Goal: Task Accomplishment & Management: Use online tool/utility

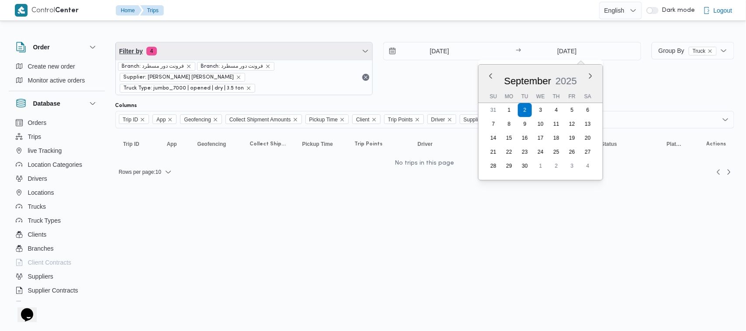
click at [255, 47] on span "Filter by 4" at bounding box center [244, 50] width 257 height 17
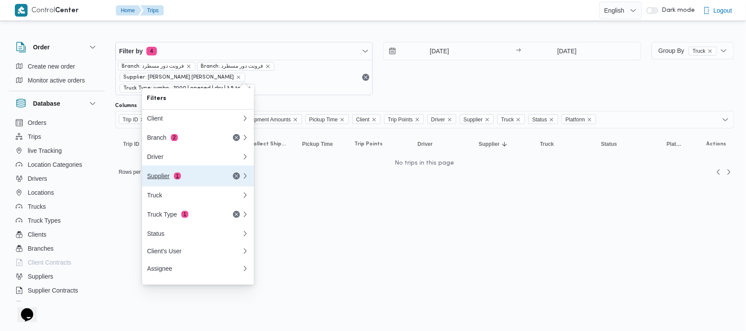
click at [217, 183] on div "Supplier 1" at bounding box center [194, 176] width 105 height 21
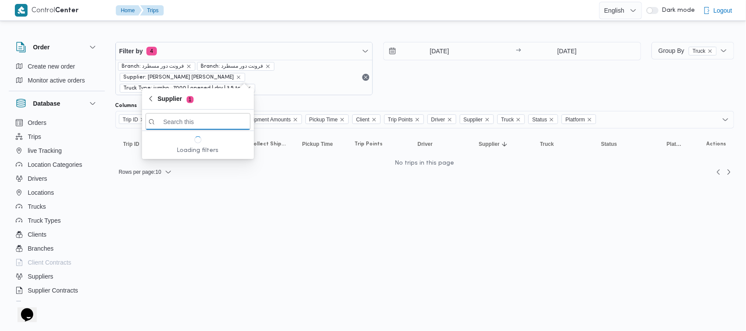
paste input "[PERSON_NAME] [PERSON_NAME]"
type input "[PERSON_NAME] [PERSON_NAME]"
click at [445, 64] on div "2/9/2025 → 2/9/2025" at bounding box center [512, 68] width 258 height 53
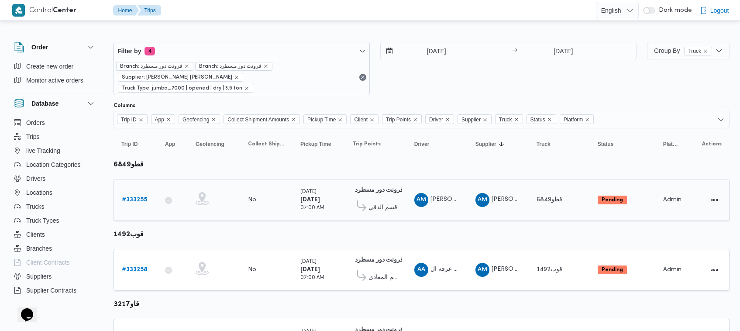
click at [142, 191] on div "# 333255" at bounding box center [135, 199] width 35 height 17
click at [140, 197] on b "# 333255" at bounding box center [134, 200] width 25 height 6
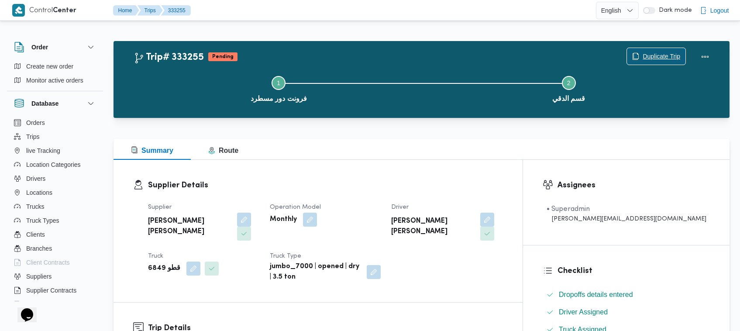
click at [645, 52] on span "Duplicate Trip" at bounding box center [662, 56] width 38 height 10
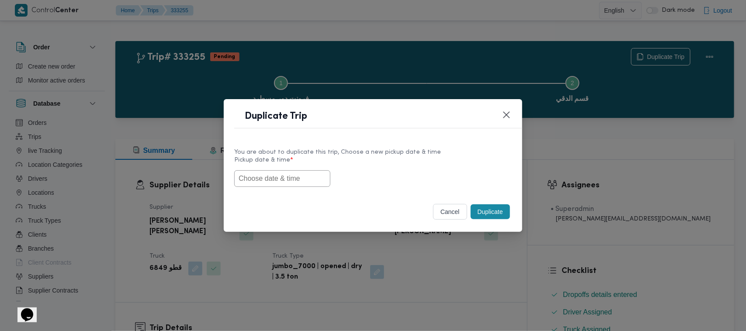
click at [300, 182] on input "text" at bounding box center [282, 178] width 96 height 17
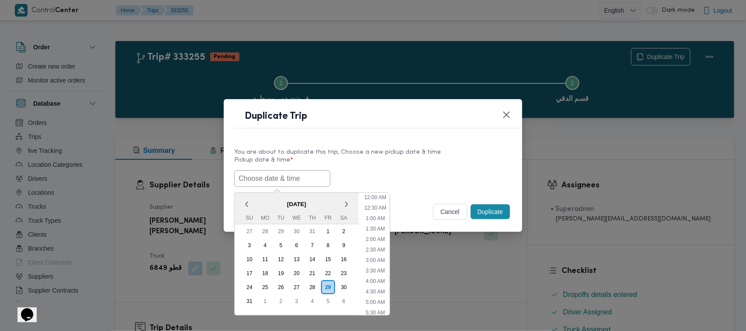
scroll to position [321, 0]
paste input "01/09/2025 7:00AM"
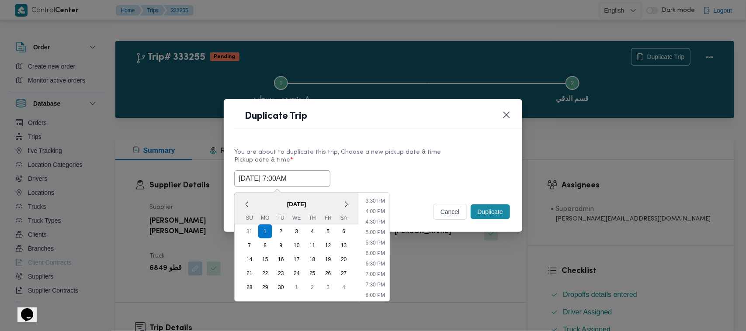
type input "01/09/2025 7:00AM"
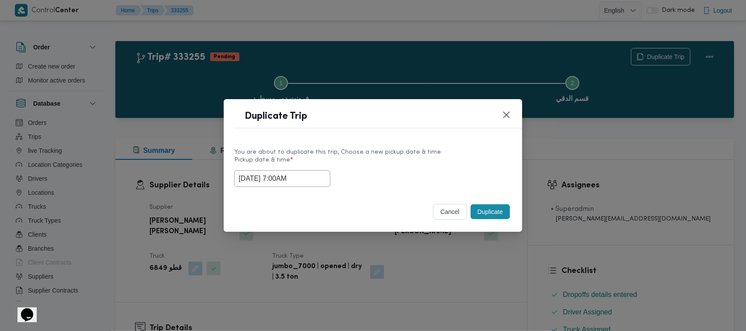
click at [418, 162] on label "Pickup date & time *" at bounding box center [372, 164] width 277 height 14
click at [488, 214] on button "Duplicate" at bounding box center [489, 211] width 39 height 15
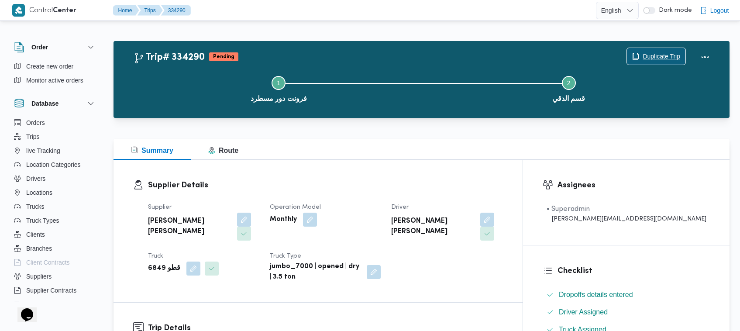
click at [650, 53] on span "Duplicate Trip" at bounding box center [662, 56] width 38 height 10
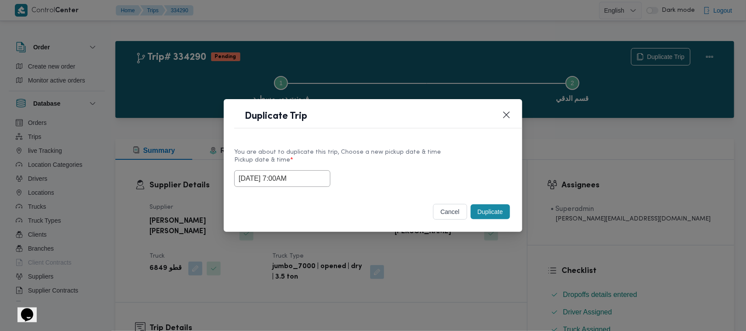
click at [309, 167] on label "Pickup date & time *" at bounding box center [372, 164] width 277 height 14
click at [318, 180] on input "01/09/2025 7:00AM" at bounding box center [282, 178] width 96 height 17
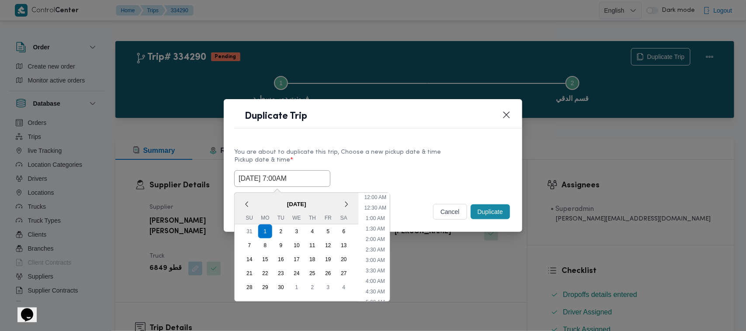
scroll to position [97, 0]
click at [284, 231] on div "2" at bounding box center [281, 231] width 17 height 17
type input "02/09/2025 7:00AM"
click at [396, 157] on label "Pickup date & time *" at bounding box center [372, 164] width 277 height 14
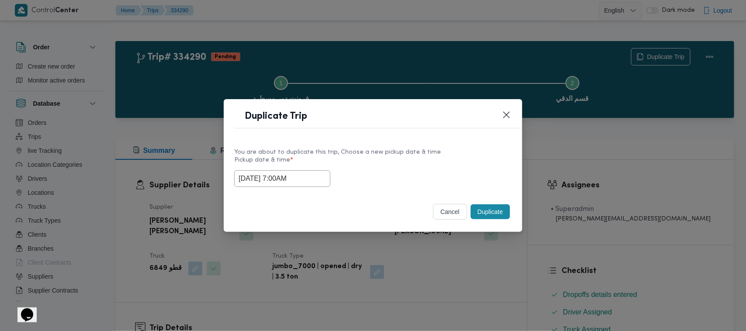
click at [492, 208] on button "Duplicate" at bounding box center [489, 211] width 39 height 15
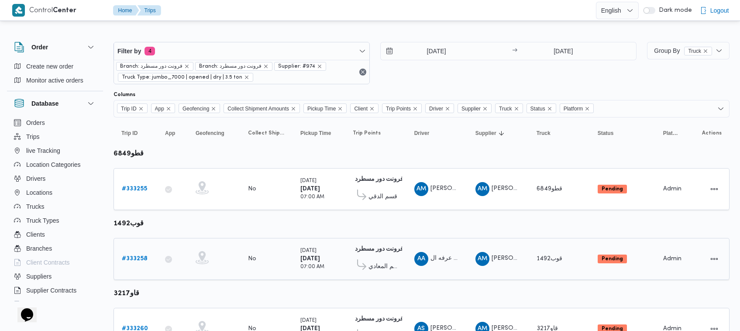
click at [130, 258] on b "# 333258" at bounding box center [135, 259] width 26 height 6
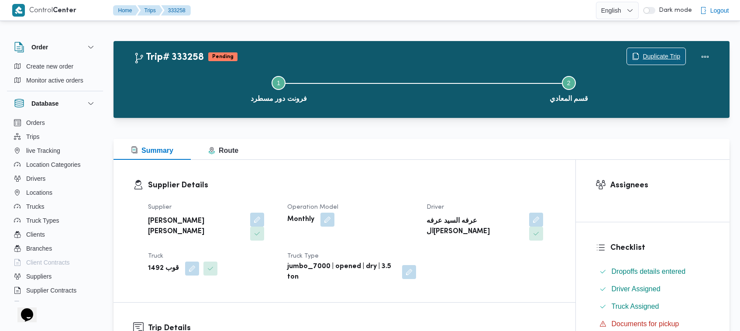
click at [653, 52] on span "Duplicate Trip" at bounding box center [662, 56] width 38 height 10
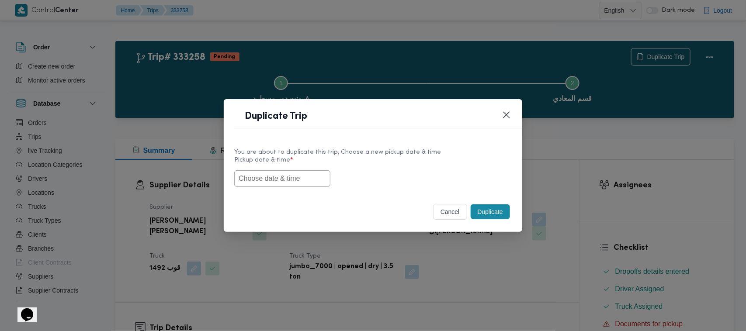
click at [299, 179] on input "text" at bounding box center [282, 178] width 96 height 17
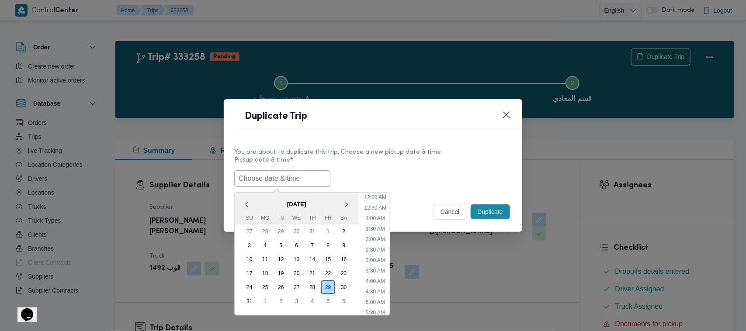
scroll to position [321, 0]
paste input "01/09/2025 7:00AM"
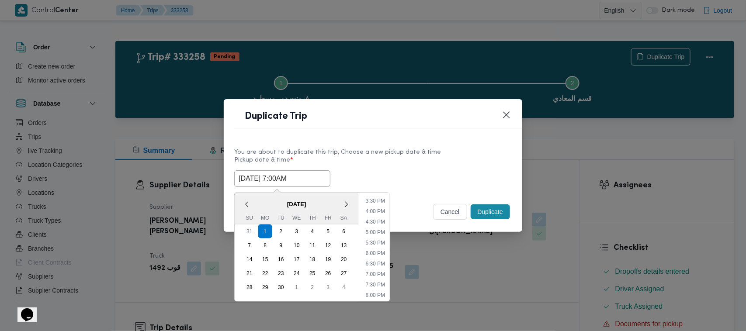
type input "01/09/2025 7:00AM"
click at [436, 176] on div "01/09/2025 7:00AM September 2025 < September 2025 > Su Mo Tu We Th Fr Sa 31 1 2…" at bounding box center [372, 178] width 277 height 17
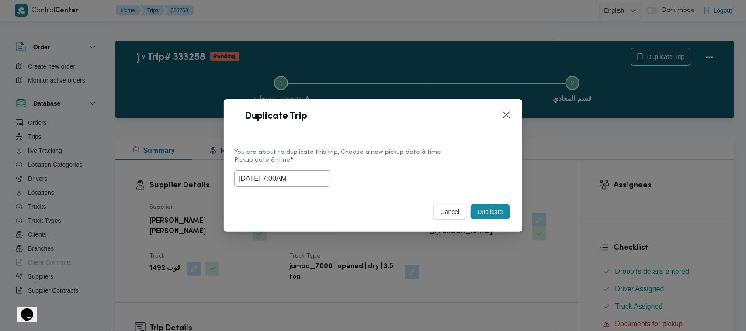
click at [483, 213] on button "Duplicate" at bounding box center [489, 211] width 39 height 15
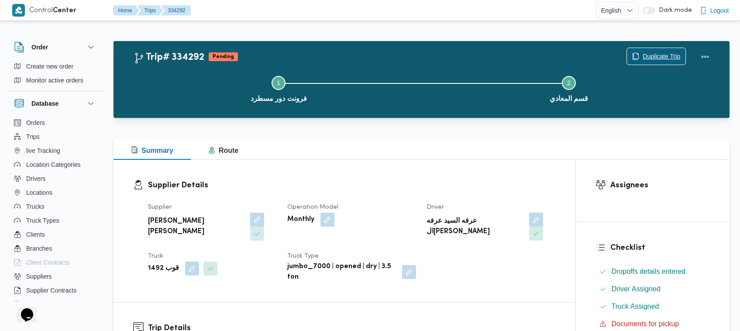
click at [660, 57] on span "Duplicate Trip" at bounding box center [662, 56] width 38 height 10
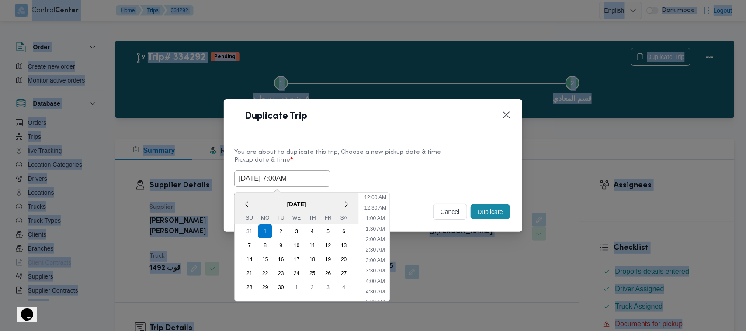
click at [319, 170] on input "01/09/2025 7:00AM" at bounding box center [282, 178] width 96 height 17
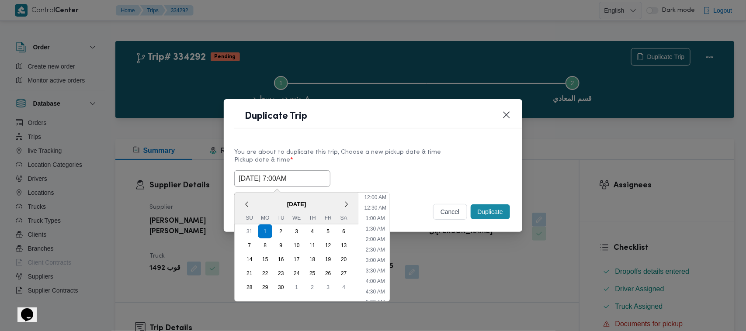
scroll to position [97, 0]
click at [282, 229] on div "2" at bounding box center [281, 231] width 17 height 17
click at [283, 230] on div "2" at bounding box center [281, 231] width 14 height 14
type input "02/09/2025 7:00AM"
click at [368, 158] on label "Pickup date & time *" at bounding box center [372, 164] width 277 height 14
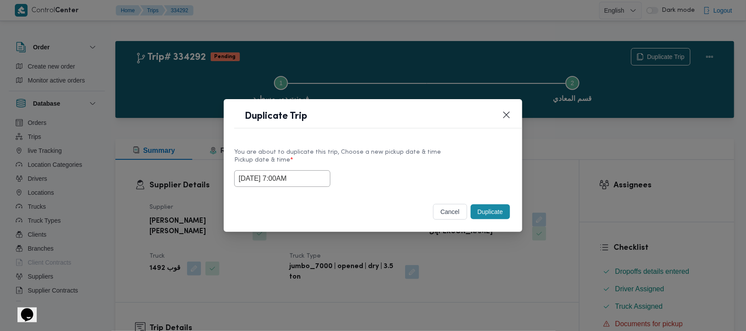
click at [488, 206] on button "Duplicate" at bounding box center [489, 211] width 39 height 15
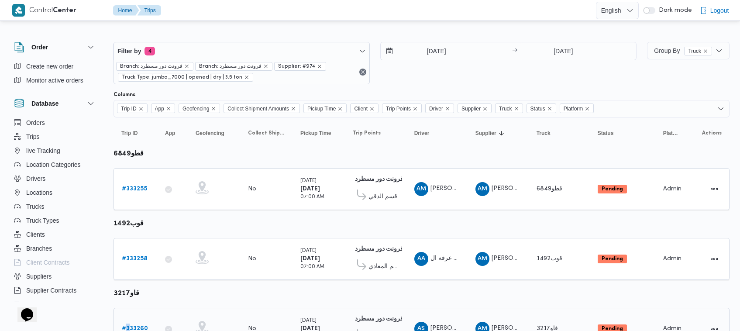
click at [128, 320] on div "# 333260" at bounding box center [135, 328] width 35 height 17
click at [129, 324] on link "# 333260" at bounding box center [135, 329] width 26 height 10
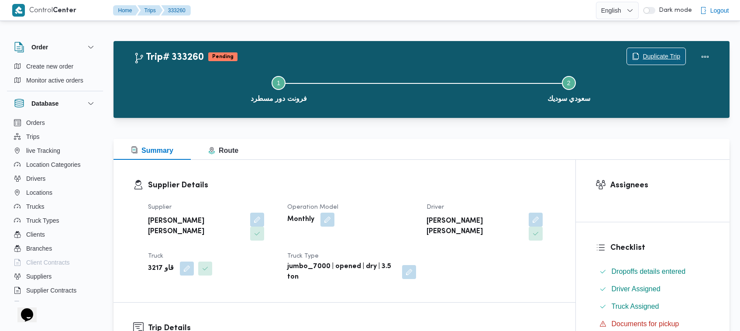
click at [643, 56] on span "Duplicate Trip" at bounding box center [662, 56] width 38 height 10
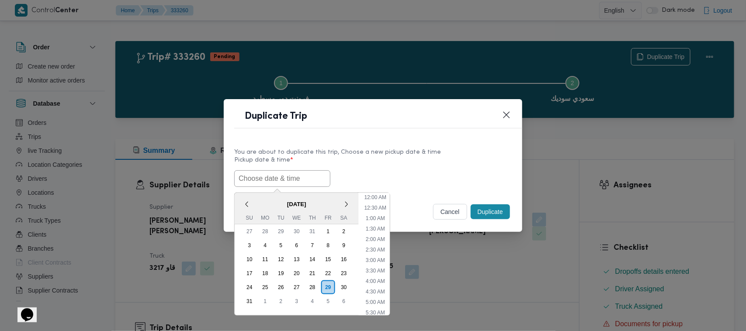
click at [276, 175] on input "text" at bounding box center [282, 178] width 96 height 17
paste input "01/09/2025 7:00AM"
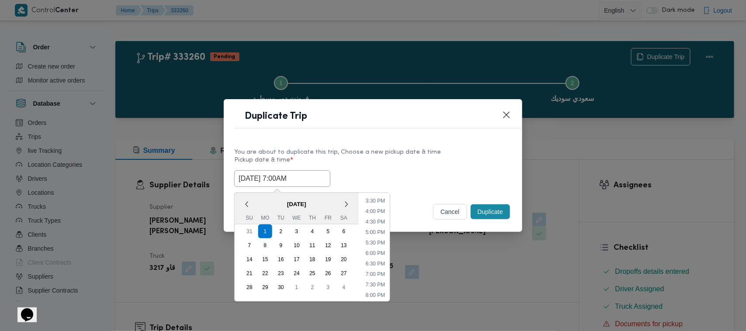
type input "01/09/2025 7:00AM"
click at [383, 183] on div "01/09/2025 7:00AM September 2025 < September 2025 > Su Mo Tu We Th Fr Sa 31 1 2…" at bounding box center [372, 178] width 277 height 17
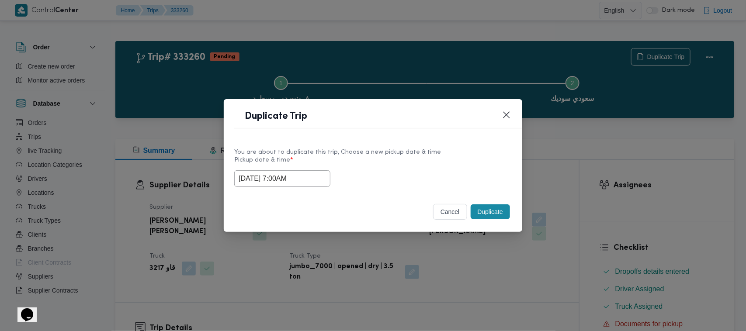
click at [481, 214] on button "Duplicate" at bounding box center [489, 211] width 39 height 15
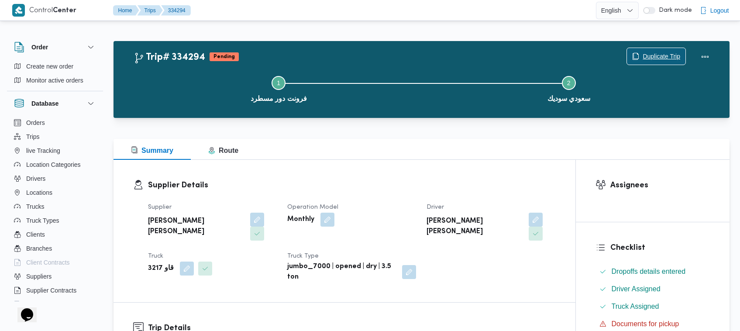
click at [651, 51] on span "Duplicate Trip" at bounding box center [662, 56] width 38 height 10
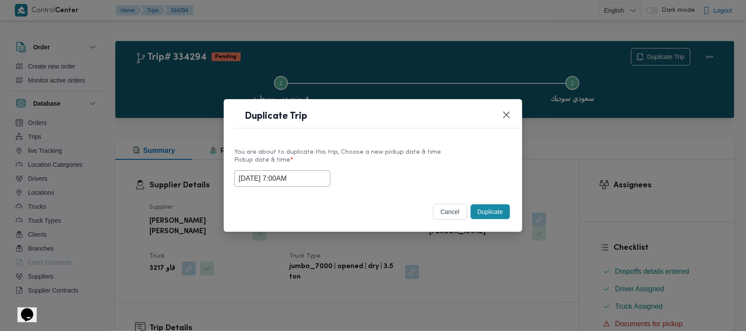
click at [315, 178] on input "01/09/2025 7:00AM" at bounding box center [282, 178] width 96 height 17
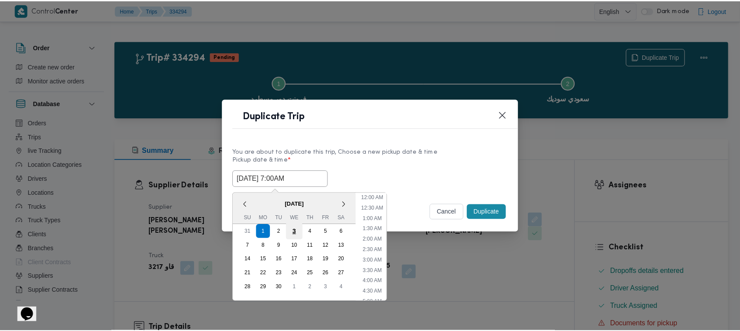
scroll to position [97, 0]
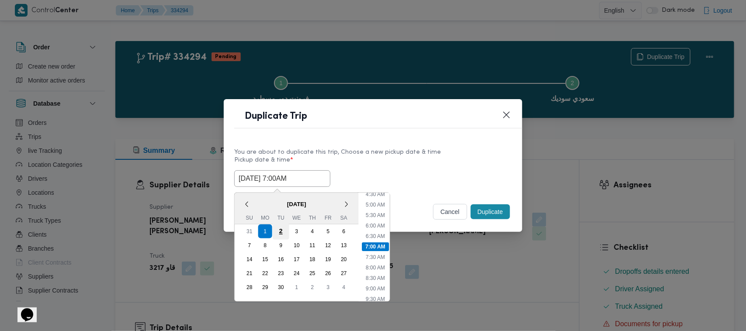
click at [280, 228] on div "2" at bounding box center [281, 231] width 17 height 17
type input "02/09/2025 7:00AM"
click at [407, 158] on label "Pickup date & time *" at bounding box center [372, 164] width 277 height 14
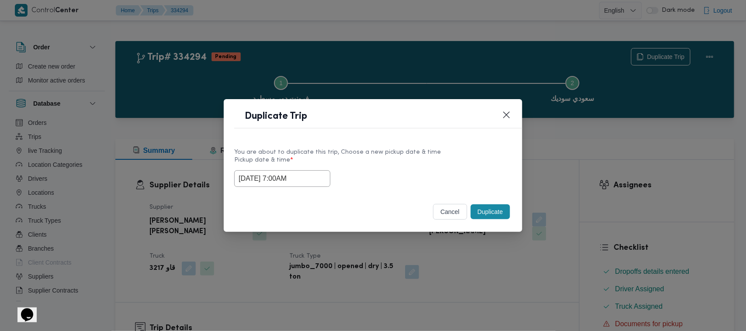
click at [499, 217] on button "Duplicate" at bounding box center [489, 211] width 39 height 15
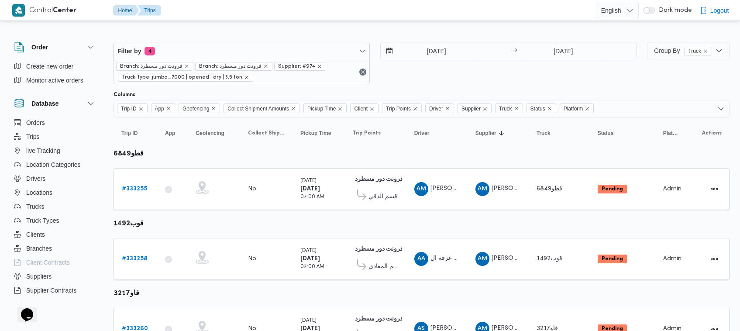
scroll to position [254, 0]
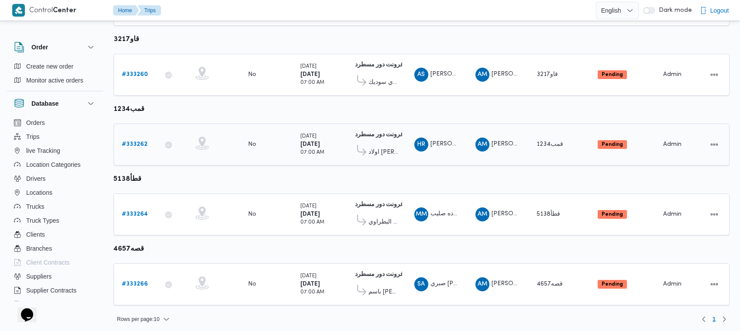
click at [139, 142] on b "# 333262" at bounding box center [135, 145] width 26 height 6
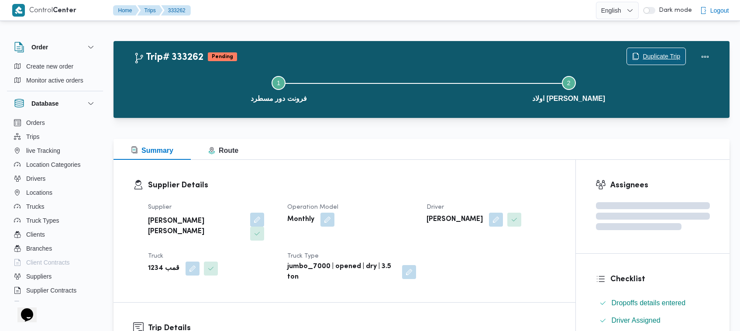
click at [667, 55] on span "Duplicate Trip" at bounding box center [662, 56] width 38 height 10
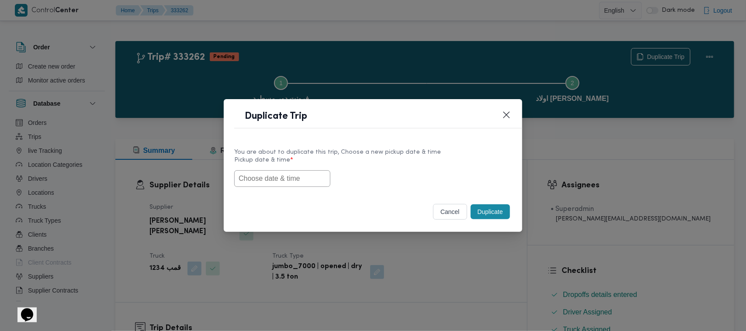
drag, startPoint x: 300, startPoint y: 177, endPoint x: 309, endPoint y: 177, distance: 8.7
click at [300, 177] on input "text" at bounding box center [282, 178] width 96 height 17
paste input "01/09/2025 7:00AM"
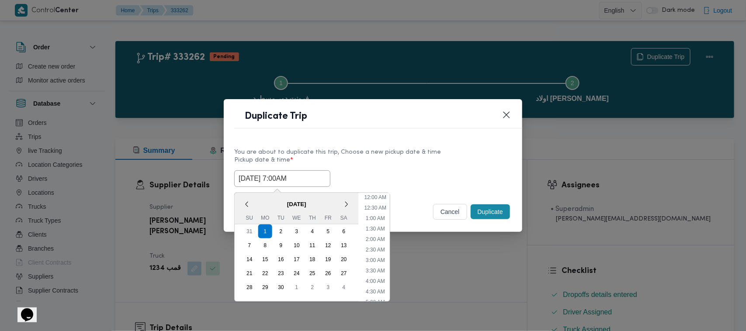
scroll to position [321, 0]
type input "01/09/2025 7:00AM"
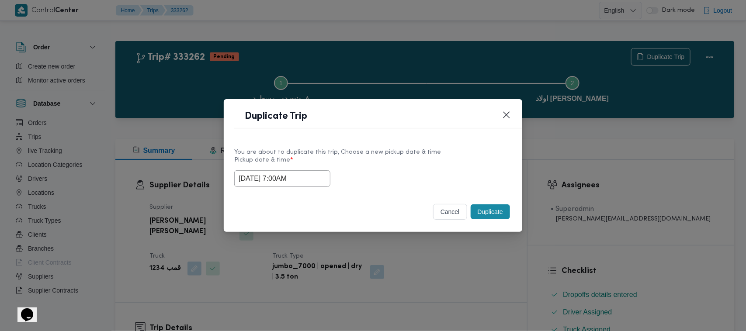
click at [435, 160] on label "Pickup date & time *" at bounding box center [372, 164] width 277 height 14
click at [488, 214] on button "Duplicate" at bounding box center [489, 211] width 39 height 15
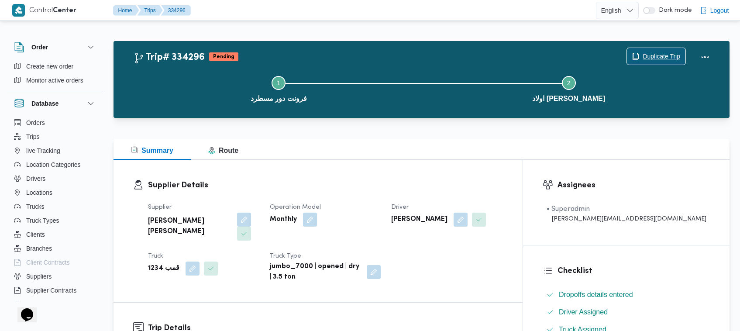
click at [653, 55] on span "Duplicate Trip" at bounding box center [662, 56] width 38 height 10
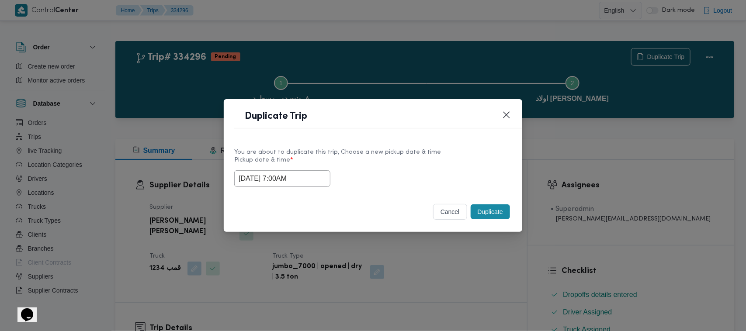
click at [319, 182] on input "01/09/2025 7:00AM" at bounding box center [282, 178] width 96 height 17
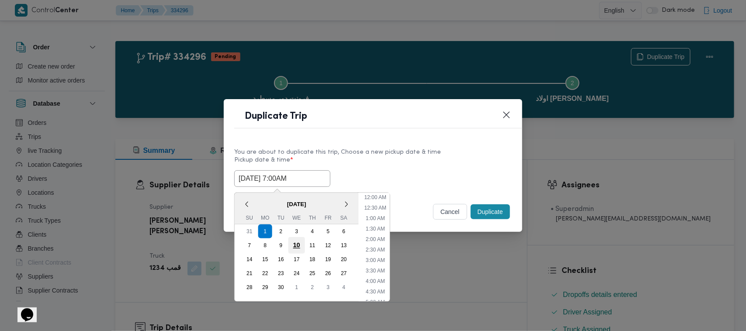
scroll to position [97, 0]
click at [281, 234] on div "2" at bounding box center [281, 231] width 17 height 17
type input "02/09/2025 7:00AM"
click at [356, 155] on div "You are about to duplicate this trip, Choose a new pickup date & time" at bounding box center [372, 152] width 277 height 9
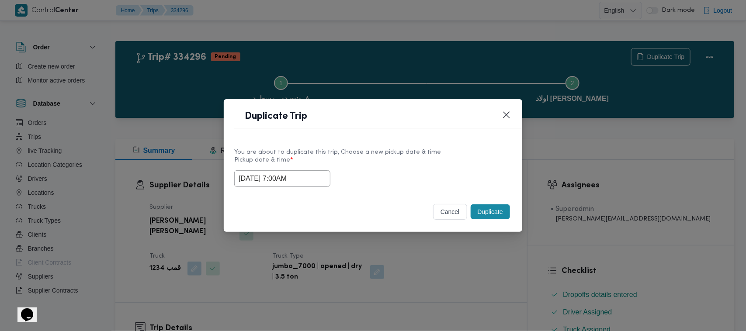
click at [488, 214] on button "Duplicate" at bounding box center [489, 211] width 39 height 15
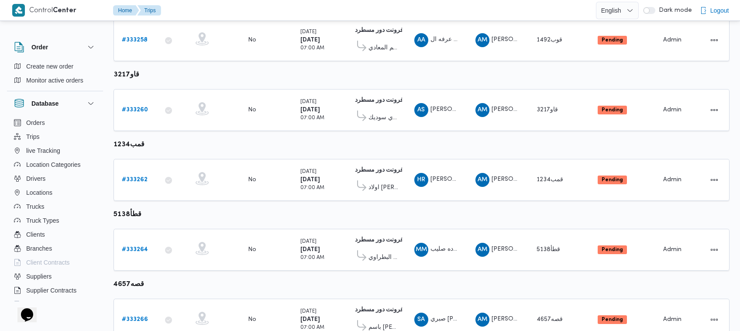
scroll to position [254, 0]
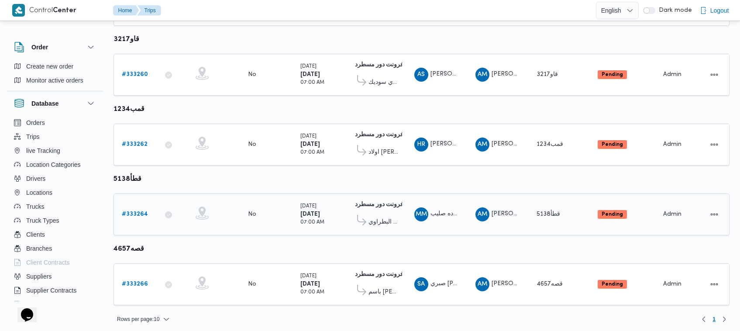
click at [129, 212] on b "# 333264" at bounding box center [135, 214] width 26 height 6
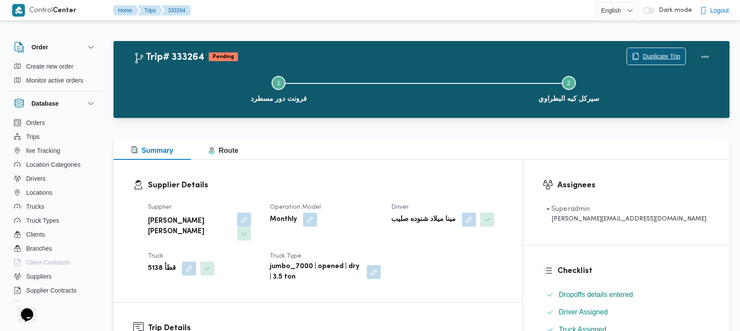
click at [652, 53] on span "Duplicate Trip" at bounding box center [662, 56] width 38 height 10
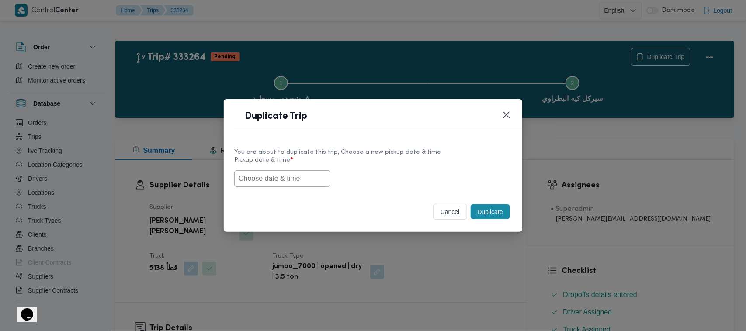
click at [287, 193] on div "You are about to duplicate this trip, Choose a new pickup date & time Pickup da…" at bounding box center [373, 167] width 298 height 56
click at [279, 178] on input "text" at bounding box center [282, 178] width 96 height 17
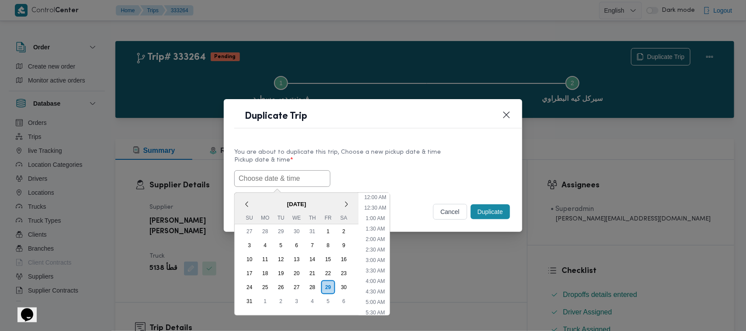
paste input "01/09/2025 7:00AM"
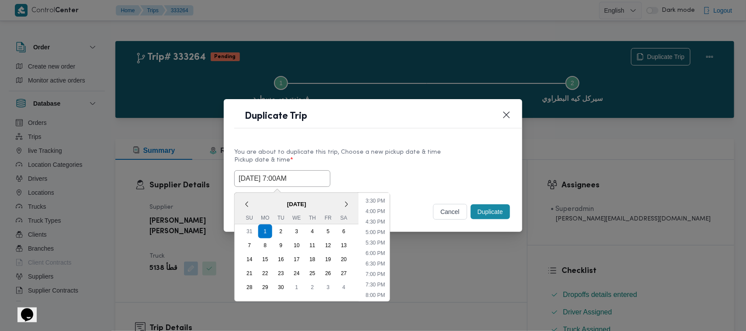
type input "01/09/2025 7:00AM"
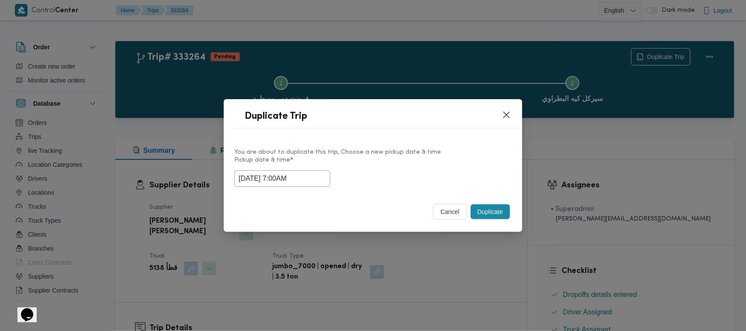
drag, startPoint x: 427, startPoint y: 176, endPoint x: 435, endPoint y: 180, distance: 8.8
click at [428, 176] on div "01/09/2025 7:00AM" at bounding box center [372, 178] width 277 height 17
click at [496, 219] on button "Duplicate" at bounding box center [489, 211] width 39 height 15
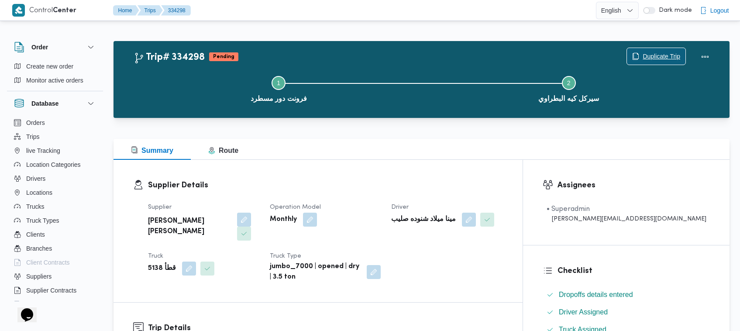
click at [649, 59] on span "Duplicate Trip" at bounding box center [662, 56] width 38 height 10
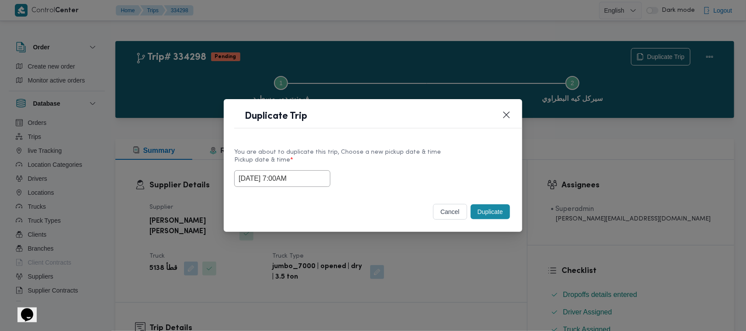
click at [314, 177] on input "01/09/2025 7:00AM" at bounding box center [282, 178] width 96 height 17
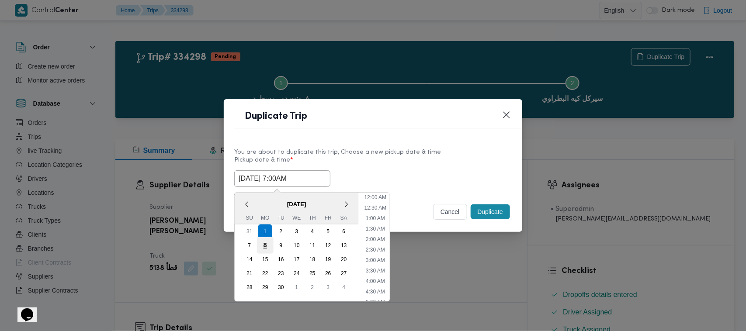
scroll to position [97, 0]
click at [276, 228] on div "2" at bounding box center [281, 231] width 17 height 17
type input "02/09/2025 7:00AM"
click at [406, 157] on label "Pickup date & time *" at bounding box center [372, 164] width 277 height 14
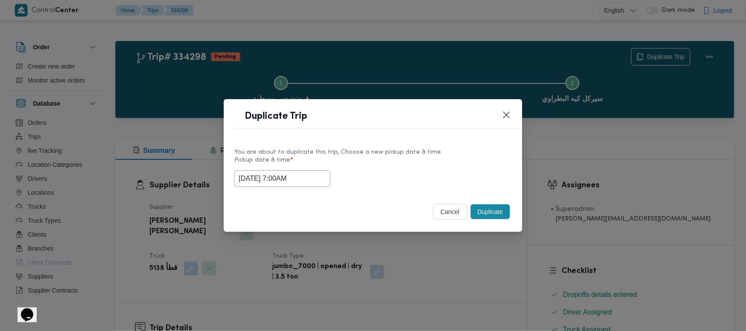
click at [483, 215] on button "Duplicate" at bounding box center [489, 211] width 39 height 15
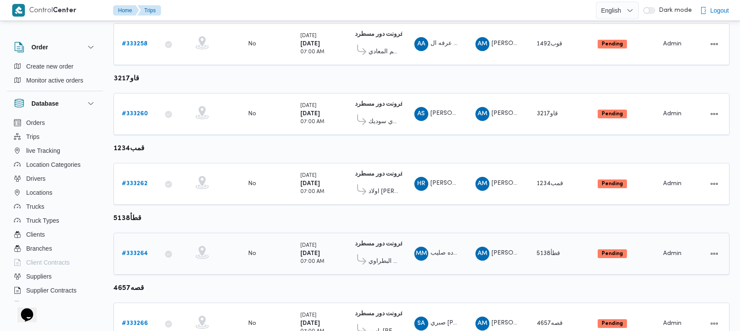
scroll to position [254, 0]
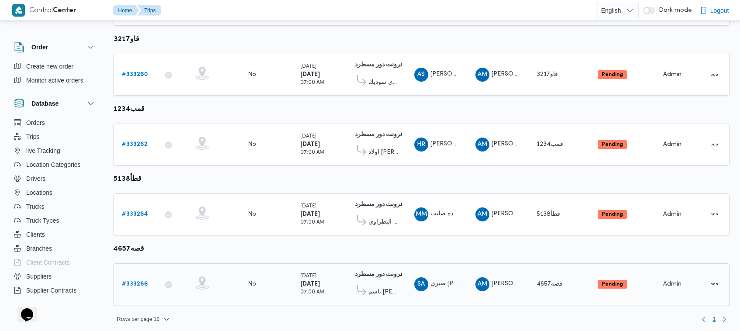
click at [142, 281] on b "# 333266" at bounding box center [135, 284] width 26 height 6
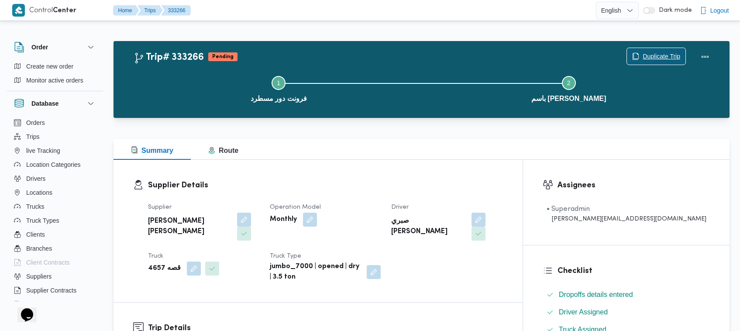
click at [664, 49] on span "Duplicate Trip" at bounding box center [656, 56] width 59 height 17
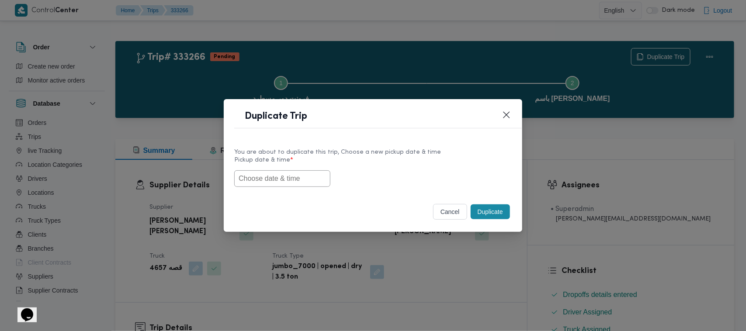
click at [247, 173] on input "text" at bounding box center [282, 178] width 96 height 17
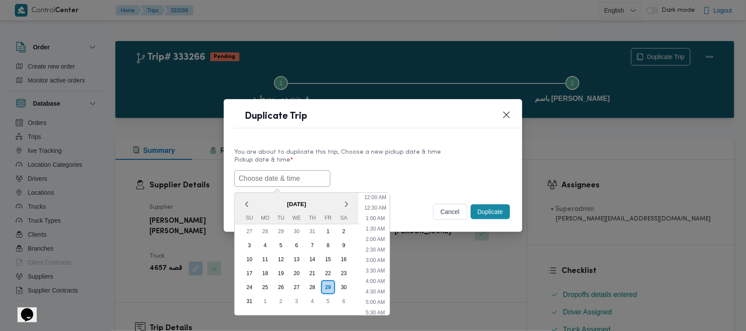
paste input "01/09/2025 7:00AM"
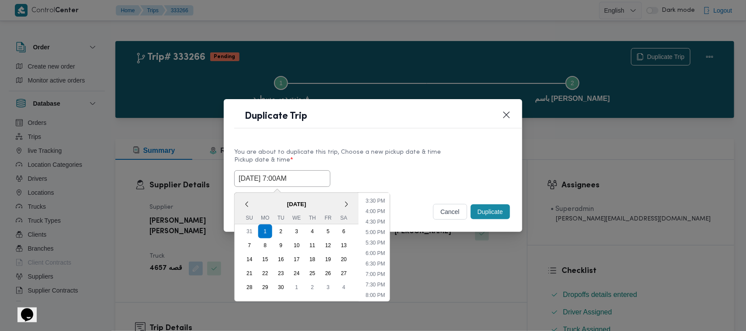
type input "01/09/2025 7:00AM"
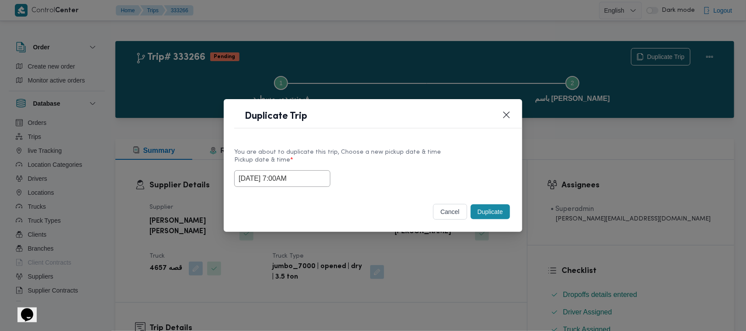
click at [435, 163] on label "Pickup date & time *" at bounding box center [372, 164] width 277 height 14
click at [501, 211] on button "Duplicate" at bounding box center [489, 211] width 39 height 15
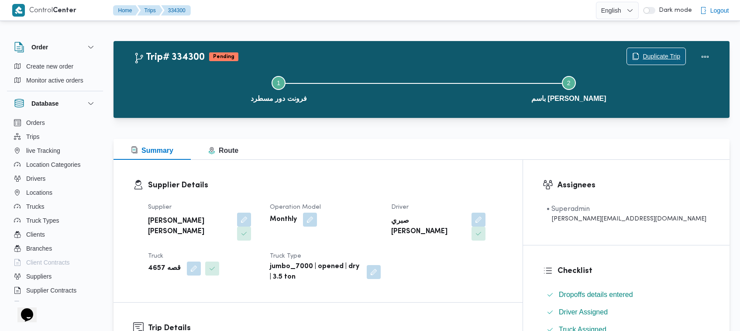
click at [637, 49] on span "Duplicate Trip" at bounding box center [656, 56] width 59 height 17
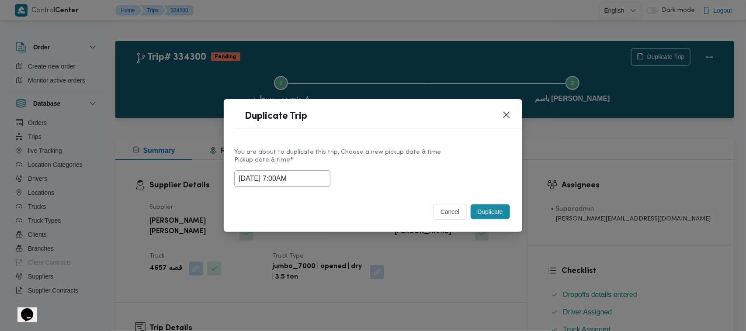
click at [309, 174] on input "01/09/2025 7:00AM" at bounding box center [282, 178] width 96 height 17
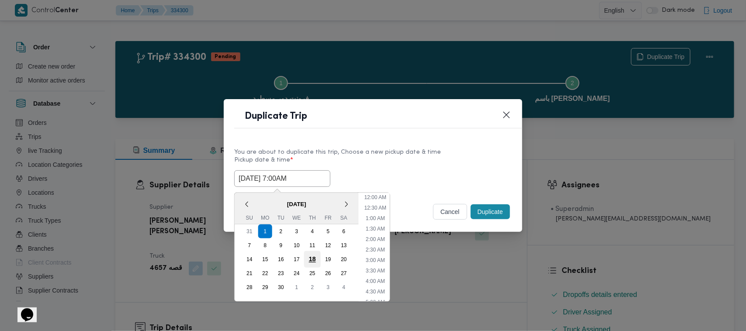
scroll to position [97, 0]
click at [280, 234] on div "2" at bounding box center [281, 231] width 17 height 17
type input "02/09/2025 7:00AM"
click at [402, 160] on label "Pickup date & time *" at bounding box center [372, 164] width 277 height 14
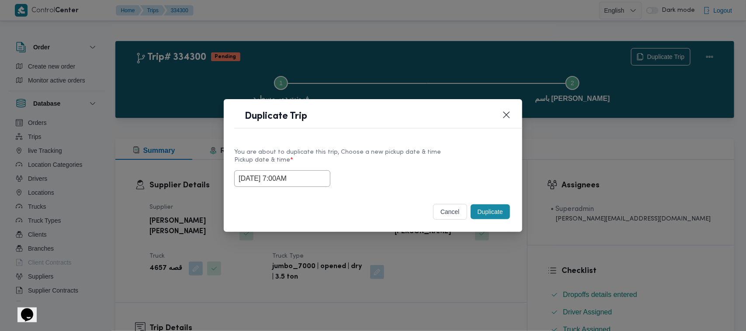
click at [493, 217] on button "Duplicate" at bounding box center [489, 211] width 39 height 15
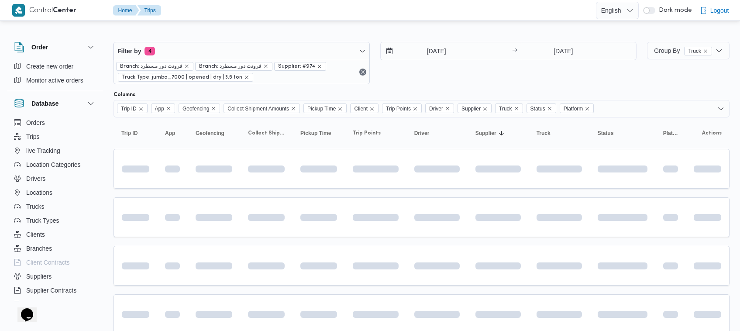
click at [235, 38] on div "Filter by 4 Branch: فرونت دور مسطرد Branch: فرونت دور مسطرد Supplier: #974 Truc…" at bounding box center [375, 63] width 534 height 53
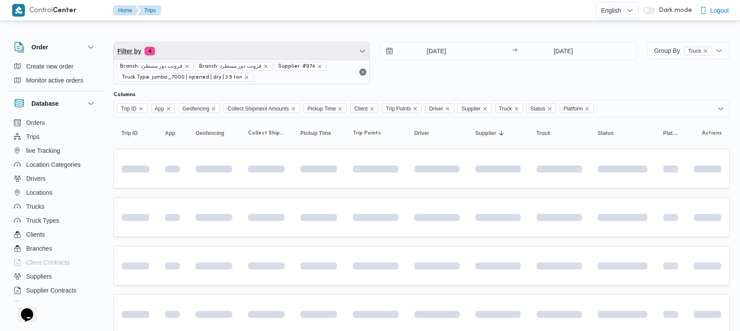
click at [235, 57] on span "Filter by 4" at bounding box center [241, 50] width 255 height 17
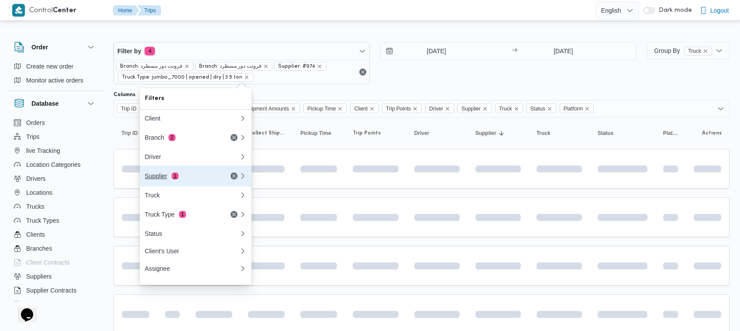
click at [197, 173] on button "Supplier 1" at bounding box center [196, 176] width 112 height 21
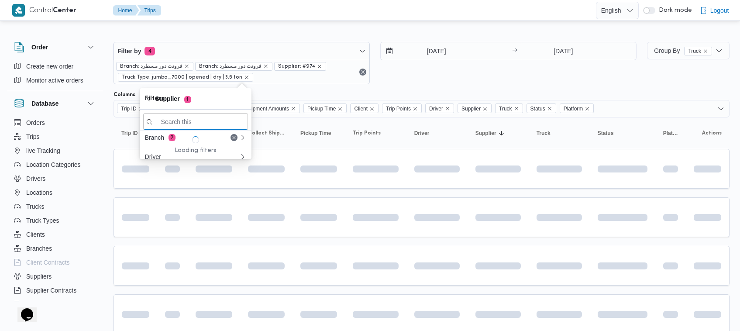
paste input "عبدالقادر عادل عبدالقادر الحسيني"
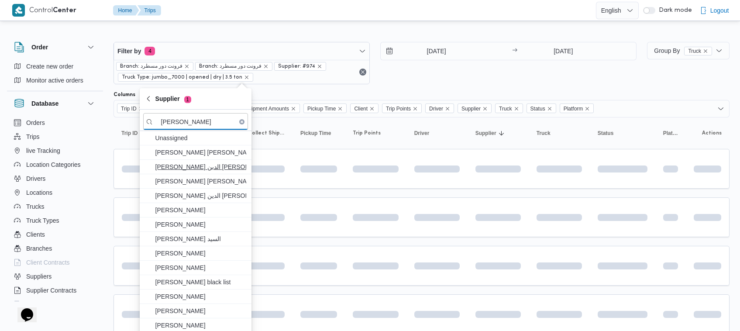
scroll to position [0, 4]
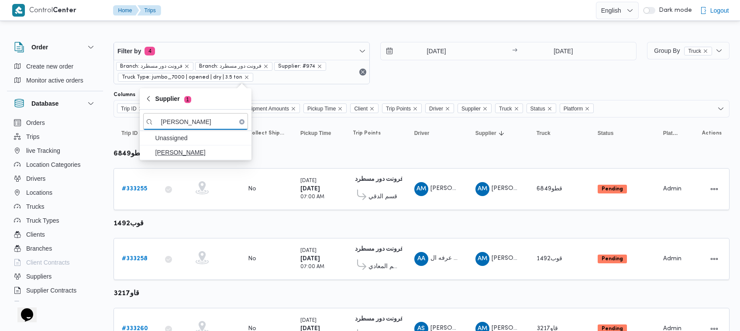
type input "عبدالقادر عادل عبدالقادر الحسيني"
click at [186, 155] on span "عبدالقادر عادل عبدالقادر الحسيني" at bounding box center [200, 152] width 91 height 10
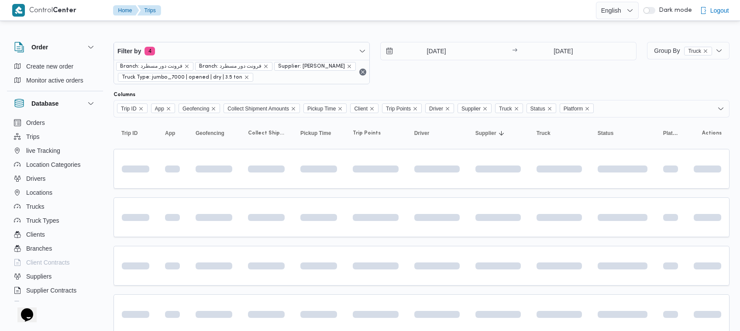
scroll to position [0, 4]
click at [474, 85] on div "Filter by 4 Branch: فرونت دور مسطرد Branch: فرونت دور مسطرد Supplier: عبدالقادر…" at bounding box center [375, 63] width 534 height 53
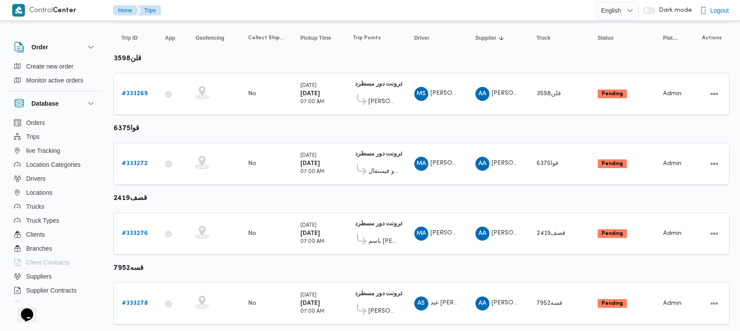
scroll to position [116, 0]
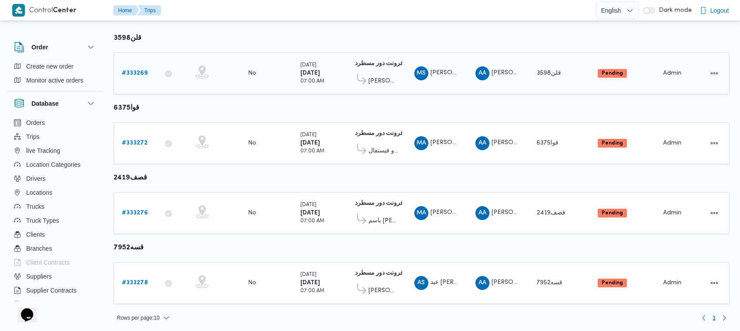
click at [139, 75] on b "# 333269" at bounding box center [135, 73] width 26 height 6
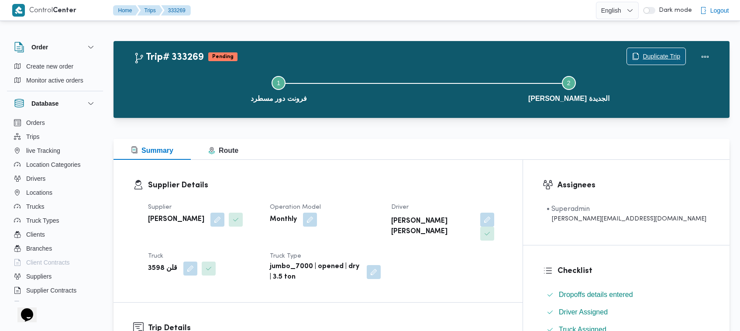
click at [656, 58] on span "Duplicate Trip" at bounding box center [662, 56] width 38 height 10
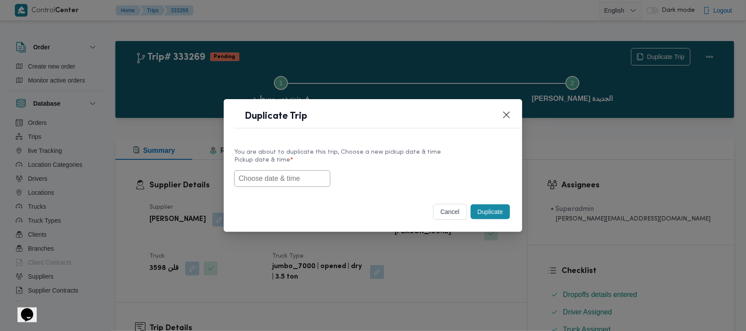
click at [282, 184] on input "text" at bounding box center [282, 178] width 96 height 17
paste input "01/09/2025 7:00AM"
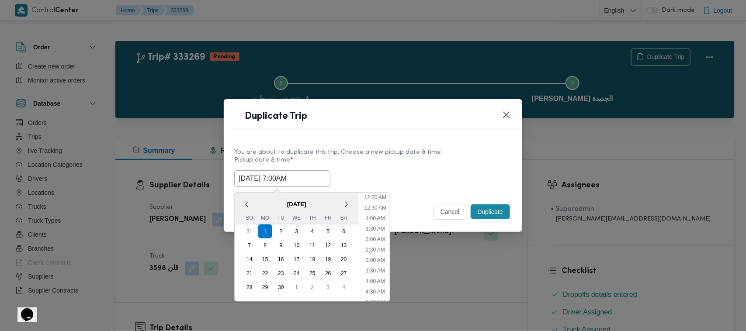
scroll to position [321, 0]
type input "01/09/2025 7:00AM"
drag, startPoint x: 442, startPoint y: 158, endPoint x: 462, endPoint y: 164, distance: 21.0
click at [442, 158] on label "Pickup date & time *" at bounding box center [372, 164] width 277 height 14
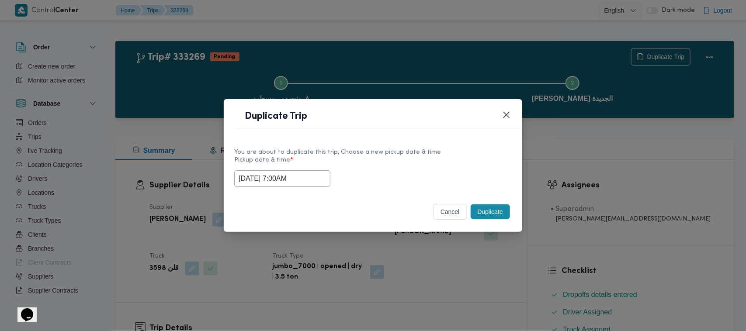
click at [495, 213] on button "Duplicate" at bounding box center [489, 211] width 39 height 15
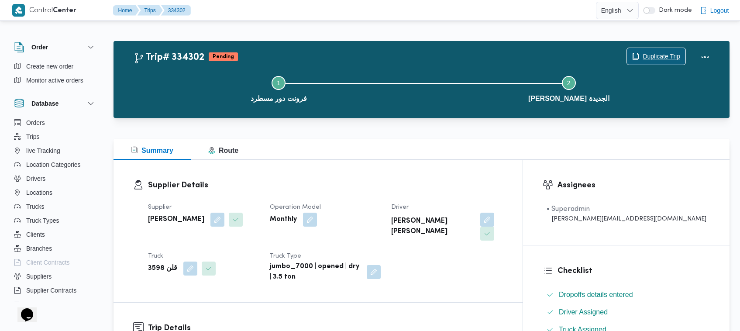
click at [656, 53] on span "Duplicate Trip" at bounding box center [662, 56] width 38 height 10
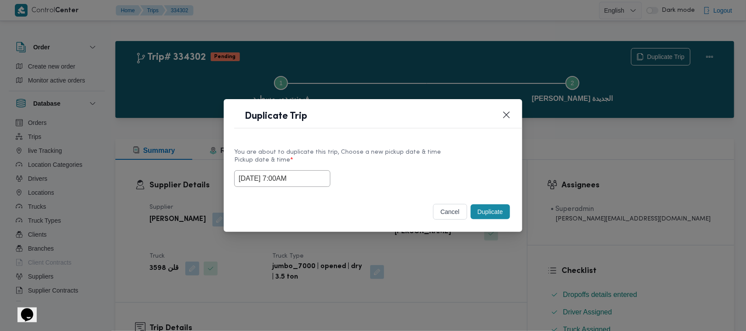
click at [319, 176] on input "01/09/2025 7:00AM" at bounding box center [282, 178] width 96 height 17
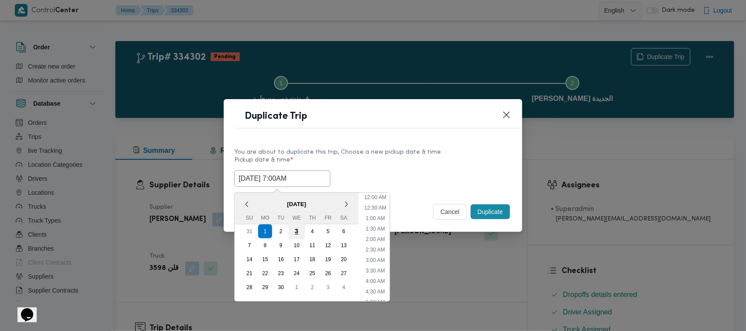
scroll to position [97, 0]
click at [280, 231] on div "2" at bounding box center [281, 231] width 17 height 17
type input "02/09/2025 7:00AM"
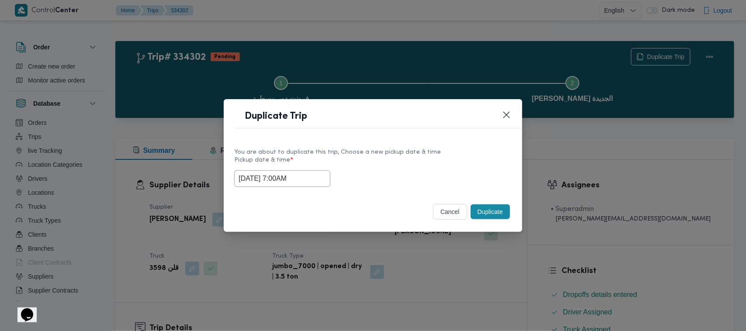
drag, startPoint x: 361, startPoint y: 147, endPoint x: 428, endPoint y: 174, distance: 72.5
click at [362, 148] on div "You are about to duplicate this trip, Choose a new pickup date & time" at bounding box center [372, 152] width 277 height 9
click at [485, 210] on button "Duplicate" at bounding box center [489, 211] width 39 height 15
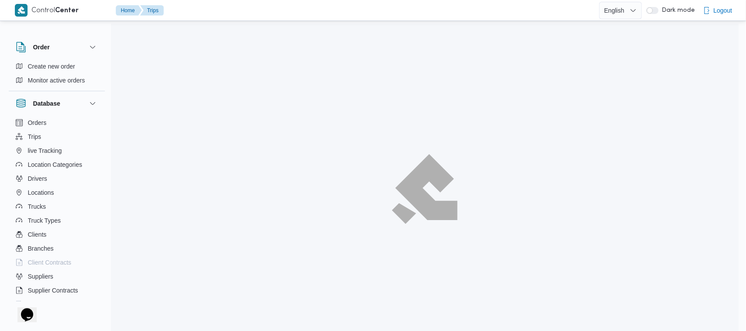
scroll to position [23, 0]
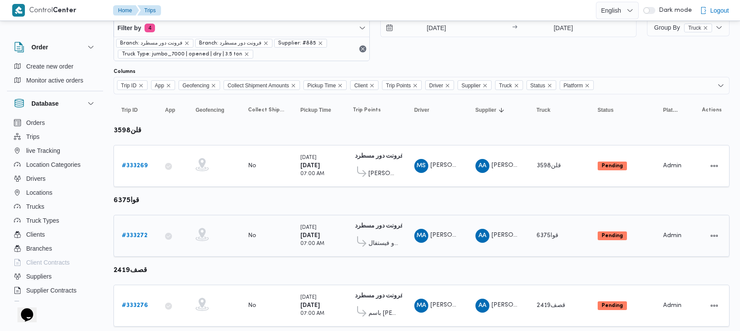
click at [135, 236] on b "# 333272" at bounding box center [135, 236] width 26 height 6
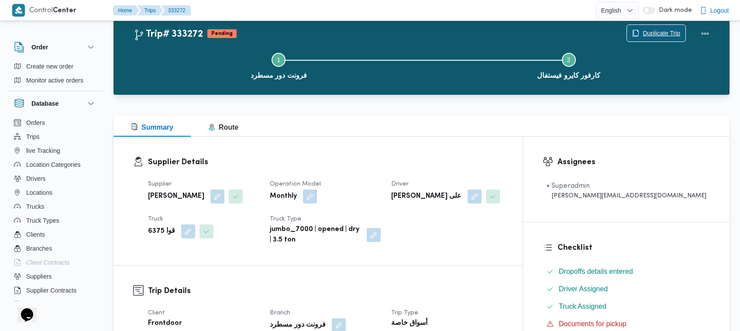
click at [667, 27] on span "Duplicate Trip" at bounding box center [656, 33] width 59 height 17
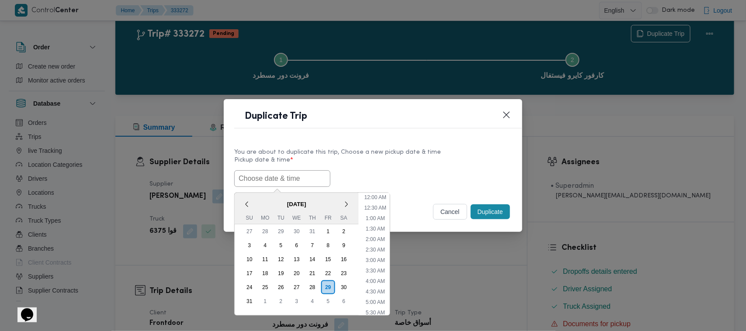
click at [311, 181] on input "text" at bounding box center [282, 178] width 96 height 17
paste input "01/09/2025 7:00AM"
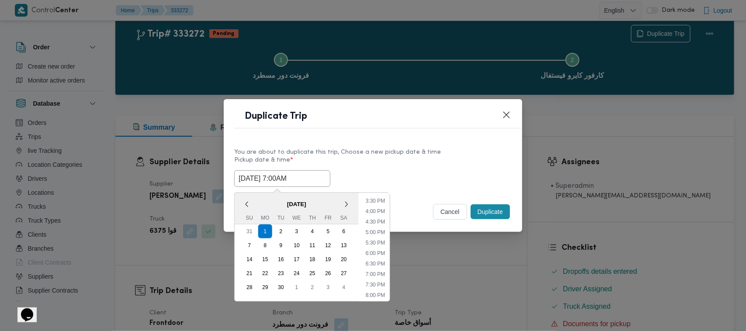
type input "01/09/2025 7:00AM"
click at [456, 157] on label "Pickup date & time *" at bounding box center [372, 164] width 277 height 14
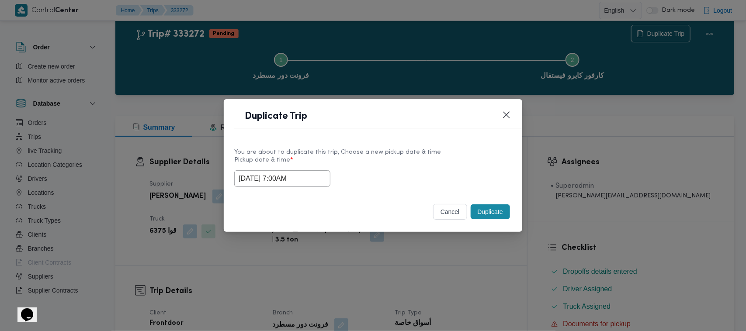
click at [487, 216] on button "Duplicate" at bounding box center [489, 211] width 39 height 15
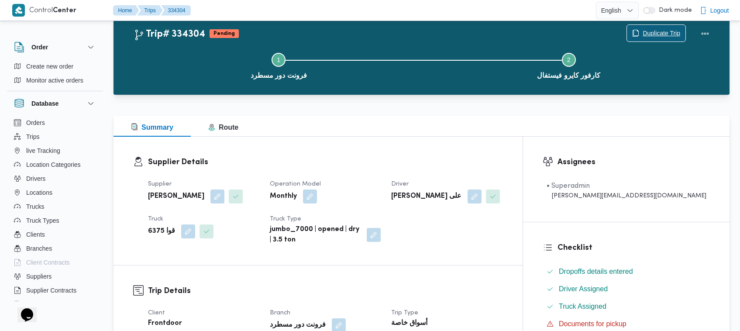
click at [651, 31] on span "Duplicate Trip" at bounding box center [662, 33] width 38 height 10
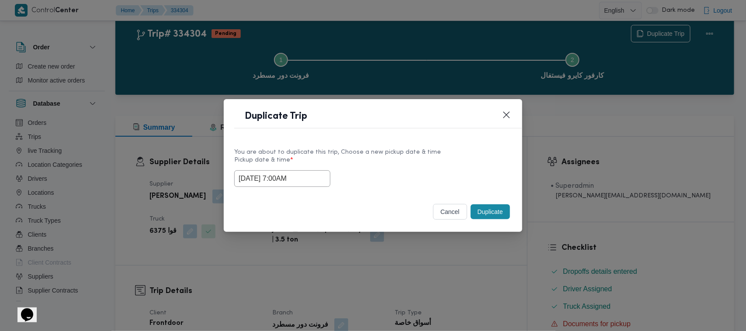
click at [317, 173] on input "01/09/2025 7:00AM" at bounding box center [282, 178] width 96 height 17
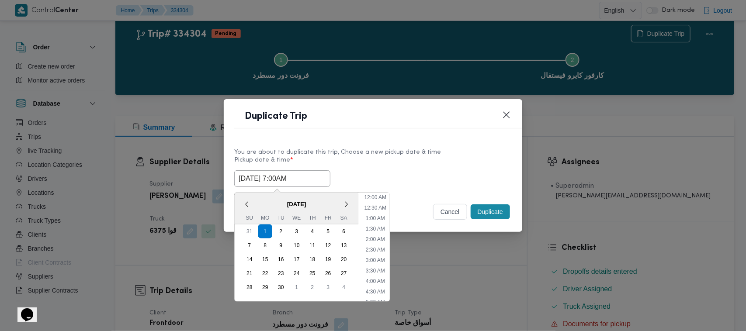
scroll to position [97, 0]
click at [285, 232] on div "2" at bounding box center [281, 231] width 17 height 17
type input "02/09/2025 7:00AM"
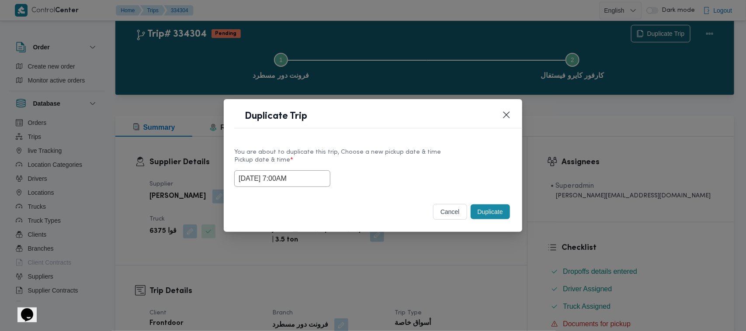
click at [419, 160] on label "Pickup date & time *" at bounding box center [372, 164] width 277 height 14
click at [485, 212] on button "Duplicate" at bounding box center [489, 211] width 39 height 15
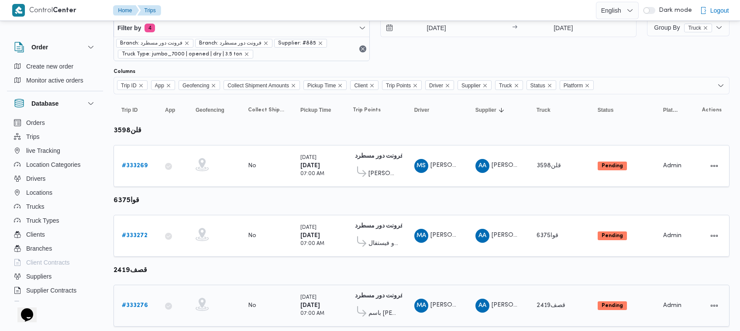
click at [138, 304] on b "# 333276" at bounding box center [135, 306] width 26 height 6
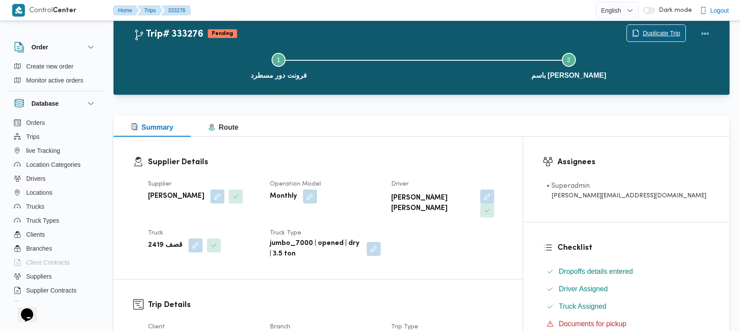
click at [637, 35] on icon "button" at bounding box center [635, 33] width 7 height 7
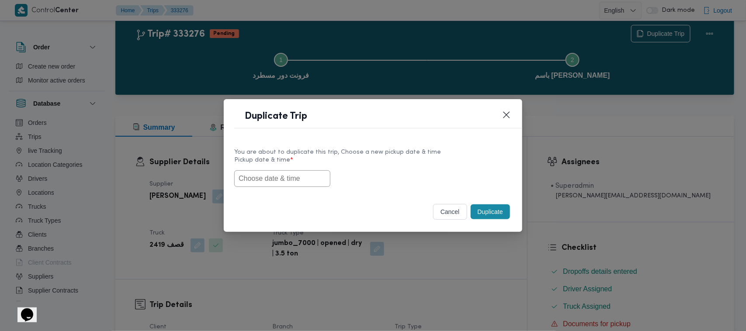
click at [317, 176] on input "text" at bounding box center [282, 178] width 96 height 17
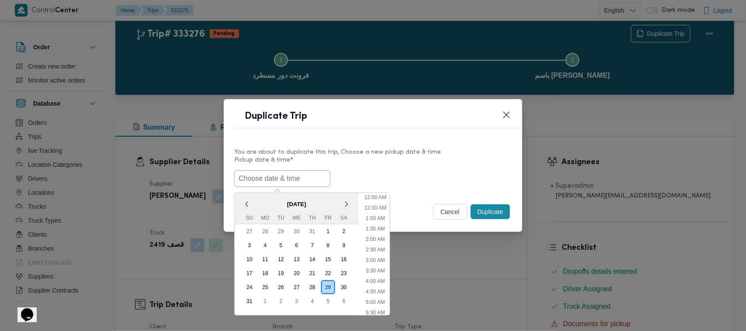
scroll to position [321, 0]
paste input "01/09/2025 7:00AM"
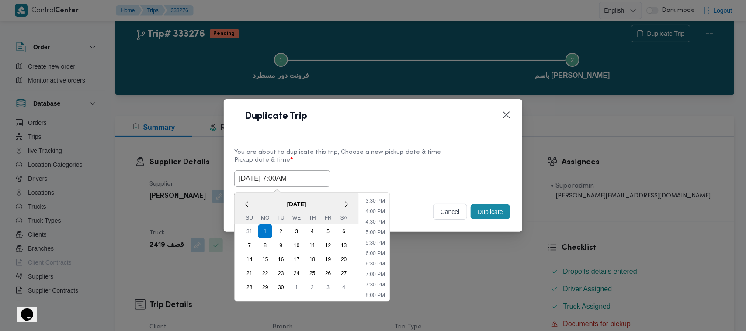
type input "01/09/2025 7:00AM"
click at [385, 165] on label "Pickup date & time *" at bounding box center [372, 164] width 277 height 14
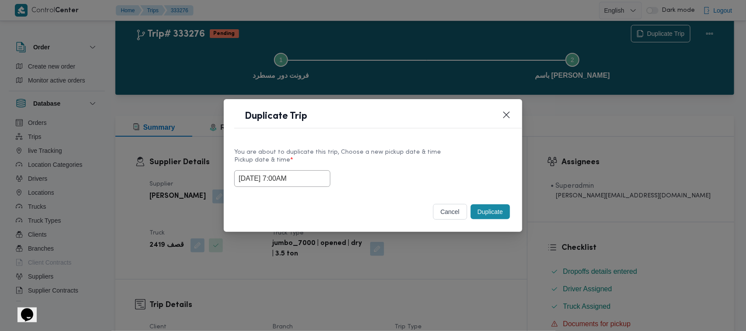
click at [487, 208] on button "Duplicate" at bounding box center [489, 211] width 39 height 15
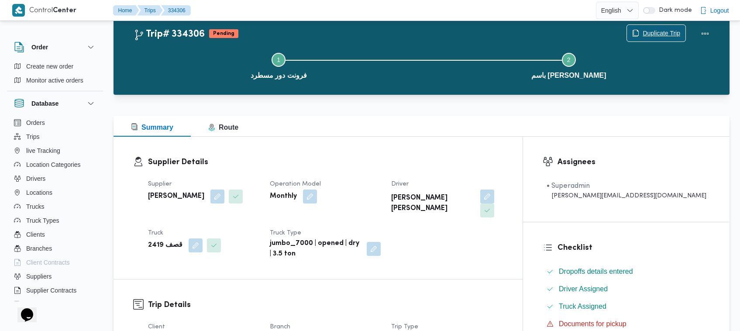
click at [643, 31] on span "Duplicate Trip" at bounding box center [662, 33] width 38 height 10
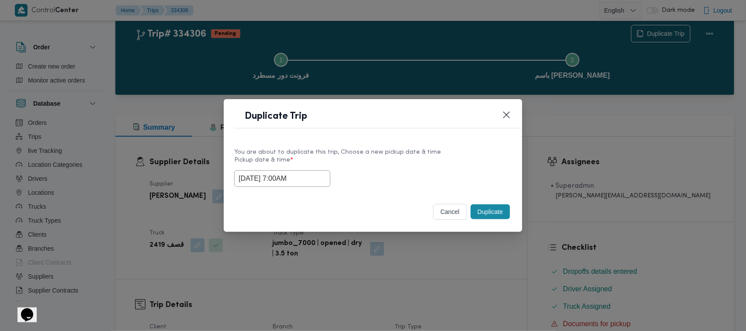
click at [319, 175] on input "01/09/2025 7:00AM" at bounding box center [282, 178] width 96 height 17
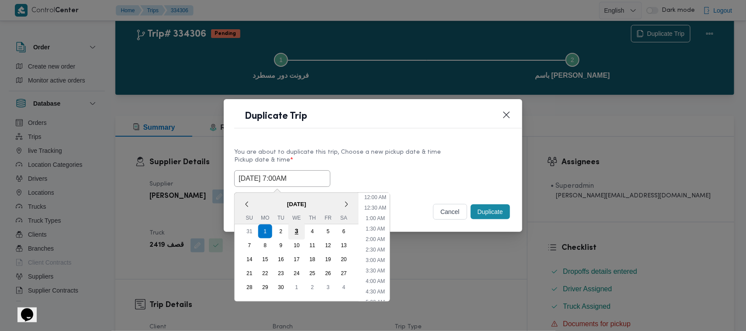
scroll to position [97, 0]
click at [283, 232] on div "2" at bounding box center [281, 231] width 17 height 17
type input "02/09/2025 7:00AM"
click at [376, 150] on div "You are about to duplicate this trip, Choose a new pickup date & time" at bounding box center [372, 152] width 277 height 9
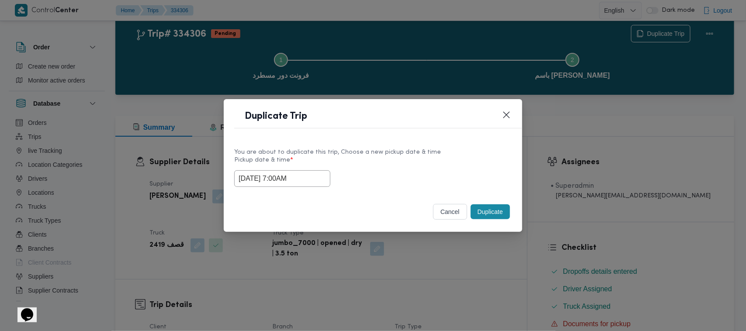
click at [493, 213] on button "Duplicate" at bounding box center [489, 211] width 39 height 15
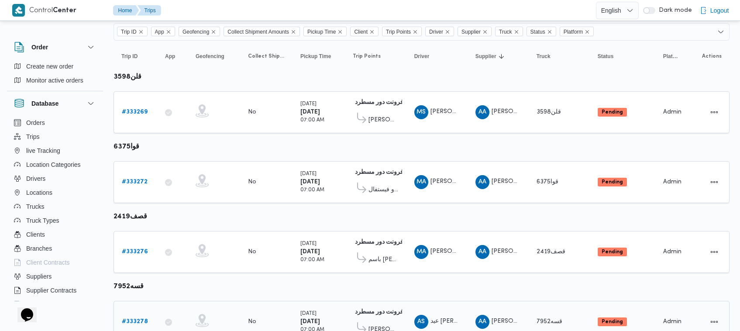
scroll to position [116, 0]
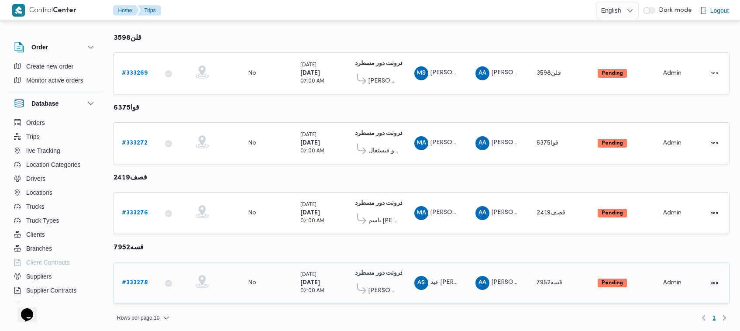
click at [134, 280] on b "# 333278" at bounding box center [135, 283] width 26 height 6
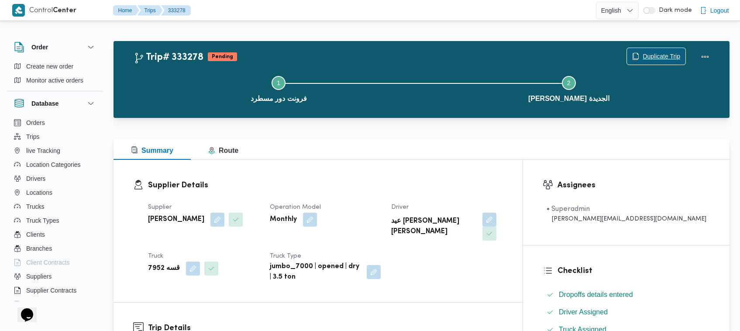
click at [662, 55] on span "Duplicate Trip" at bounding box center [662, 56] width 38 height 10
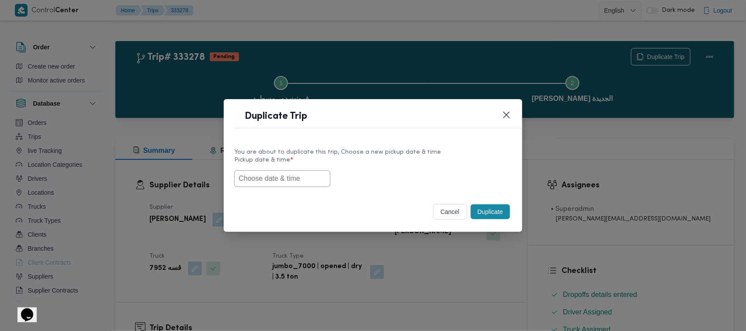
click at [288, 183] on input "text" at bounding box center [282, 178] width 96 height 17
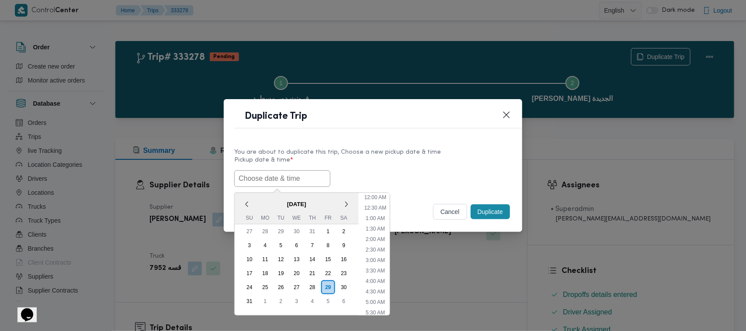
scroll to position [321, 0]
paste input "01/09/2025 7:00AM"
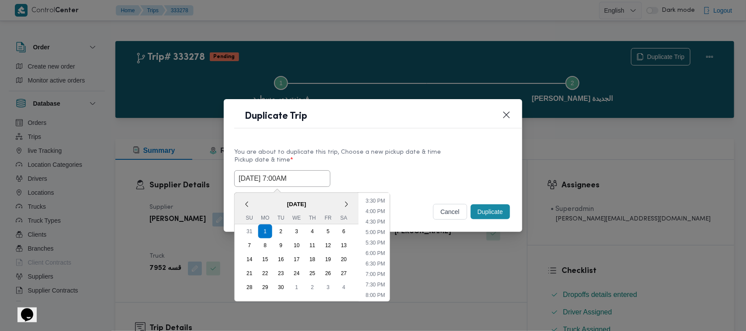
type input "01/09/2025 7:00AM"
click at [403, 177] on div "01/09/2025 7:00AM September 2025 < September 2025 > Su Mo Tu We Th Fr Sa 31 1 2…" at bounding box center [372, 178] width 277 height 17
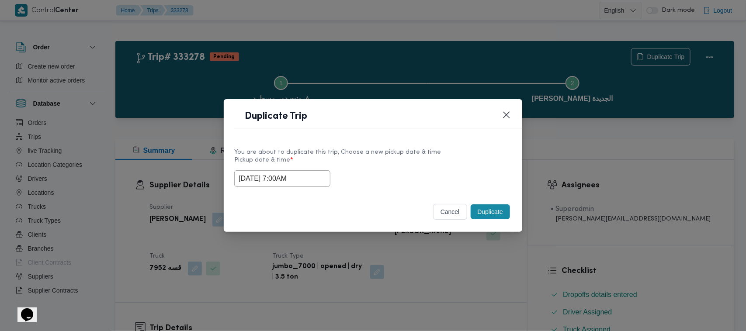
click at [490, 219] on button "Duplicate" at bounding box center [489, 211] width 39 height 15
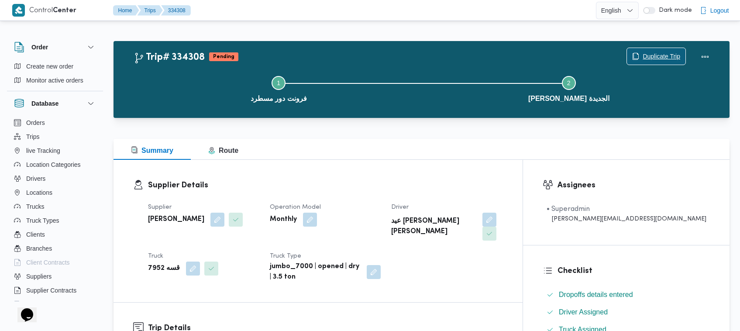
click at [634, 50] on span "Duplicate Trip" at bounding box center [656, 56] width 59 height 17
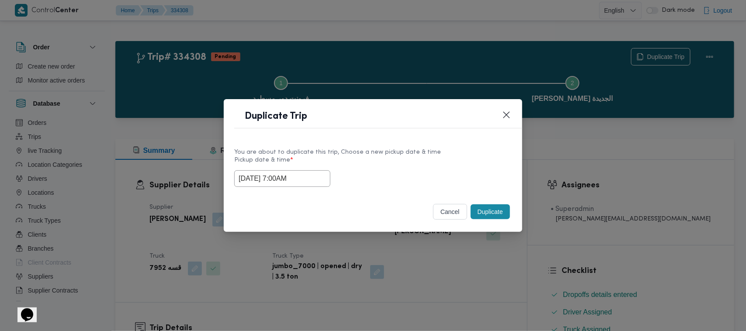
click at [314, 180] on input "01/09/2025 7:00AM" at bounding box center [282, 178] width 96 height 17
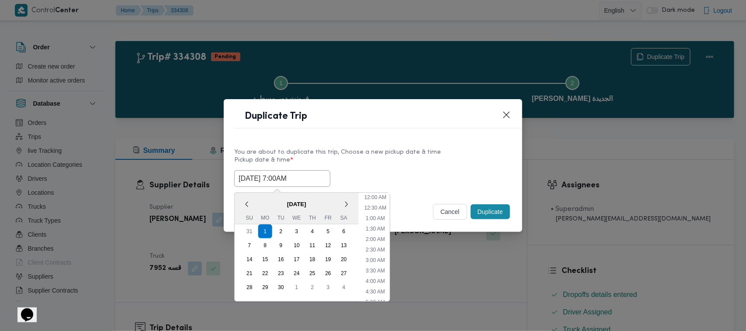
scroll to position [97, 0]
click at [279, 233] on div "2" at bounding box center [281, 231] width 17 height 17
type input "02/09/2025 7:00AM"
click at [426, 157] on label "Pickup date & time *" at bounding box center [372, 164] width 277 height 14
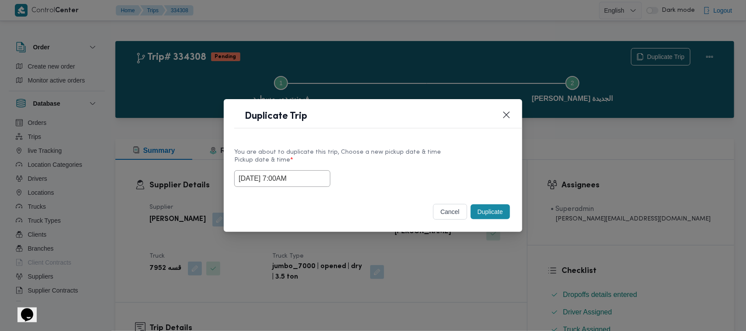
click at [488, 212] on button "Duplicate" at bounding box center [489, 211] width 39 height 15
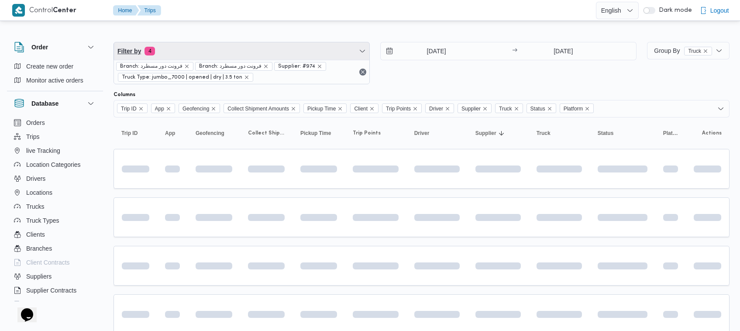
click at [199, 58] on span "Filter by 4" at bounding box center [241, 50] width 255 height 17
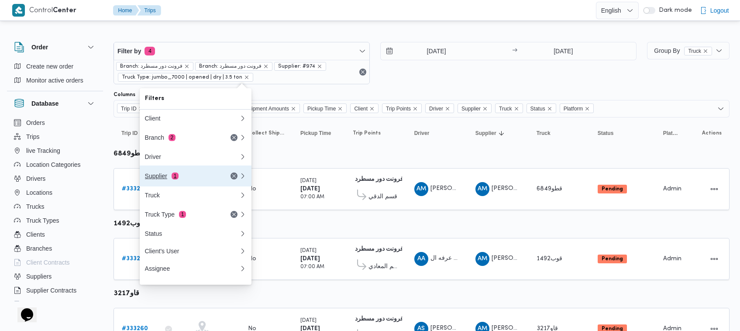
click at [186, 169] on button "Supplier 1" at bounding box center [196, 176] width 112 height 21
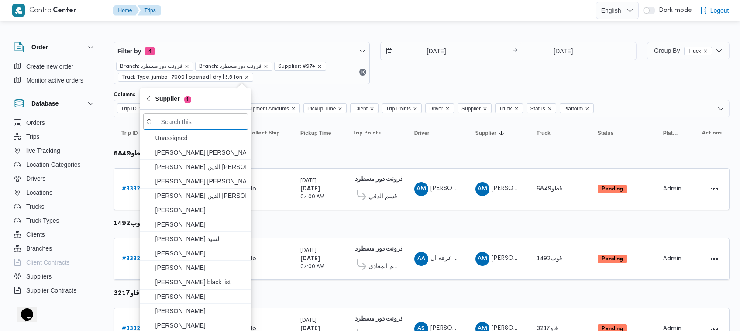
paste input "محمد صلاح عبداللطيف الشريف"
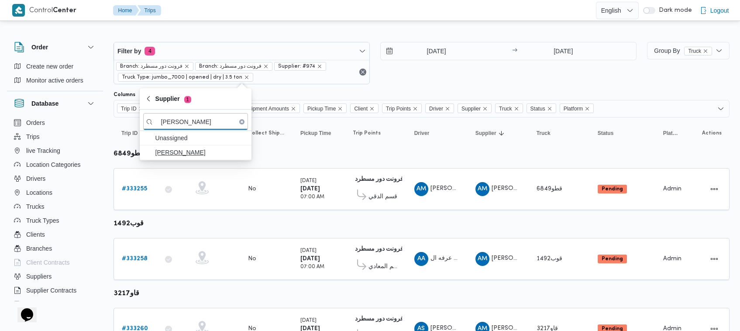
type input "محمد صلاح عبداللطيف الشريف"
click at [188, 155] on span "محمد صلاح عبداللطيف الشريف" at bounding box center [200, 152] width 91 height 10
click at [421, 82] on div "31/8/2025 → 31/8/2025" at bounding box center [508, 63] width 256 height 42
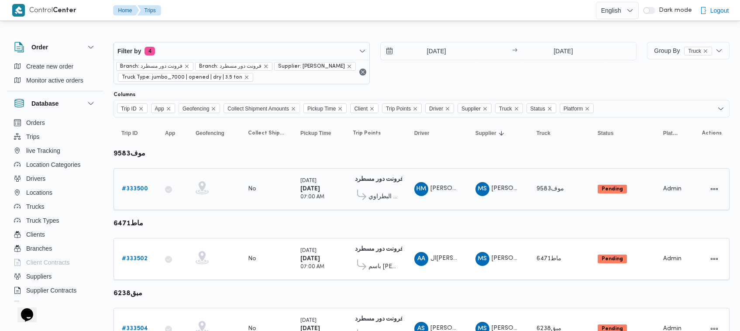
click at [135, 186] on b "# 333500" at bounding box center [135, 189] width 26 height 6
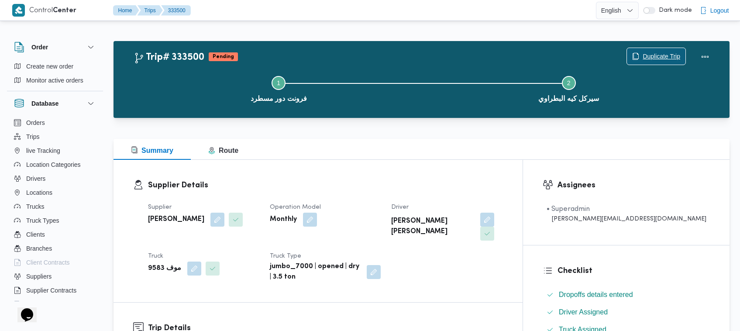
click at [663, 55] on span "Duplicate Trip" at bounding box center [662, 56] width 38 height 10
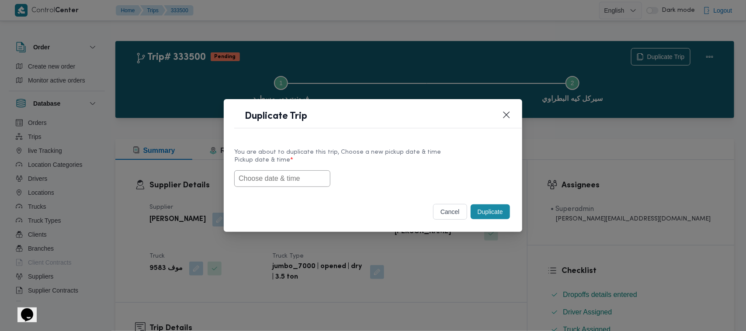
click at [273, 180] on input "text" at bounding box center [282, 178] width 96 height 17
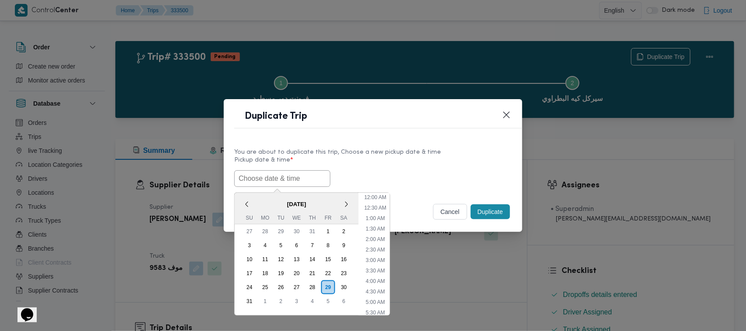
scroll to position [332, 0]
paste input "01/09/2025 7:00AM"
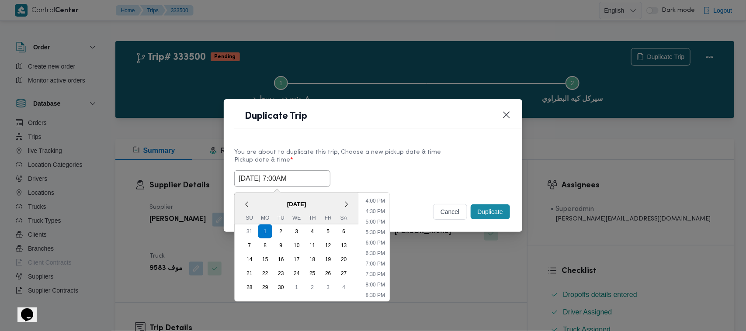
type input "01/09/2025 7:00AM"
click at [435, 170] on div "01/09/2025 7:00AM September 2025 < September 2025 > Su Mo Tu We Th Fr Sa 31 1 2…" at bounding box center [372, 178] width 277 height 17
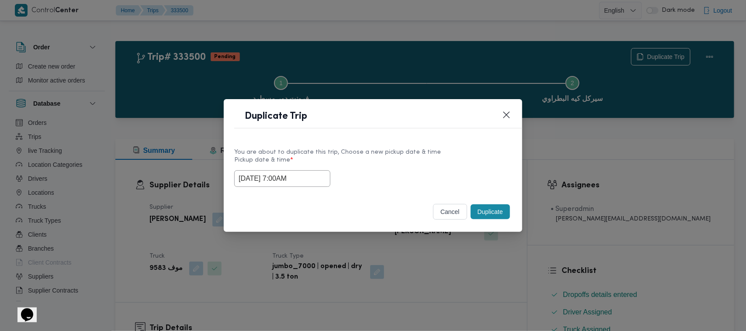
click at [475, 210] on button "Duplicate" at bounding box center [489, 211] width 39 height 15
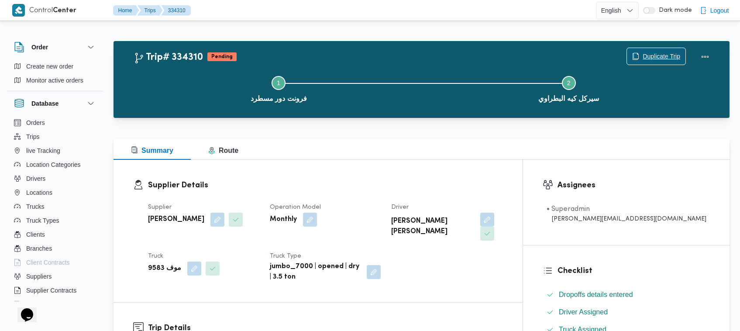
click at [646, 51] on span "Duplicate Trip" at bounding box center [662, 56] width 38 height 10
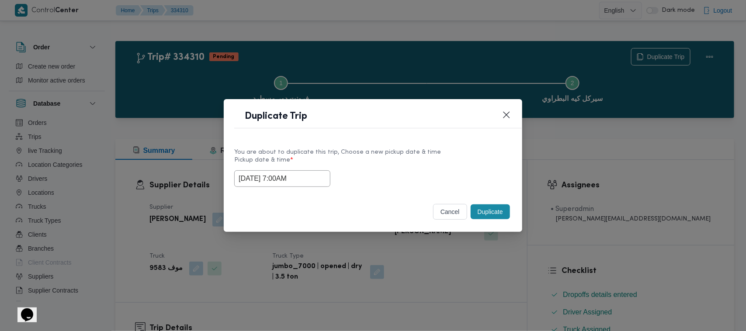
click at [309, 175] on input "01/09/2025 7:00AM" at bounding box center [282, 178] width 96 height 17
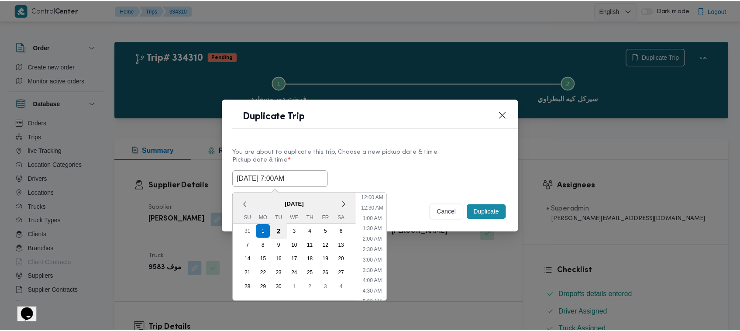
scroll to position [97, 0]
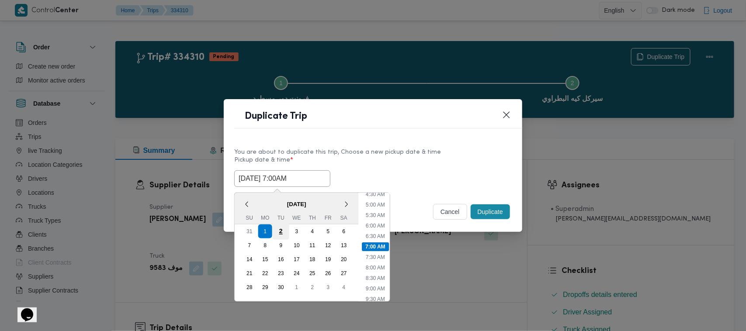
click at [283, 228] on div "2" at bounding box center [281, 231] width 17 height 17
type input "02/09/2025 7:00AM"
click at [383, 166] on label "Pickup date & time *" at bounding box center [372, 164] width 277 height 14
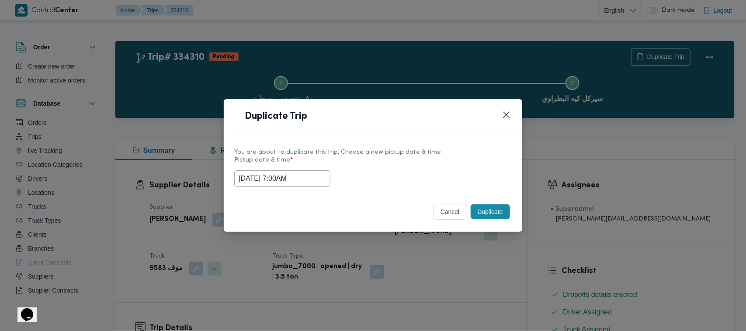
click at [490, 215] on button "Duplicate" at bounding box center [489, 211] width 39 height 15
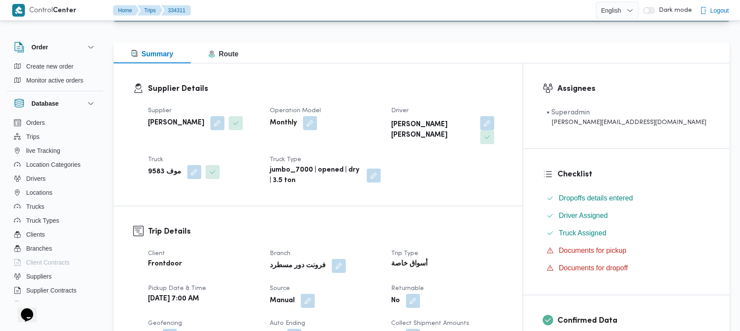
scroll to position [290, 0]
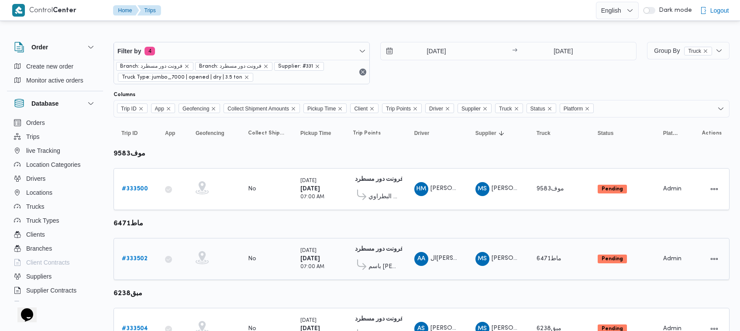
click at [142, 254] on link "# 333502" at bounding box center [135, 259] width 26 height 10
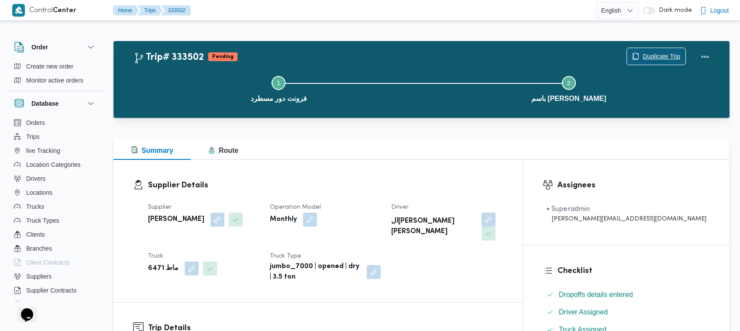
click at [652, 48] on span "Duplicate Trip" at bounding box center [656, 56] width 59 height 17
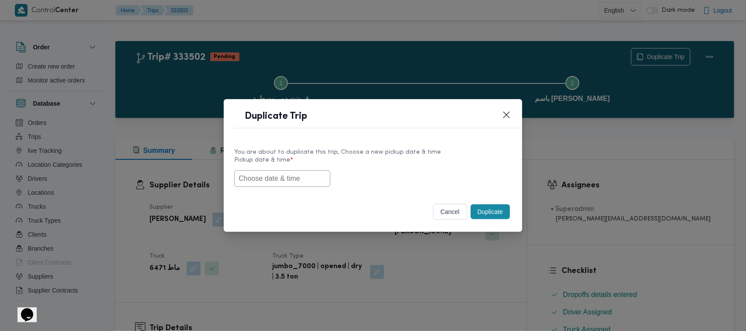
click at [284, 183] on input "text" at bounding box center [282, 178] width 96 height 17
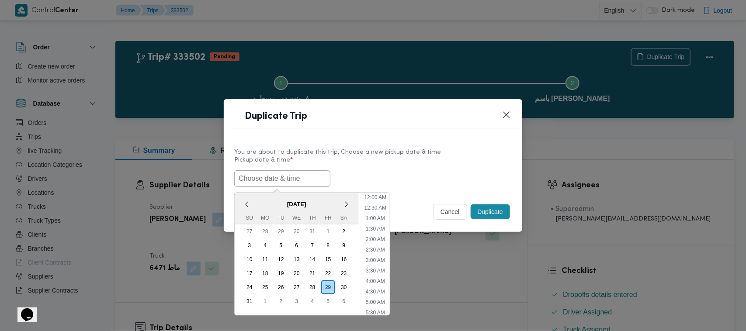
scroll to position [332, 0]
paste input "01/09/2025 7:00AM"
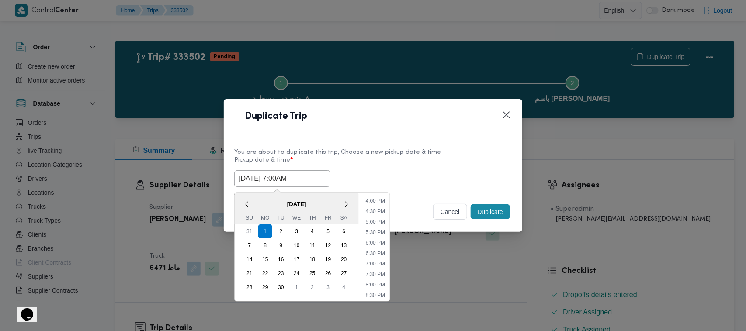
type input "01/09/2025 7:00AM"
click at [442, 163] on label "Pickup date & time *" at bounding box center [372, 164] width 277 height 14
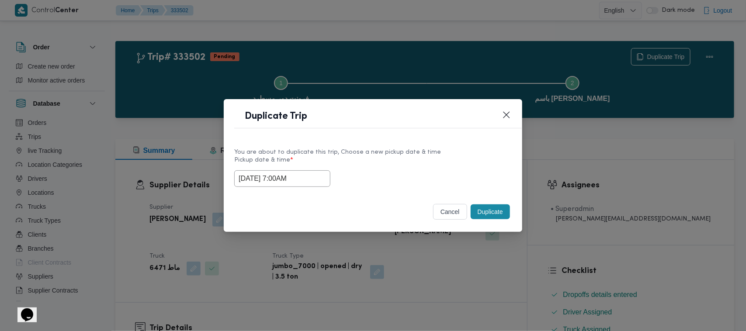
click at [501, 213] on button "Duplicate" at bounding box center [489, 211] width 39 height 15
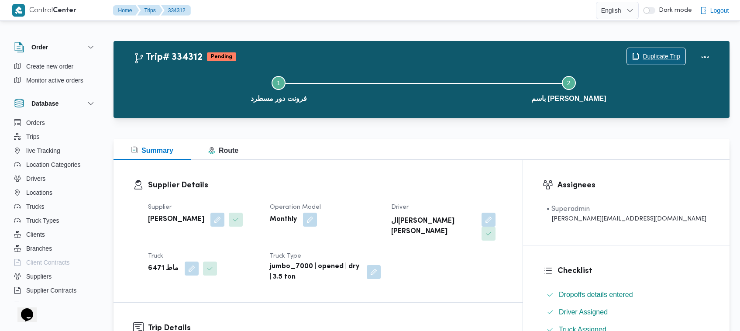
click at [652, 59] on span "Duplicate Trip" at bounding box center [662, 56] width 38 height 10
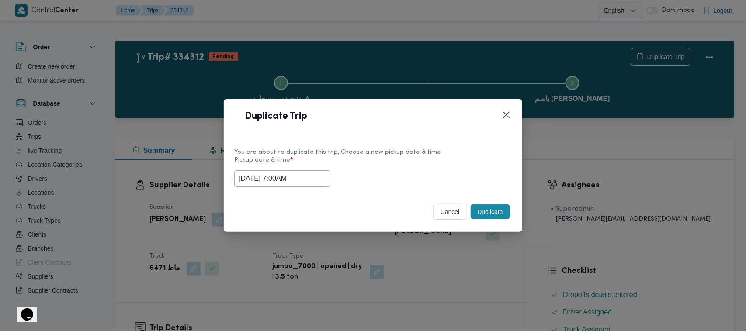
click at [314, 175] on input "01/09/2025 7:00AM" at bounding box center [282, 178] width 96 height 17
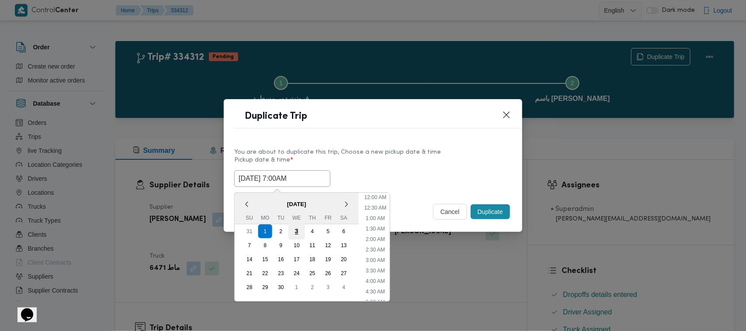
scroll to position [97, 0]
click at [280, 231] on div "2" at bounding box center [281, 231] width 17 height 17
type input "02/09/2025 7:00AM"
click at [431, 141] on div "You are about to duplicate this trip, Choose a new pickup date & time Pickup da…" at bounding box center [373, 167] width 298 height 56
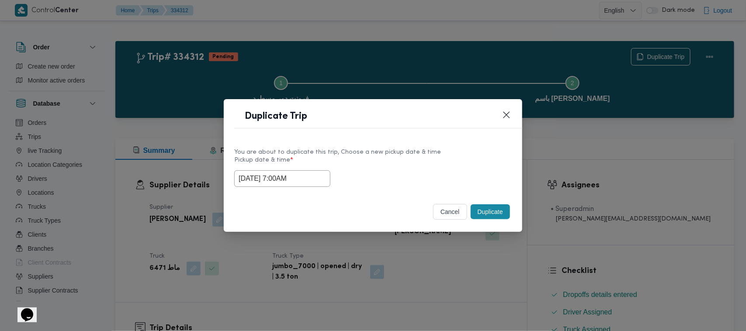
click at [489, 212] on button "Duplicate" at bounding box center [489, 211] width 39 height 15
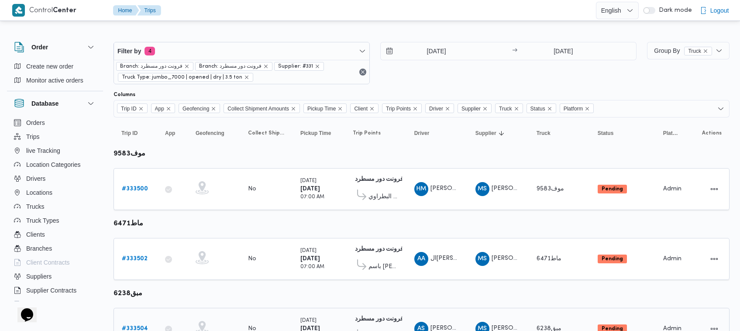
click at [141, 326] on b "# 333504" at bounding box center [135, 329] width 26 height 6
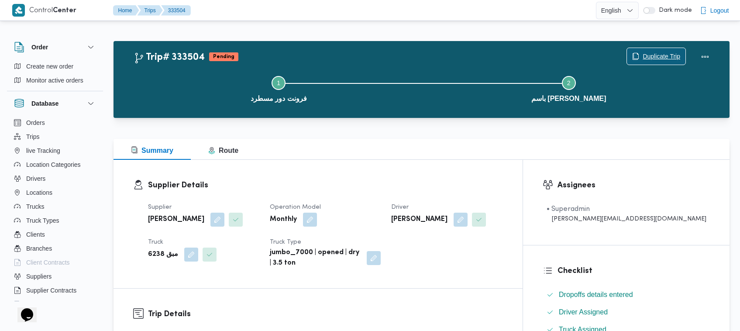
click at [666, 51] on span "Duplicate Trip" at bounding box center [656, 56] width 59 height 17
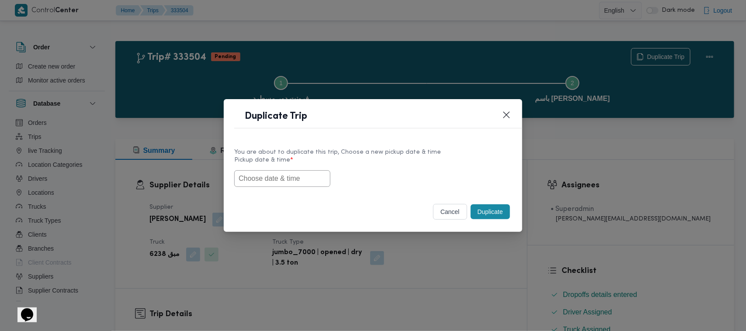
click at [287, 186] on input "text" at bounding box center [282, 178] width 96 height 17
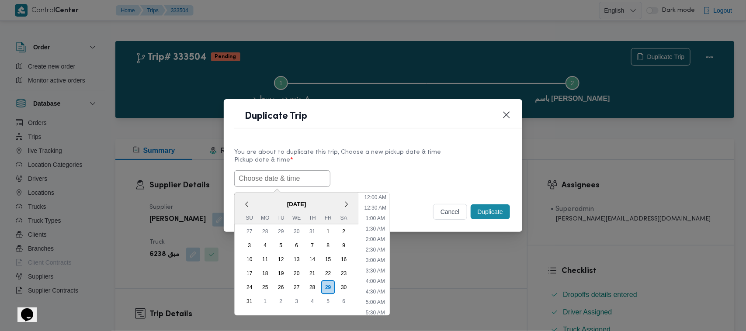
paste input "01/09/2025 7:00AM"
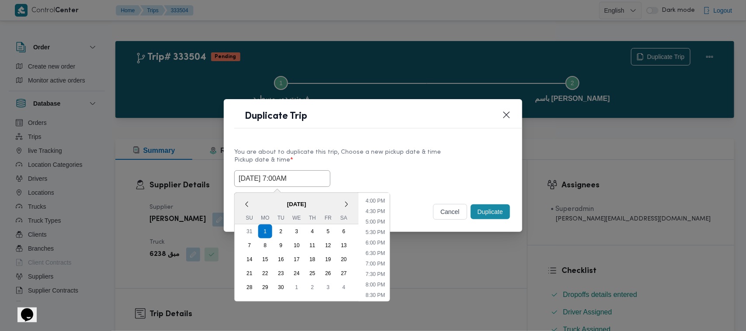
type input "01/09/2025 7:00AM"
click at [405, 163] on label "Pickup date & time *" at bounding box center [372, 164] width 277 height 14
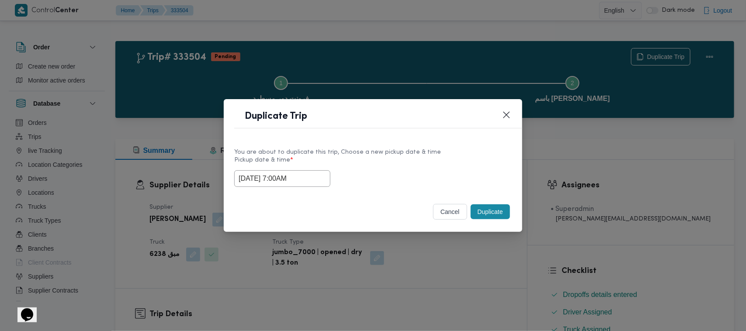
click at [496, 211] on button "Duplicate" at bounding box center [489, 211] width 39 height 15
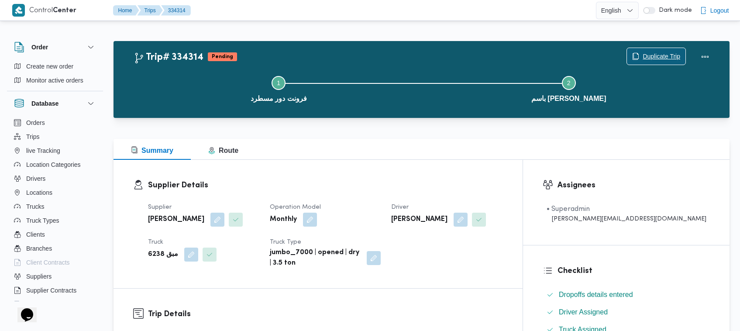
click at [656, 55] on span "Duplicate Trip" at bounding box center [662, 56] width 38 height 10
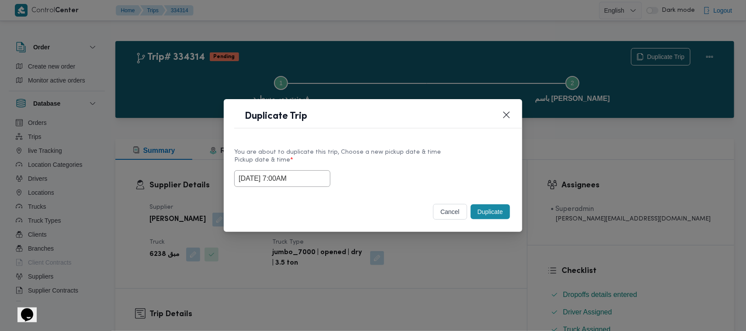
click at [315, 171] on input "01/09/2025 7:00AM" at bounding box center [282, 178] width 96 height 17
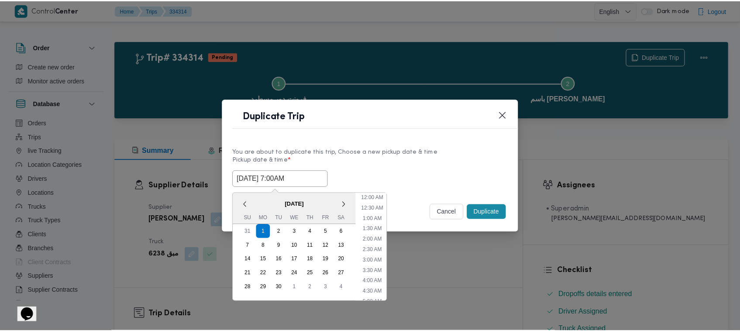
scroll to position [97, 0]
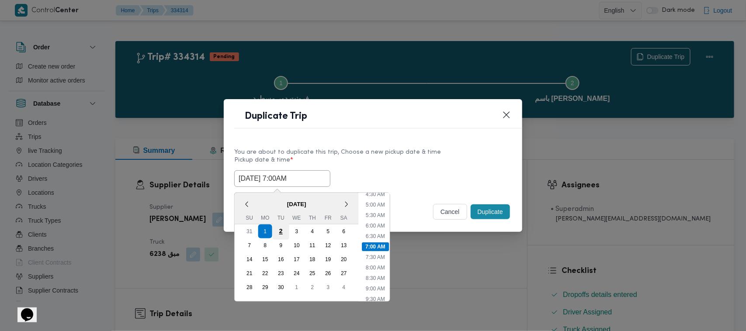
click at [280, 234] on div "2" at bounding box center [281, 231] width 17 height 17
type input "02/09/2025 7:00AM"
click at [394, 159] on label "Pickup date & time *" at bounding box center [372, 164] width 277 height 14
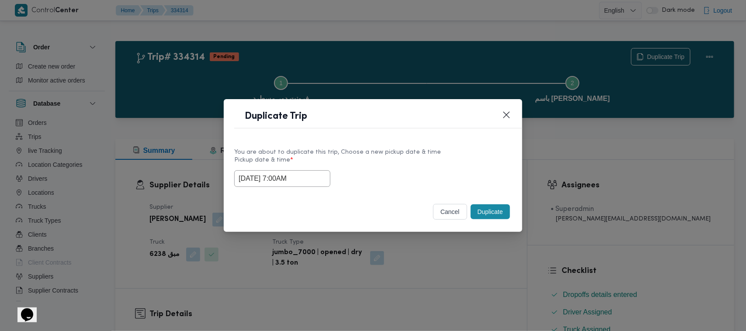
click at [498, 211] on button "Duplicate" at bounding box center [489, 211] width 39 height 15
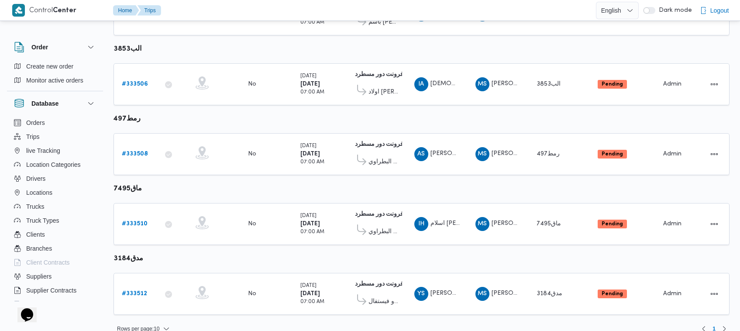
scroll to position [323, 0]
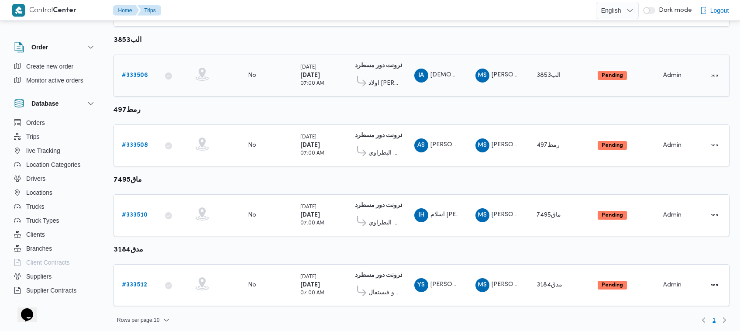
click at [140, 73] on b "# 333506" at bounding box center [135, 75] width 26 height 6
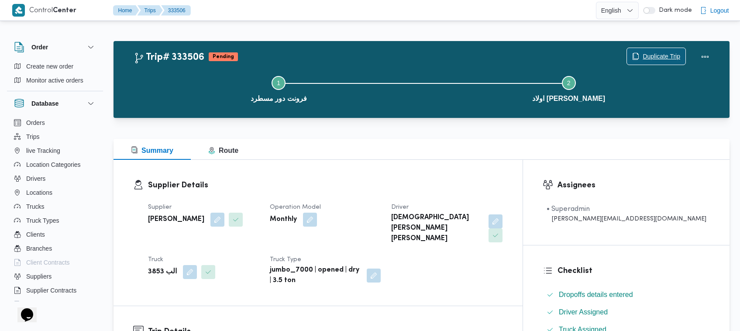
click at [652, 51] on span "Duplicate Trip" at bounding box center [656, 56] width 59 height 17
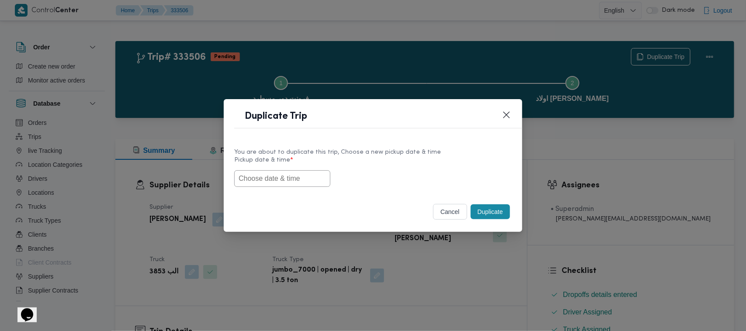
click at [300, 176] on input "text" at bounding box center [282, 178] width 96 height 17
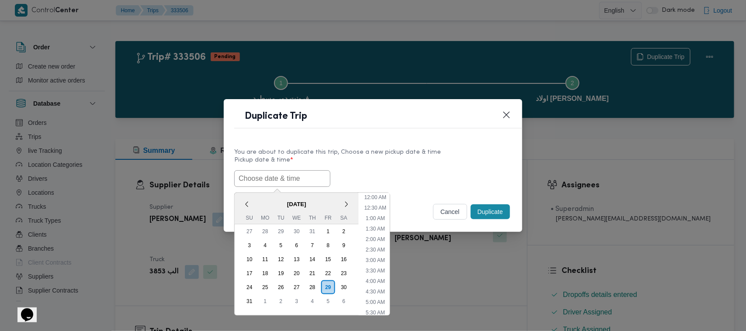
scroll to position [332, 0]
paste input "01/09/2025 7:00AM"
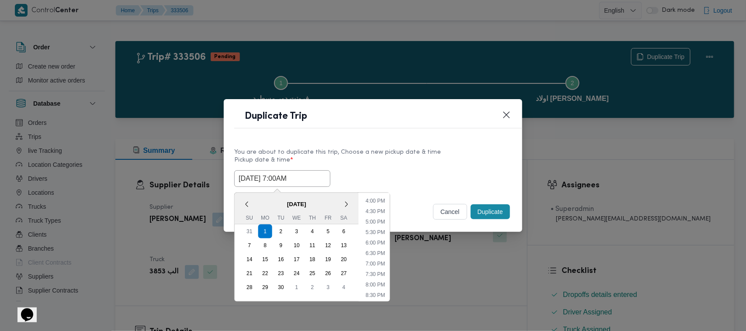
type input "01/09/2025 7:00AM"
click at [387, 171] on div "01/09/2025 7:00AM September 2025 < September 2025 > Su Mo Tu We Th Fr Sa 31 1 2…" at bounding box center [372, 178] width 277 height 17
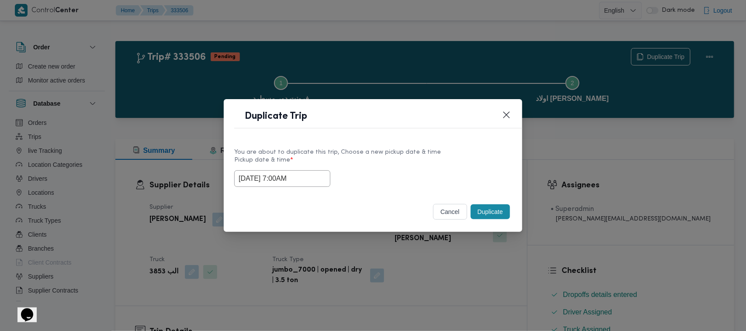
click at [484, 212] on button "Duplicate" at bounding box center [489, 211] width 39 height 15
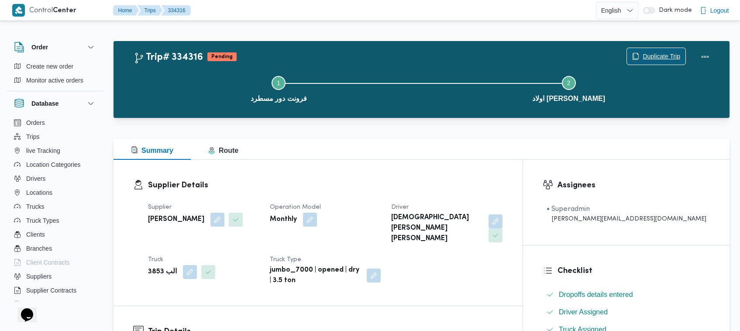
click at [663, 50] on span "Duplicate Trip" at bounding box center [656, 56] width 59 height 17
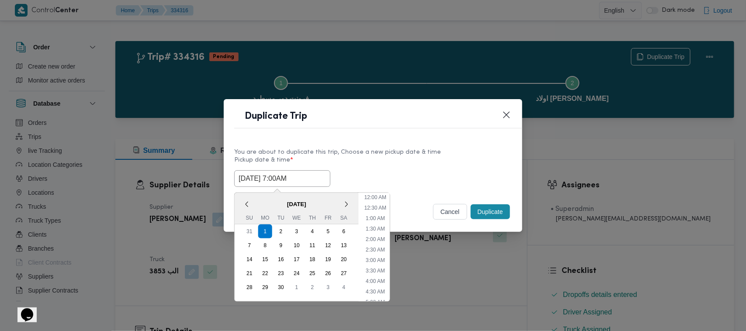
click at [320, 175] on input "01/09/2025 7:00AM" at bounding box center [282, 178] width 96 height 17
click at [284, 231] on div "2" at bounding box center [281, 231] width 17 height 17
type input "02/09/2025 7:00AM"
click at [417, 157] on label "Pickup date & time *" at bounding box center [372, 164] width 277 height 14
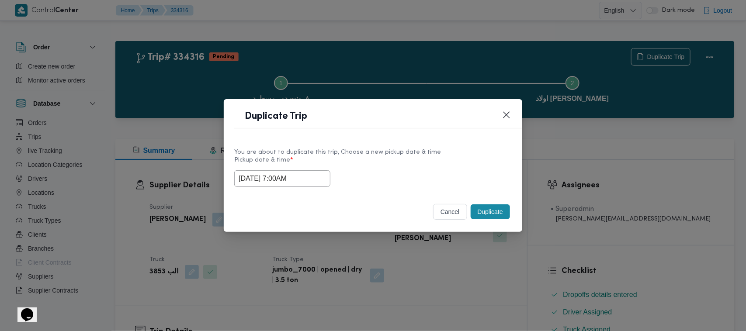
click at [487, 216] on button "Duplicate" at bounding box center [489, 211] width 39 height 15
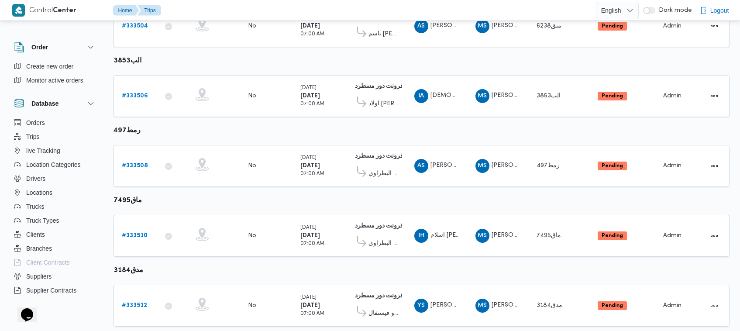
scroll to position [323, 0]
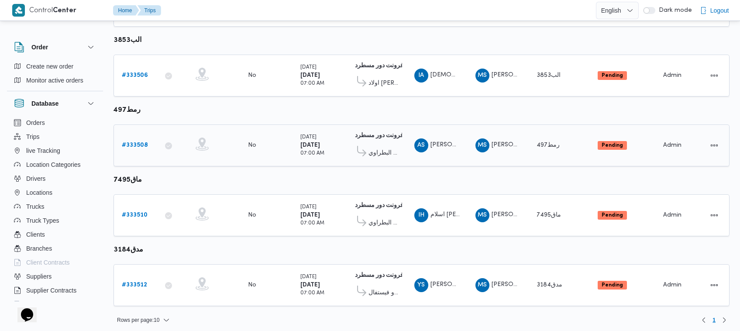
click at [130, 143] on b "# 333508" at bounding box center [135, 145] width 26 height 6
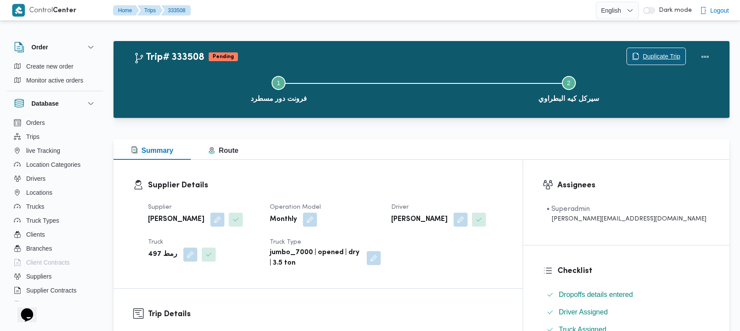
click at [673, 48] on span "Duplicate Trip" at bounding box center [656, 56] width 59 height 17
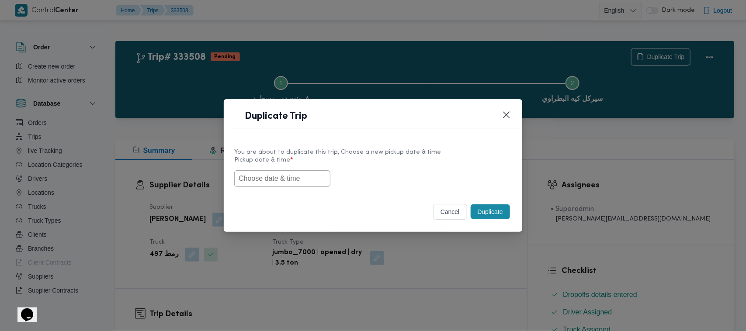
click at [285, 176] on input "text" at bounding box center [282, 178] width 96 height 17
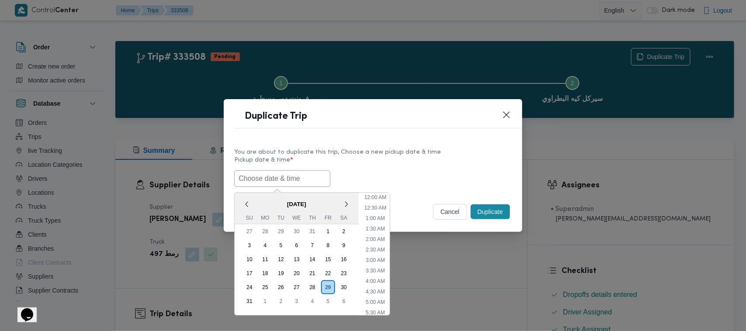
paste input "01/09/2025 7:00AM"
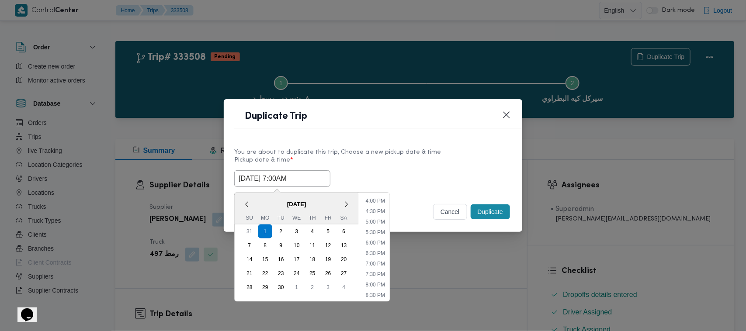
type input "01/09/2025 7:00AM"
click at [429, 176] on div "01/09/2025 7:00AM September 2025 < September 2025 > Su Mo Tu We Th Fr Sa 31 1 2…" at bounding box center [372, 178] width 277 height 17
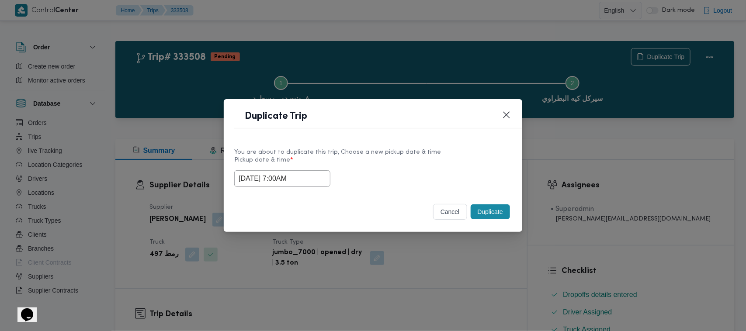
click at [483, 213] on button "Duplicate" at bounding box center [489, 211] width 39 height 15
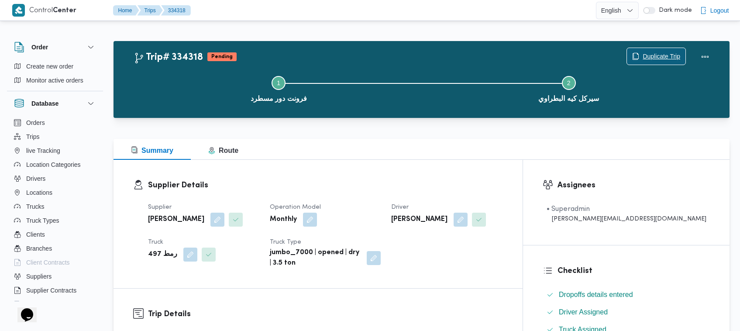
click at [651, 53] on span "Duplicate Trip" at bounding box center [662, 56] width 38 height 10
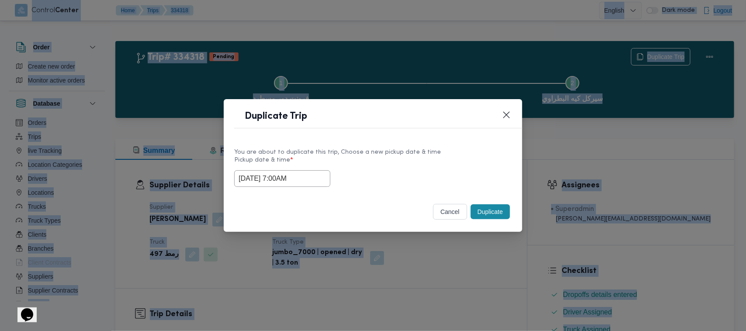
click at [323, 179] on input "01/09/2025 7:00AM" at bounding box center [282, 178] width 96 height 17
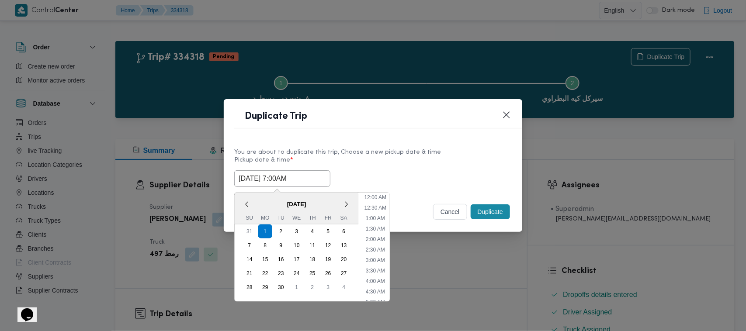
scroll to position [97, 0]
click at [283, 231] on div "2" at bounding box center [281, 231] width 17 height 17
type input "02/09/2025 7:00AM"
click at [374, 165] on label "Pickup date & time *" at bounding box center [372, 164] width 277 height 14
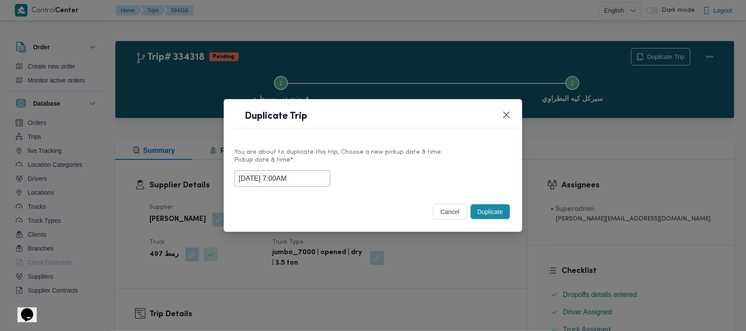
click at [501, 212] on button "Duplicate" at bounding box center [489, 211] width 39 height 15
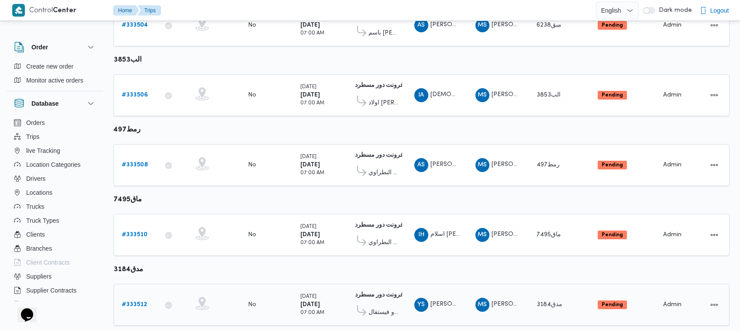
scroll to position [323, 0]
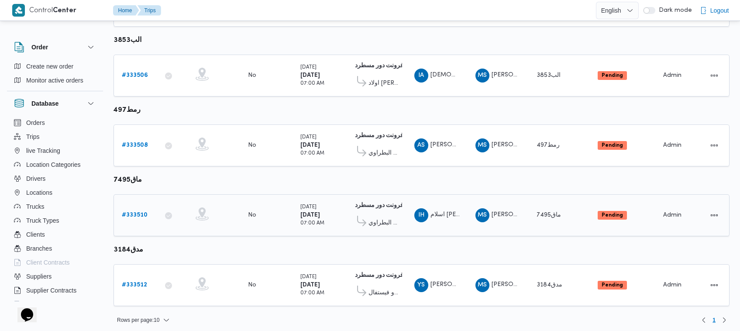
click at [134, 212] on b "# 333510" at bounding box center [135, 215] width 26 height 6
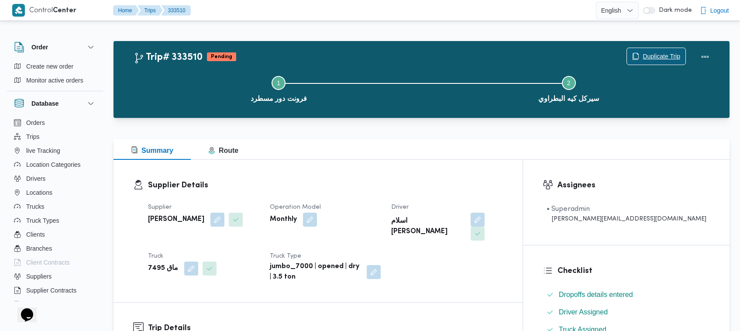
click at [643, 54] on span "Duplicate Trip" at bounding box center [662, 56] width 38 height 10
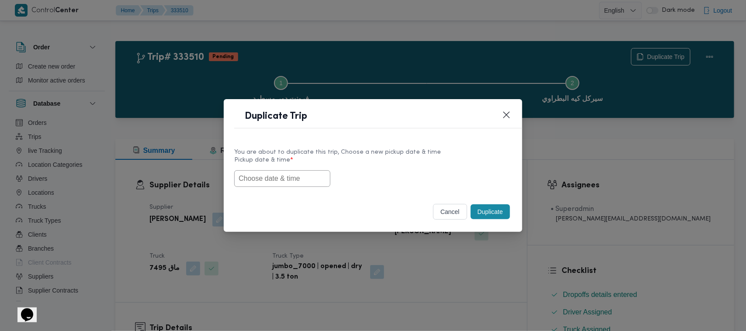
click at [291, 173] on input "text" at bounding box center [282, 178] width 96 height 17
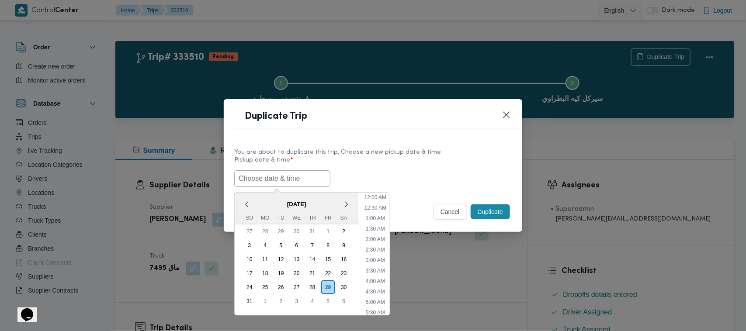
scroll to position [332, 0]
paste input "01/09/2025 7:00AM"
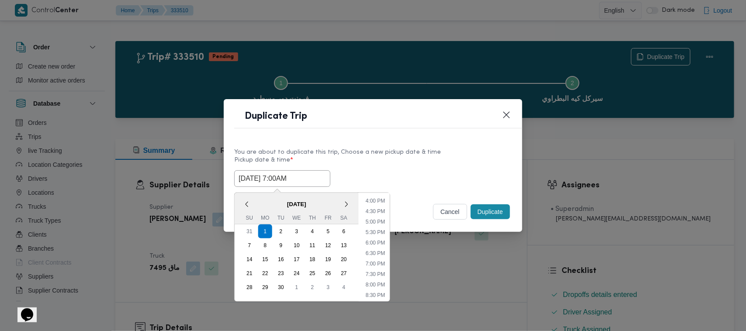
type input "01/09/2025 7:00AM"
click at [406, 153] on div "You are about to duplicate this trip, Choose a new pickup date & time" at bounding box center [372, 152] width 277 height 9
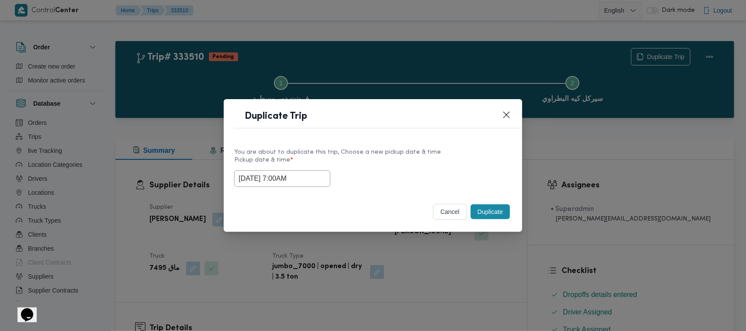
click at [494, 211] on button "Duplicate" at bounding box center [489, 211] width 39 height 15
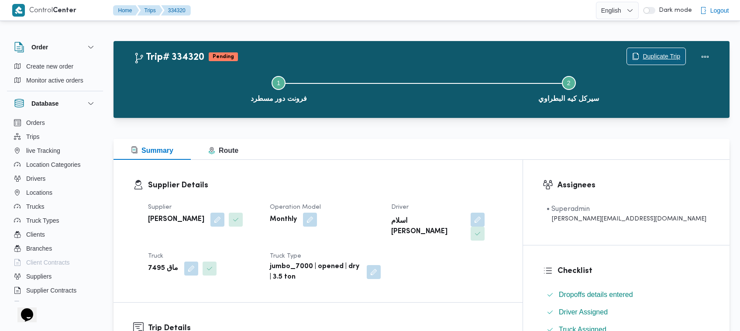
click at [656, 57] on span "Duplicate Trip" at bounding box center [662, 56] width 38 height 10
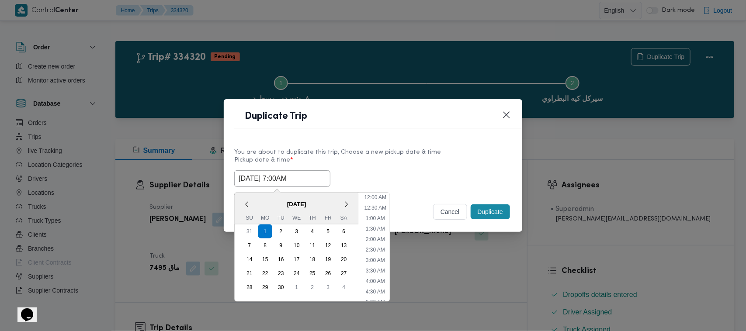
click at [315, 172] on input "01/09/2025 7:00AM" at bounding box center [282, 178] width 96 height 17
click at [280, 232] on div "2" at bounding box center [281, 231] width 17 height 17
type input "02/09/2025 7:00AM"
click at [389, 162] on label "Pickup date & time *" at bounding box center [372, 164] width 277 height 14
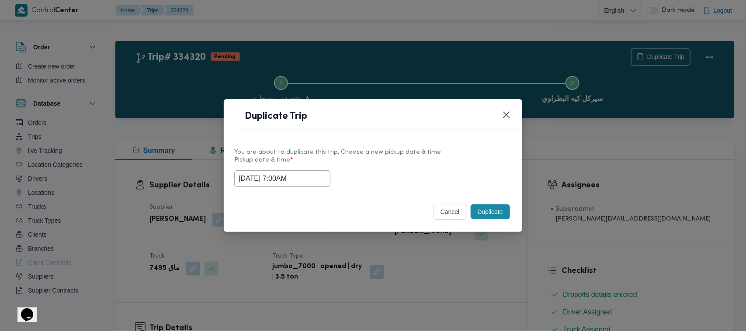
click at [489, 208] on button "Duplicate" at bounding box center [489, 211] width 39 height 15
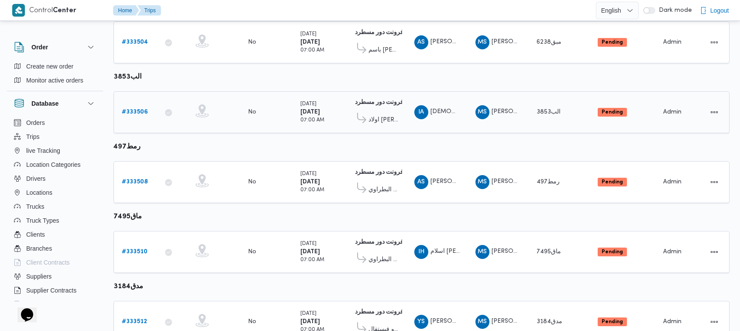
scroll to position [323, 0]
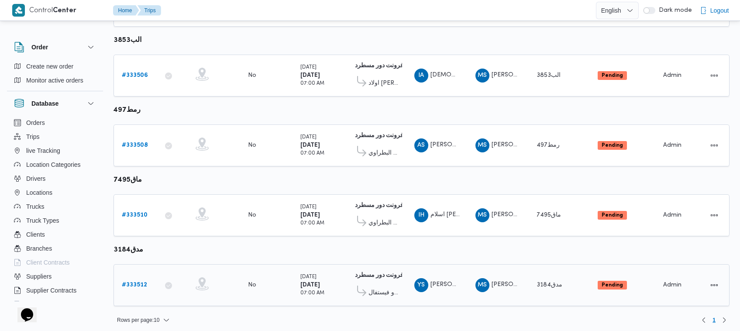
click at [135, 287] on div "# 333512" at bounding box center [135, 284] width 35 height 17
click at [132, 283] on b "# 333512" at bounding box center [134, 285] width 25 height 6
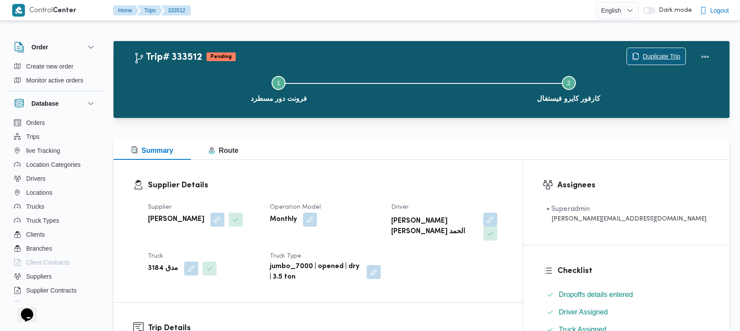
click at [654, 58] on span "Duplicate Trip" at bounding box center [662, 56] width 38 height 10
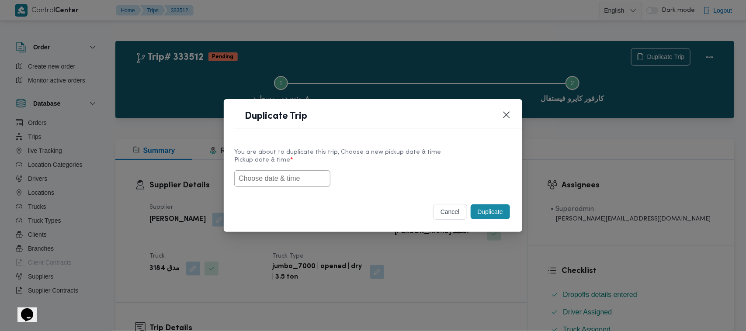
click at [280, 183] on input "text" at bounding box center [282, 178] width 96 height 17
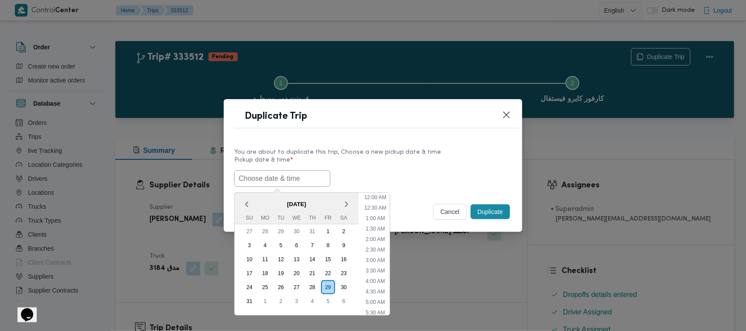
paste input "01/09/2025 7:00AM"
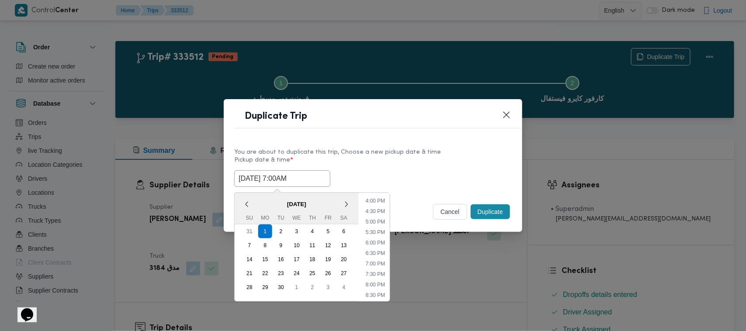
type input "01/09/2025 7:00AM"
drag, startPoint x: 407, startPoint y: 169, endPoint x: 417, endPoint y: 172, distance: 10.0
click at [407, 170] on div "01/09/2025 7:00AM September 2025 < September 2025 > Su Mo Tu We Th Fr Sa 31 1 2…" at bounding box center [372, 178] width 277 height 17
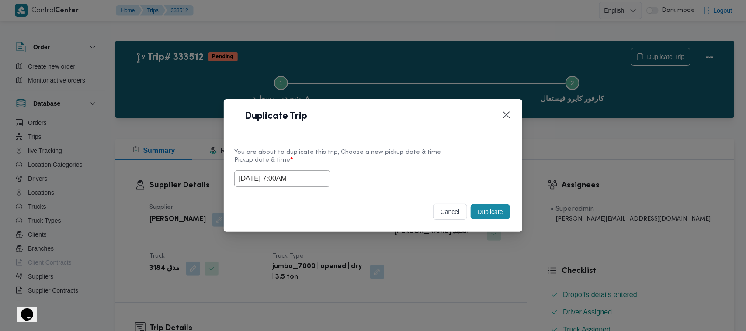
click at [486, 214] on button "Duplicate" at bounding box center [489, 211] width 39 height 15
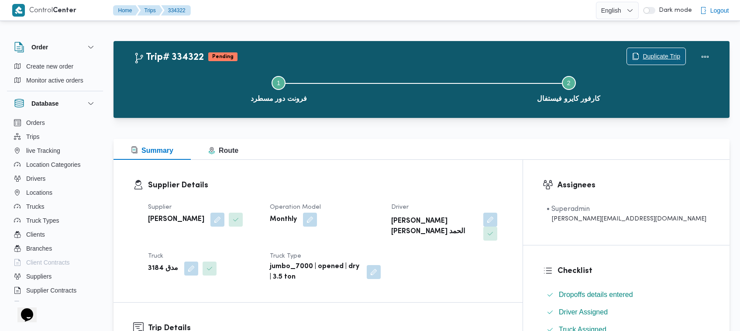
click at [652, 53] on span "Duplicate Trip" at bounding box center [662, 56] width 38 height 10
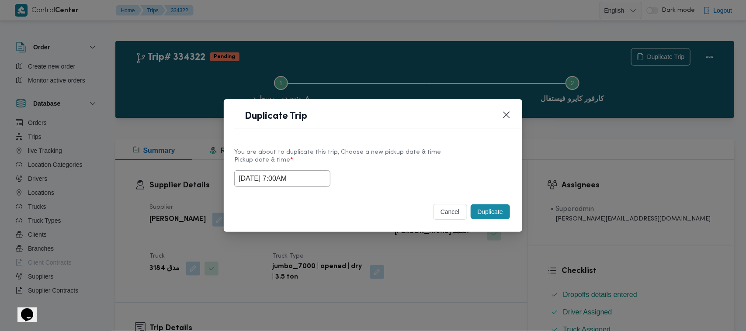
click at [320, 178] on input "01/09/2025 7:00AM" at bounding box center [282, 178] width 96 height 17
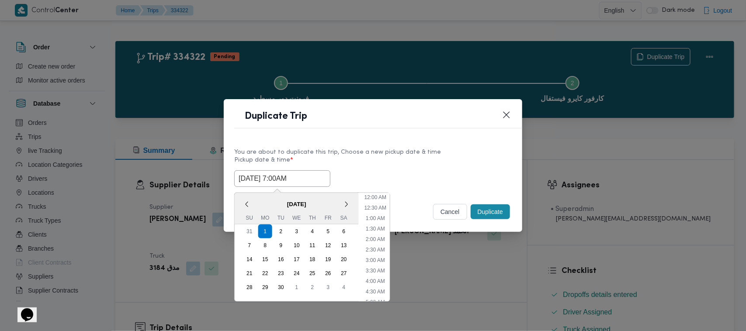
scroll to position [97, 0]
click at [280, 228] on div "2" at bounding box center [281, 231] width 17 height 17
type input "02/09/2025 7:00AM"
click at [373, 159] on label "Pickup date & time *" at bounding box center [372, 164] width 277 height 14
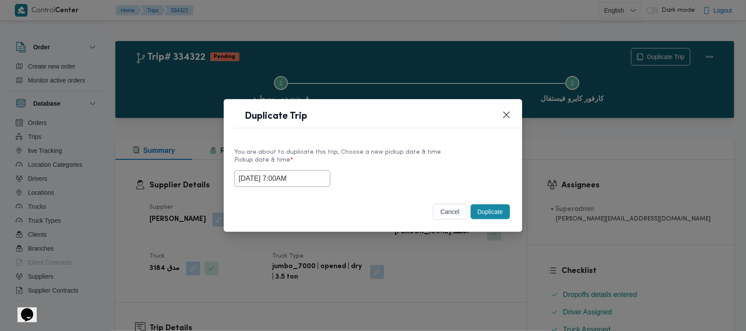
click at [483, 212] on button "Duplicate" at bounding box center [489, 211] width 39 height 15
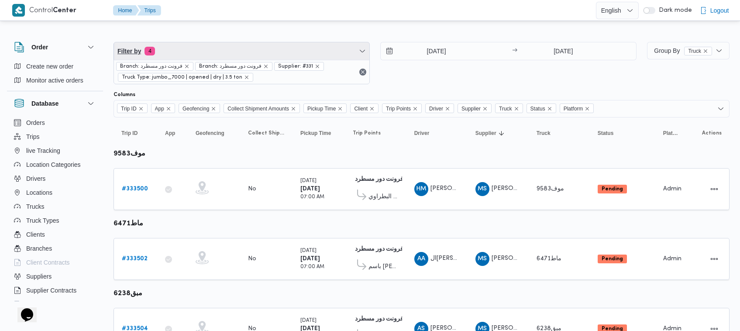
click at [190, 52] on span "Filter by 4" at bounding box center [241, 50] width 255 height 17
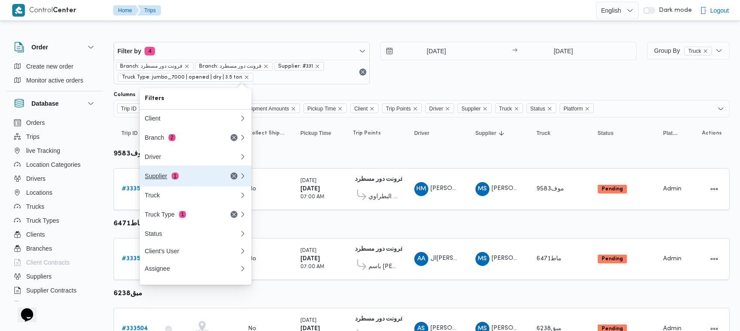
click at [162, 180] on div "Supplier 1" at bounding box center [181, 176] width 73 height 7
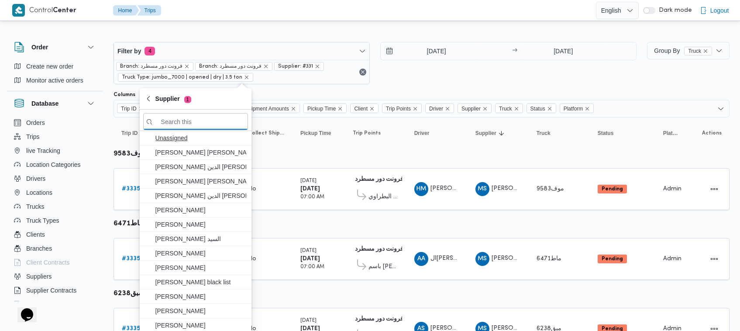
paste input "عبدالله عيد عبدالسلام عبدالحافظ"
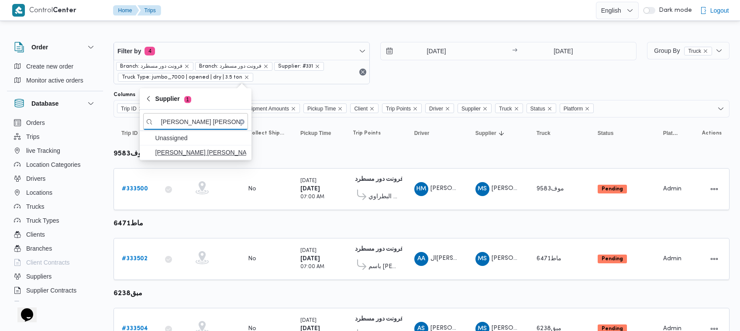
type input "عبدالله عيد عبدالسلام عبدالحافظ"
click at [194, 152] on span "عبدالله عيد عبدالسلام عبدالحافظ" at bounding box center [200, 152] width 91 height 10
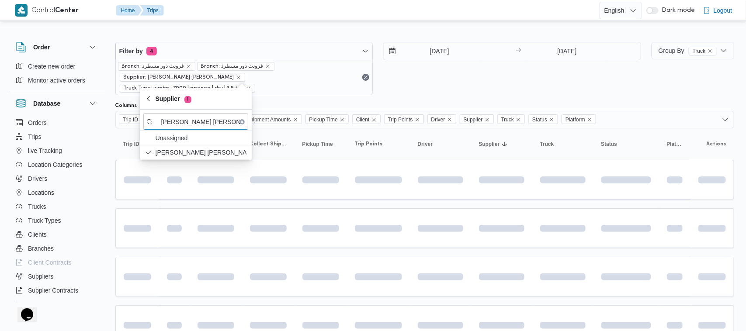
click at [462, 79] on div "31/8/2025 → 31/8/2025" at bounding box center [512, 68] width 258 height 53
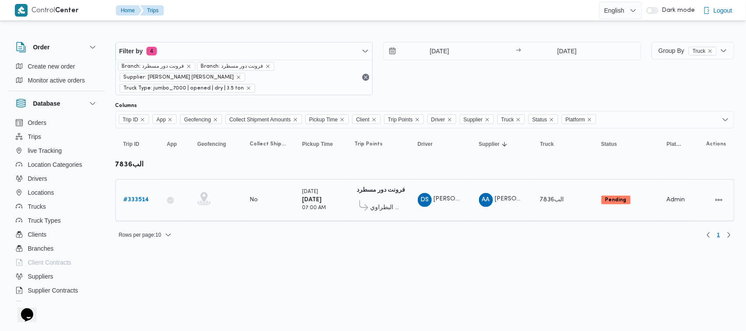
click at [136, 197] on b "# 333514" at bounding box center [137, 200] width 26 height 6
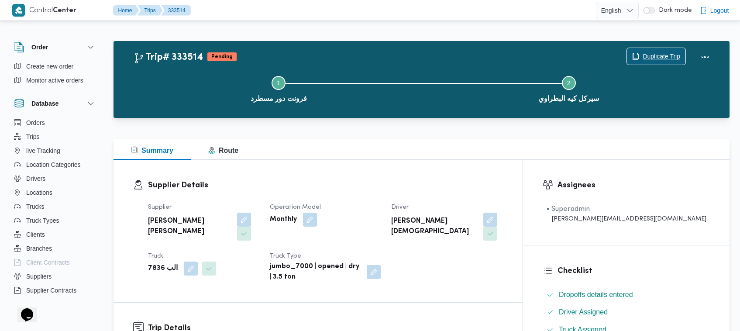
click at [663, 51] on span "Duplicate Trip" at bounding box center [656, 56] width 59 height 17
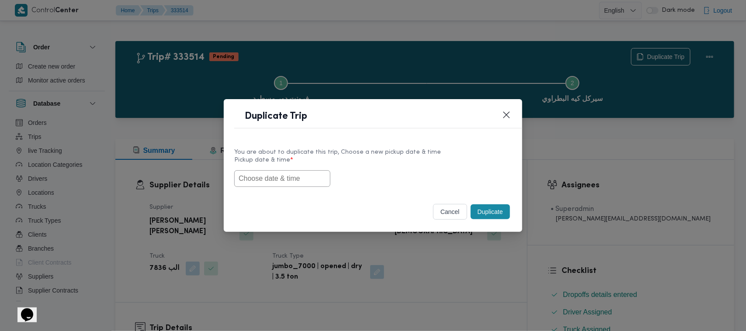
click at [269, 173] on input "text" at bounding box center [282, 178] width 96 height 17
paste input "01/09/2025 7:00AM"
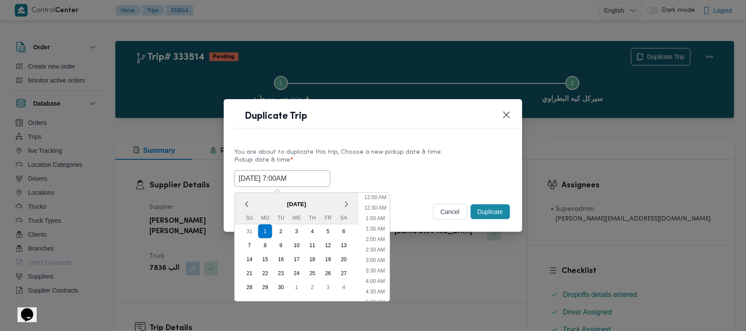
scroll to position [332, 0]
type input "01/09/2025 7:00AM"
click at [420, 184] on div "01/09/2025 7:00AM September 2025 < September 2025 > Su Mo Tu We Th Fr Sa 31 1 2…" at bounding box center [372, 178] width 277 height 17
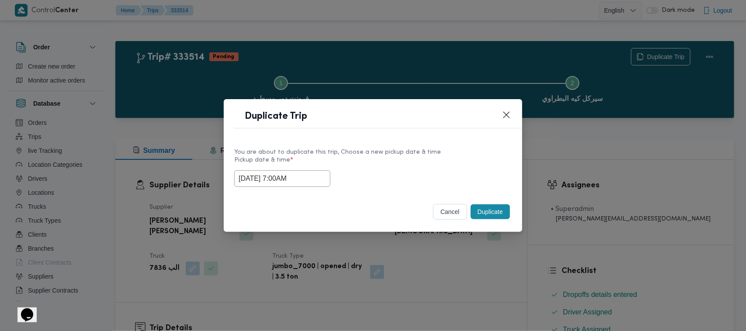
click at [487, 207] on button "Duplicate" at bounding box center [489, 211] width 39 height 15
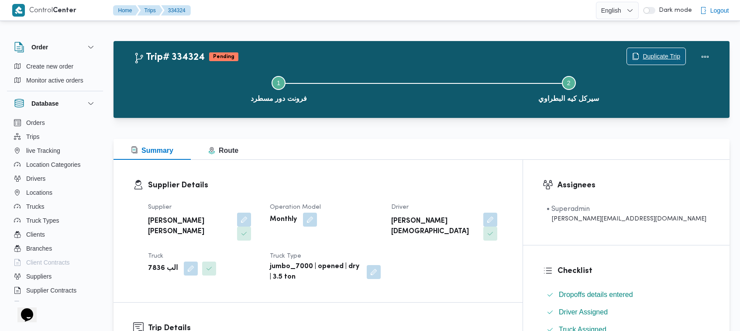
click at [643, 57] on span "Duplicate Trip" at bounding box center [662, 56] width 38 height 10
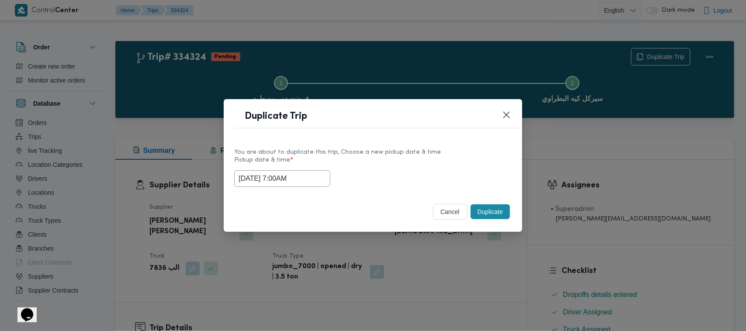
click at [313, 176] on input "01/09/2025 7:00AM" at bounding box center [282, 178] width 96 height 17
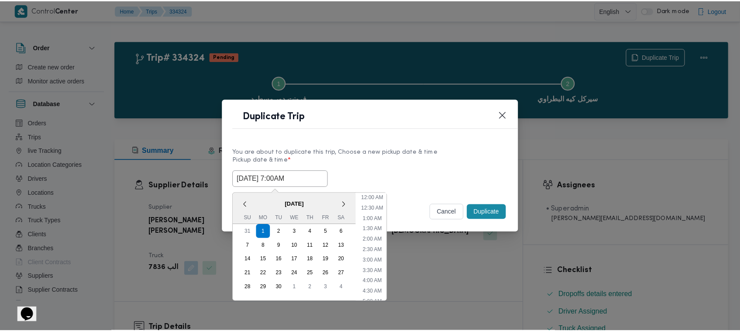
scroll to position [97, 0]
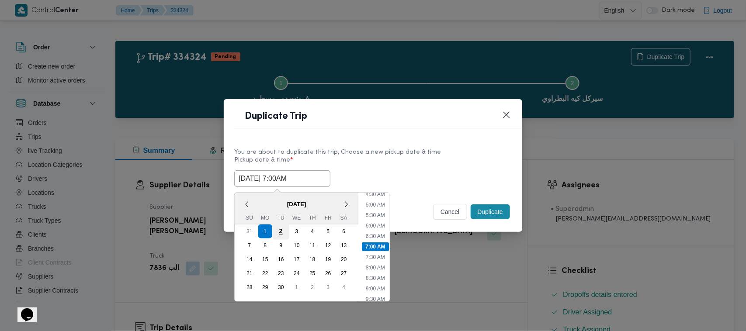
click at [281, 229] on div "2" at bounding box center [281, 231] width 17 height 17
type input "02/09/2025 7:00AM"
click at [396, 157] on label "Pickup date & time *" at bounding box center [372, 164] width 277 height 14
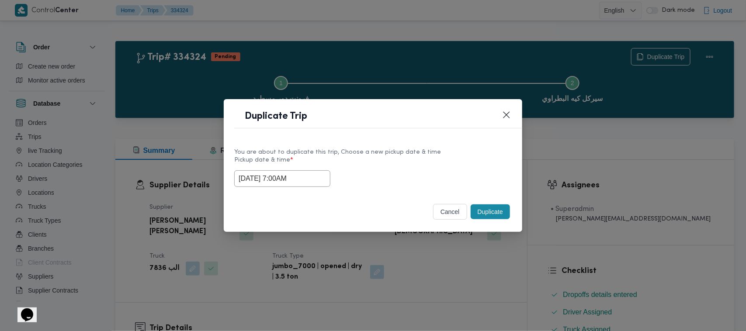
click at [498, 217] on button "Duplicate" at bounding box center [489, 211] width 39 height 15
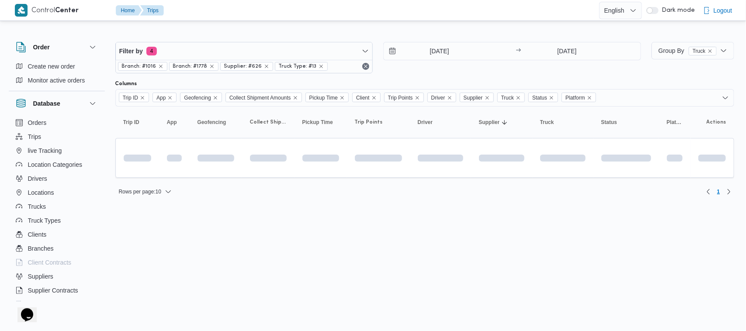
click at [215, 39] on div "Filter by 4 Branch: #1016 Branch: #1778 Supplier: #626 Truck Type: #13 31/8/202…" at bounding box center [378, 58] width 536 height 42
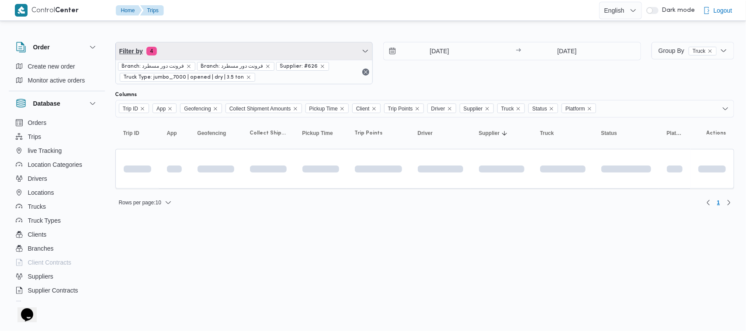
click at [199, 55] on span "Filter by 4" at bounding box center [244, 50] width 257 height 17
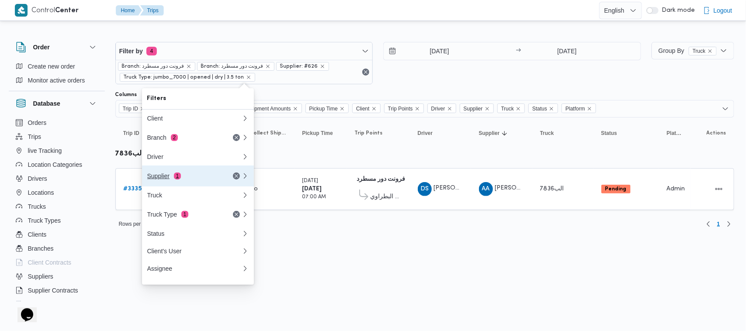
click at [190, 173] on div "Supplier 1" at bounding box center [194, 176] width 105 height 21
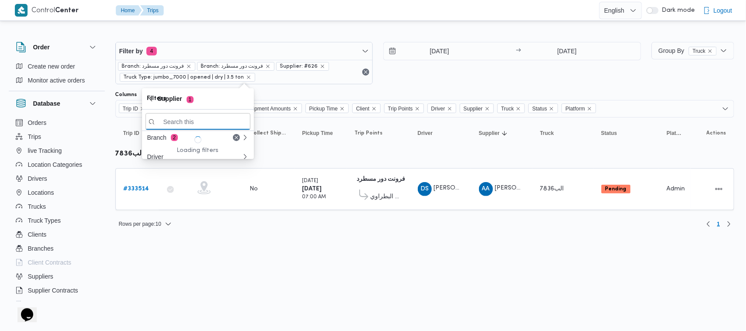
paste input "محمد عيد عبدالسلام عبدالحافظ"
type input "محمد عيد عبدالسلام عبدالحافظ"
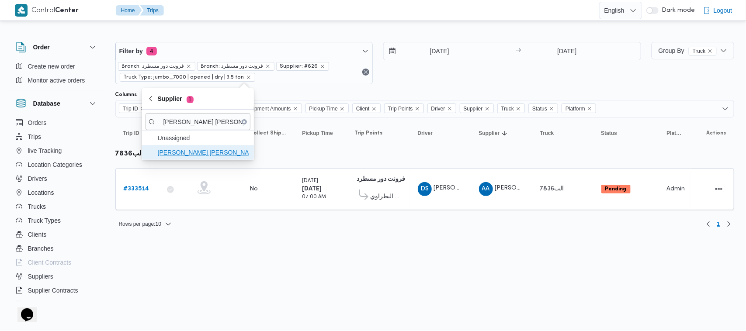
click at [169, 155] on span "محمد عيد عبدالسلام عبدالحافظ" at bounding box center [203, 152] width 91 height 10
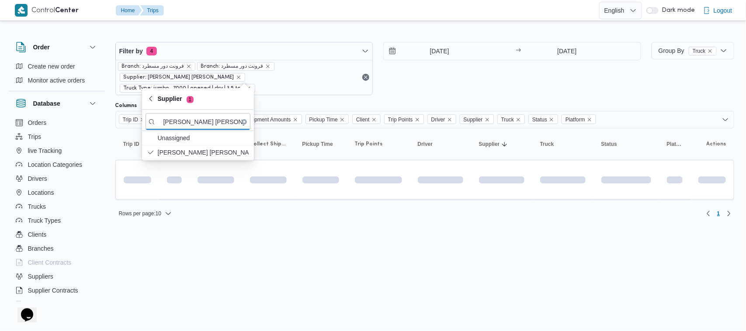
click at [427, 69] on div "31/8/2025 → 31/8/2025" at bounding box center [512, 68] width 258 height 53
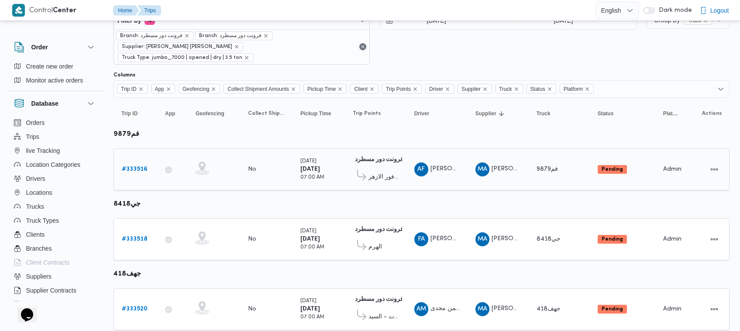
scroll to position [47, 0]
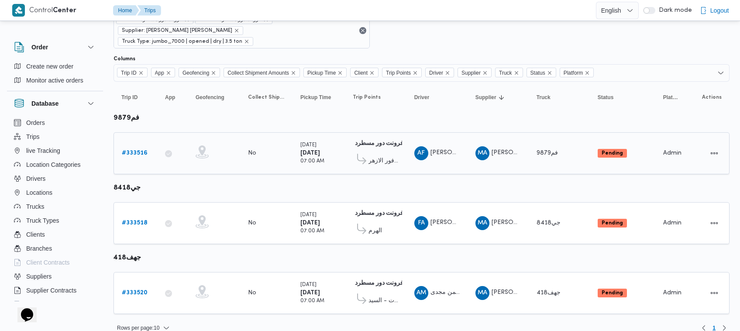
click at [148, 145] on div "# 333516" at bounding box center [135, 153] width 35 height 17
click at [143, 148] on link "# 333516" at bounding box center [135, 153] width 26 height 10
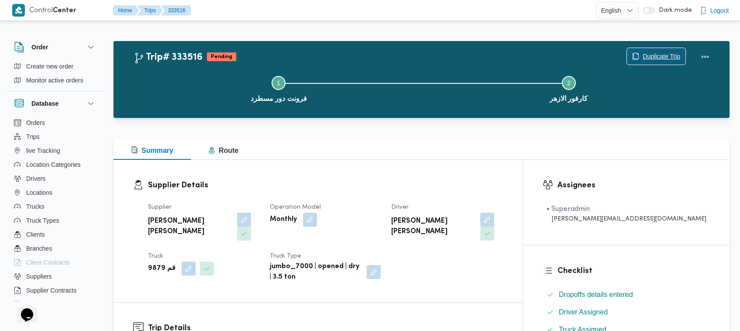
click at [665, 52] on span "Duplicate Trip" at bounding box center [662, 56] width 38 height 10
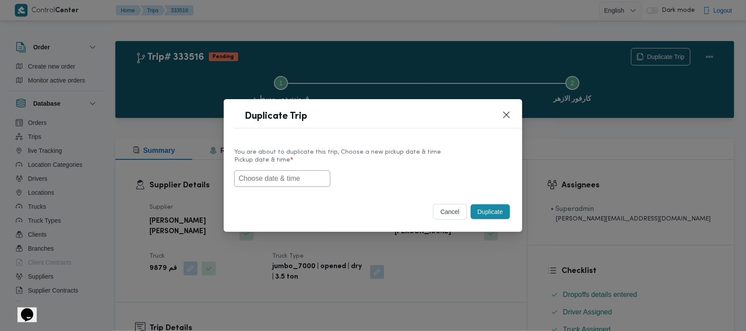
drag, startPoint x: 288, startPoint y: 176, endPoint x: 322, endPoint y: 176, distance: 34.1
click at [288, 177] on input "text" at bounding box center [282, 178] width 96 height 17
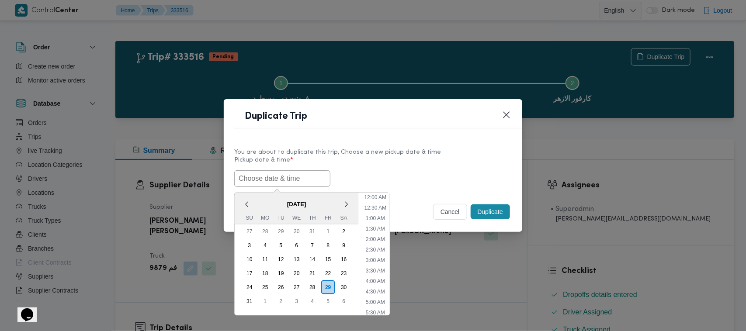
paste input "01/09/2025 7:00AM"
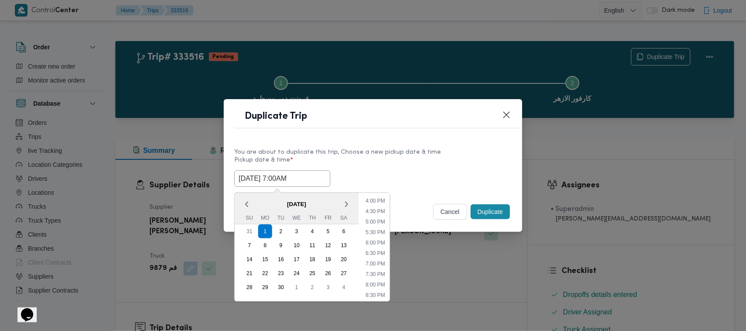
type input "01/09/2025 7:00AM"
drag, startPoint x: 391, startPoint y: 164, endPoint x: 440, endPoint y: 171, distance: 48.9
click at [397, 164] on label "Pickup date & time *" at bounding box center [372, 164] width 277 height 14
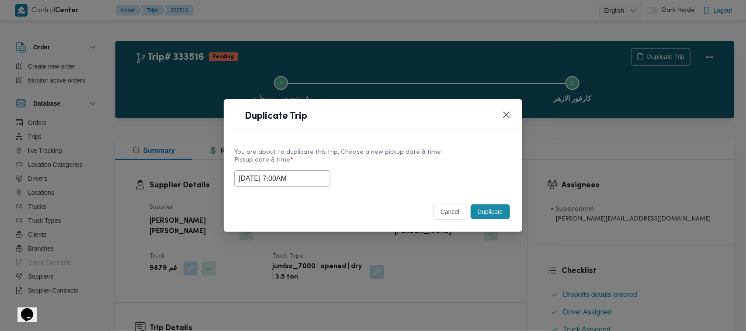
click at [496, 213] on button "Duplicate" at bounding box center [489, 211] width 39 height 15
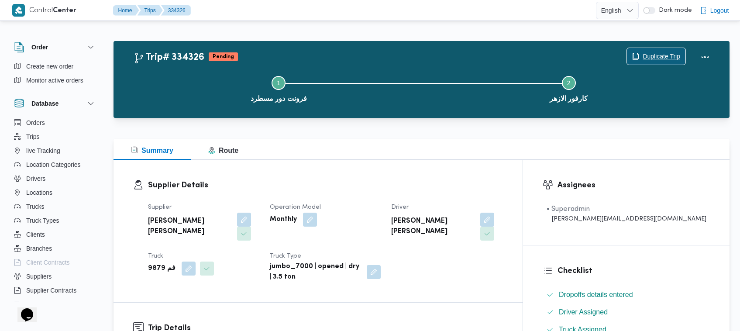
click at [659, 55] on span "Duplicate Trip" at bounding box center [662, 56] width 38 height 10
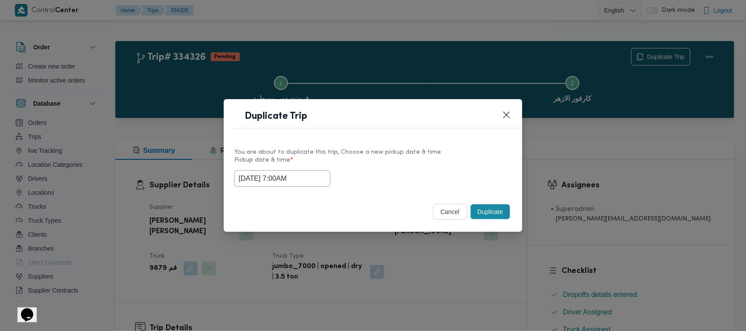
click at [319, 177] on input "01/09/2025 7:00AM" at bounding box center [282, 178] width 96 height 17
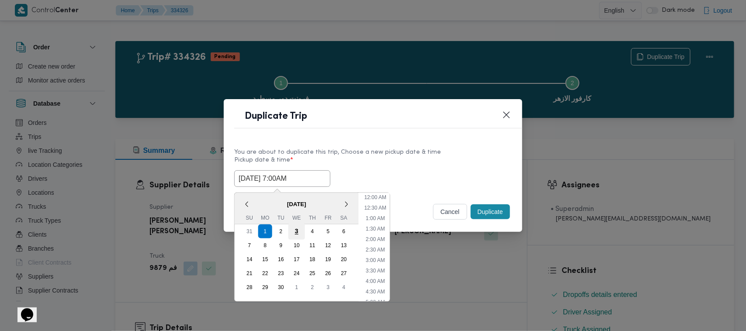
scroll to position [97, 0]
click at [285, 227] on div "2" at bounding box center [281, 231] width 17 height 17
type input "02/09/2025 7:00AM"
click at [398, 158] on label "Pickup date & time *" at bounding box center [372, 164] width 277 height 14
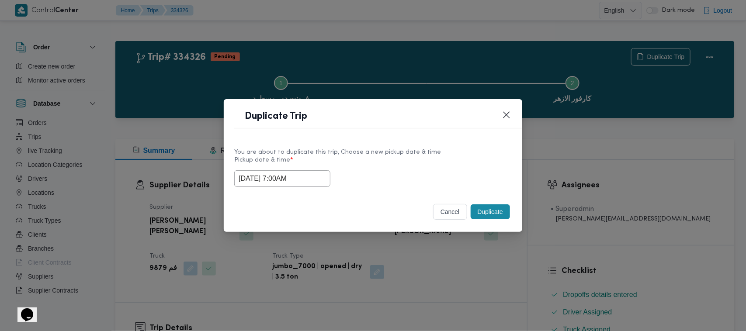
click at [507, 210] on button "Duplicate" at bounding box center [489, 211] width 39 height 15
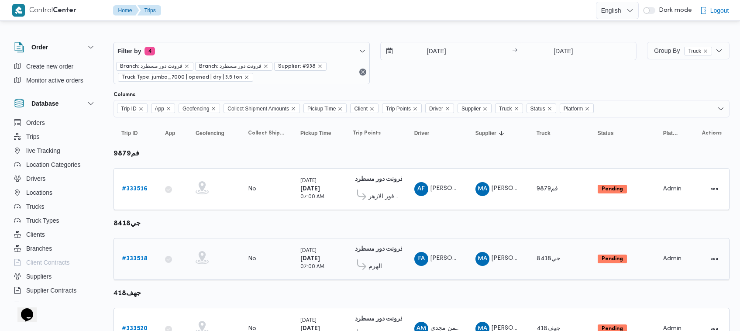
click at [139, 237] on table "Trip ID Click to sort in ascending order App Click to sort in ascending order G…" at bounding box center [422, 237] width 616 height 241
click at [140, 256] on b "# 333518" at bounding box center [135, 259] width 26 height 6
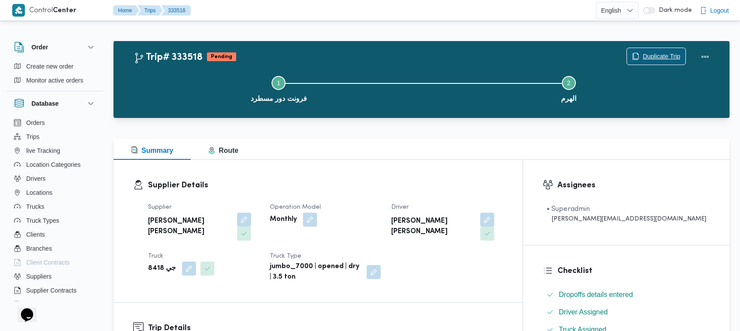
click at [658, 55] on span "Duplicate Trip" at bounding box center [662, 56] width 38 height 10
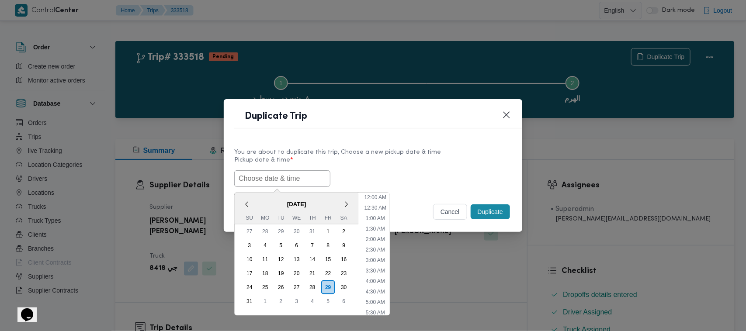
click at [284, 180] on input "text" at bounding box center [282, 178] width 96 height 17
paste input "01/09/2025 7:00AM"
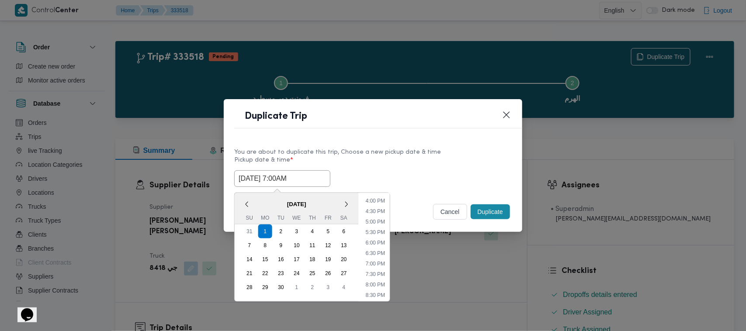
type input "01/09/2025 7:00AM"
click at [440, 173] on div "01/09/2025 7:00AM September 2025 < September 2025 > Su Mo Tu We Th Fr Sa 31 1 2…" at bounding box center [372, 178] width 277 height 17
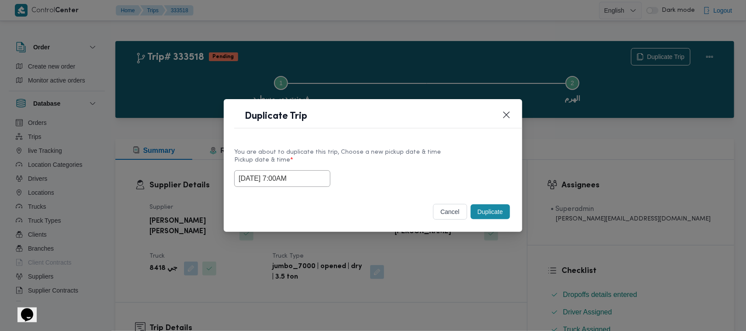
click at [487, 209] on button "Duplicate" at bounding box center [489, 211] width 39 height 15
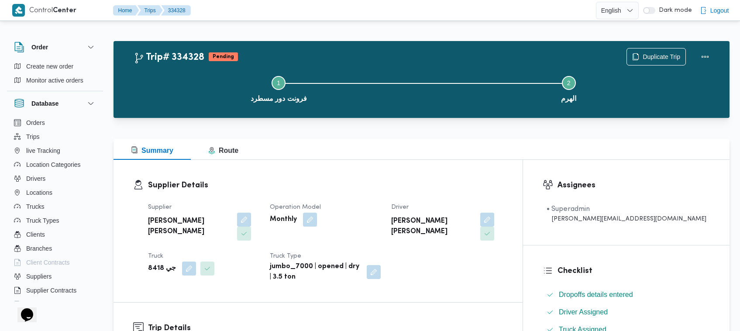
click at [651, 61] on div "Step 1 is incomplete 1 فرونت دور مسطرد Step 2 is incomplete 2 الهرم" at bounding box center [423, 88] width 591 height 56
click at [647, 57] on span "Duplicate Trip" at bounding box center [662, 56] width 38 height 10
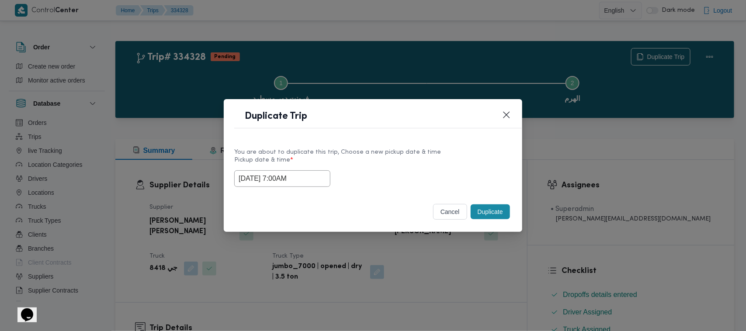
click at [319, 178] on input "01/09/2025 7:00AM" at bounding box center [282, 178] width 96 height 17
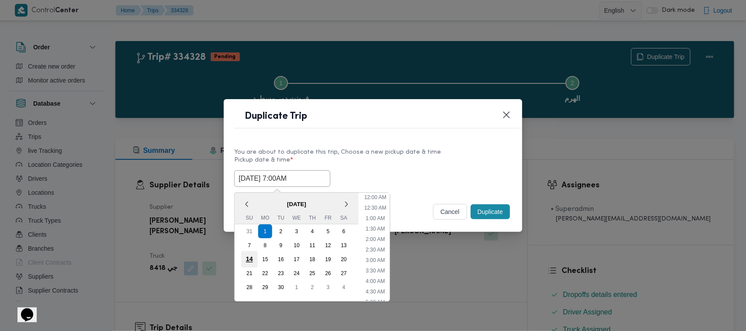
scroll to position [97, 0]
click at [283, 235] on div "2" at bounding box center [281, 231] width 17 height 17
type input "02/09/2025 7:00AM"
click at [391, 166] on label "Pickup date & time *" at bounding box center [372, 164] width 277 height 14
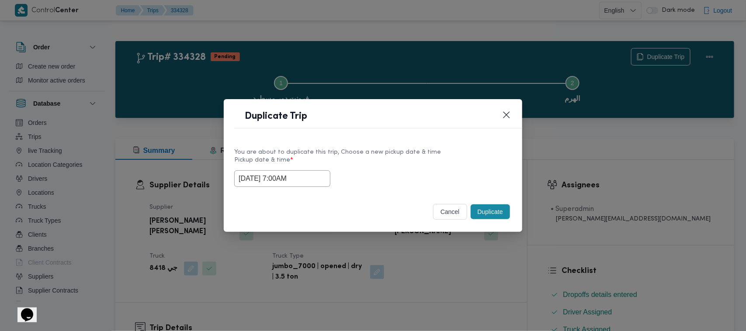
click at [484, 219] on button "Duplicate" at bounding box center [489, 211] width 39 height 15
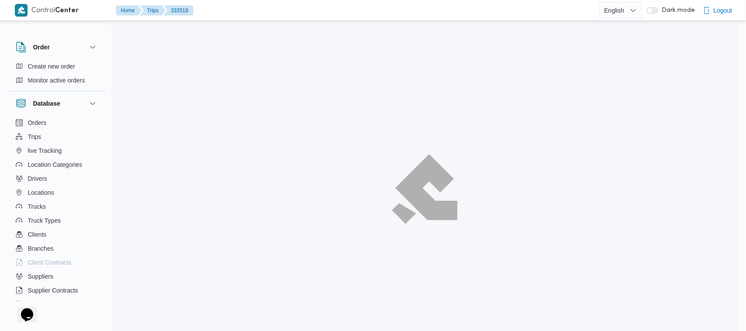
scroll to position [23, 0]
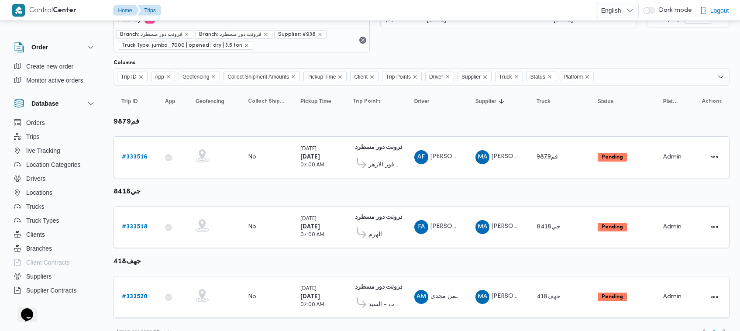
scroll to position [47, 0]
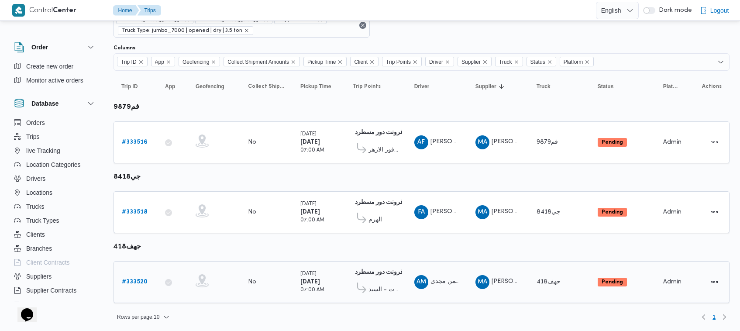
click at [135, 286] on div "# 333520" at bounding box center [135, 281] width 35 height 17
click at [135, 285] on link "# 333520" at bounding box center [135, 282] width 26 height 10
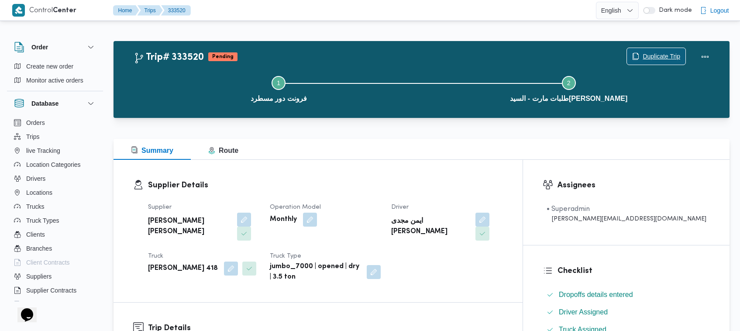
click at [642, 57] on span "Duplicate Trip" at bounding box center [656, 56] width 59 height 17
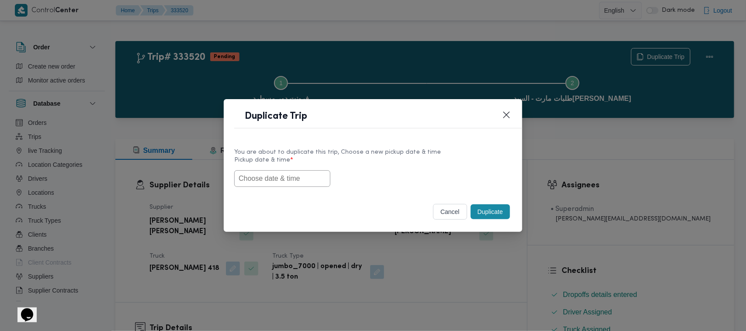
click at [244, 178] on input "text" at bounding box center [282, 178] width 96 height 17
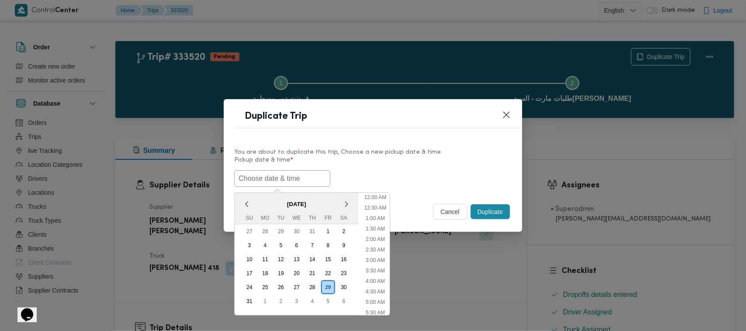
paste input "01/09/2025 7:00AM"
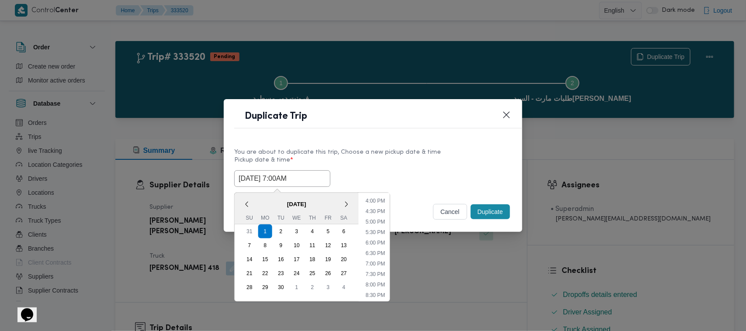
type input "01/09/2025 7:00AM"
click at [405, 159] on label "Pickup date & time *" at bounding box center [372, 164] width 277 height 14
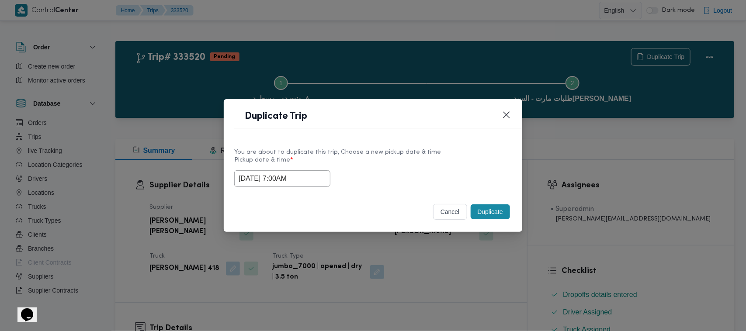
click at [480, 212] on button "Duplicate" at bounding box center [489, 211] width 39 height 15
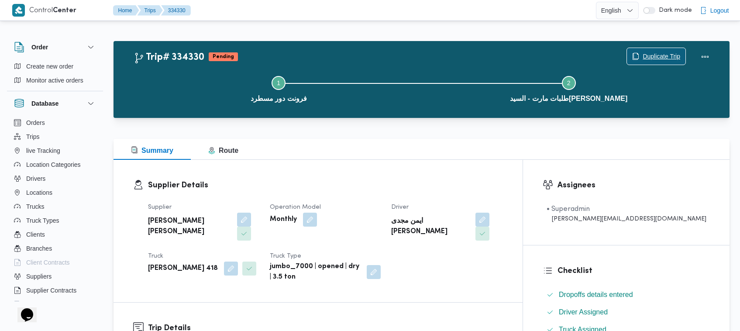
click at [654, 48] on span "Duplicate Trip" at bounding box center [656, 56] width 59 height 17
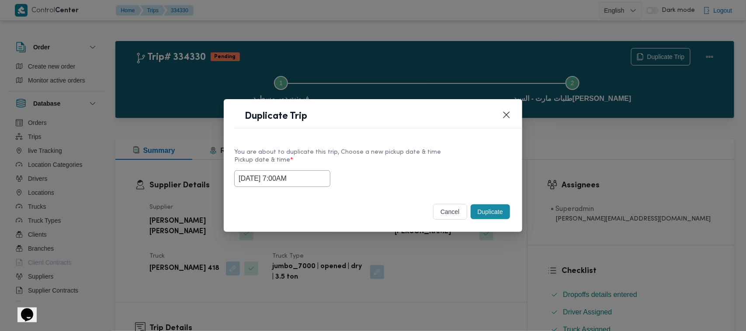
click at [312, 179] on input "01/09/2025 7:00AM" at bounding box center [282, 178] width 96 height 17
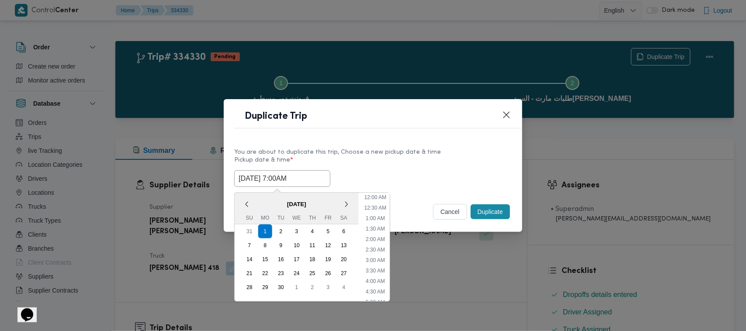
scroll to position [97, 0]
click at [278, 231] on div "2" at bounding box center [281, 231] width 17 height 17
type input "02/09/2025 7:00AM"
click at [411, 139] on div "You are about to duplicate this trip, Choose a new pickup date & time Pickup da…" at bounding box center [373, 167] width 298 height 56
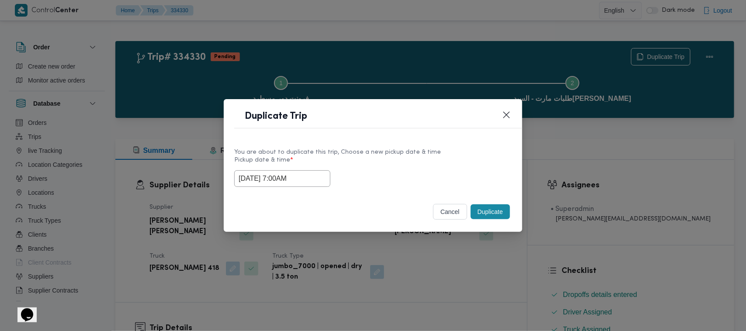
click at [494, 215] on button "Duplicate" at bounding box center [489, 211] width 39 height 15
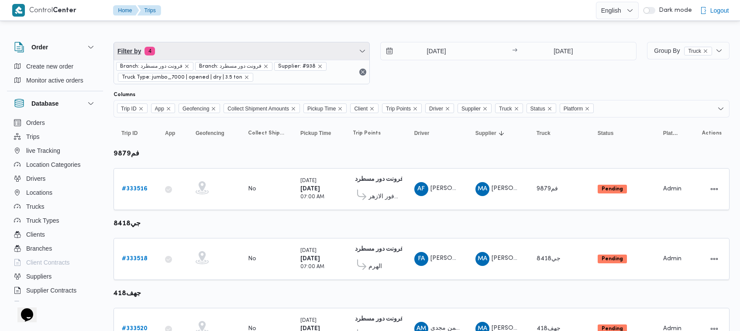
click at [250, 52] on span "Filter by 4" at bounding box center [241, 50] width 255 height 17
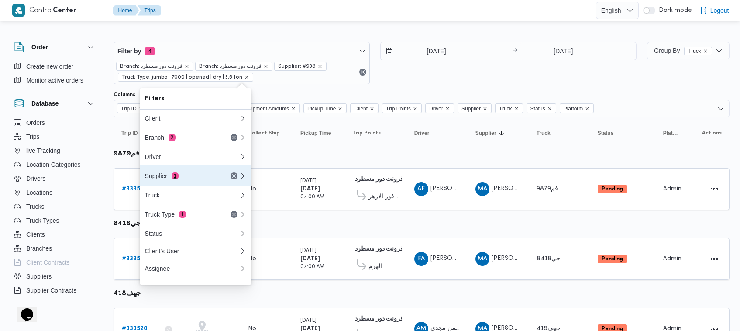
click at [204, 169] on button "Supplier 1" at bounding box center [196, 176] width 112 height 21
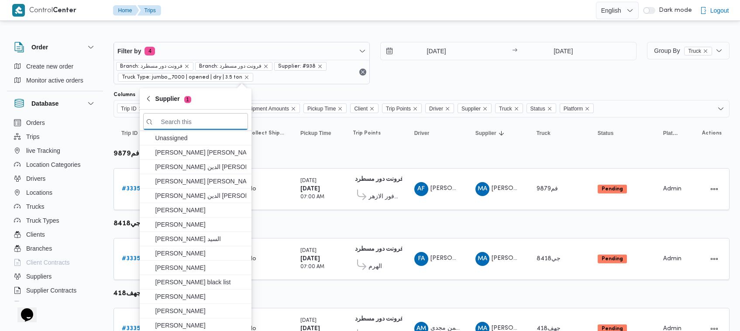
paste input "عليوه سراج الدين عليوه محمد"
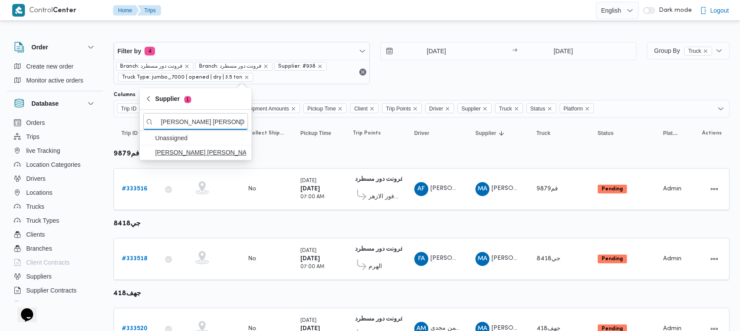
type input "عليوه سراج الدين عليوه محمد"
click at [179, 149] on span "عليوه سراج الدين عليوه محمد" at bounding box center [200, 152] width 91 height 10
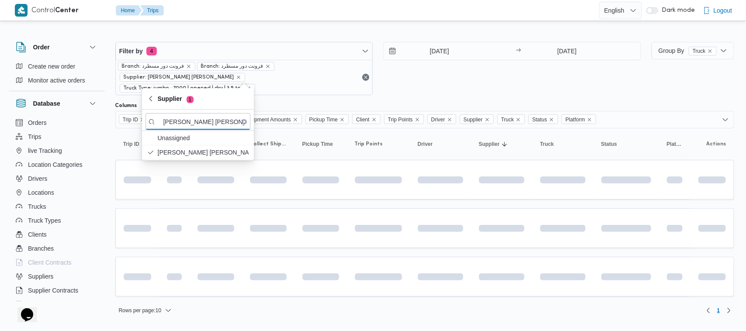
click at [417, 83] on div "31/8/2025 → 31/8/2025" at bounding box center [512, 68] width 258 height 53
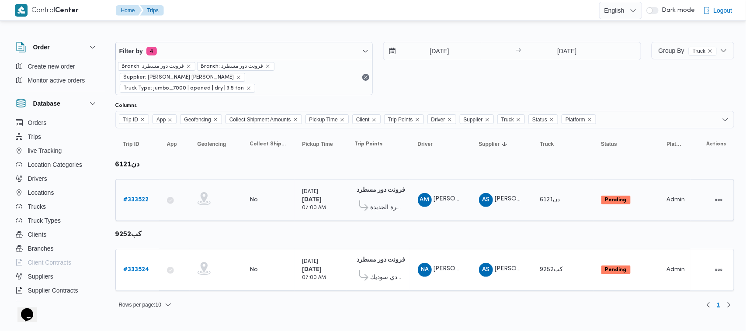
click at [138, 197] on b "# 333522" at bounding box center [136, 200] width 25 height 6
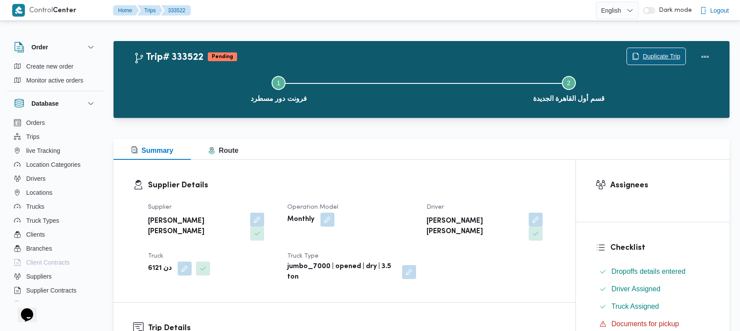
click at [673, 52] on span "Duplicate Trip" at bounding box center [662, 56] width 38 height 10
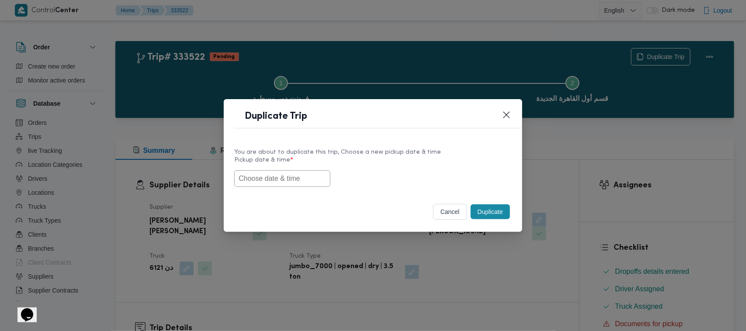
drag, startPoint x: 271, startPoint y: 184, endPoint x: 300, endPoint y: 183, distance: 28.4
click at [272, 184] on input "text" at bounding box center [282, 178] width 96 height 17
paste input "01/09/2025 7:00AM"
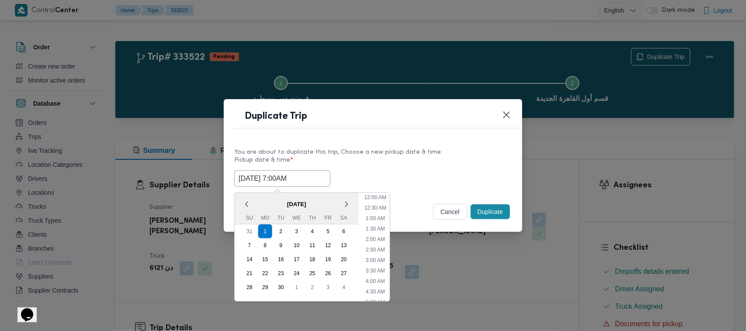
scroll to position [332, 0]
type input "01/09/2025 7:00AM"
click at [445, 148] on div "You are about to duplicate this trip, Choose a new pickup date & time" at bounding box center [372, 152] width 277 height 9
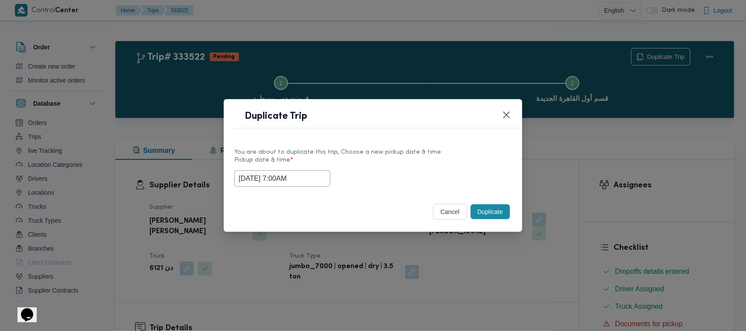
click at [487, 216] on button "Duplicate" at bounding box center [489, 211] width 39 height 15
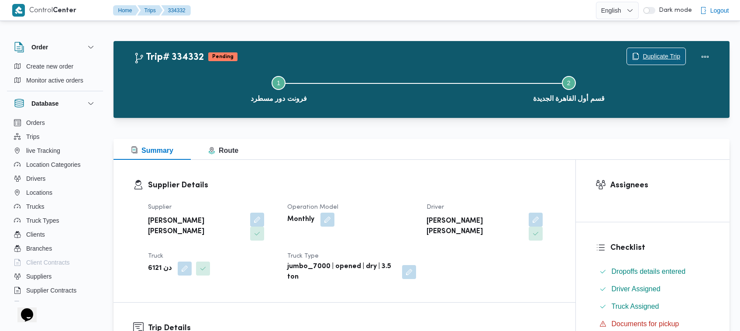
click at [651, 52] on span "Duplicate Trip" at bounding box center [662, 56] width 38 height 10
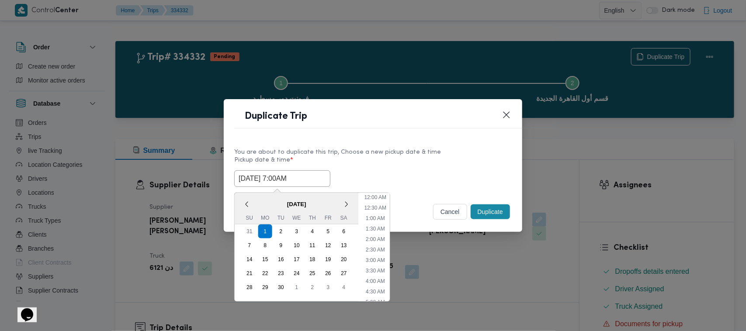
click at [309, 172] on input "01/09/2025 7:00AM" at bounding box center [282, 178] width 96 height 17
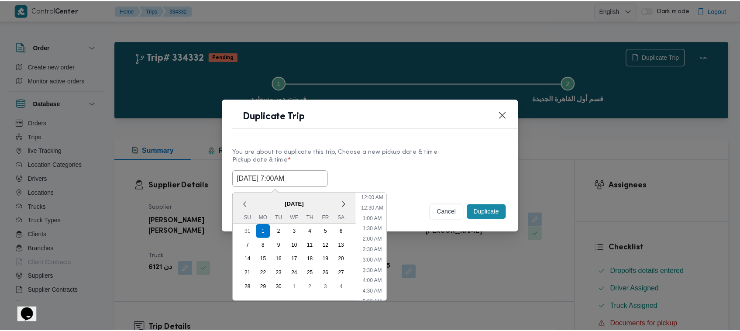
scroll to position [97, 0]
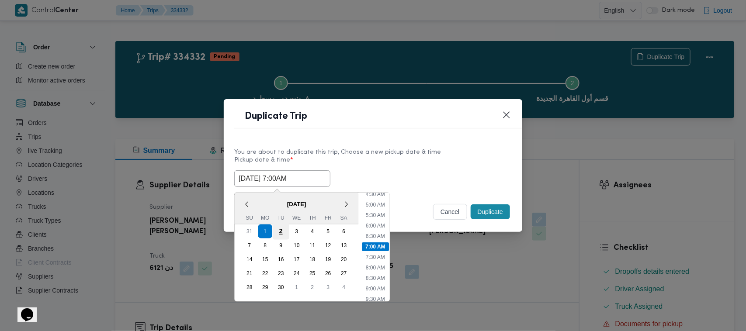
click at [281, 230] on div "2" at bounding box center [281, 231] width 17 height 17
type input "02/09/2025 7:00AM"
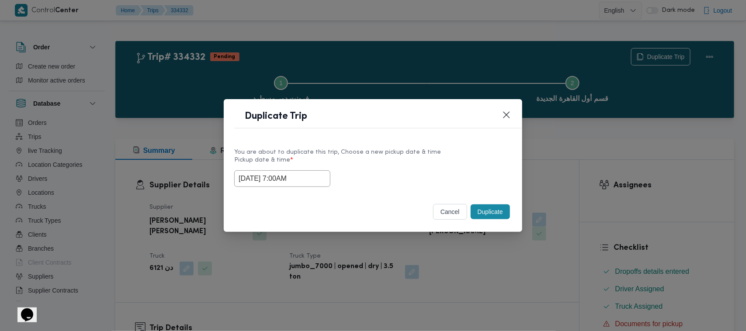
click at [409, 160] on label "Pickup date & time *" at bounding box center [372, 164] width 277 height 14
click at [483, 213] on button "Duplicate" at bounding box center [489, 211] width 39 height 15
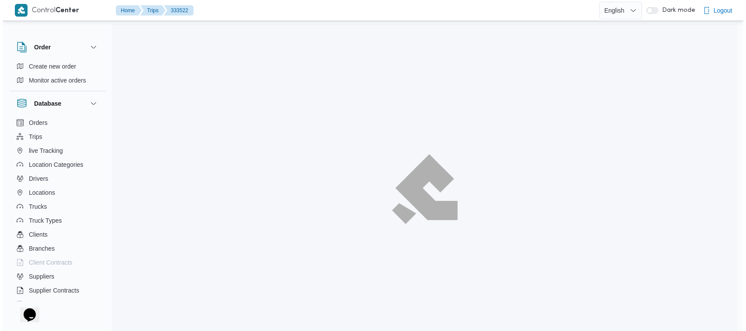
scroll to position [23, 0]
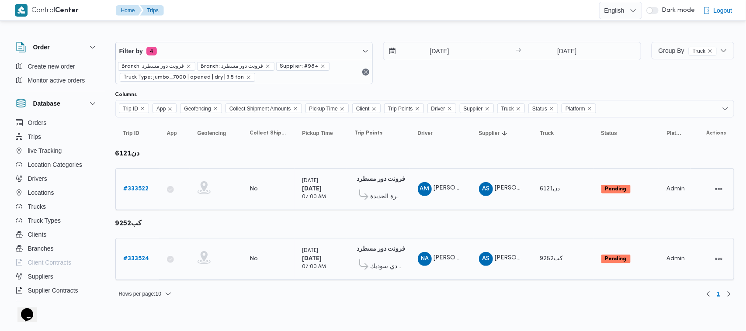
click at [144, 256] on b "# 333524" at bounding box center [137, 259] width 26 height 6
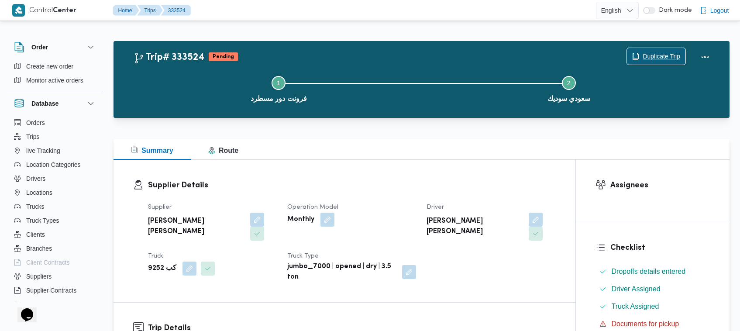
click at [664, 57] on span "Duplicate Trip" at bounding box center [662, 56] width 38 height 10
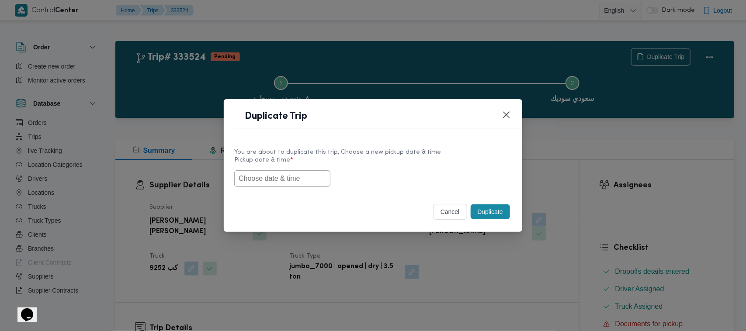
click at [248, 182] on input "text" at bounding box center [282, 178] width 96 height 17
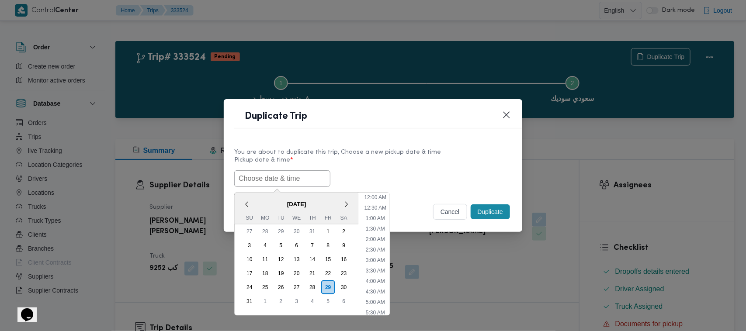
scroll to position [332, 0]
paste input "01/09/2025 7:00AM"
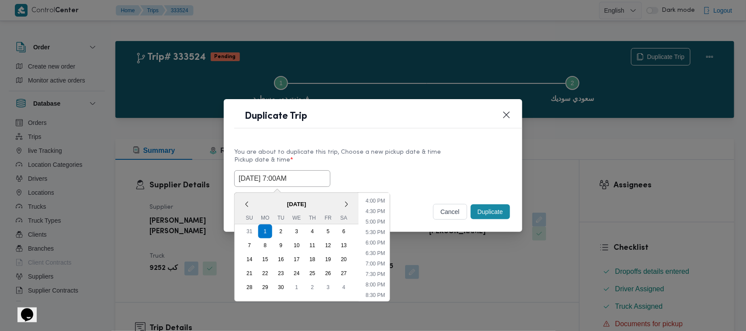
type input "01/09/2025 7:00AM"
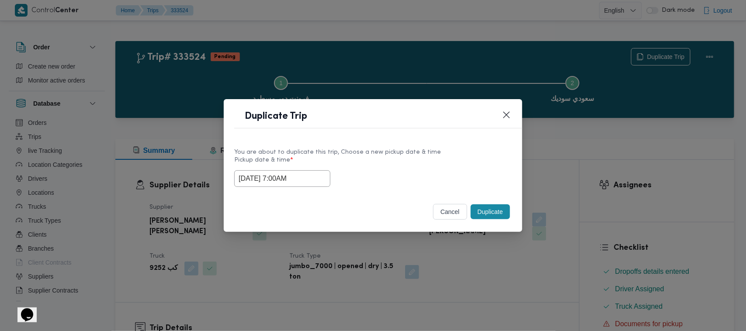
click at [468, 158] on label "Pickup date & time *" at bounding box center [372, 164] width 277 height 14
click at [496, 217] on button "Duplicate" at bounding box center [489, 211] width 39 height 15
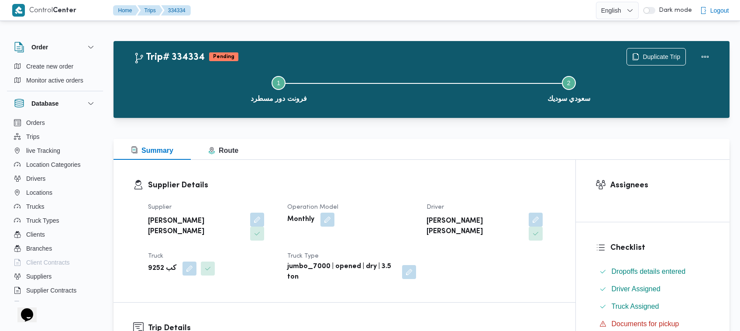
click at [650, 46] on div "Duplicate Trip" at bounding box center [670, 57] width 98 height 28
click at [650, 52] on span "Duplicate Trip" at bounding box center [662, 56] width 38 height 10
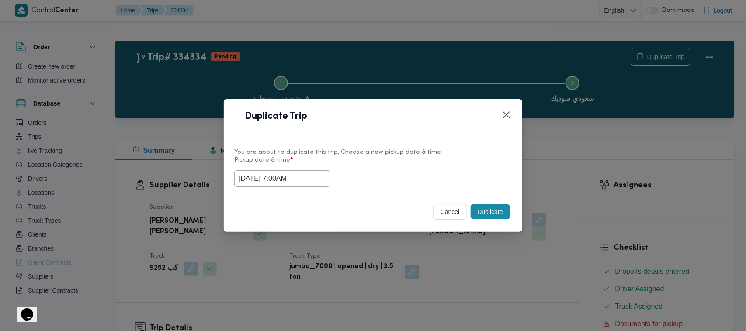
click at [311, 180] on input "01/09/2025 7:00AM" at bounding box center [282, 178] width 96 height 17
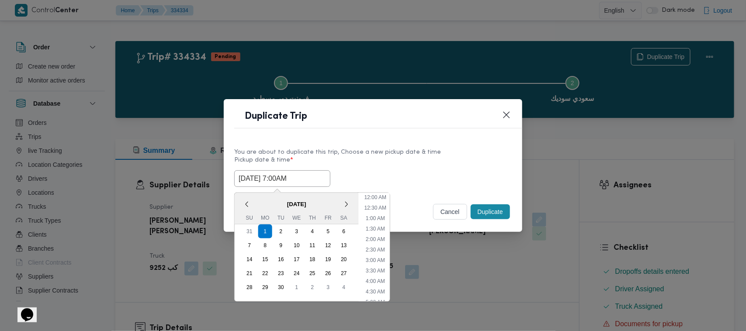
scroll to position [97, 0]
click at [282, 231] on div "2" at bounding box center [281, 231] width 17 height 17
type input "02/09/2025 7:00AM"
click at [380, 157] on label "Pickup date & time *" at bounding box center [372, 164] width 277 height 14
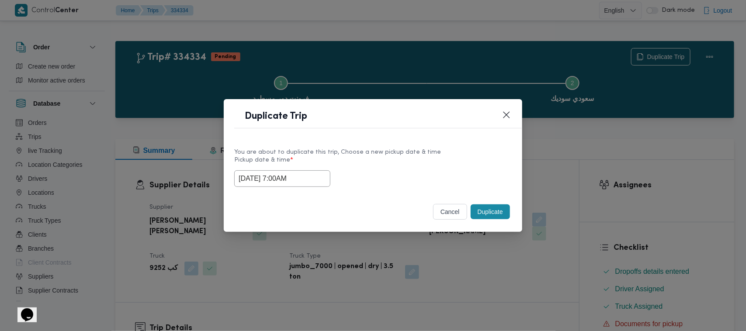
click at [490, 217] on button "Duplicate" at bounding box center [489, 211] width 39 height 15
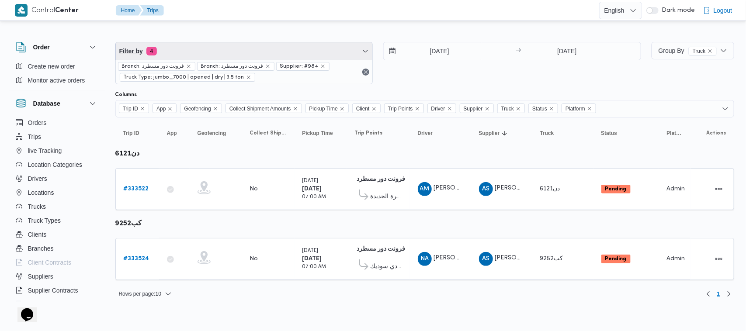
click at [250, 48] on span "Filter by 4" at bounding box center [244, 50] width 257 height 17
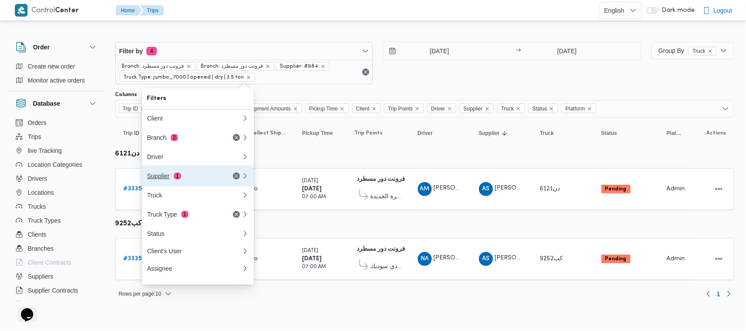
click at [208, 178] on div "Supplier 1" at bounding box center [183, 176] width 73 height 7
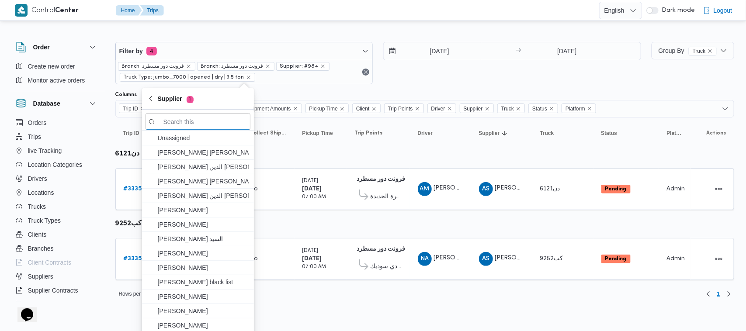
paste input "ربيع عيد قطب هلال"
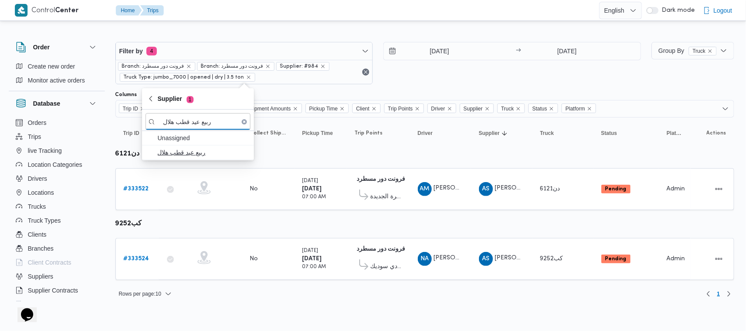
type input "ربيع عيد قطب هلال"
click at [195, 153] on span "ربيع عيد قطب هلال" at bounding box center [203, 152] width 91 height 10
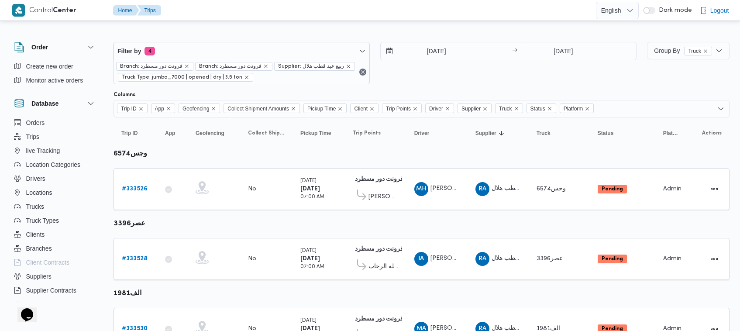
click at [445, 83] on div "31/8/2025 → 31/8/2025" at bounding box center [508, 63] width 256 height 42
click at [141, 182] on div "# 333526" at bounding box center [135, 188] width 35 height 17
click at [142, 192] on b "# 333526" at bounding box center [135, 189] width 26 height 6
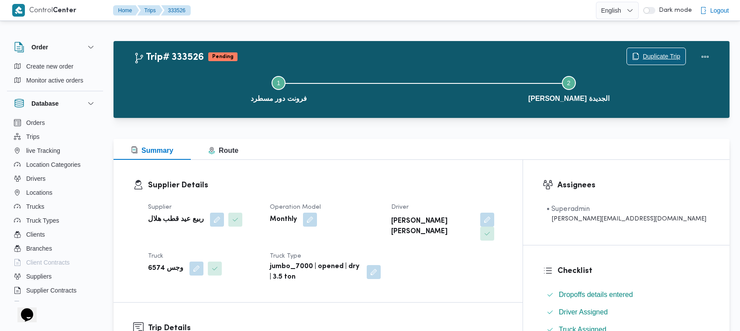
click at [649, 55] on span "Duplicate Trip" at bounding box center [662, 56] width 38 height 10
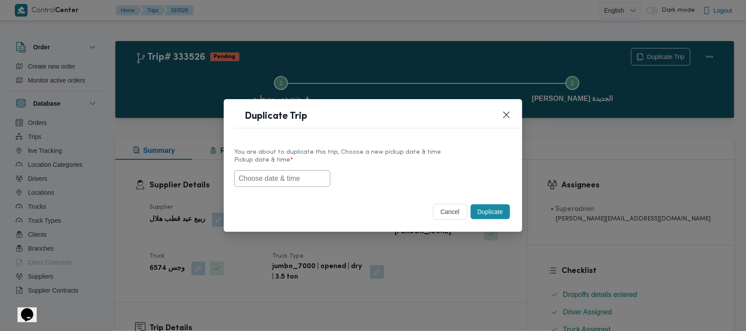
click at [280, 180] on input "text" at bounding box center [282, 178] width 96 height 17
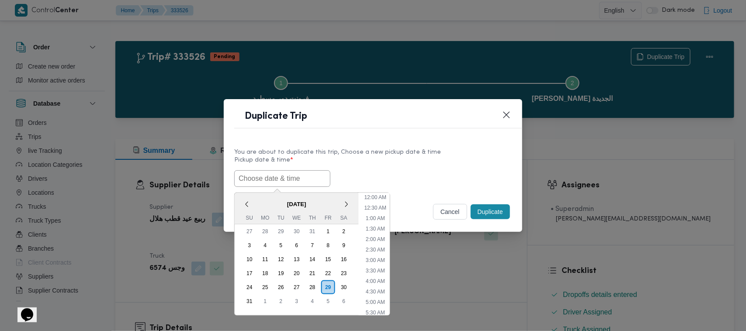
paste input "01/09/2025 7:00AM"
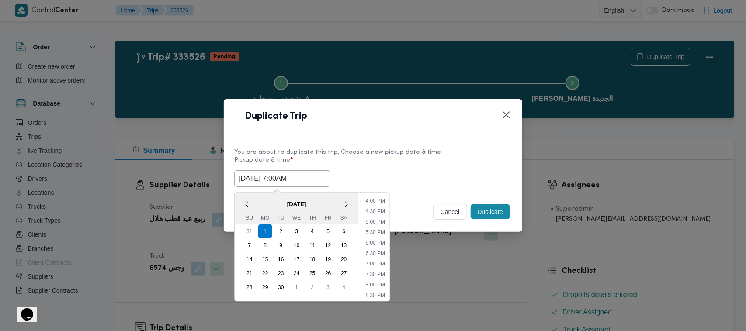
type input "01/09/2025 7:00AM"
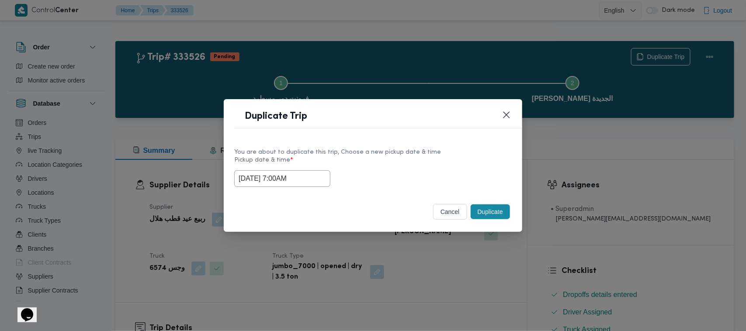
click at [486, 214] on button "Duplicate" at bounding box center [489, 211] width 39 height 15
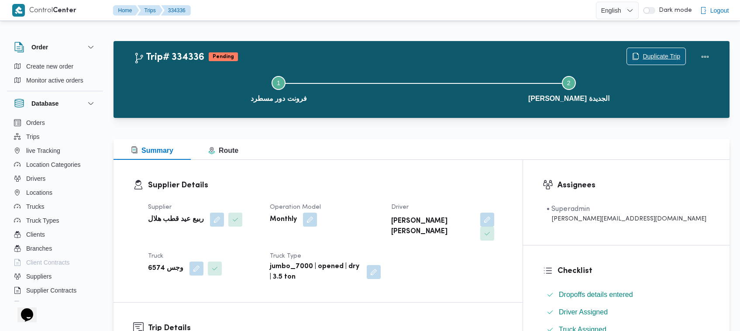
click at [654, 55] on span "Duplicate Trip" at bounding box center [662, 56] width 38 height 10
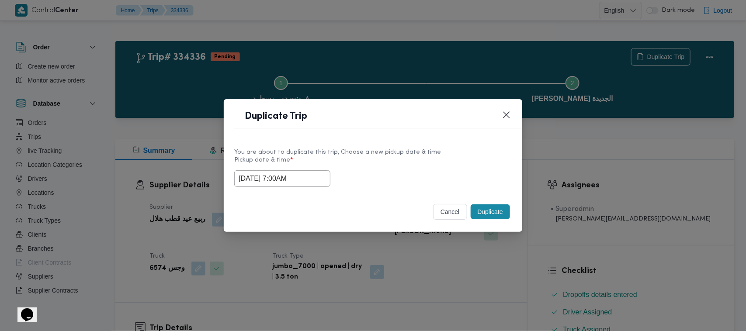
click at [317, 175] on input "01/09/2025 7:00AM" at bounding box center [282, 178] width 96 height 17
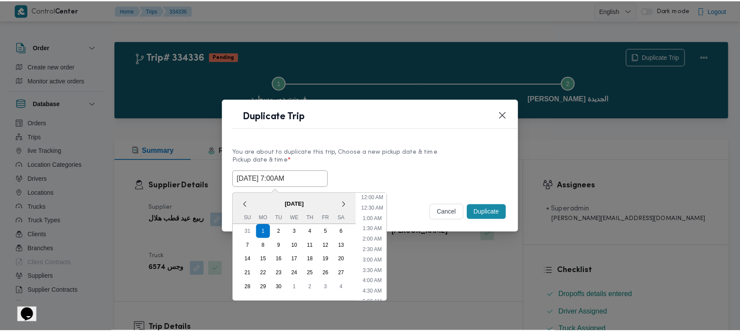
scroll to position [97, 0]
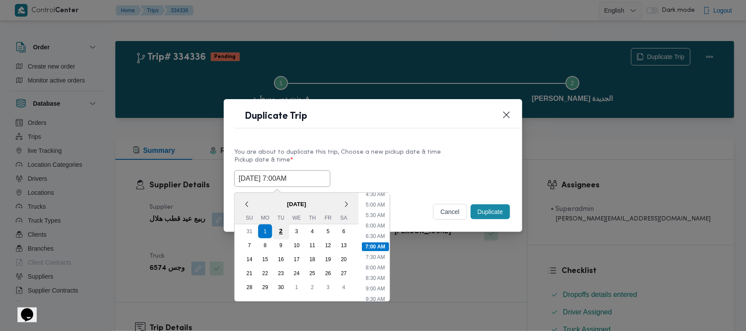
click at [287, 232] on div "2" at bounding box center [281, 231] width 17 height 17
type input "02/09/2025 7:00AM"
click at [405, 162] on label "Pickup date & time *" at bounding box center [372, 164] width 277 height 14
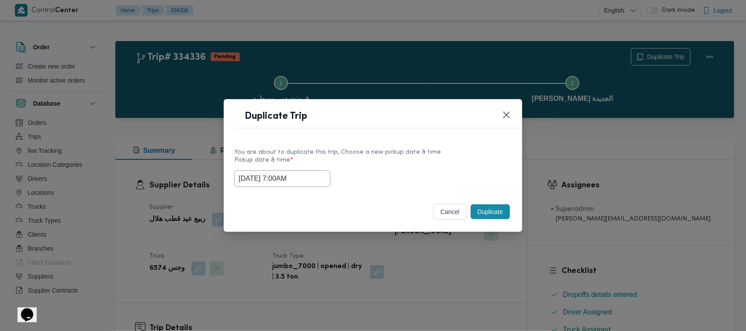
click at [489, 214] on button "Duplicate" at bounding box center [489, 211] width 39 height 15
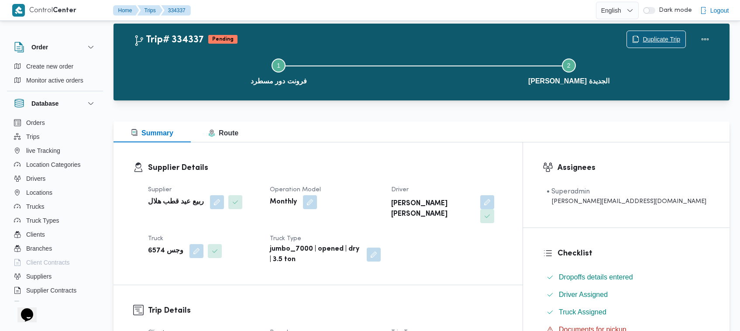
scroll to position [290, 0]
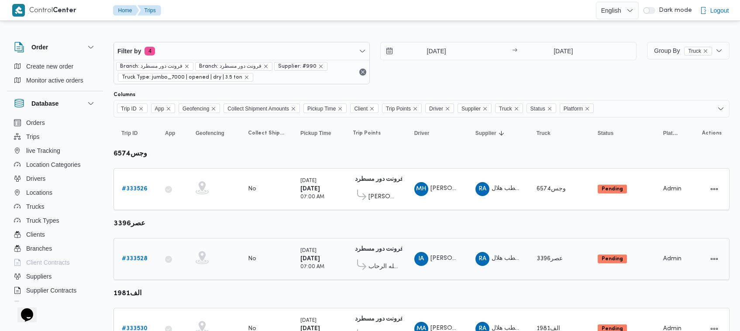
click at [141, 263] on div "# 333528" at bounding box center [135, 258] width 35 height 17
click at [140, 257] on b "# 333528" at bounding box center [135, 259] width 26 height 6
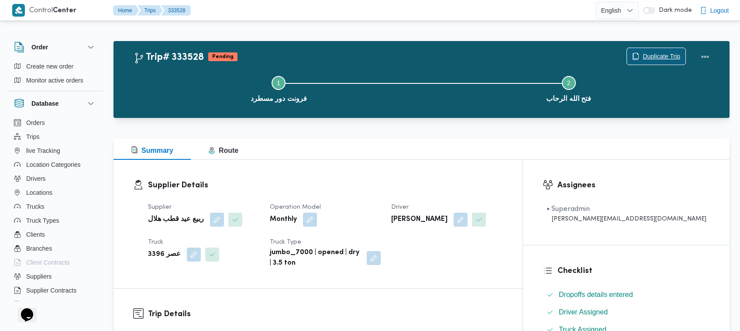
click at [635, 55] on icon "button" at bounding box center [635, 56] width 7 height 7
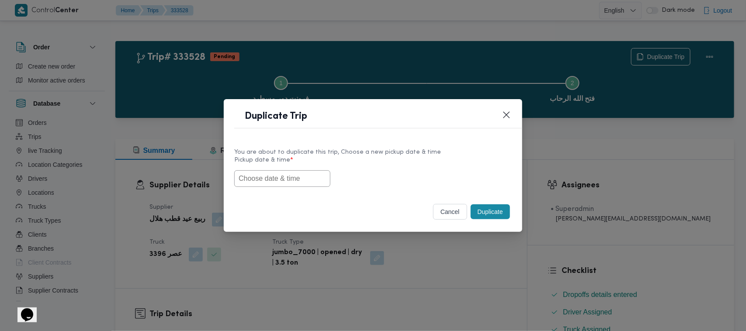
click at [276, 180] on input "text" at bounding box center [282, 178] width 96 height 17
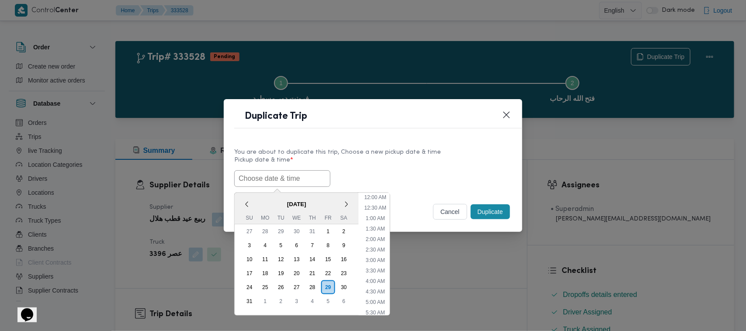
paste input "01/09/2025 7:00AM"
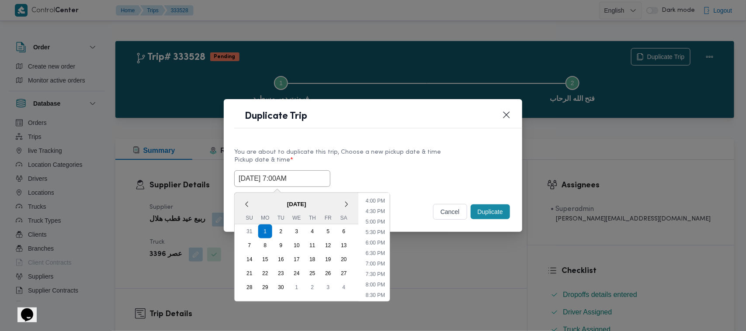
type input "01/09/2025 7:00AM"
click at [430, 157] on label "Pickup date & time *" at bounding box center [372, 164] width 277 height 14
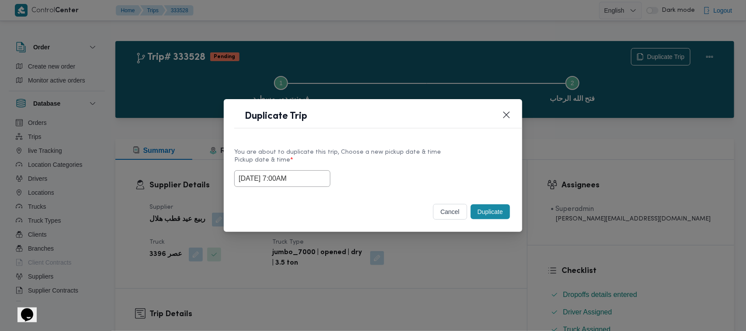
click at [486, 217] on button "Duplicate" at bounding box center [489, 211] width 39 height 15
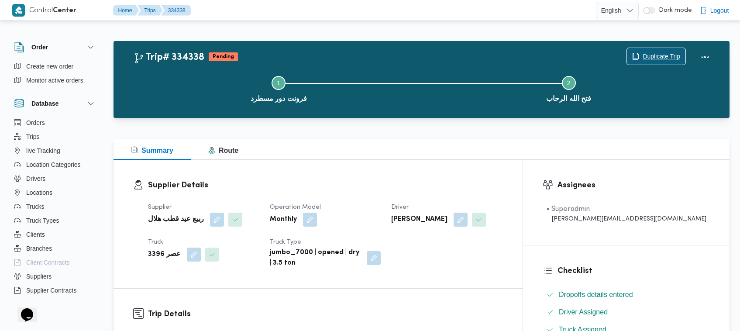
click at [665, 58] on span "Duplicate Trip" at bounding box center [662, 56] width 38 height 10
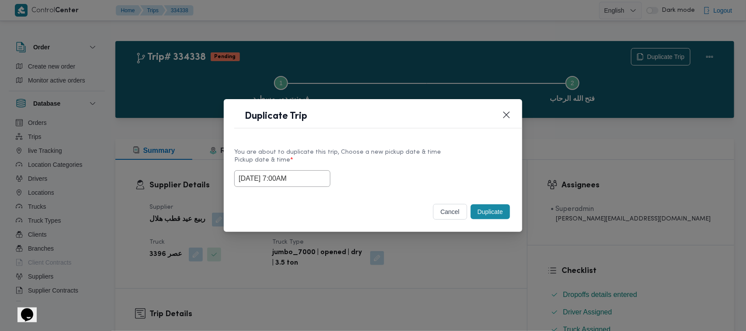
click at [315, 175] on input "01/09/2025 7:00AM" at bounding box center [282, 178] width 96 height 17
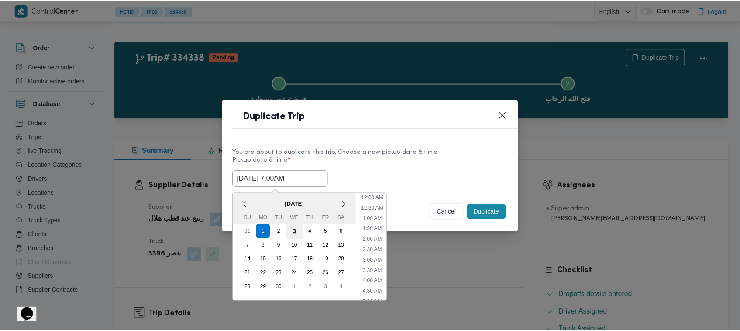
scroll to position [97, 0]
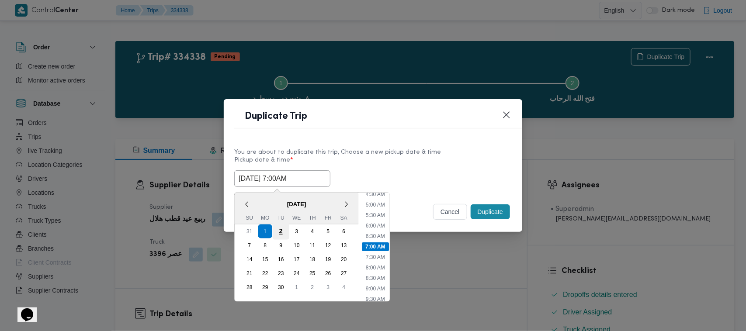
click at [280, 235] on div "2" at bounding box center [281, 231] width 17 height 17
type input "02/09/2025 7:00AM"
click at [451, 148] on div "You are about to duplicate this trip, Choose a new pickup date & time" at bounding box center [372, 152] width 277 height 9
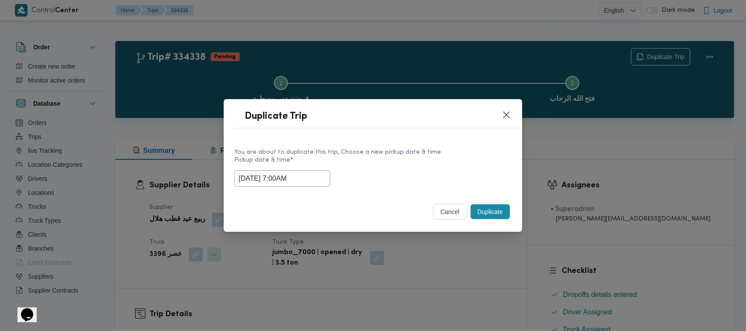
click at [504, 211] on button "Duplicate" at bounding box center [489, 211] width 39 height 15
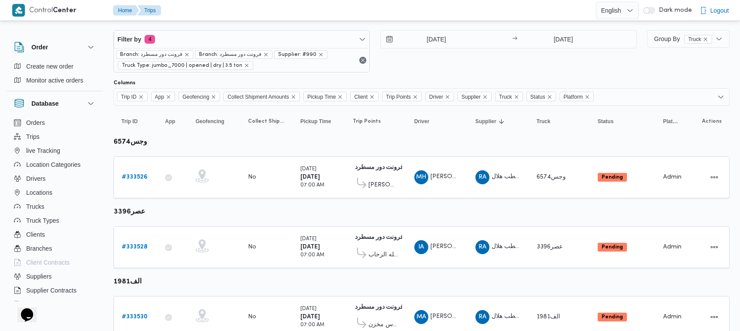
scroll to position [47, 0]
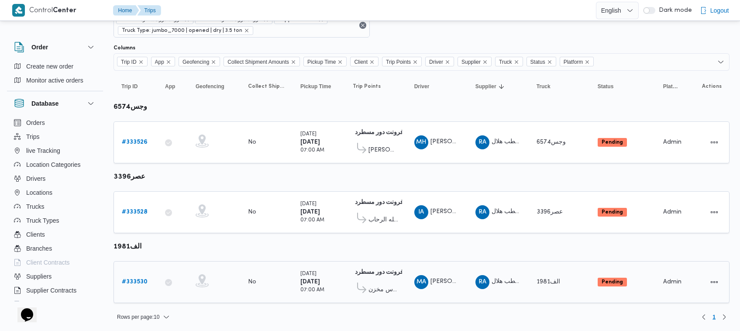
click at [145, 279] on b "# 333530" at bounding box center [135, 282] width 26 height 6
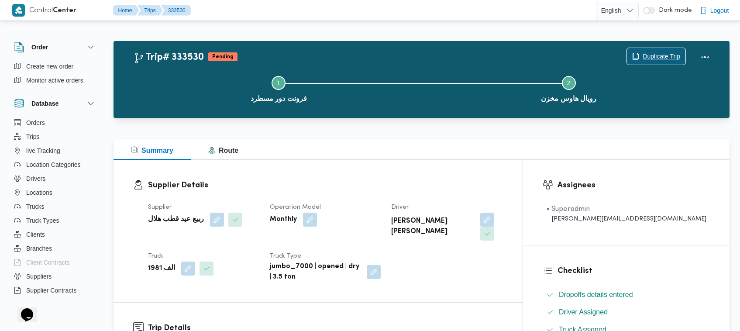
click at [642, 51] on span "Duplicate Trip" at bounding box center [656, 56] width 59 height 17
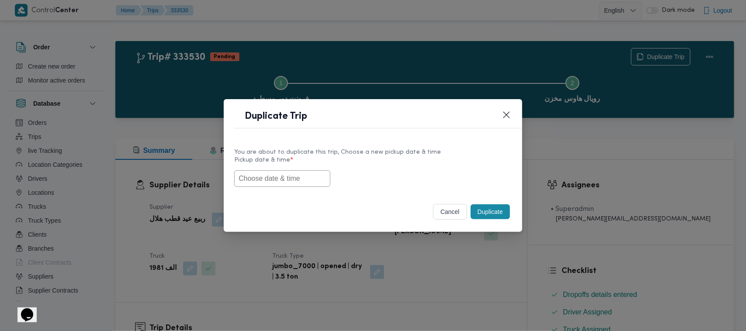
click at [274, 178] on input "text" at bounding box center [282, 178] width 96 height 17
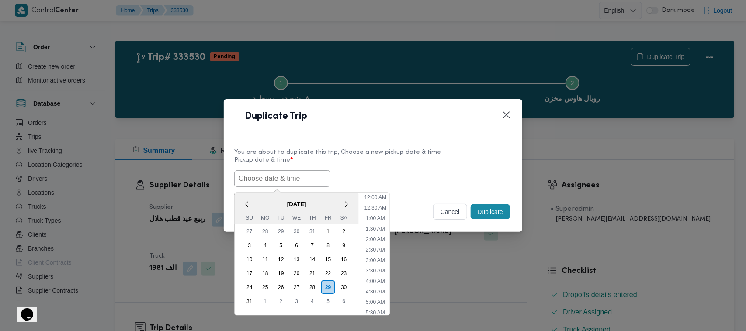
paste input "01/09/2025 7:00AM"
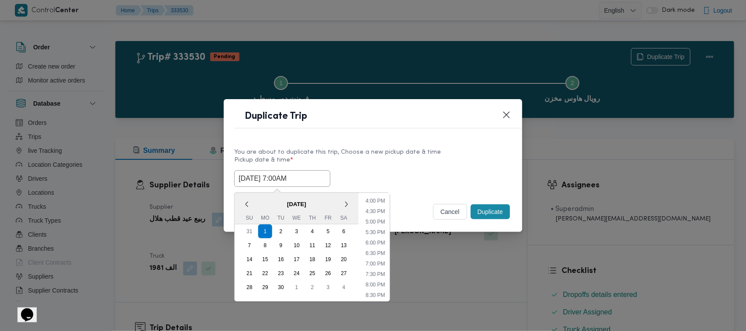
type input "01/09/2025 7:00AM"
drag, startPoint x: 424, startPoint y: 178, endPoint x: 442, endPoint y: 185, distance: 19.2
click at [424, 178] on div "01/09/2025 7:00AM September 2025 < September 2025 > Su Mo Tu We Th Fr Sa 31 1 2…" at bounding box center [372, 178] width 277 height 17
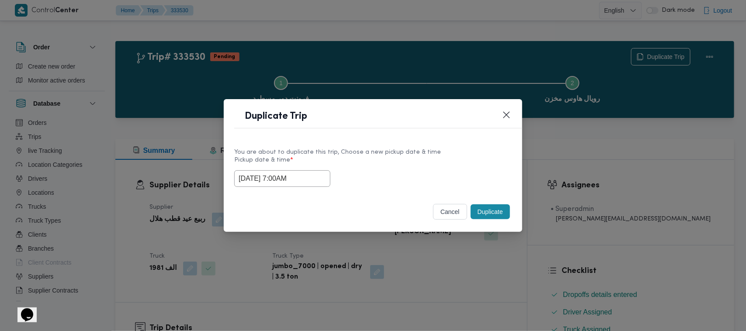
click at [499, 215] on button "Duplicate" at bounding box center [489, 211] width 39 height 15
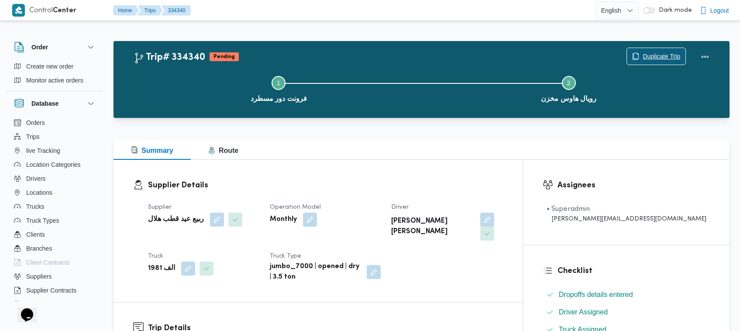
click at [648, 49] on span "Duplicate Trip" at bounding box center [656, 56] width 59 height 17
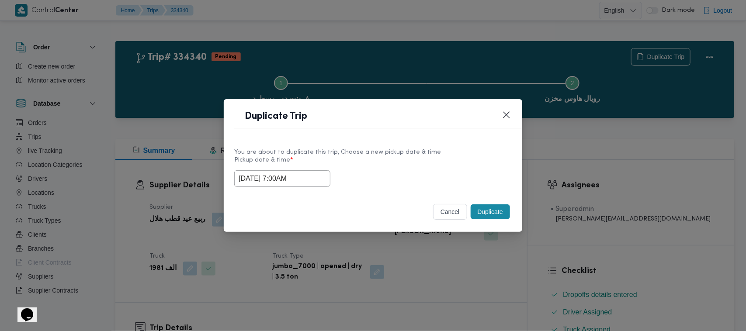
drag, startPoint x: 310, startPoint y: 179, endPoint x: 310, endPoint y: 184, distance: 5.2
click at [311, 179] on input "01/09/2025 7:00AM" at bounding box center [282, 178] width 96 height 17
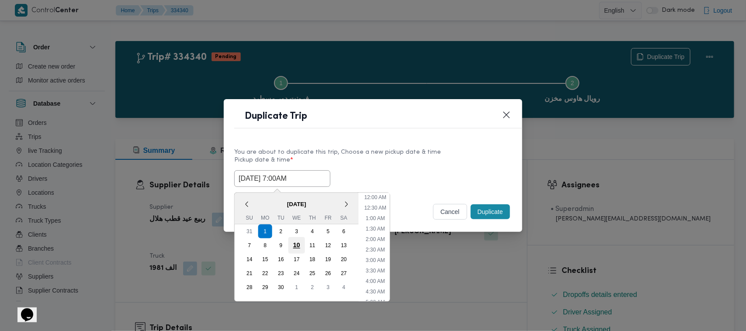
scroll to position [97, 0]
click at [282, 228] on div "2" at bounding box center [281, 231] width 17 height 17
type input "02/09/2025 7:00AM"
click at [431, 168] on label "Pickup date & time *" at bounding box center [372, 164] width 277 height 14
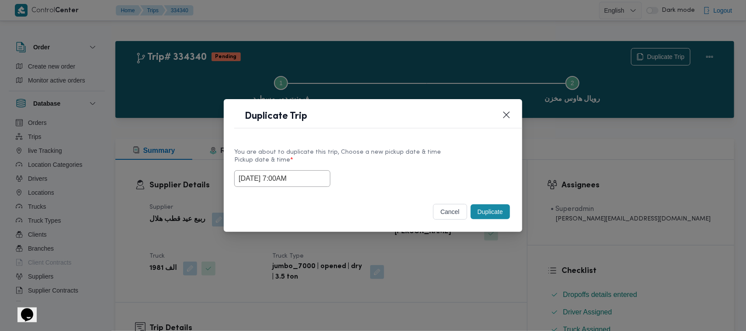
click at [483, 213] on button "Duplicate" at bounding box center [489, 211] width 39 height 15
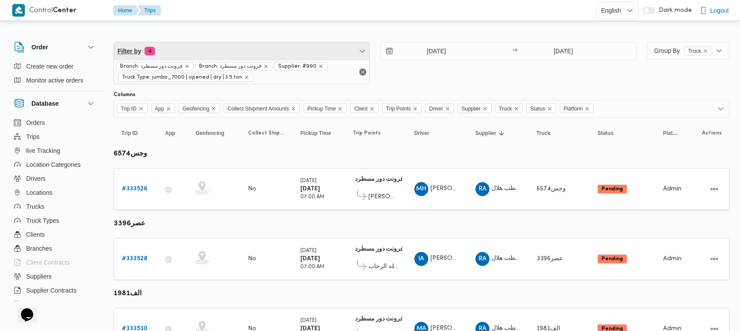
click at [254, 50] on span "Filter by 4" at bounding box center [241, 50] width 255 height 17
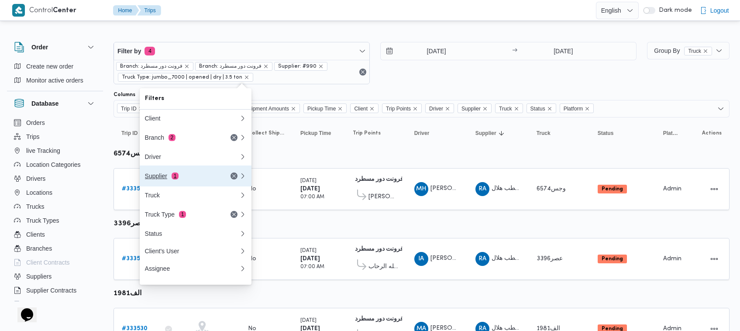
click at [180, 179] on div "Supplier 1" at bounding box center [181, 176] width 73 height 7
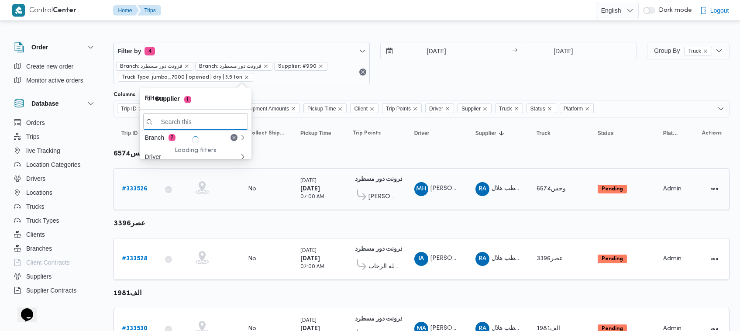
paste input "محمد هاني محمد جوده محمود"
type input "محمد هاني محمد جوده محمود"
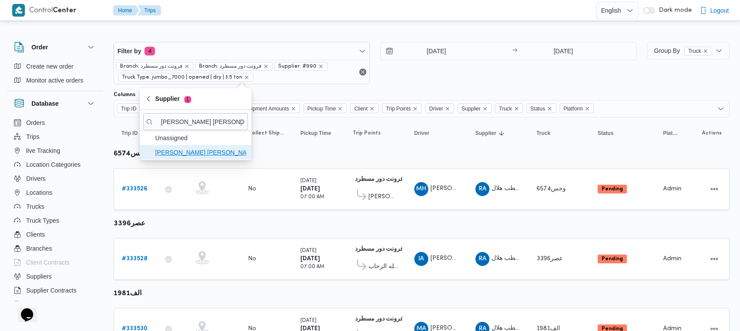
click at [206, 152] on span "محمد هاني محمد جوده محمود" at bounding box center [200, 152] width 91 height 10
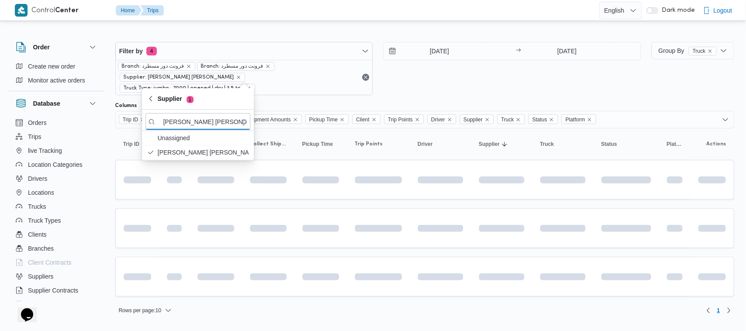
click at [420, 86] on div "Filter by 4 Branch: فرونت دور مسطرد Branch: فرونت دور مسطرد Supplier: محمد هاني…" at bounding box center [378, 69] width 536 height 64
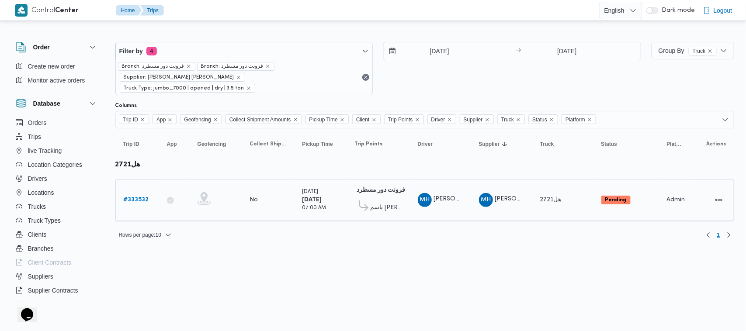
click at [141, 195] on link "# 333532" at bounding box center [136, 200] width 25 height 10
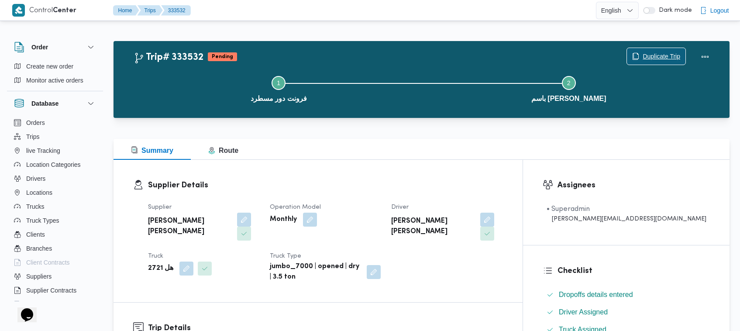
click at [677, 48] on span "Duplicate Trip" at bounding box center [656, 56] width 59 height 17
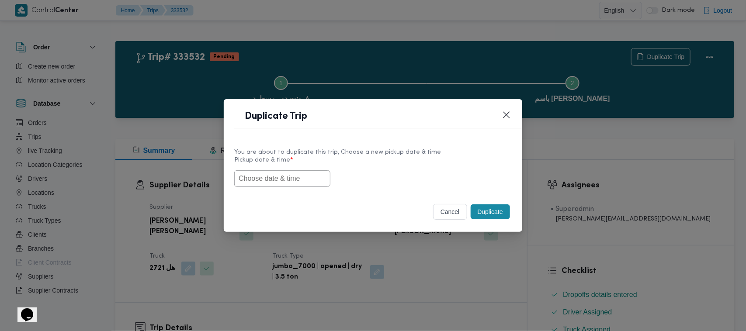
click at [302, 173] on input "text" at bounding box center [282, 178] width 96 height 17
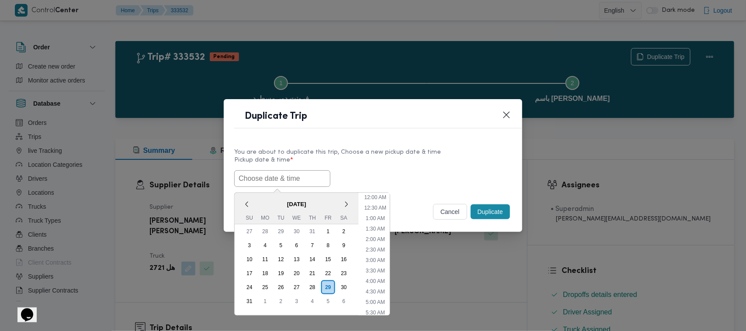
scroll to position [332, 0]
paste input "01/09/2025 7:00AM"
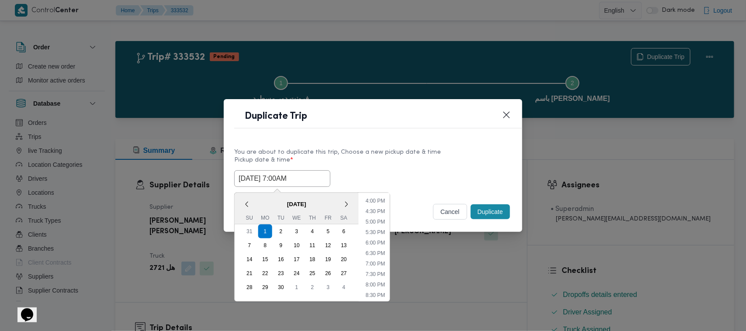
type input "01/09/2025 7:00AM"
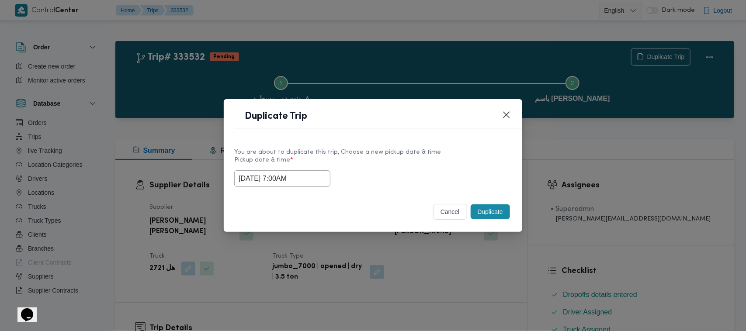
click at [398, 162] on label "Pickup date & time *" at bounding box center [372, 164] width 277 height 14
click at [497, 214] on button "Duplicate" at bounding box center [489, 211] width 39 height 15
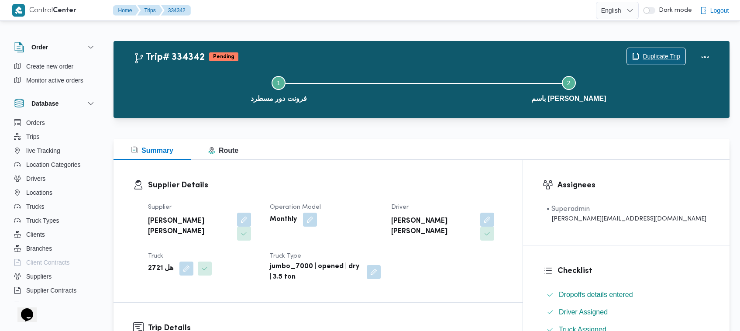
click at [661, 55] on span "Duplicate Trip" at bounding box center [662, 56] width 38 height 10
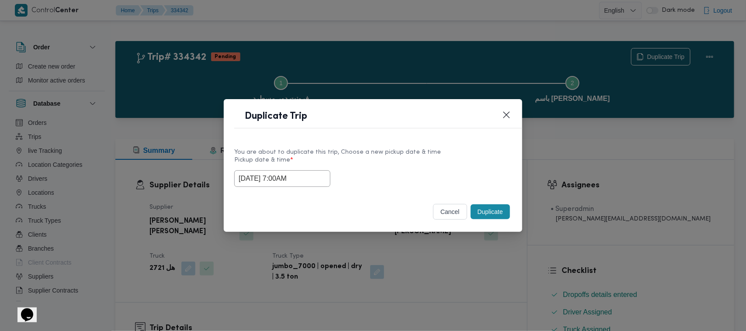
click at [311, 178] on input "01/09/2025 7:00AM" at bounding box center [282, 178] width 96 height 17
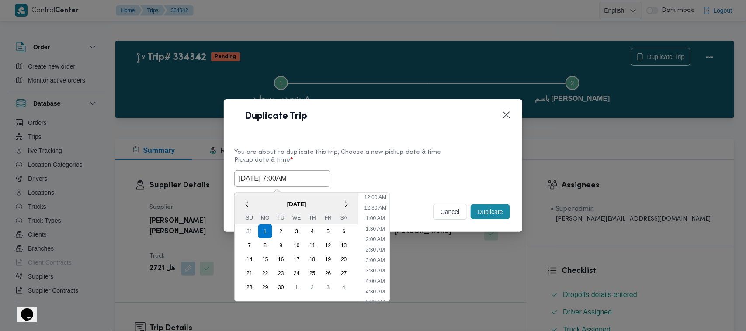
scroll to position [97, 0]
click at [278, 234] on div "2" at bounding box center [281, 231] width 17 height 17
type input "02/09/2025 7:00AM"
click at [440, 157] on label "Pickup date & time *" at bounding box center [372, 164] width 277 height 14
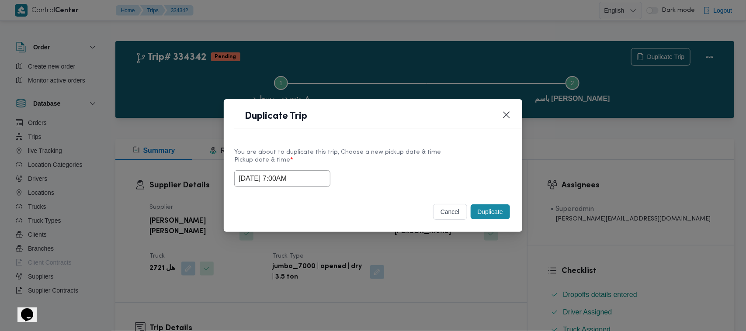
click at [496, 216] on button "Duplicate" at bounding box center [489, 211] width 39 height 15
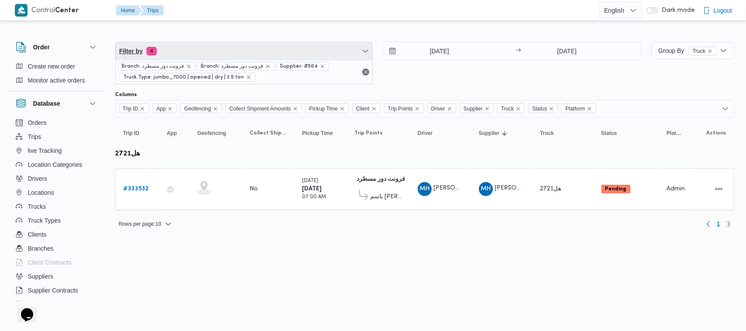
click at [256, 49] on span "Filter by 4" at bounding box center [244, 50] width 257 height 17
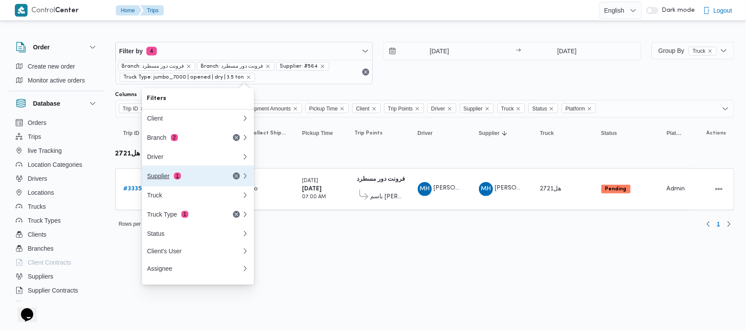
click at [211, 171] on button "Supplier 1" at bounding box center [198, 176] width 112 height 21
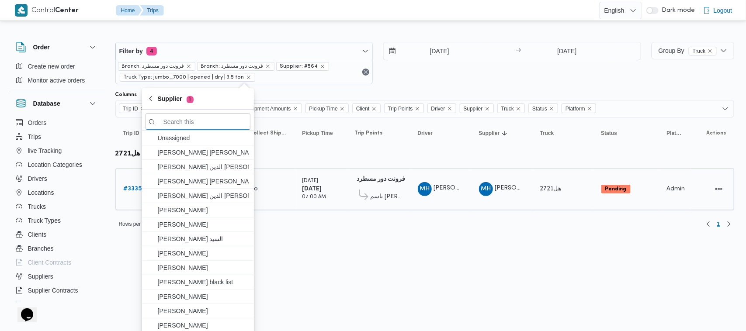
paste input "طارق عبدالنبى على جبل"
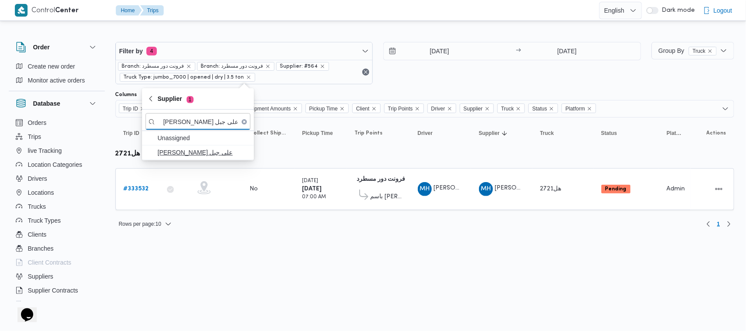
type input "طارق عبدالنبى على جبل"
click at [184, 152] on span "طارق عبدالنبى على جبل" at bounding box center [203, 152] width 91 height 10
click at [253, 241] on html "Control Center Home Trips English عربي Dark mode Logout Order Create new order …" at bounding box center [373, 165] width 746 height 331
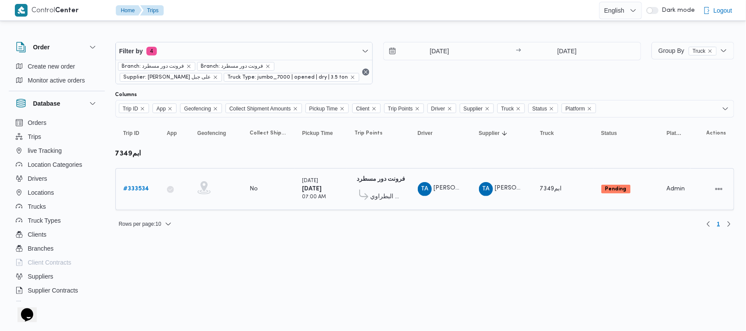
click at [141, 187] on b "# 333534" at bounding box center [137, 189] width 26 height 6
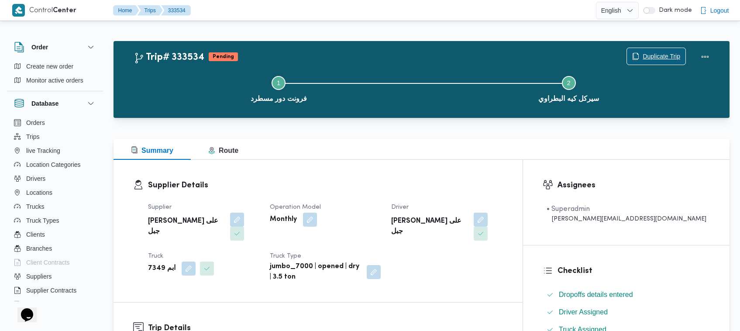
click at [647, 57] on span "Duplicate Trip" at bounding box center [662, 56] width 38 height 10
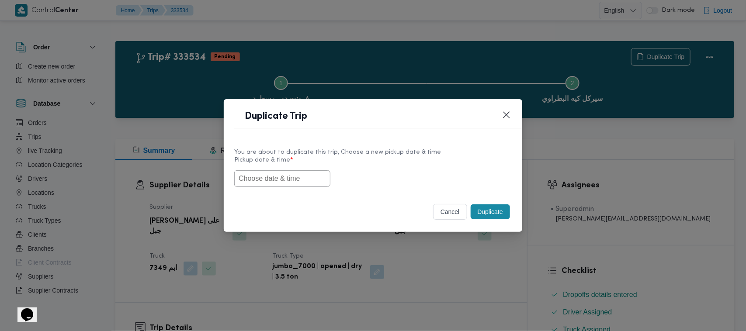
click at [287, 178] on input "text" at bounding box center [282, 178] width 96 height 17
paste input "01/09/2025 7:00AM"
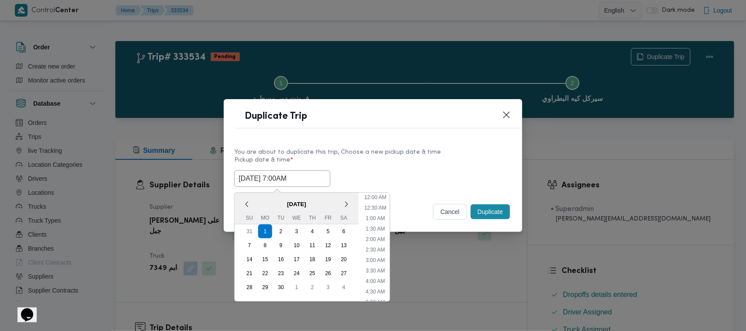
scroll to position [332, 0]
type input "01/09/2025 7:00AM"
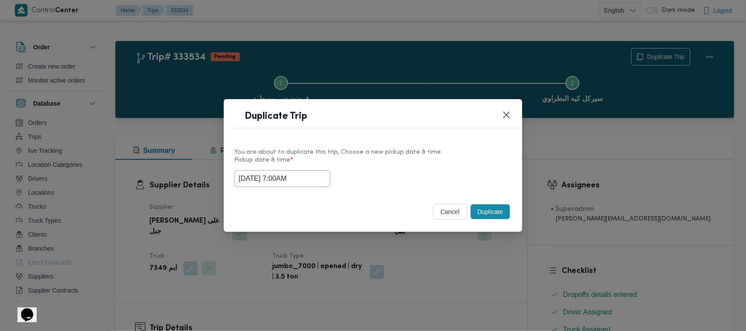
click at [447, 173] on div "01/09/2025 7:00AM" at bounding box center [372, 178] width 277 height 17
click at [488, 211] on button "Duplicate" at bounding box center [489, 211] width 39 height 15
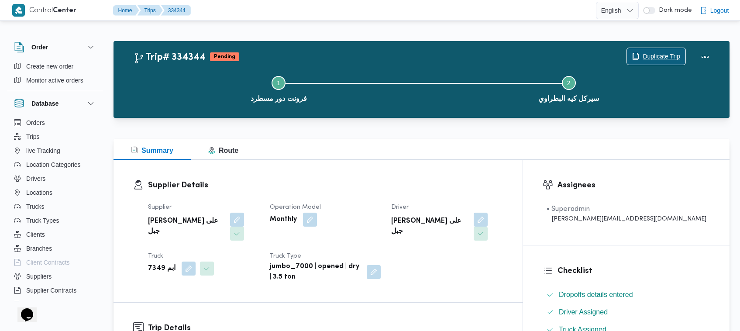
click at [652, 48] on button "Duplicate Trip" at bounding box center [656, 56] width 59 height 17
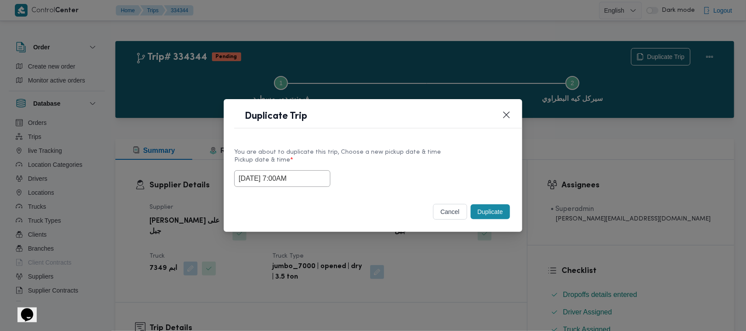
click at [319, 175] on input "01/09/2025 7:00AM" at bounding box center [282, 178] width 96 height 17
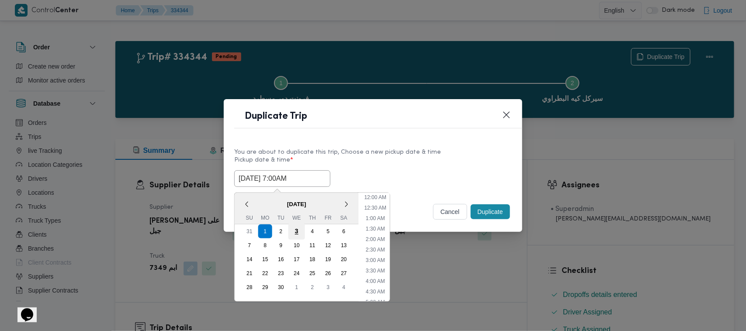
scroll to position [97, 0]
click at [282, 229] on div "2" at bounding box center [281, 231] width 17 height 17
type input "02/09/2025 7:00AM"
click at [407, 167] on label "Pickup date & time *" at bounding box center [372, 164] width 277 height 14
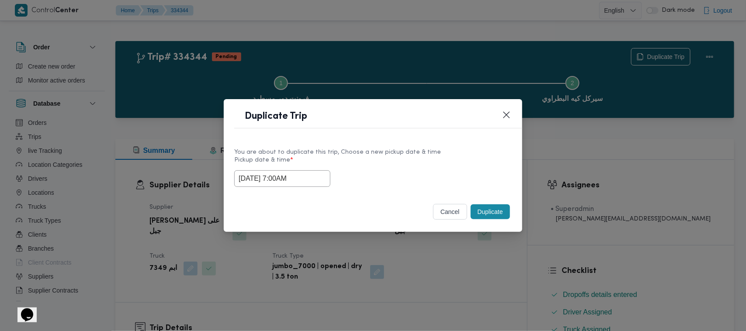
click at [483, 208] on button "Duplicate" at bounding box center [489, 211] width 39 height 15
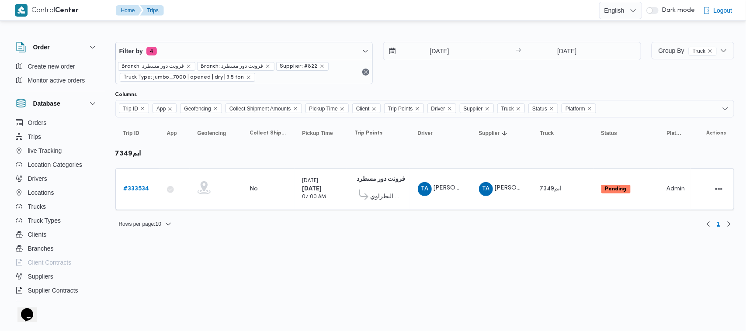
click at [178, 40] on div "Filter by 4 Branch: فرونت دور مسطرد Branch: فرونت دور مسطرد Supplier: #822 Truc…" at bounding box center [378, 63] width 536 height 53
click at [208, 42] on div "Filter by 4 Branch: فرونت دور مسطرد Branch: فرونت دور مسطرد Supplier: #822 Truc…" at bounding box center [244, 63] width 258 height 42
click at [186, 64] on icon "remove selected entity" at bounding box center [188, 66] width 5 height 5
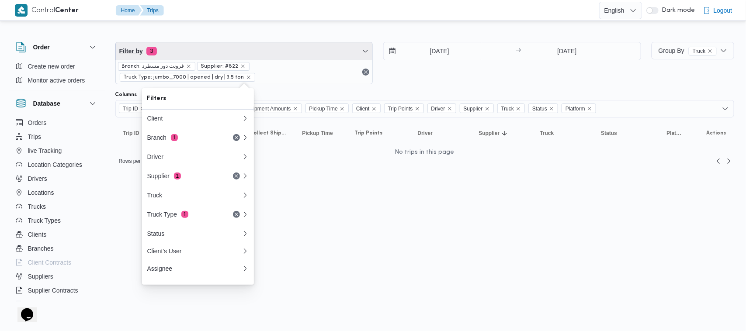
click at [235, 47] on span "Filter by 3" at bounding box center [244, 50] width 257 height 17
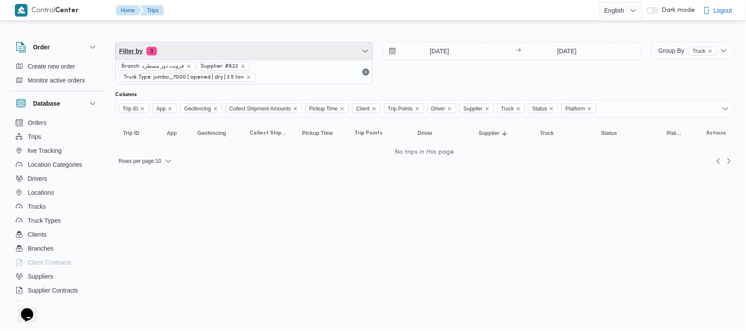
click at [230, 48] on span "Filter by 3" at bounding box center [244, 50] width 257 height 17
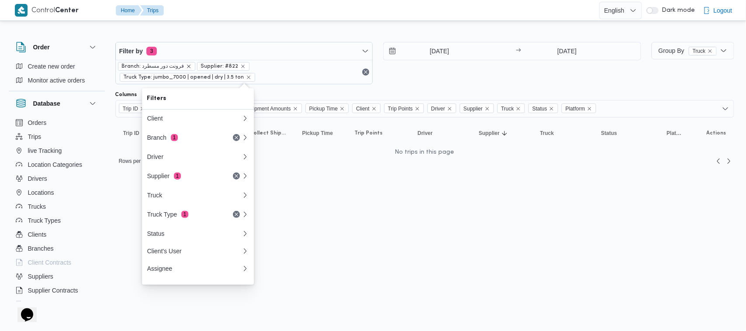
click at [186, 68] on icon "remove selected entity" at bounding box center [188, 66] width 5 height 5
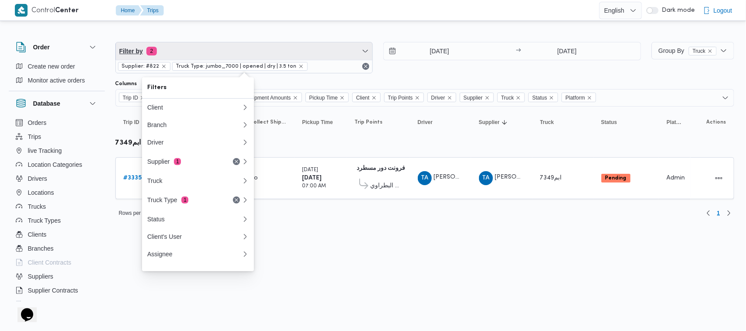
click at [207, 50] on span "Filter by 2" at bounding box center [244, 50] width 257 height 17
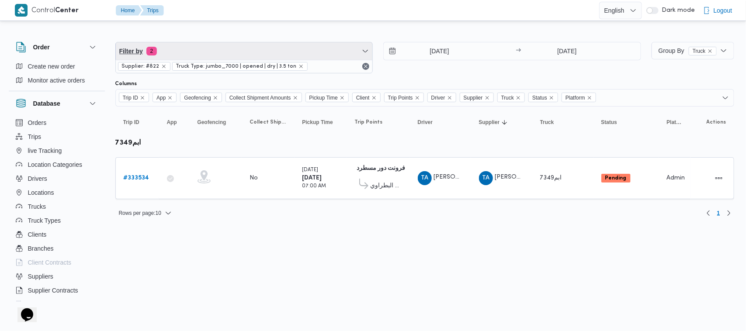
click at [202, 53] on span "Filter by 2" at bounding box center [244, 50] width 257 height 17
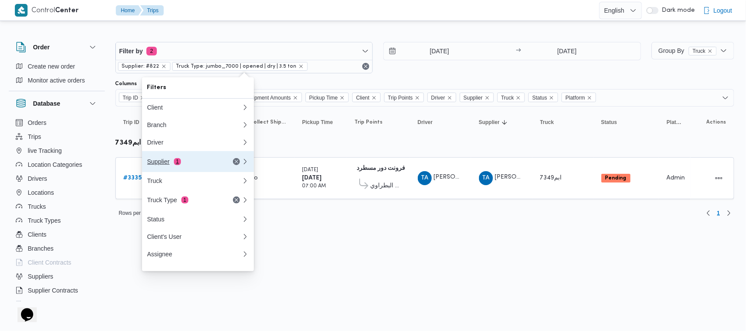
click at [177, 169] on div "Supplier 1" at bounding box center [194, 161] width 105 height 21
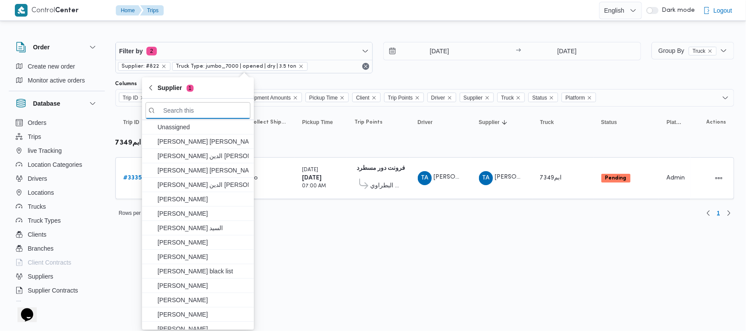
paste input "شعبان عاشور محمد بله"
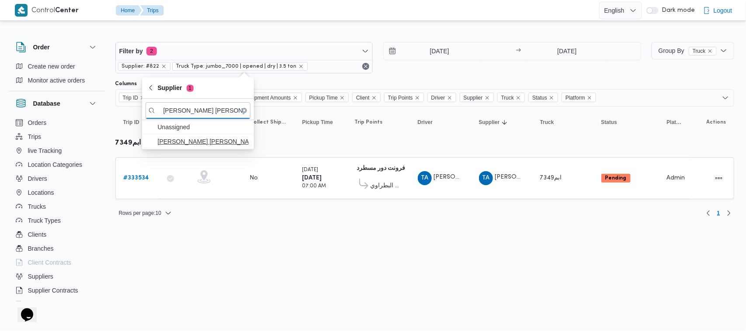
type input "شعبان عاشور محمد بله"
click at [191, 143] on span "شعبان عاشور محمد بله" at bounding box center [203, 141] width 91 height 10
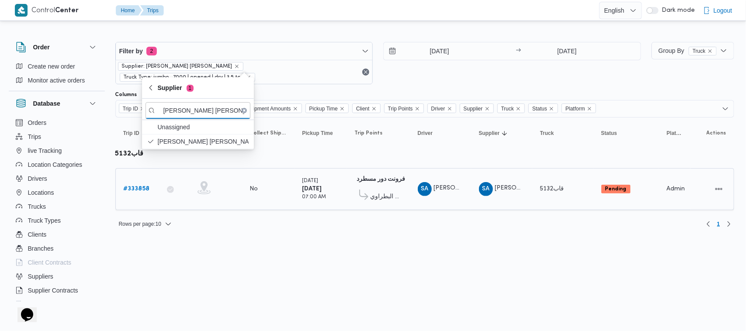
click at [374, 176] on b "فرونت دور مسطرد" at bounding box center [381, 179] width 48 height 6
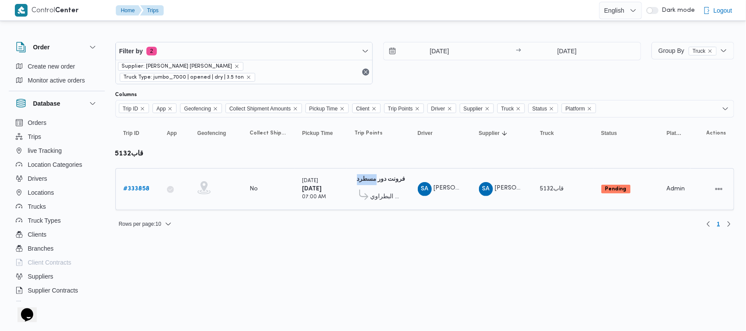
click at [374, 176] on b "فرونت دور مسطرد" at bounding box center [381, 179] width 48 height 6
click at [375, 176] on b "فرونت دور مسطرد" at bounding box center [381, 179] width 48 height 6
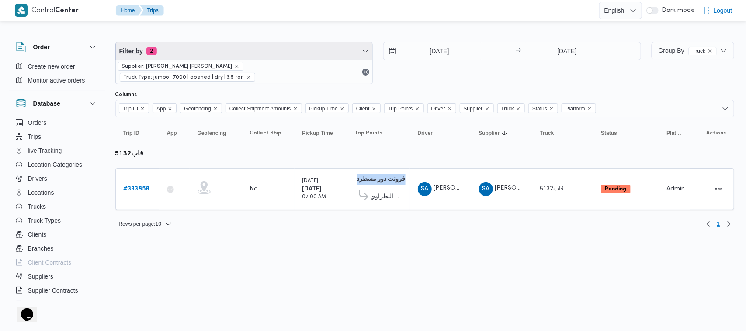
click at [204, 51] on span "Filter by 2" at bounding box center [244, 50] width 257 height 17
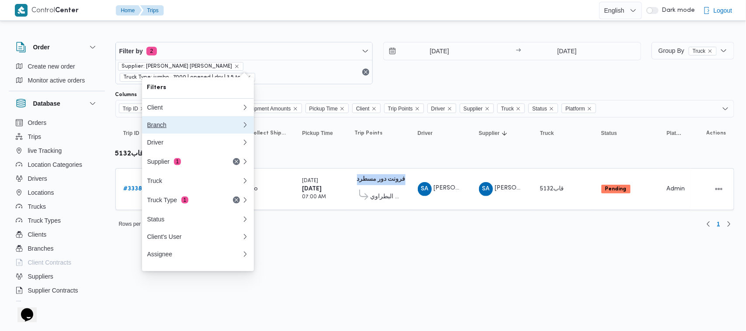
click at [173, 128] on div "Branch" at bounding box center [192, 124] width 91 height 7
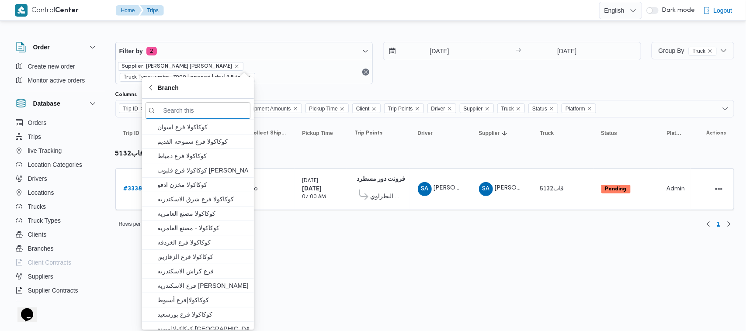
paste input "فرونت دور مسطرد01:09 AM"
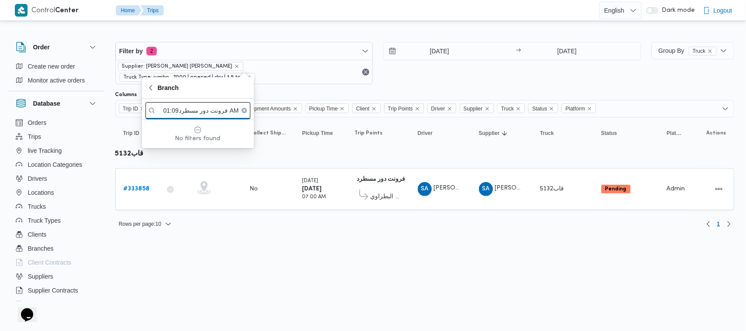
click at [207, 111] on input "فرونت دور مسطرد01:09 AM" at bounding box center [197, 110] width 105 height 17
drag, startPoint x: 207, startPoint y: 111, endPoint x: 109, endPoint y: 111, distance: 97.4
click at [109, 111] on body "Control Center Home Trips English عربي Dark mode Logout Order Create new order …" at bounding box center [373, 117] width 746 height 235
click at [183, 112] on input "فرونت :09 AM" at bounding box center [197, 110] width 105 height 17
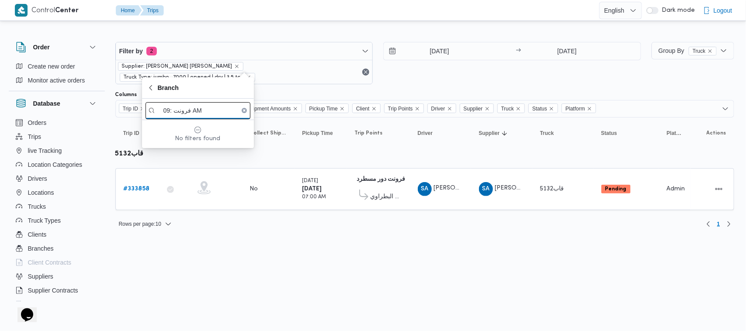
click at [183, 112] on input "فرونت :09 AM" at bounding box center [197, 110] width 105 height 17
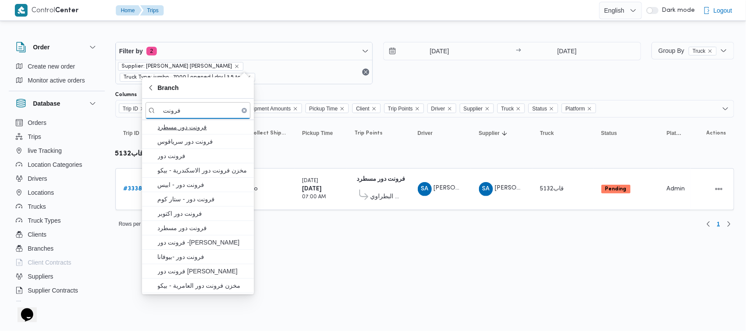
type input "فرونت"
click at [199, 129] on span "فرونت دور مسطرد" at bounding box center [203, 127] width 91 height 10
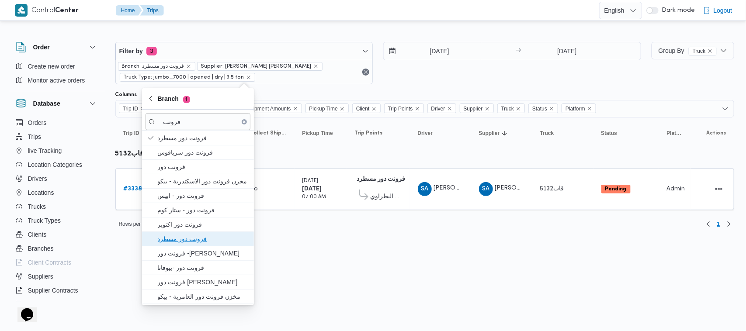
click at [213, 237] on span "فرونت دور مسطرد" at bounding box center [203, 239] width 91 height 10
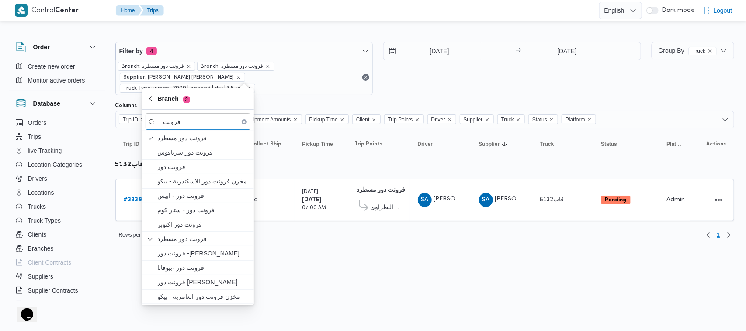
click at [348, 276] on html "Control Center Home Trips English عربي Dark mode Logout Order Create new order …" at bounding box center [373, 165] width 746 height 331
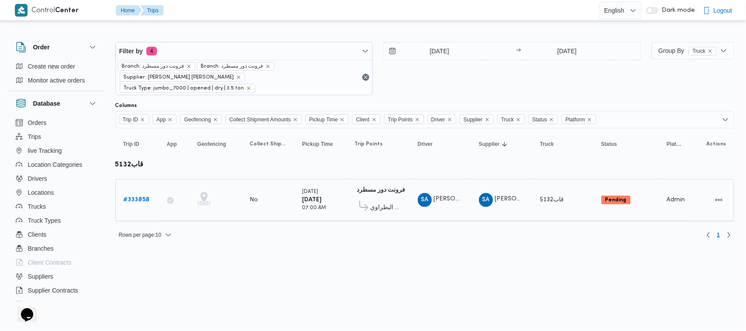
click at [140, 197] on b "# 333858" at bounding box center [137, 200] width 26 height 6
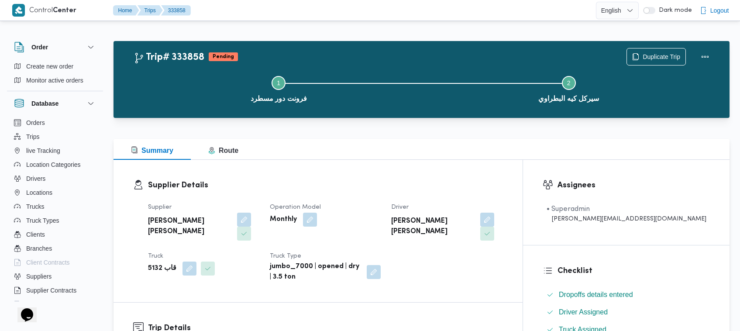
click at [488, 171] on div "Supplier Details Supplier شعبان عاشور محمد بله Operation Model Monthly Driver ش…" at bounding box center [318, 231] width 409 height 142
click at [678, 49] on span "Duplicate Trip" at bounding box center [656, 56] width 59 height 17
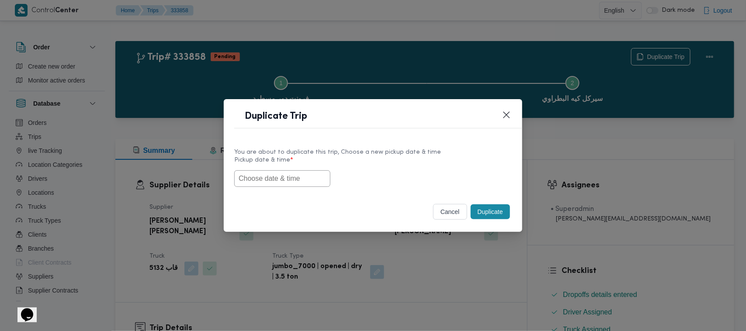
click at [265, 183] on input "text" at bounding box center [282, 178] width 96 height 17
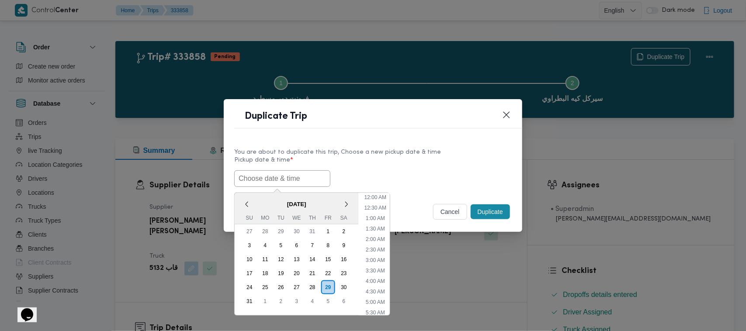
paste input "01/09/2025 7:00AM"
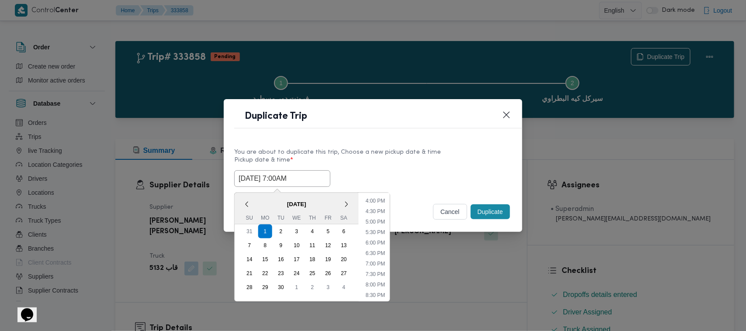
type input "01/09/2025 7:00AM"
click at [426, 159] on label "Pickup date & time *" at bounding box center [372, 164] width 277 height 14
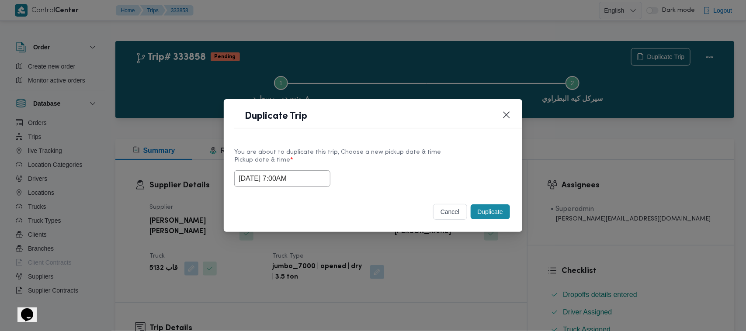
click at [496, 212] on button "Duplicate" at bounding box center [489, 211] width 39 height 15
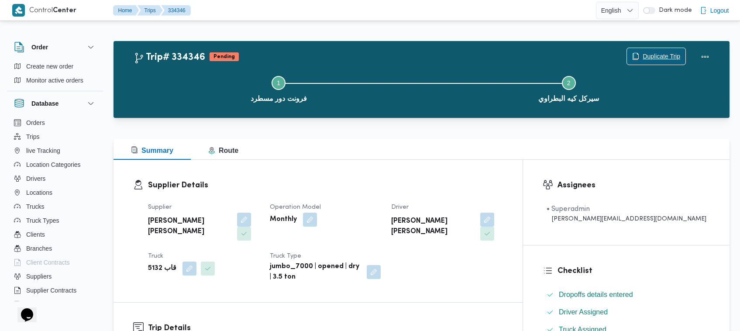
click at [654, 52] on span "Duplicate Trip" at bounding box center [662, 56] width 38 height 10
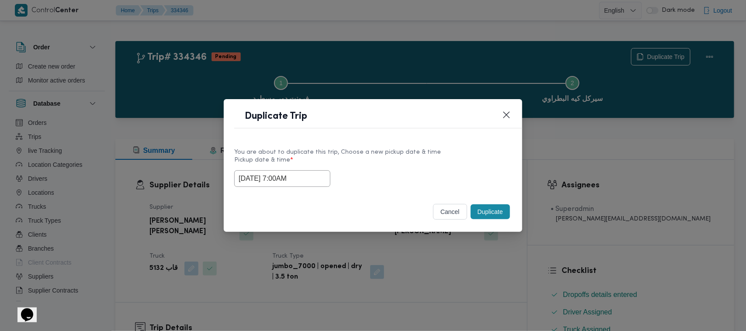
click at [315, 178] on input "01/09/2025 7:00AM" at bounding box center [282, 178] width 96 height 17
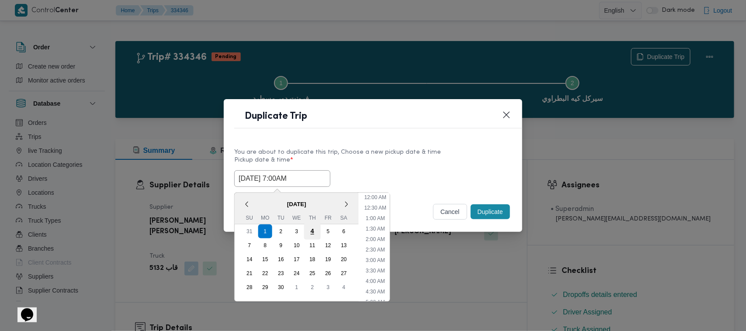
scroll to position [97, 0]
click at [282, 231] on div "2" at bounding box center [281, 231] width 17 height 17
type input "02/09/2025 7:00AM"
click at [421, 140] on div "You are about to duplicate this trip, Choose a new pickup date & time Pickup da…" at bounding box center [373, 167] width 298 height 56
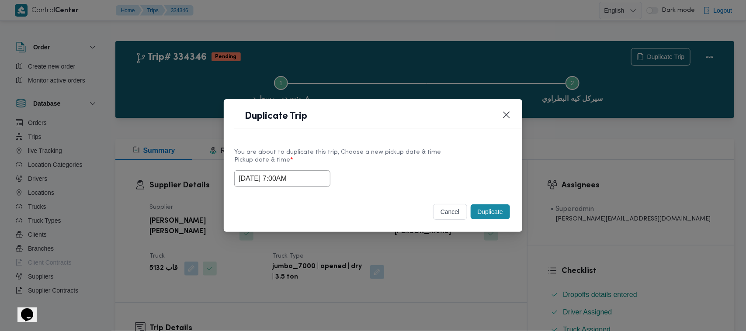
click at [485, 217] on button "Duplicate" at bounding box center [489, 211] width 39 height 15
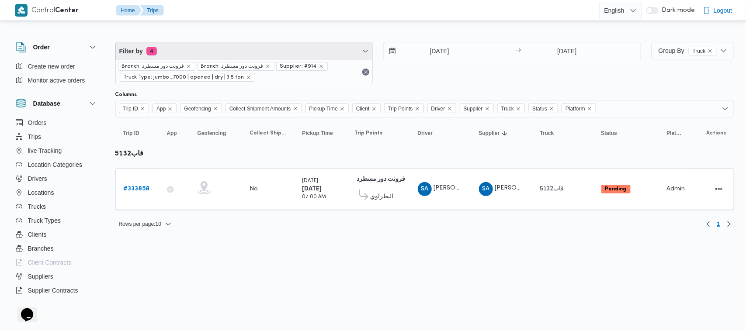
click at [189, 47] on span "Filter by 4" at bounding box center [244, 50] width 257 height 17
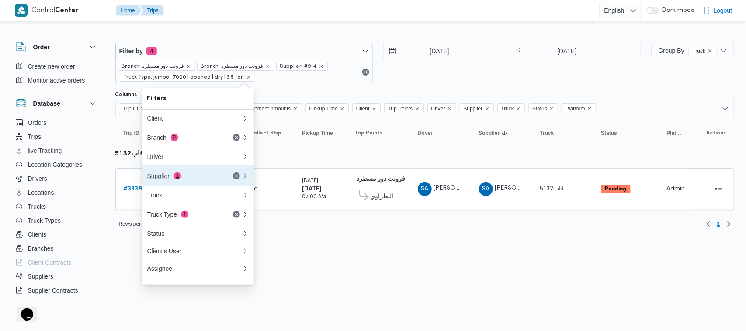
click at [167, 179] on div "Supplier 1" at bounding box center [183, 176] width 73 height 7
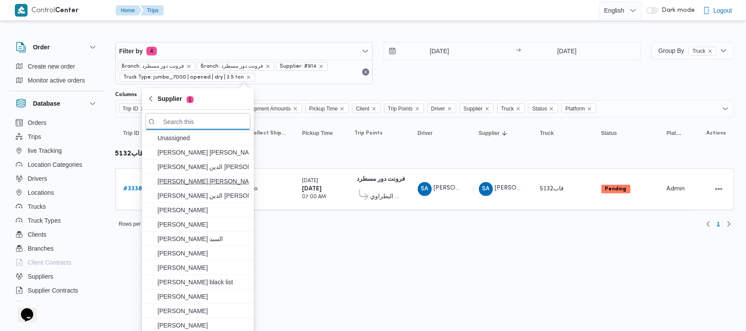
paste input "محمد شبل عبدالقادر شبل"
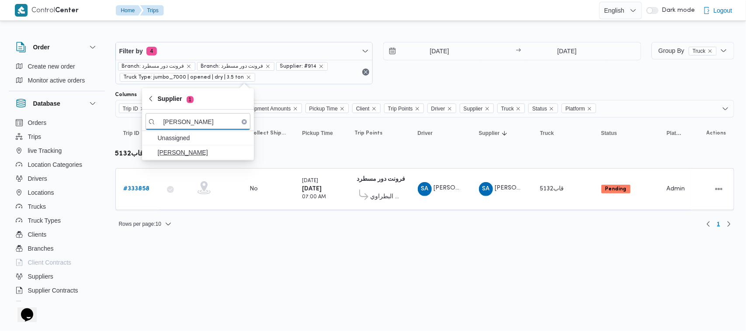
type input "محمد شبل عبدالقادر شبل"
click at [176, 153] on span "محمد شبل عبدالقادر شبل" at bounding box center [203, 152] width 91 height 10
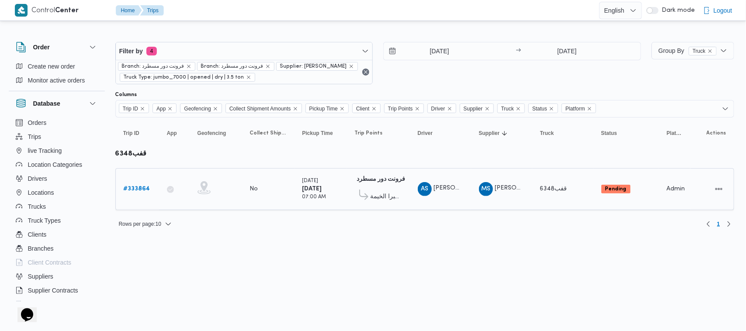
click at [129, 186] on b "# 333864" at bounding box center [137, 189] width 27 height 6
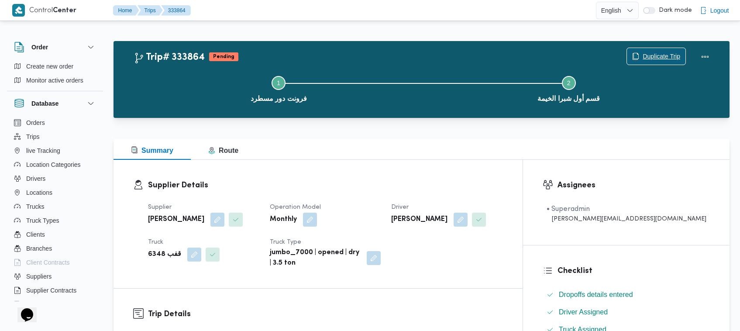
click at [649, 55] on span "Duplicate Trip" at bounding box center [662, 56] width 38 height 10
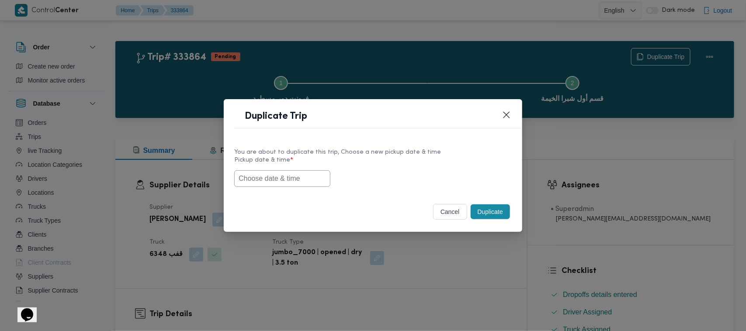
click at [304, 180] on input "text" at bounding box center [282, 178] width 96 height 17
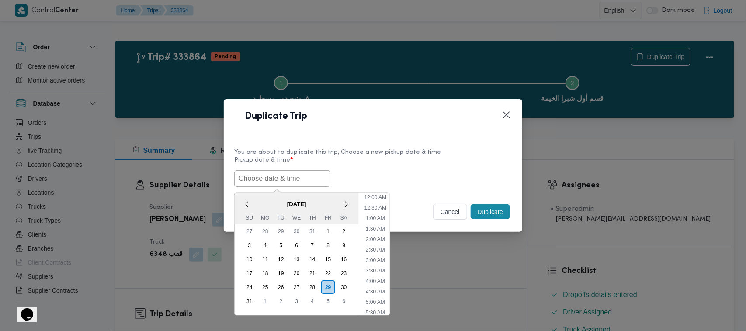
paste input "01/09/2025 7:00AM"
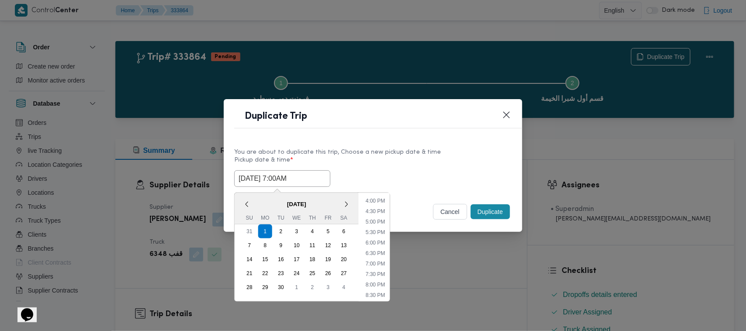
type input "01/09/2025 7:00AM"
click at [420, 172] on div "01/09/2025 7:00AM September 2025 < September 2025 > Su Mo Tu We Th Fr Sa 31 1 2…" at bounding box center [372, 178] width 277 height 17
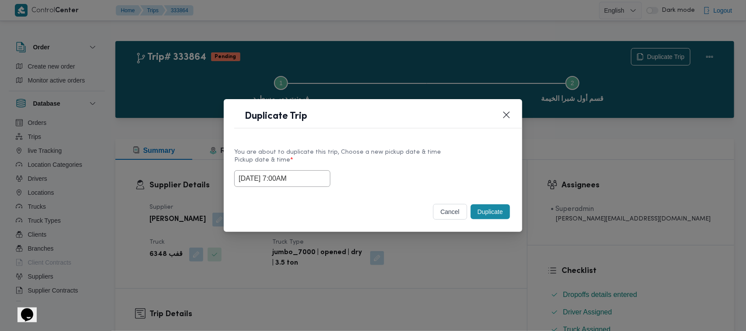
click at [492, 212] on button "Duplicate" at bounding box center [489, 211] width 39 height 15
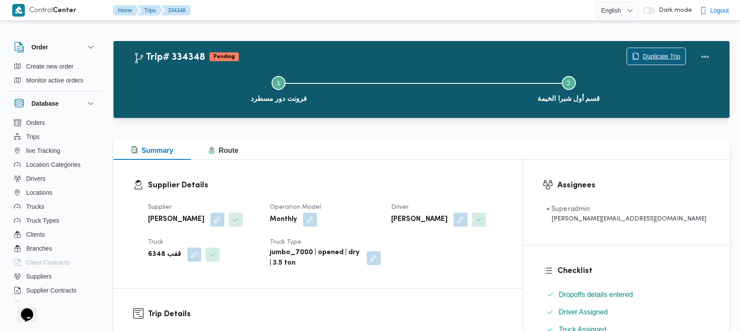
click at [636, 56] on icon "button" at bounding box center [635, 56] width 7 height 7
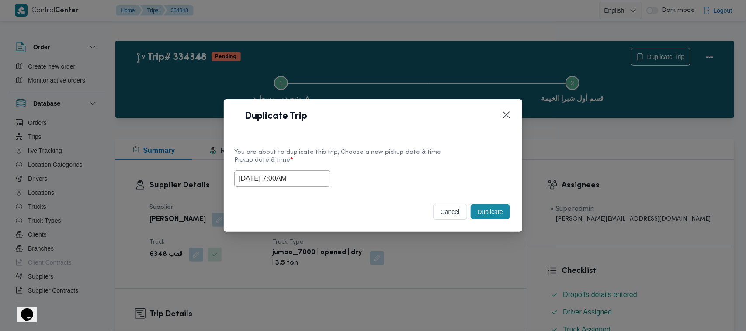
click at [311, 175] on input "01/09/2025 7:00AM" at bounding box center [282, 178] width 96 height 17
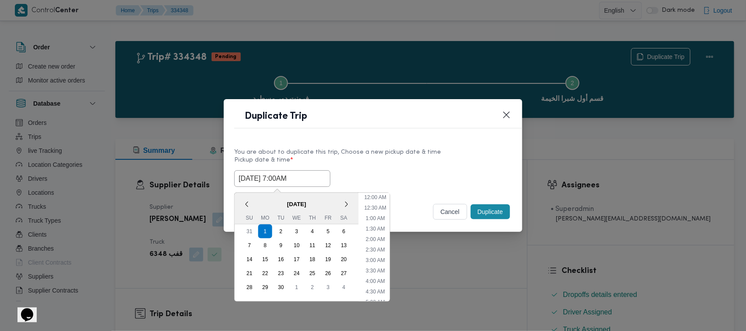
scroll to position [97, 0]
click at [278, 230] on div "2" at bounding box center [281, 231] width 17 height 17
type input "02/09/2025 7:00AM"
click at [400, 142] on div "You are about to duplicate this trip, Choose a new pickup date & time Pickup da…" at bounding box center [373, 167] width 298 height 56
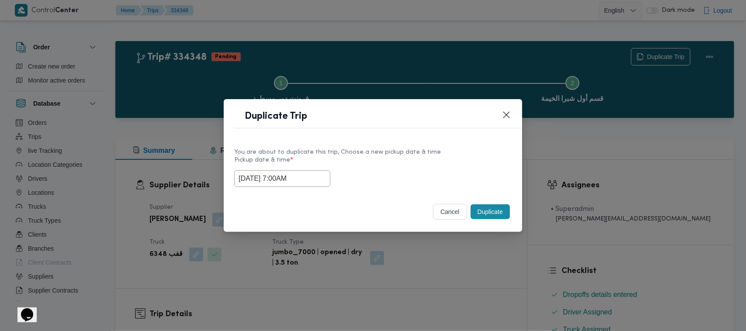
click at [485, 208] on button "Duplicate" at bounding box center [489, 211] width 39 height 15
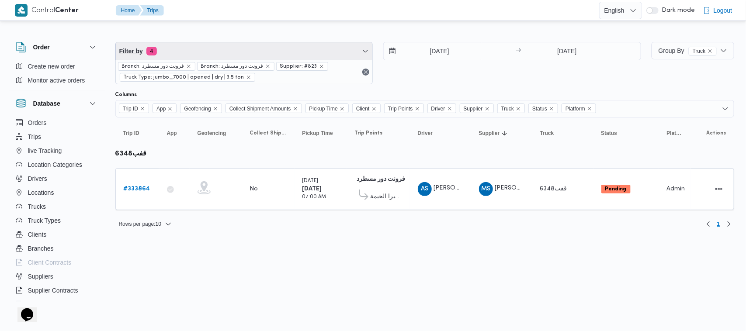
click at [254, 55] on span "Filter by 4" at bounding box center [244, 50] width 257 height 17
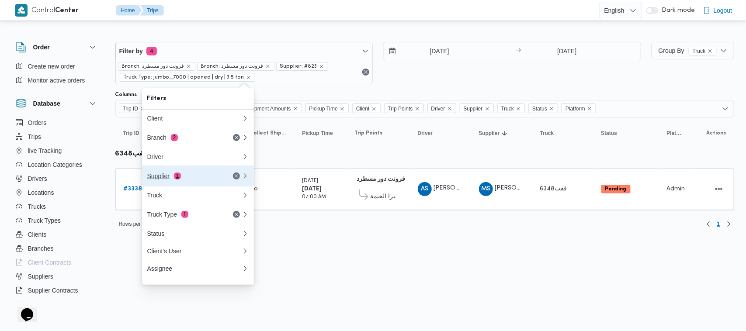
click at [197, 177] on div "Supplier 1" at bounding box center [183, 176] width 73 height 7
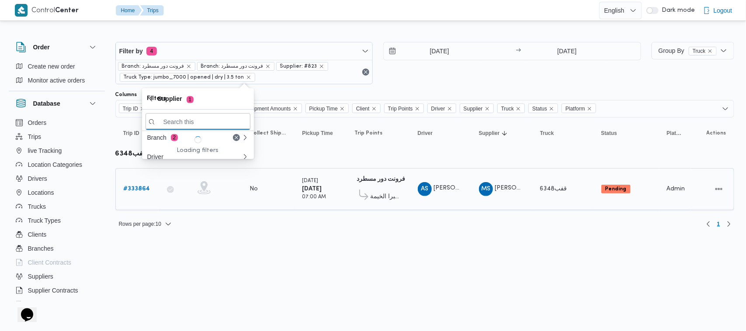
paste input "احمد عزت سيد دويش سليمان"
type input "احمد عزت سيد دويش سليمان"
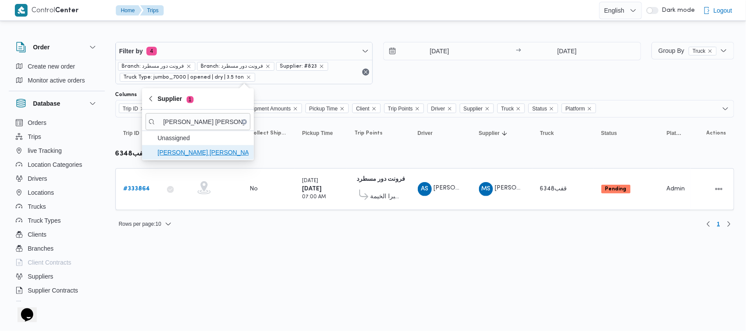
click at [201, 154] on span "احمد عزت سيد دويش سليمان" at bounding box center [203, 152] width 91 height 10
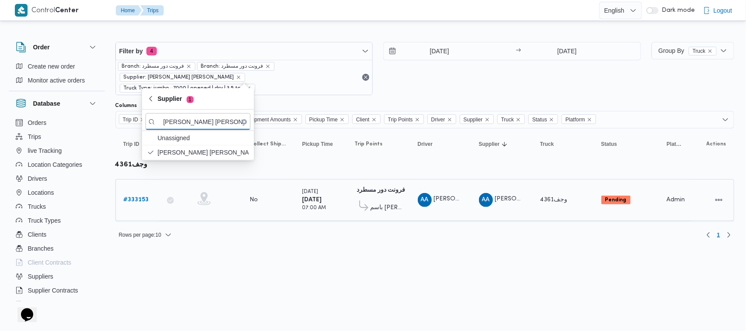
click at [148, 191] on div "# 333153" at bounding box center [137, 199] width 35 height 17
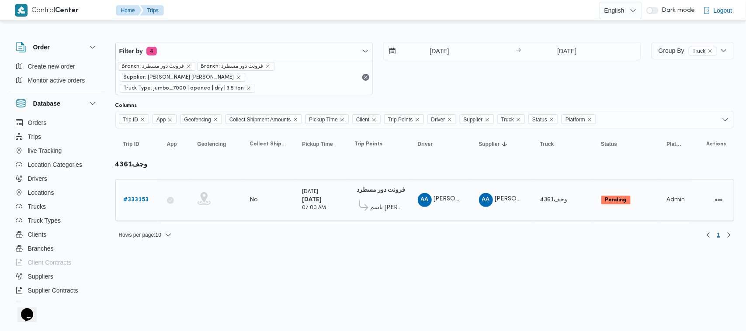
click at [145, 197] on b "# 333153" at bounding box center [136, 200] width 25 height 6
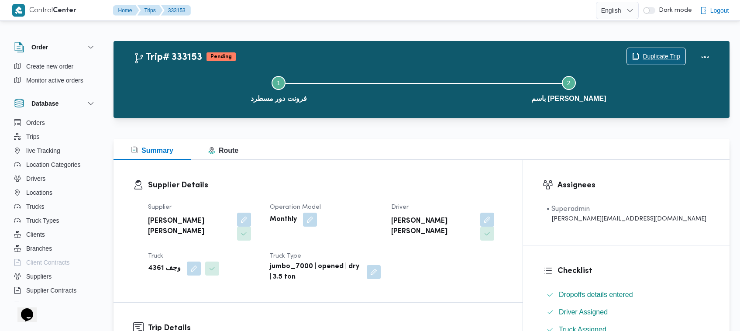
click at [666, 54] on span "Duplicate Trip" at bounding box center [662, 56] width 38 height 10
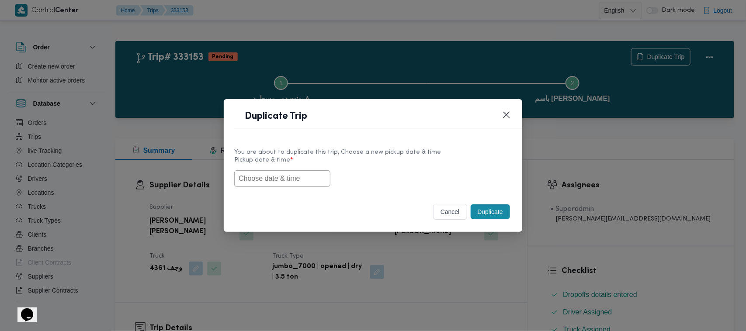
click at [287, 179] on input "text" at bounding box center [282, 178] width 96 height 17
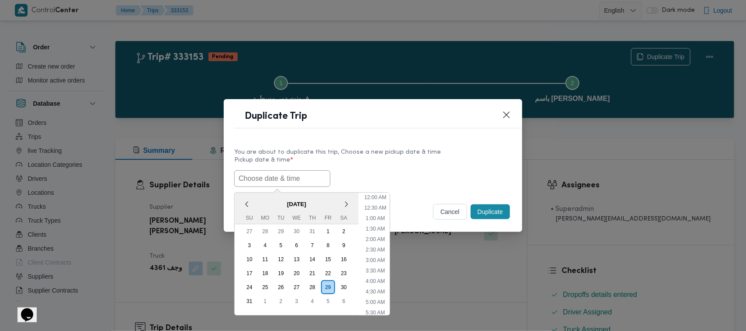
paste input "01/09/2025 7:00AM"
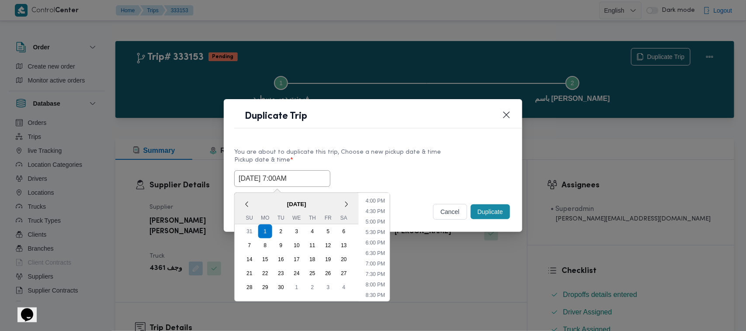
type input "01/09/2025 7:00AM"
click at [418, 176] on div "01/09/2025 7:00AM September 2025 < September 2025 > Su Mo Tu We Th Fr Sa 31 1 2…" at bounding box center [372, 178] width 277 height 17
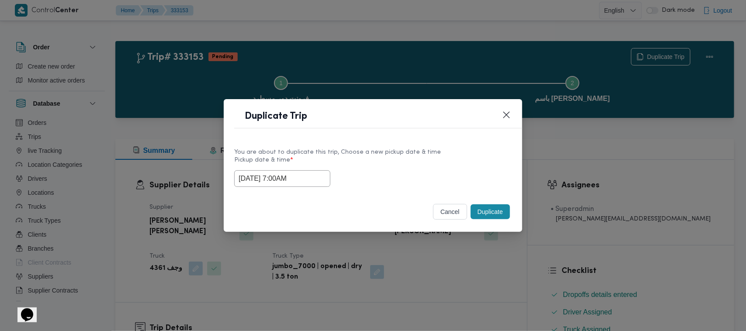
click at [490, 212] on button "Duplicate" at bounding box center [489, 211] width 39 height 15
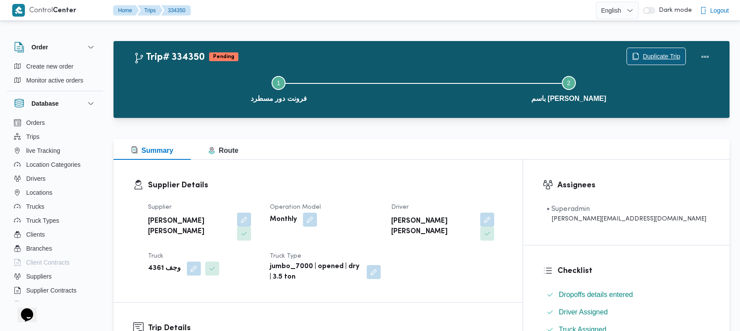
click at [656, 53] on span "Duplicate Trip" at bounding box center [662, 56] width 38 height 10
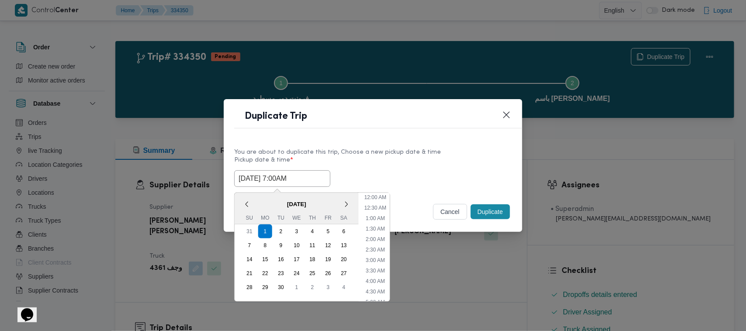
click at [307, 177] on input "01/09/2025 7:00AM" at bounding box center [282, 178] width 96 height 17
click at [281, 235] on div "2" at bounding box center [281, 231] width 17 height 17
type input "02/09/2025 7:00AM"
click at [410, 158] on label "Pickup date & time *" at bounding box center [372, 164] width 277 height 14
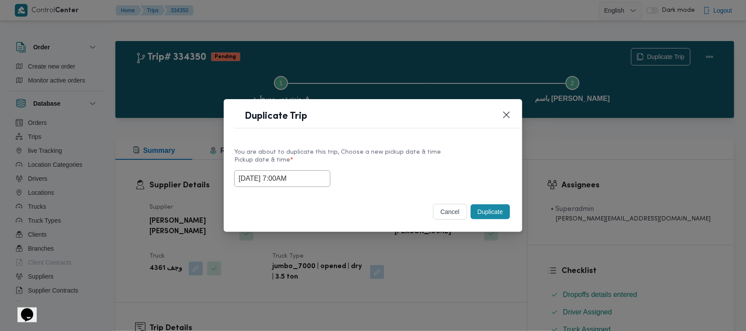
click at [480, 214] on button "Duplicate" at bounding box center [489, 211] width 39 height 15
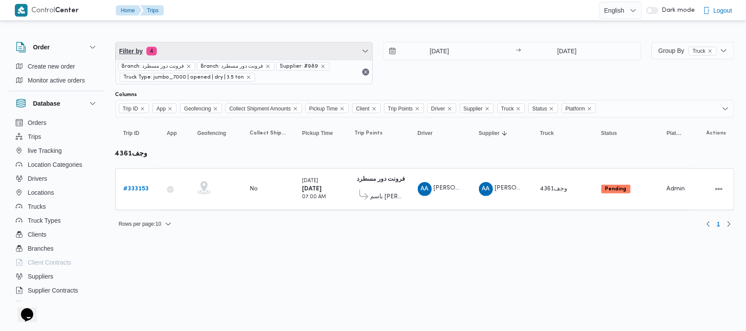
click at [222, 46] on span "Filter by 4" at bounding box center [244, 50] width 257 height 17
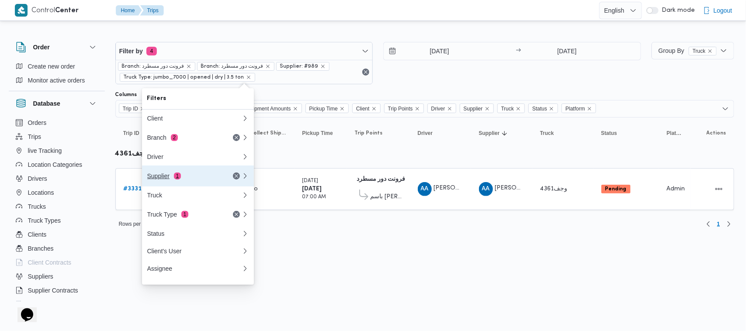
click at [179, 180] on div "Supplier 1" at bounding box center [183, 176] width 73 height 7
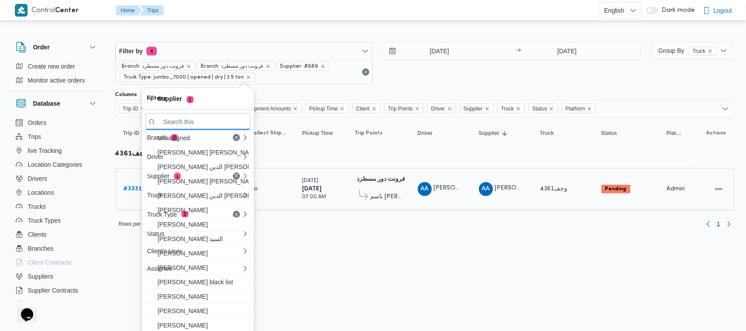
paste input "[PERSON_NAME]"
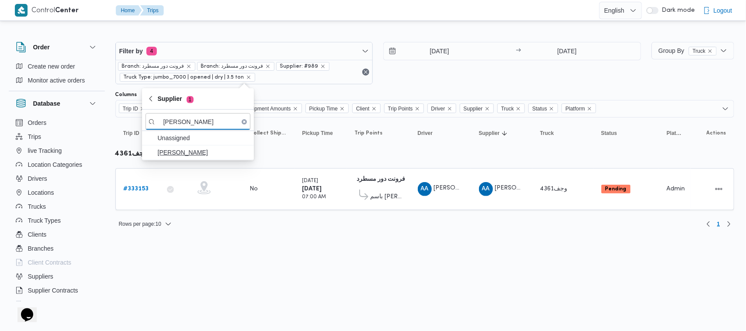
type input "[PERSON_NAME]"
click at [206, 155] on span "[PERSON_NAME]" at bounding box center [203, 152] width 91 height 10
click at [456, 78] on div "31/8/2025 → 31/8/2025" at bounding box center [512, 63] width 258 height 42
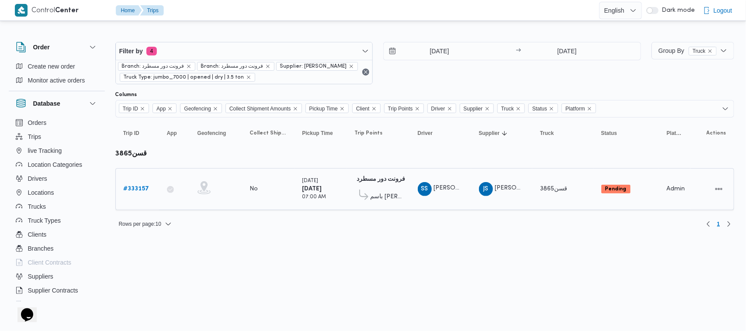
click at [143, 184] on link "# 333157" at bounding box center [137, 189] width 26 height 10
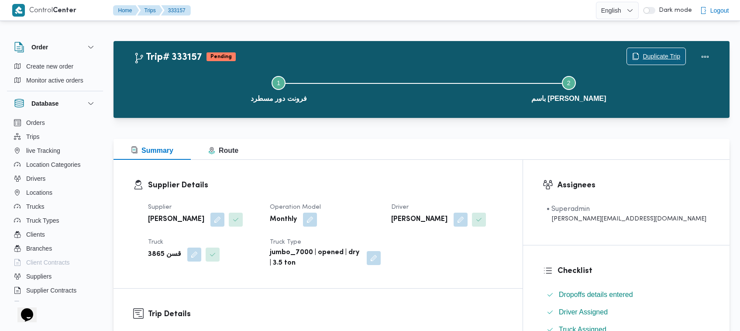
click at [649, 58] on span "Duplicate Trip" at bounding box center [662, 56] width 38 height 10
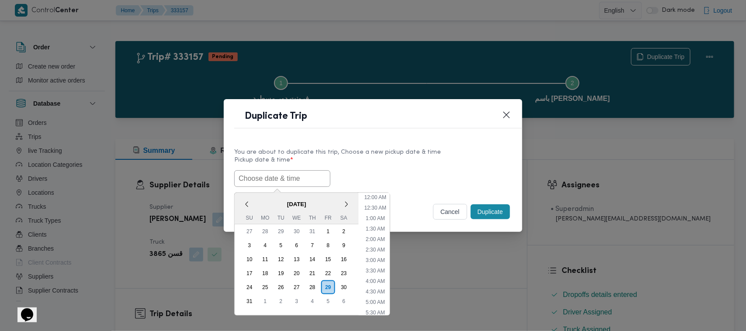
click at [251, 180] on input "text" at bounding box center [282, 178] width 96 height 17
paste input "01/09/2025 7:00AM"
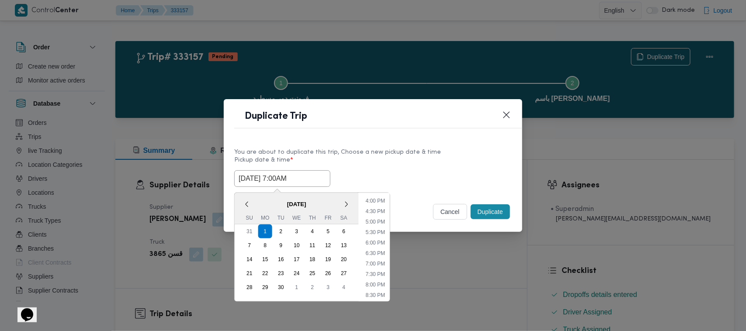
type input "01/09/2025 7:00AM"
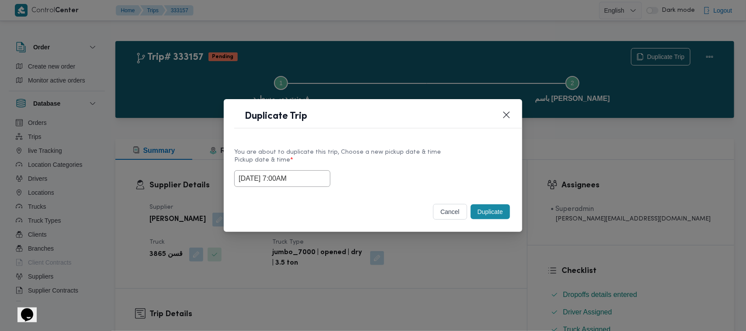
click at [441, 159] on label "Pickup date & time *" at bounding box center [372, 164] width 277 height 14
click at [487, 213] on button "Duplicate" at bounding box center [489, 211] width 39 height 15
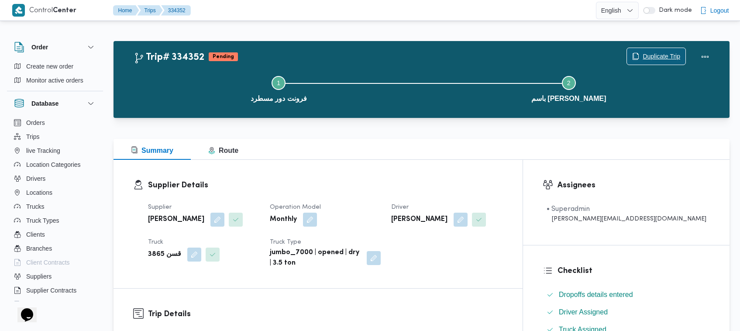
click at [645, 48] on span "Duplicate Trip" at bounding box center [656, 56] width 59 height 17
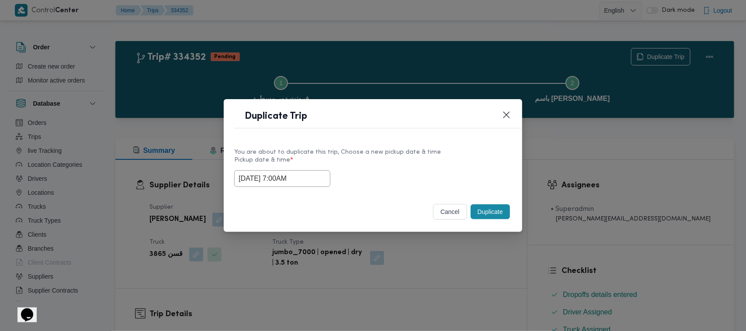
drag, startPoint x: 314, startPoint y: 180, endPoint x: 314, endPoint y: 186, distance: 5.2
click at [314, 181] on input "01/09/2025 7:00AM" at bounding box center [282, 178] width 96 height 17
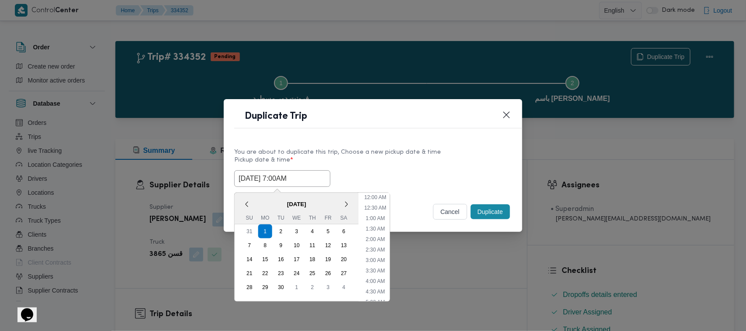
scroll to position [97, 0]
click at [285, 230] on div "2" at bounding box center [281, 231] width 17 height 17
type input "02/09/2025 7:00AM"
click at [442, 154] on div "You are about to duplicate this trip, Choose a new pickup date & time" at bounding box center [372, 152] width 277 height 9
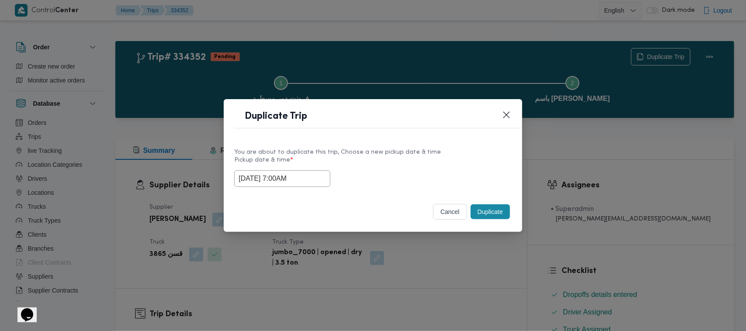
click at [486, 210] on button "Duplicate" at bounding box center [489, 211] width 39 height 15
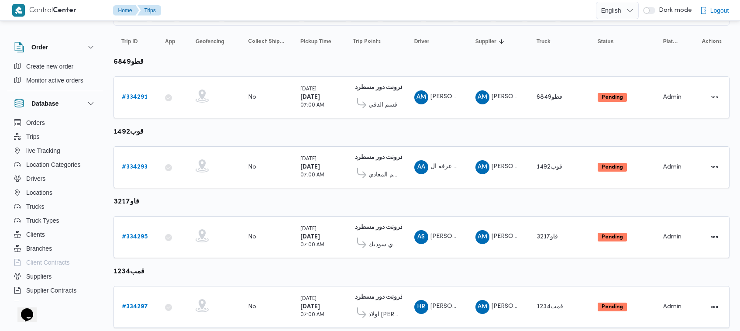
scroll to position [116, 0]
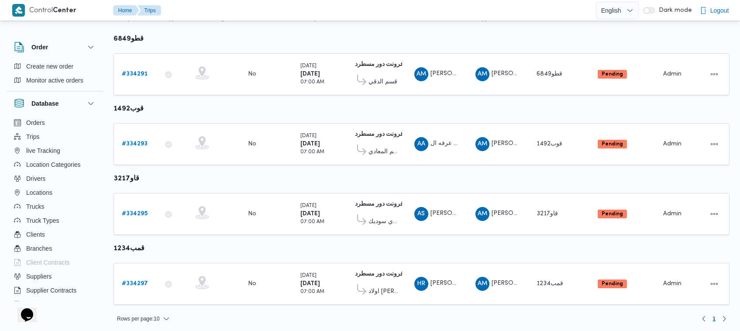
scroll to position [116, 0]
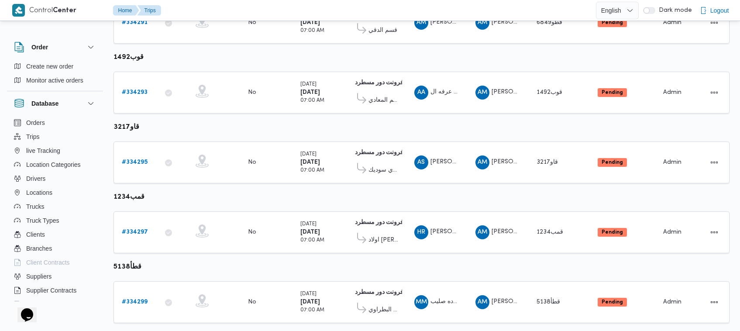
scroll to position [185, 0]
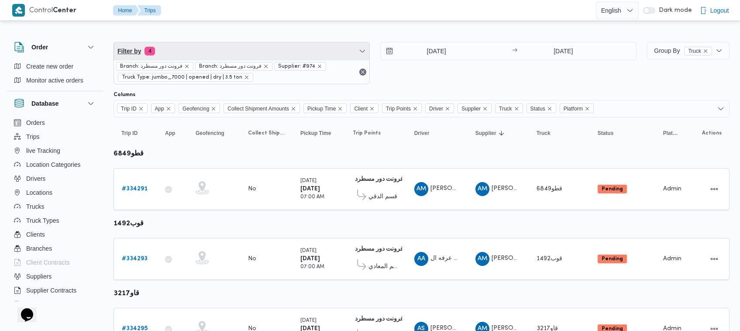
click at [210, 47] on span "Filter by 4" at bounding box center [241, 50] width 255 height 17
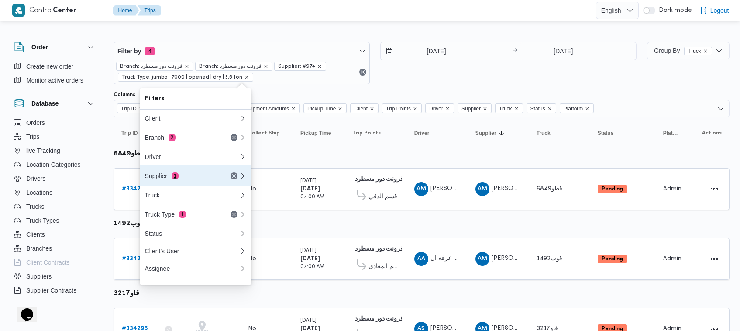
click at [183, 175] on div "Supplier 1" at bounding box center [181, 176] width 73 height 7
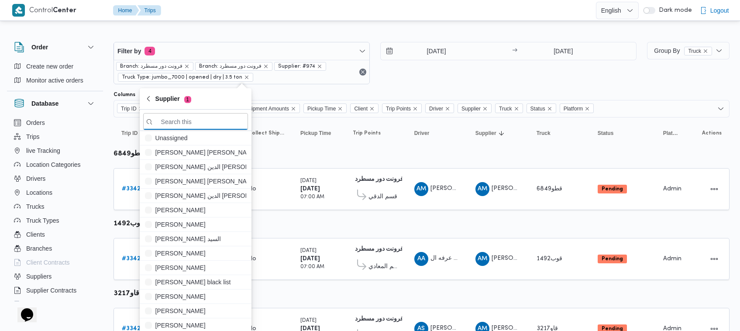
paste input "عبدالقادر عادل عبدالقادر الحسيني"
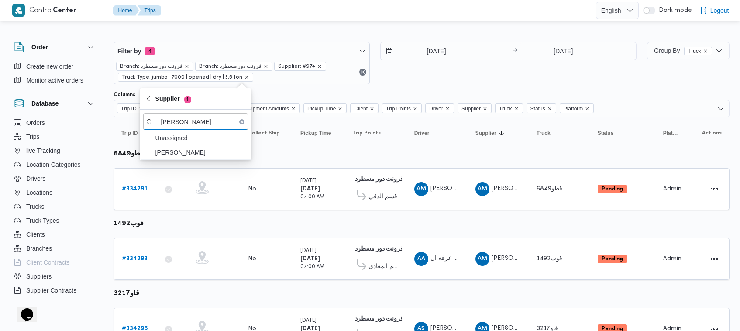
type input "عبدالقادر عادل عبدالقادر الحسيني"
click at [173, 151] on span "عبدالقادر عادل عبدالقادر الحسيني" at bounding box center [200, 152] width 91 height 10
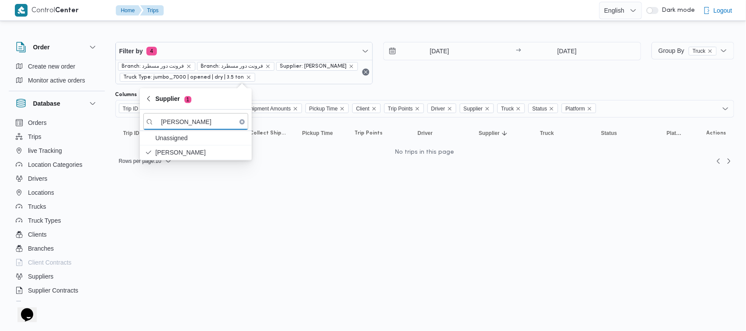
click at [459, 76] on div "2/9/2025 → 2/9/2025" at bounding box center [512, 63] width 258 height 42
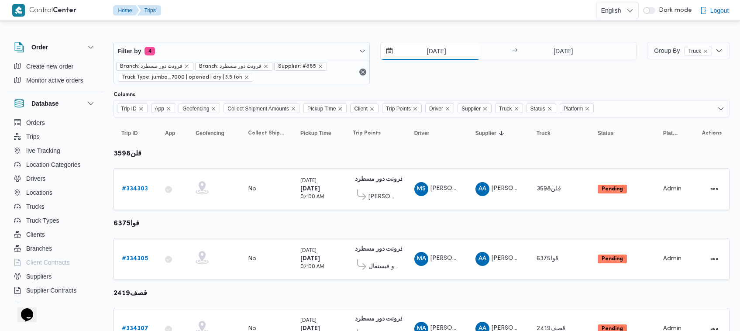
click at [427, 51] on input "[DATE]" at bounding box center [430, 50] width 99 height 17
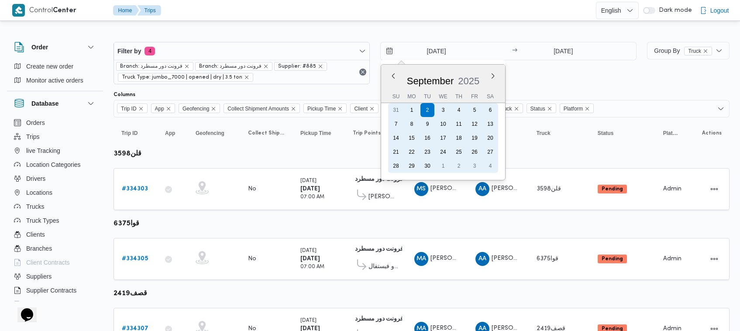
click at [415, 108] on div "1" at bounding box center [412, 110] width 14 height 14
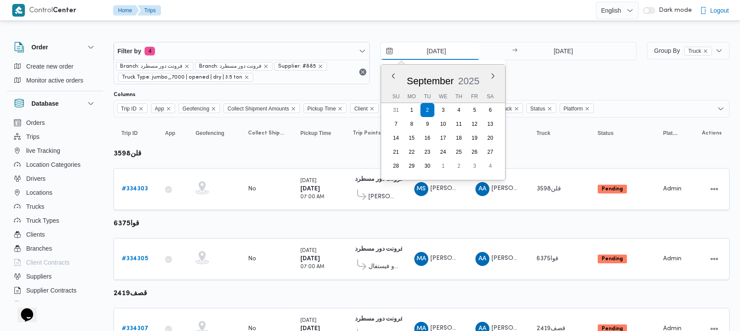
type input "1/9/2025"
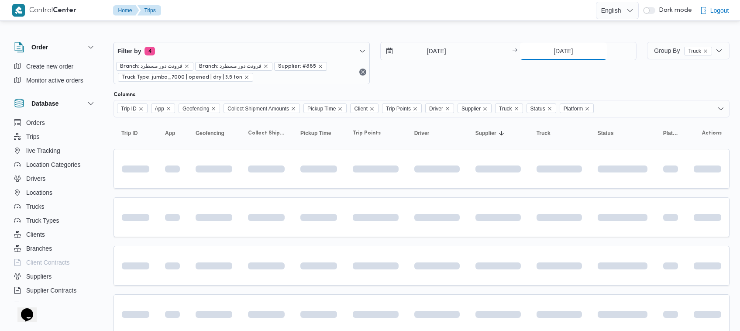
click at [549, 52] on input "[DATE]" at bounding box center [563, 50] width 87 height 17
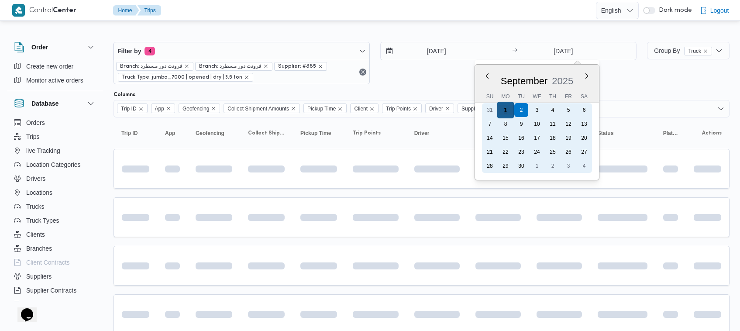
click at [509, 114] on div "1" at bounding box center [505, 110] width 17 height 17
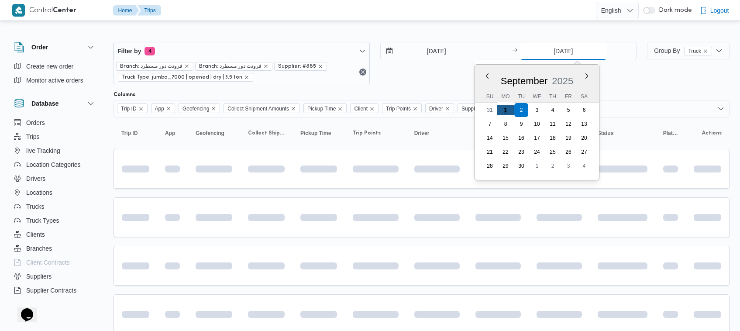
type input "[DATE]"
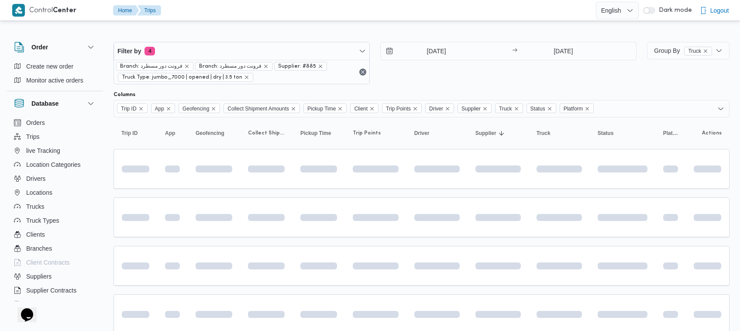
click at [483, 61] on div "1/9/2025 → 1/9/2025" at bounding box center [508, 63] width 256 height 42
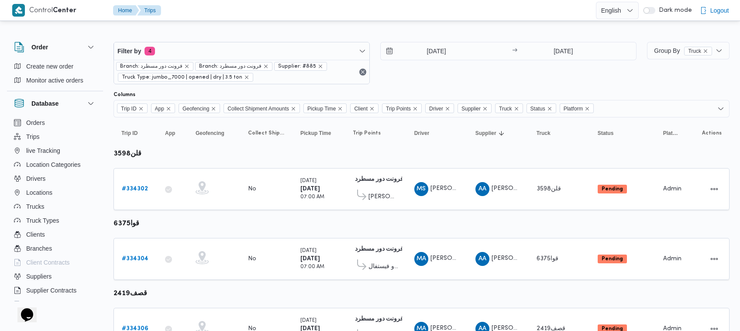
click at [207, 38] on div "Filter by 4 Branch: فرونت دور مسطرد Branch: فرونت دور مسطرد Supplier: #885 Truc…" at bounding box center [375, 63] width 534 height 53
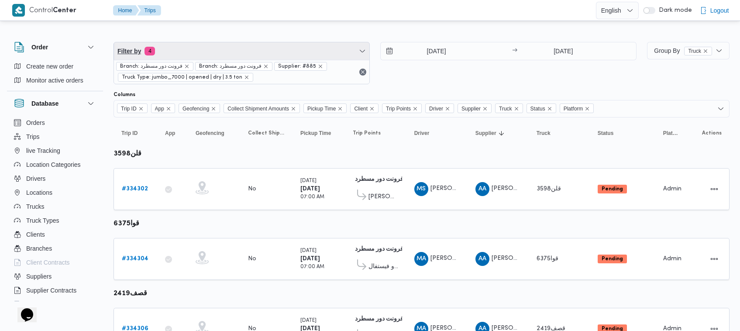
click at [207, 44] on span "Filter by 4" at bounding box center [241, 50] width 255 height 17
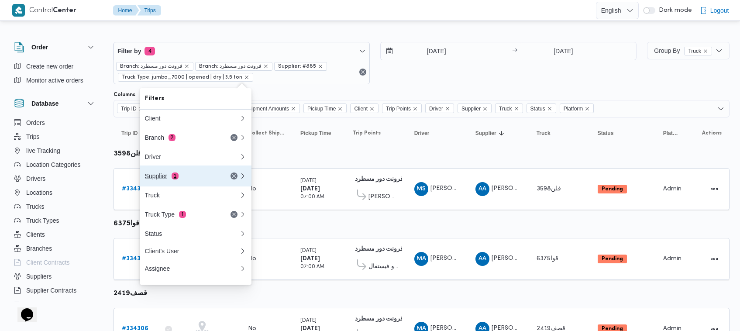
click at [194, 177] on div "Supplier 1" at bounding box center [181, 176] width 73 height 7
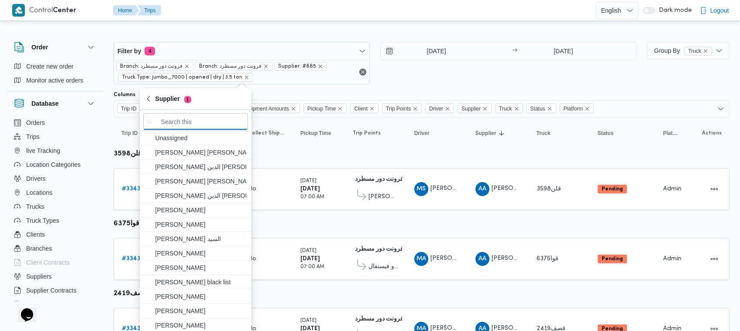
paste input "محمد صلاح عبداللطيف الشريف"
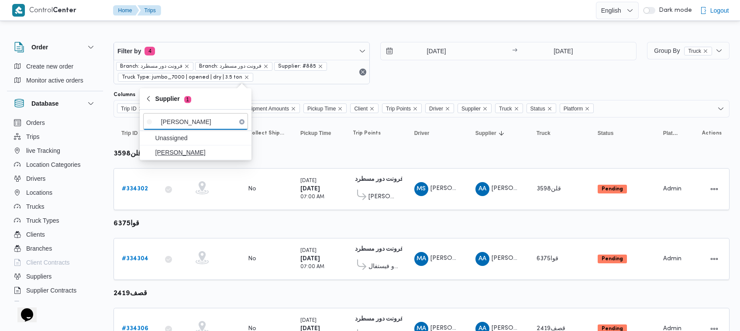
type input "محمد صلاح عبداللطيف الشريف"
click at [174, 152] on span "محمد صلاح عبداللطيف الشريف" at bounding box center [200, 152] width 91 height 10
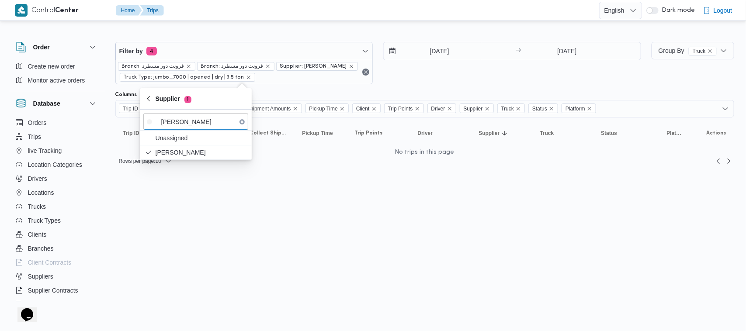
click at [440, 88] on div "Filter by 4 Branch: فرونت دور مسطرد Branch: فرونت دور مسطرد Supplier: محمد صلاح…" at bounding box center [378, 63] width 536 height 53
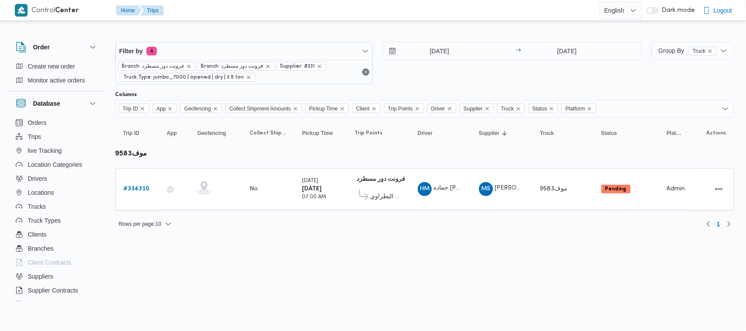
click at [280, 259] on html "Control Center Home Trips English عربي Dark mode Logout Order Create new order …" at bounding box center [373, 165] width 746 height 331
click at [431, 54] on input "[DATE]" at bounding box center [432, 50] width 99 height 17
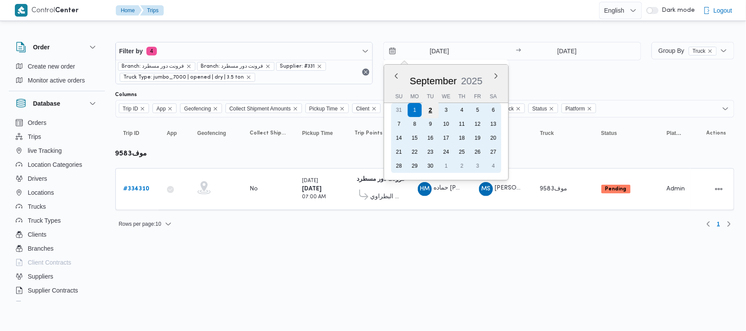
click at [435, 111] on div "2" at bounding box center [430, 110] width 17 height 17
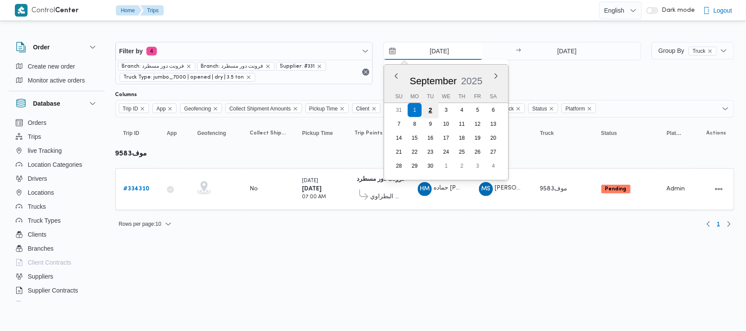
type input "[DATE]"
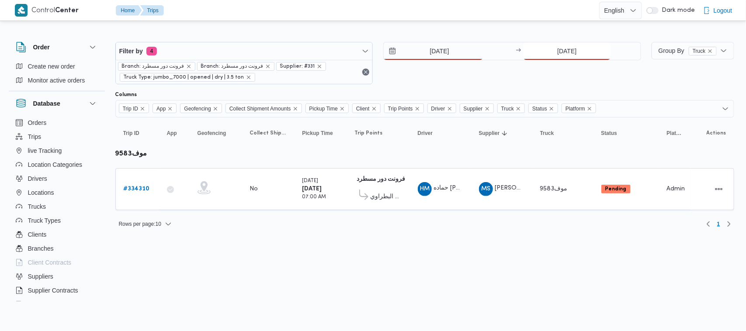
click at [564, 53] on input "[DATE]" at bounding box center [566, 50] width 87 height 17
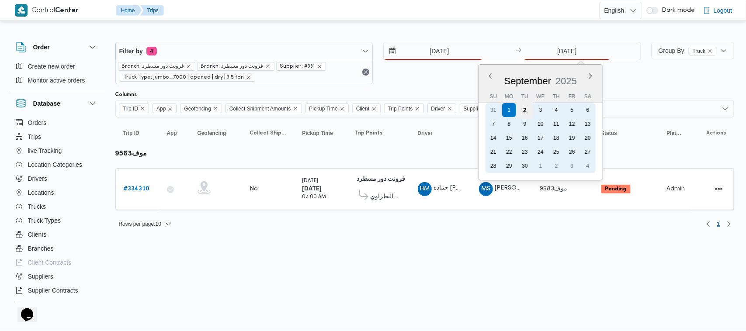
click at [522, 114] on div "2" at bounding box center [524, 110] width 17 height 17
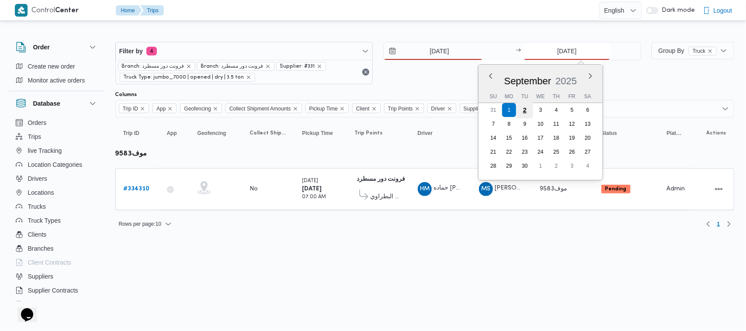
type input "[DATE]"
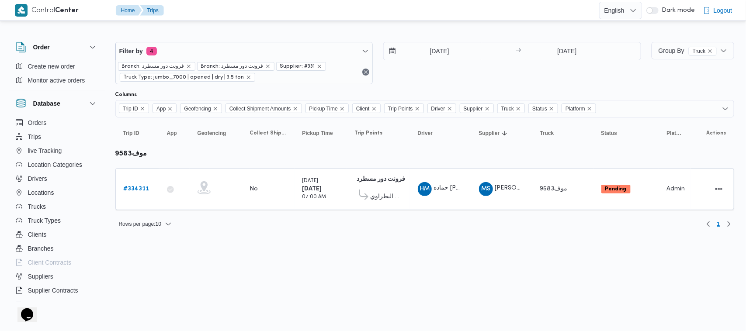
click at [469, 271] on html "Control Center Home Trips English عربي Dark mode Logout Order Create new order …" at bounding box center [373, 165] width 746 height 331
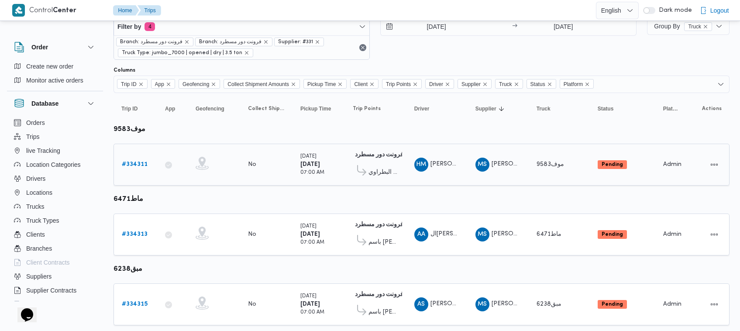
scroll to position [47, 0]
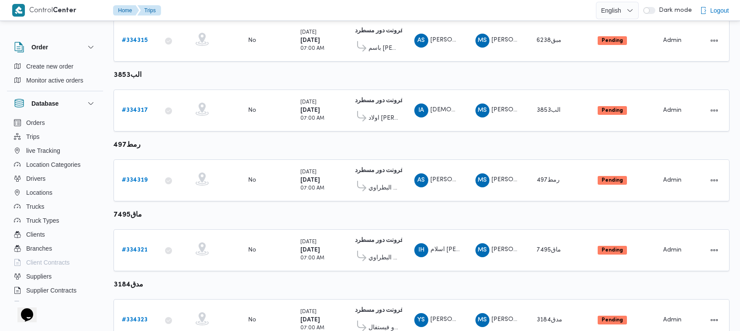
scroll to position [323, 0]
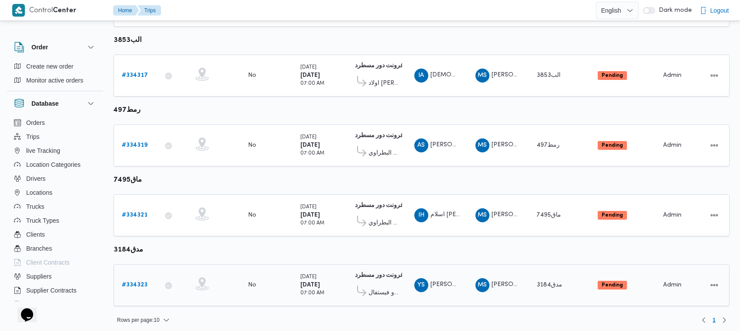
click at [715, 315] on nav "1" at bounding box center [714, 320] width 31 height 10
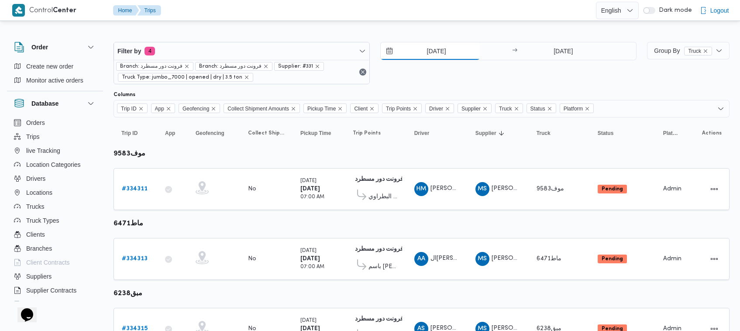
click at [443, 44] on input "[DATE]" at bounding box center [430, 50] width 99 height 17
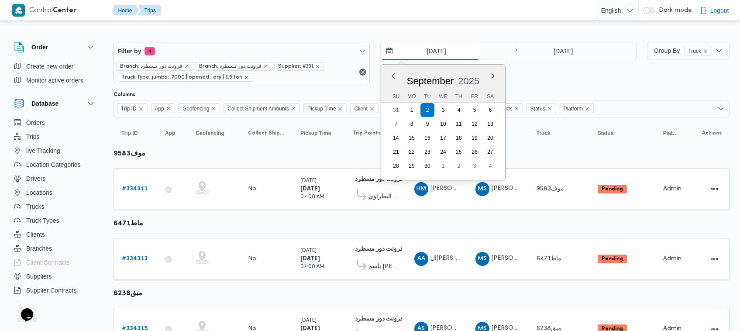
click at [442, 56] on input "[DATE]" at bounding box center [430, 50] width 99 height 17
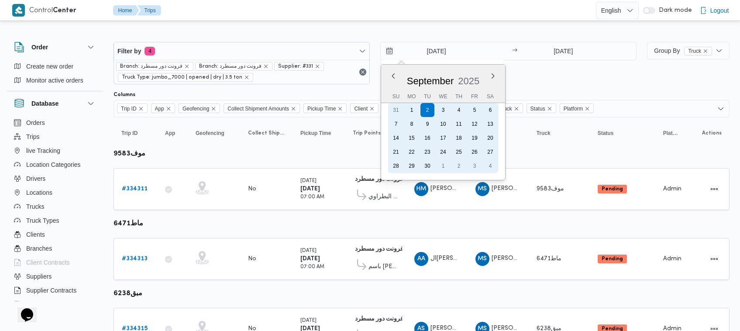
drag, startPoint x: 414, startPoint y: 107, endPoint x: 477, endPoint y: 90, distance: 66.2
click at [414, 108] on div "1" at bounding box center [412, 110] width 14 height 14
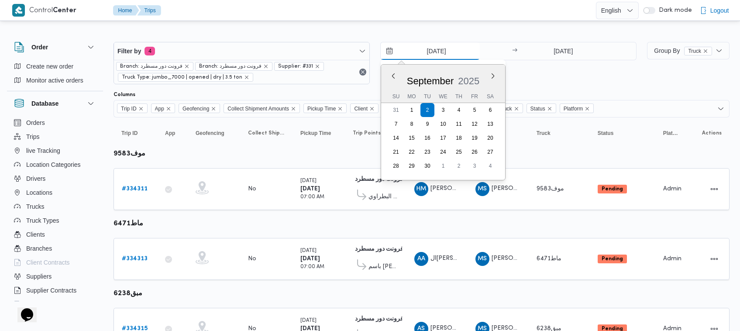
type input "[DATE]"
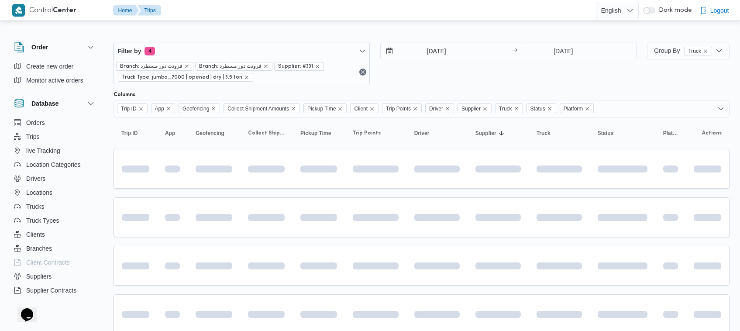
click at [595, 33] on div at bounding box center [422, 35] width 616 height 14
click at [566, 47] on input "[DATE]" at bounding box center [563, 50] width 87 height 17
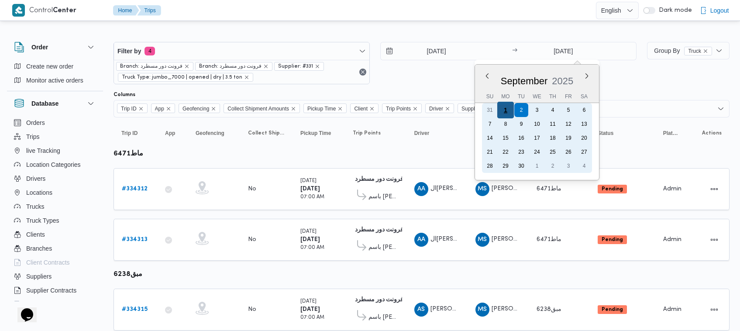
click at [507, 108] on div "1" at bounding box center [505, 110] width 17 height 17
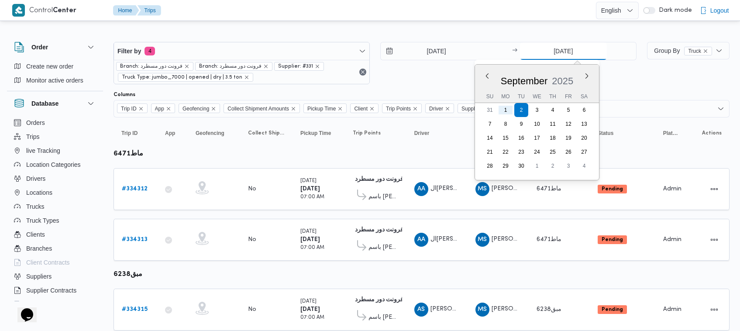
type input "[DATE]"
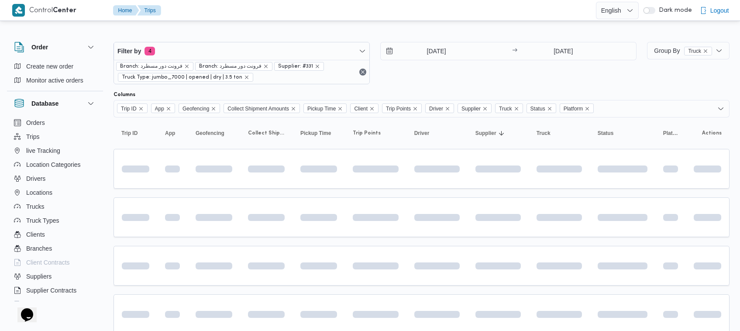
click at [483, 77] on div "1/9/2025 → 1/9/2025" at bounding box center [508, 63] width 256 height 42
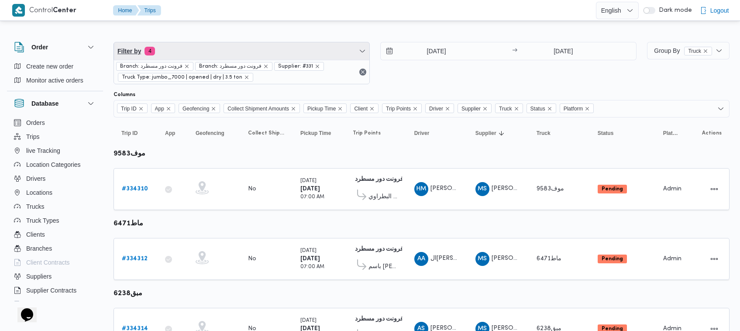
click at [226, 45] on span "Filter by 4" at bounding box center [241, 50] width 255 height 17
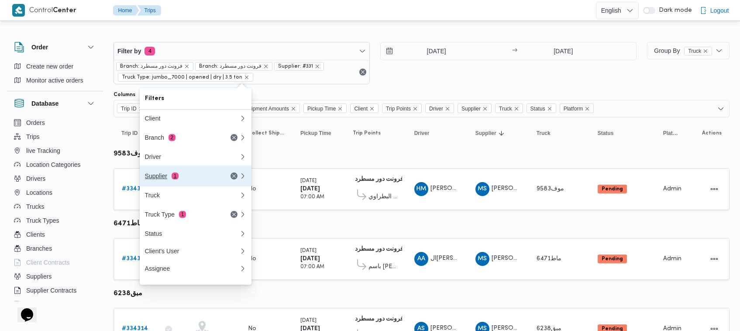
click at [191, 173] on div "Supplier 1" at bounding box center [192, 176] width 105 height 21
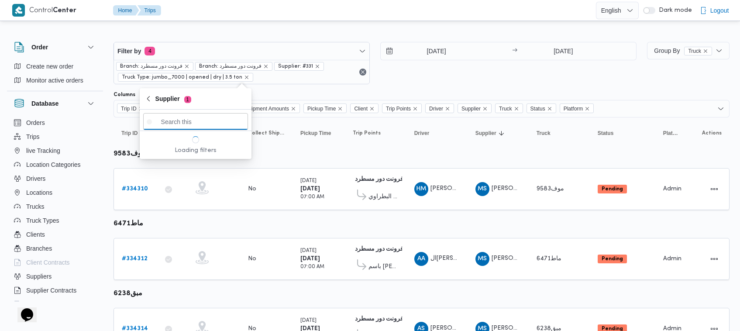
paste input "عبدالله عيد عبدالسلام عبدالحافظ"
type input "عبدالله عيد عبدالسلام عبدالحافظ"
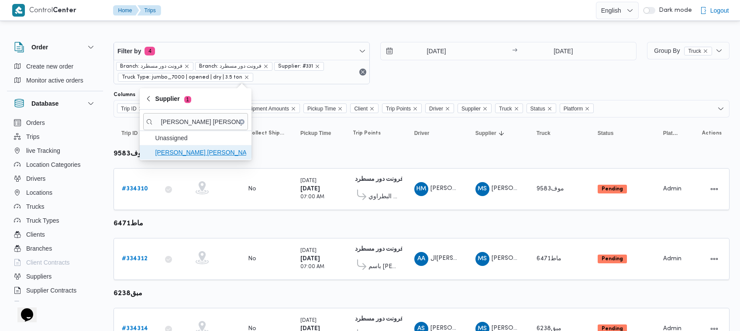
click at [182, 154] on span "عبدالله عيد عبدالسلام عبدالحافظ" at bounding box center [200, 152] width 91 height 10
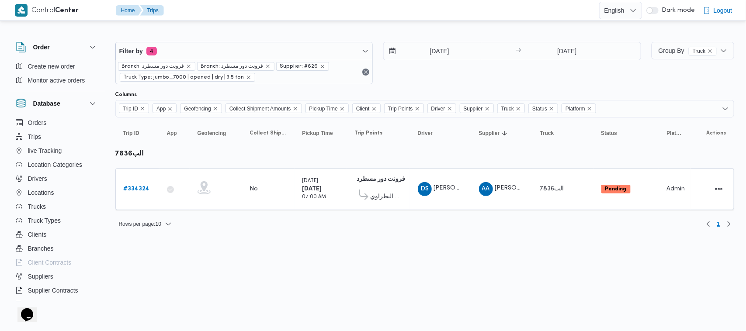
click at [199, 273] on html "Control Center Home Trips English عربي Dark mode Logout Order Create new order …" at bounding box center [373, 165] width 746 height 331
click at [561, 49] on input "[DATE]" at bounding box center [566, 50] width 87 height 17
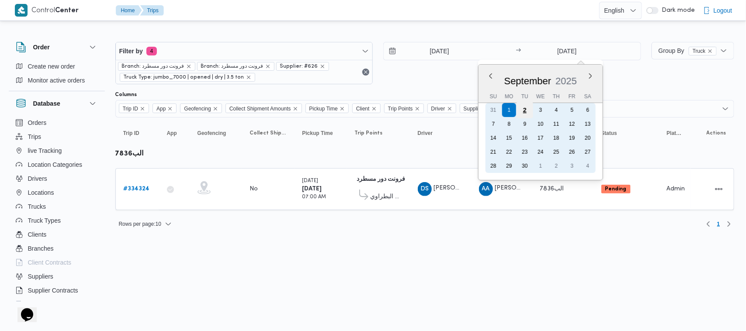
click at [527, 113] on div "2" at bounding box center [524, 110] width 17 height 17
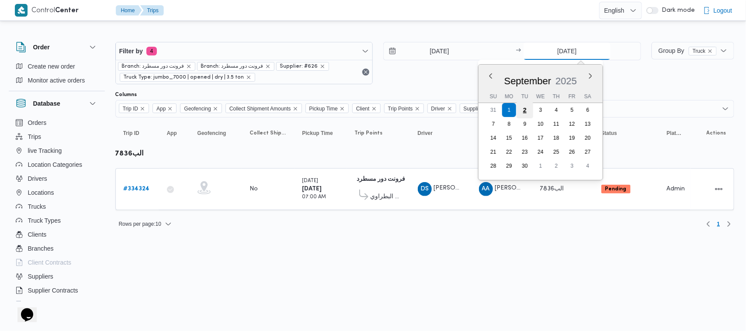
type input "[DATE]"
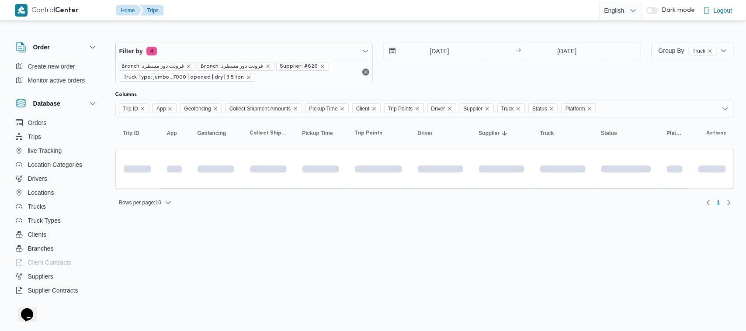
click at [442, 230] on html "Control Center Home Trips English عربي Dark mode Logout Order Create new order …" at bounding box center [373, 165] width 746 height 331
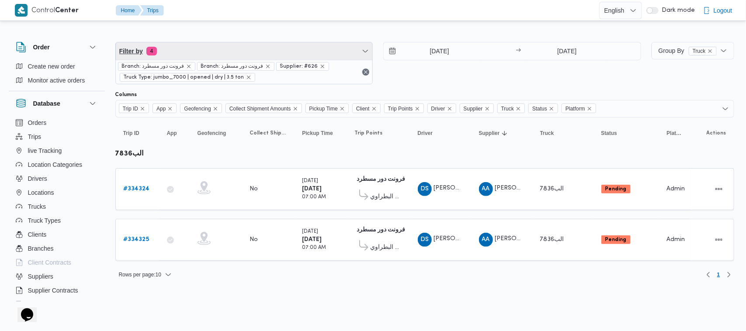
click at [225, 49] on span "Filter by 4" at bounding box center [244, 50] width 257 height 17
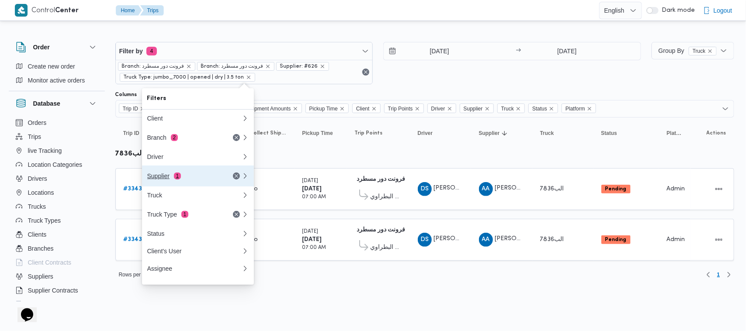
click at [171, 173] on button "Supplier 1" at bounding box center [198, 176] width 112 height 21
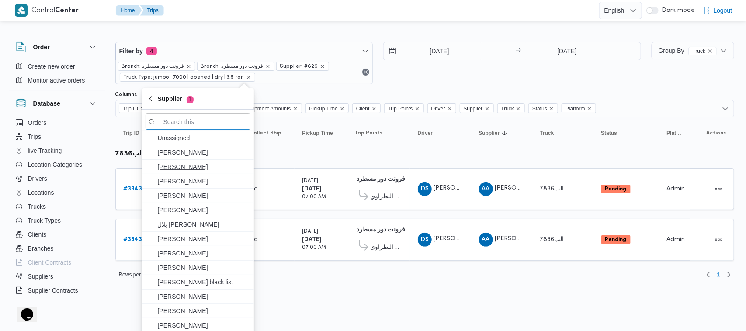
paste input "[PERSON_NAME] [PERSON_NAME]"
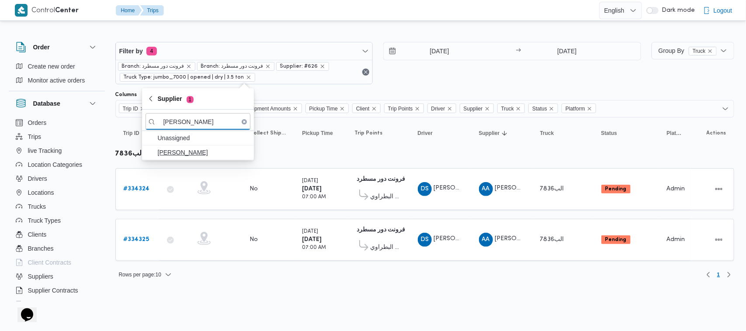
type input "[PERSON_NAME] [PERSON_NAME]"
click at [185, 156] on span "[PERSON_NAME] [PERSON_NAME]" at bounding box center [203, 152] width 91 height 10
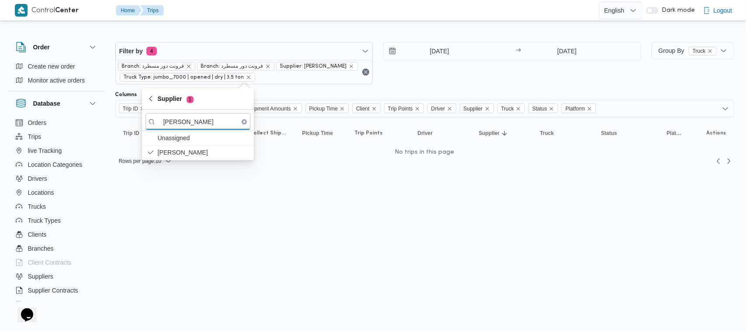
click at [420, 73] on div "1/9/2025 → 2/9/2025" at bounding box center [512, 63] width 258 height 42
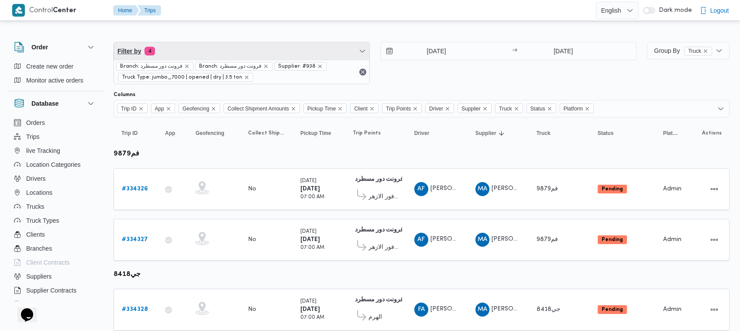
click at [237, 59] on span "Filter by 4" at bounding box center [241, 50] width 255 height 17
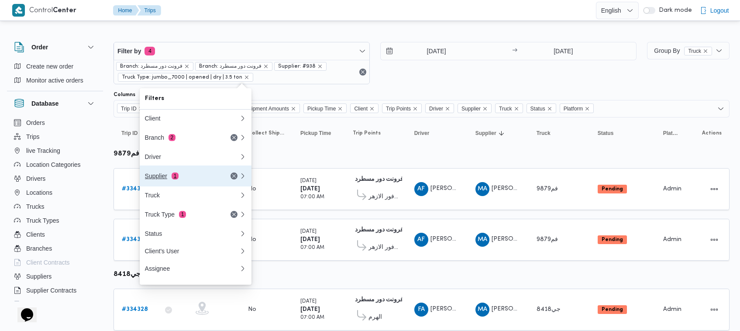
click at [167, 176] on div "Supplier 1" at bounding box center [181, 176] width 73 height 7
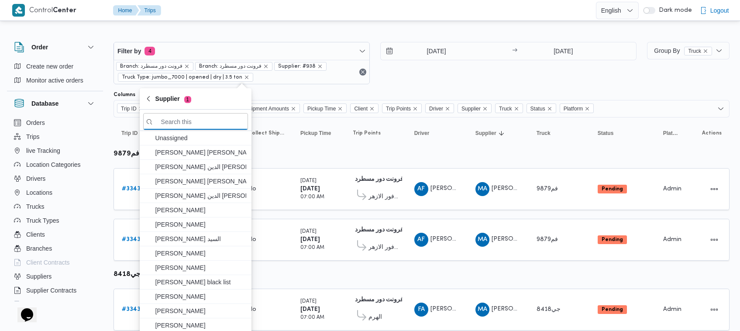
paste input "[PERSON_NAME] [PERSON_NAME]"
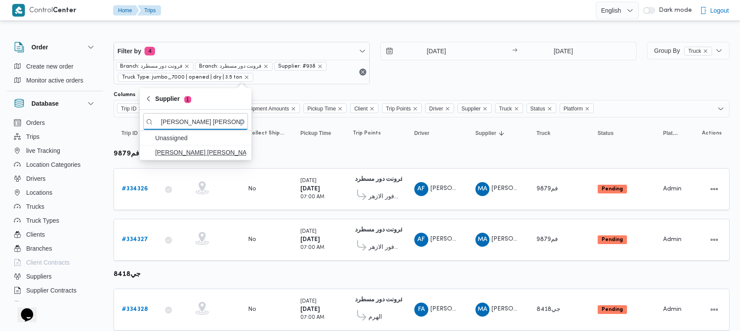
type input "[PERSON_NAME] [PERSON_NAME]"
click at [177, 156] on span "[PERSON_NAME] [PERSON_NAME]" at bounding box center [200, 152] width 91 height 10
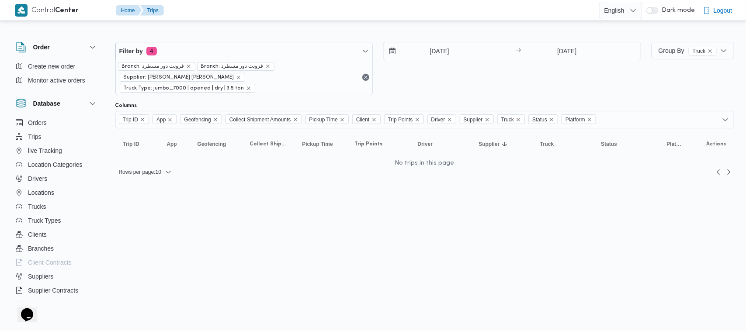
click at [459, 86] on div "Filter by 4 Branch: فرونت دور مسطرد Branch: فرونت دور مسطرد Supplier: عليوه سرا…" at bounding box center [378, 69] width 536 height 64
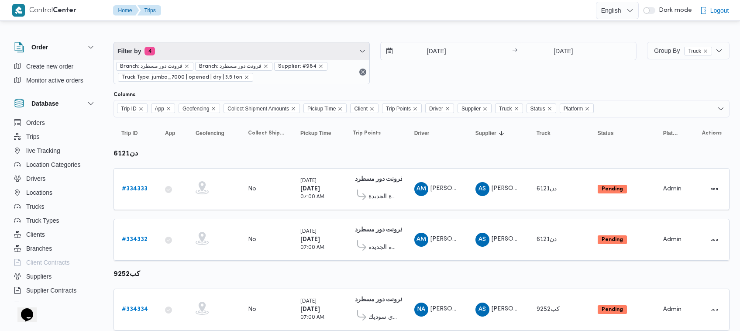
click at [189, 47] on span "Filter by 4" at bounding box center [241, 50] width 255 height 17
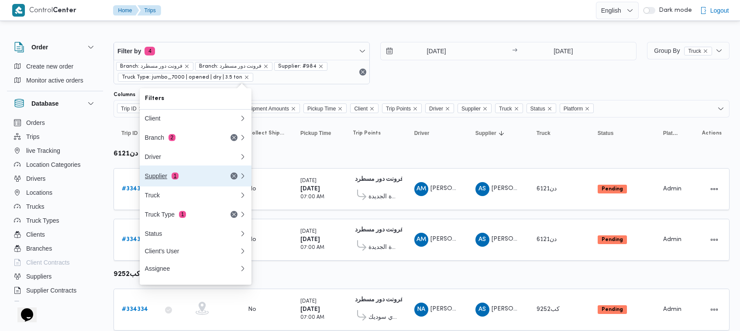
click at [184, 178] on div "Supplier 1" at bounding box center [181, 176] width 73 height 7
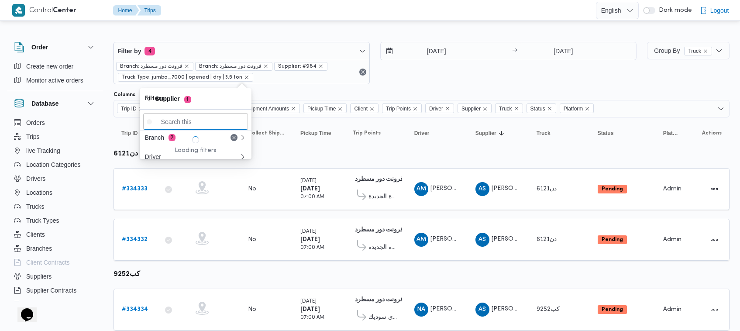
paste input "ربيع عيد قطب هلال"
type input "ربيع عيد قطب هلال"
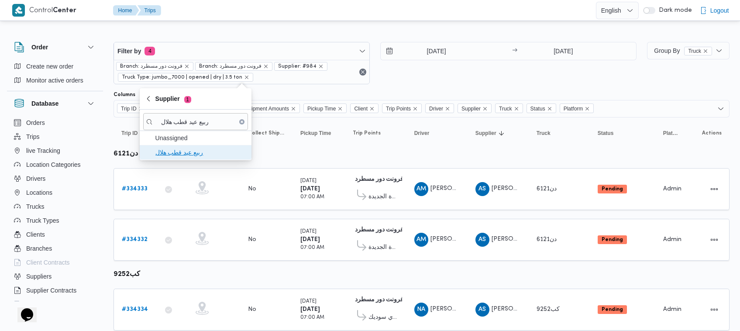
click at [182, 154] on span "ربيع عيد قطب هلال" at bounding box center [200, 152] width 91 height 10
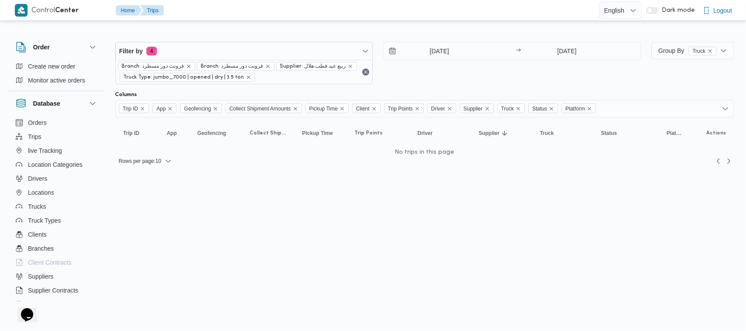
click at [441, 76] on div "1/9/2025 → 2/9/2025" at bounding box center [512, 63] width 258 height 42
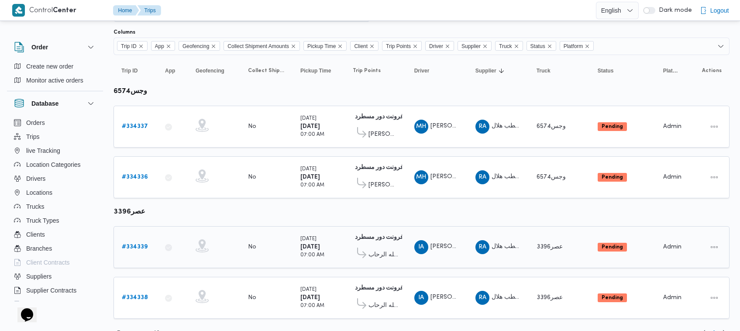
scroll to position [77, 0]
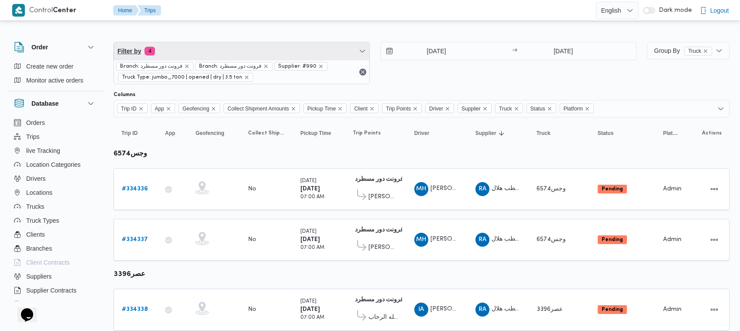
click at [182, 49] on span "Filter by 4" at bounding box center [241, 50] width 255 height 17
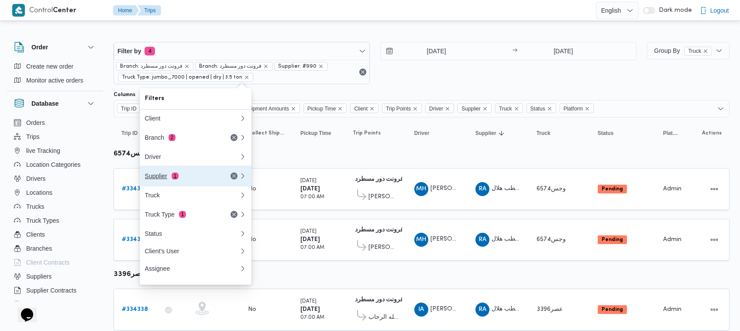
click at [168, 179] on div "Supplier 1" at bounding box center [181, 176] width 73 height 7
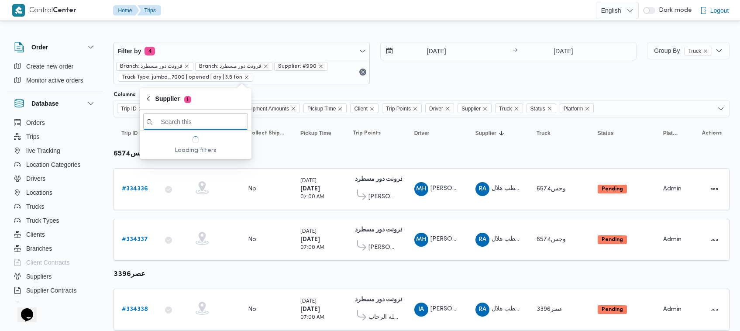
paste input "[PERSON_NAME] [PERSON_NAME]"
type input "[PERSON_NAME] [PERSON_NAME]"
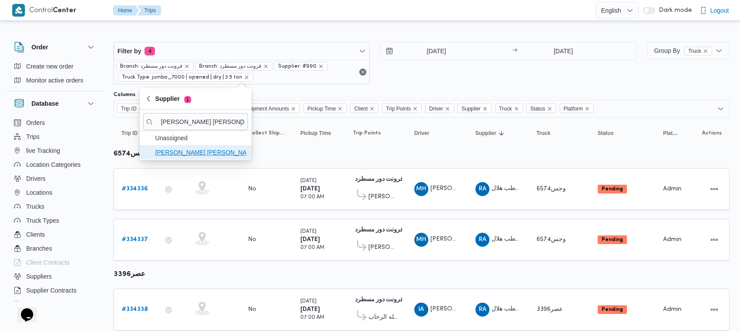
click at [168, 152] on span "[PERSON_NAME] [PERSON_NAME]" at bounding box center [200, 152] width 91 height 10
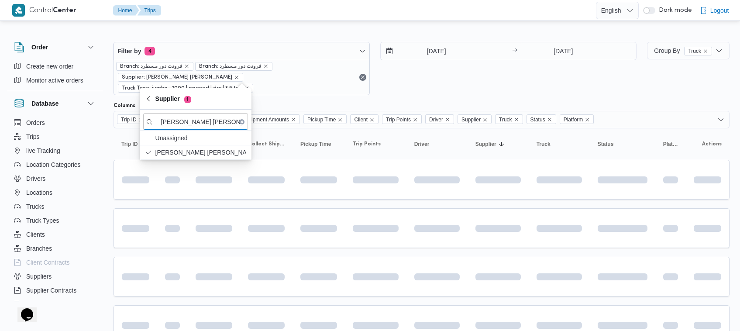
click at [444, 75] on div "[DATE] → [DATE]" at bounding box center [508, 68] width 256 height 53
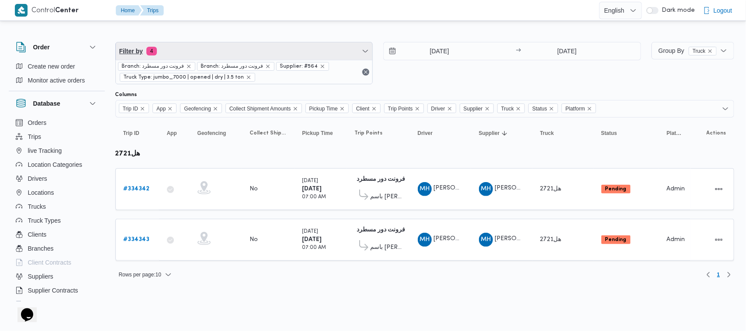
click at [266, 53] on span "Filter by 4" at bounding box center [244, 50] width 257 height 17
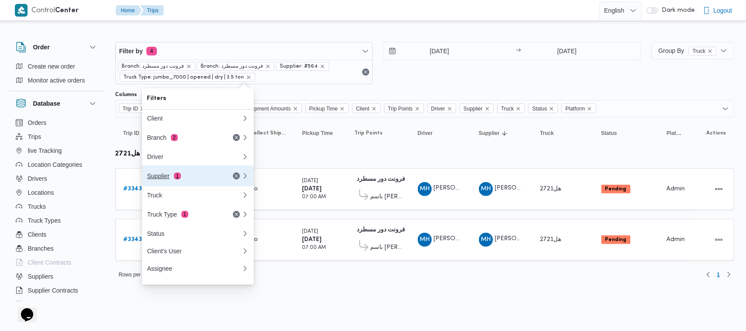
click at [200, 180] on div "Supplier 1" at bounding box center [183, 176] width 73 height 7
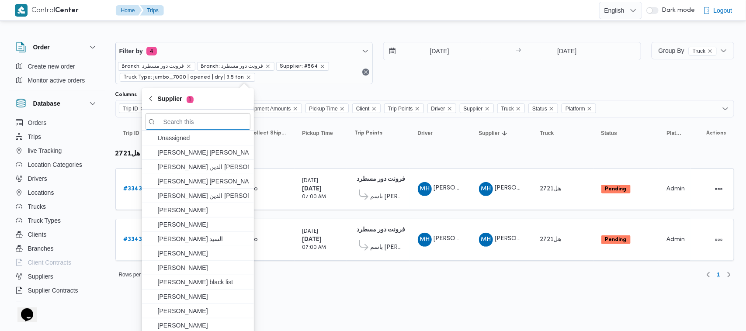
paste input "[PERSON_NAME] على جبل"
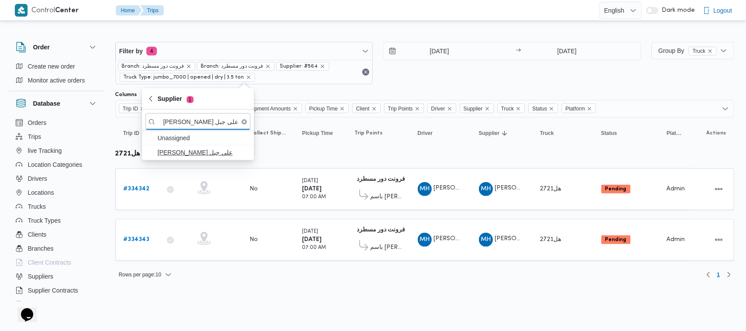
type input "طارق عبدالنبى على جبل"
click at [189, 158] on span "طارق عبدالنبى على جبل" at bounding box center [197, 152] width 105 height 14
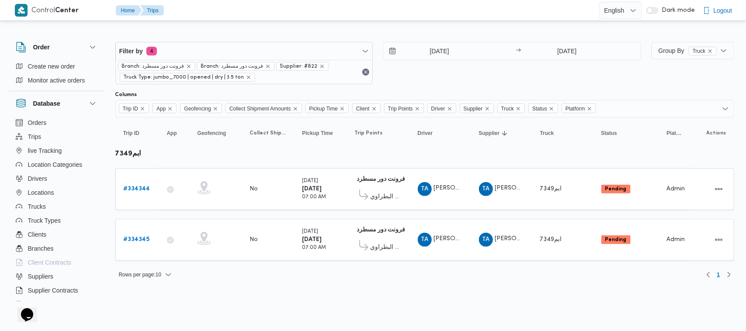
click at [290, 280] on div "Rows per page : 10 1" at bounding box center [424, 274] width 629 height 21
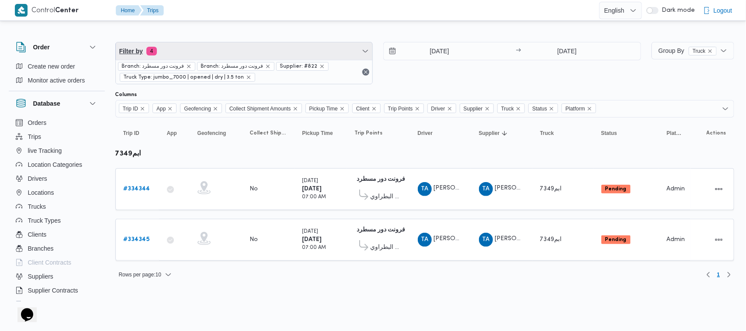
click at [217, 50] on span "Filter by 4" at bounding box center [244, 50] width 257 height 17
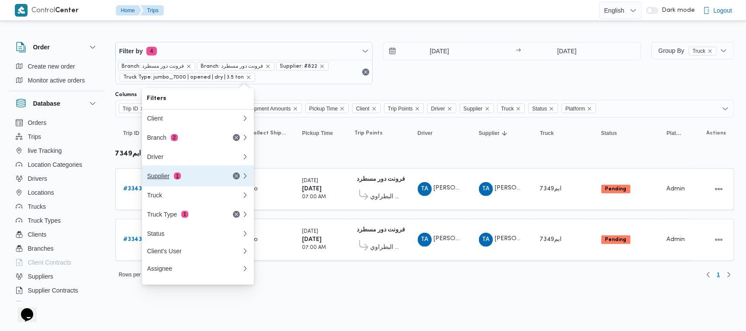
click at [169, 175] on div "Supplier 1" at bounding box center [183, 176] width 73 height 7
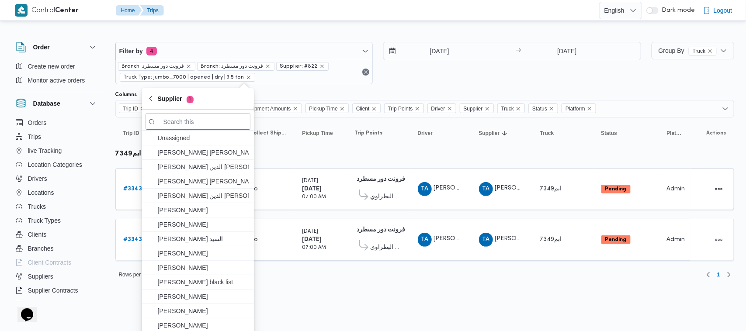
paste input "[PERSON_NAME] [PERSON_NAME]"
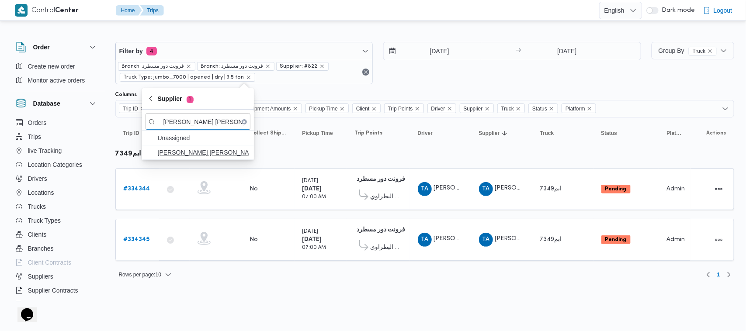
type input "[PERSON_NAME] [PERSON_NAME]"
click at [181, 152] on span "[PERSON_NAME] [PERSON_NAME]" at bounding box center [203, 152] width 91 height 10
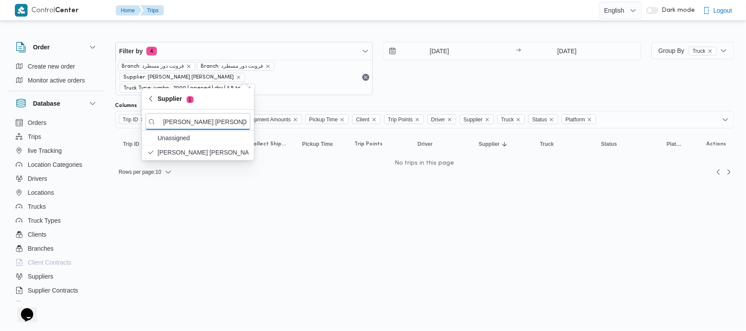
click at [468, 75] on div "[DATE] → [DATE]" at bounding box center [512, 68] width 258 height 53
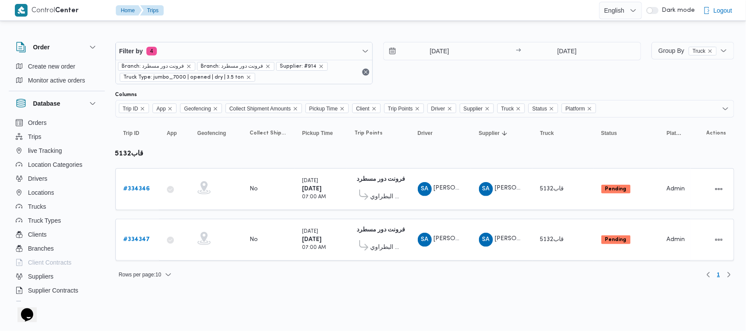
click at [368, 284] on div "Rows per page : 10 1" at bounding box center [424, 274] width 629 height 21
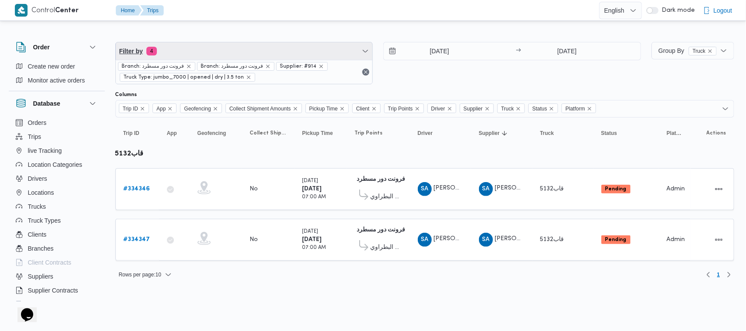
click at [250, 55] on span "Filter by 4" at bounding box center [244, 50] width 257 height 17
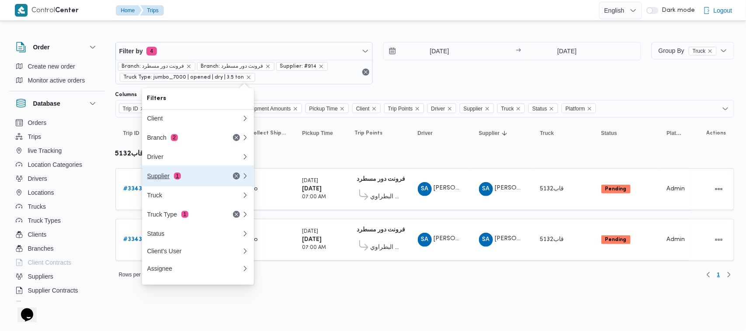
click at [173, 184] on button "Supplier 1" at bounding box center [198, 176] width 112 height 21
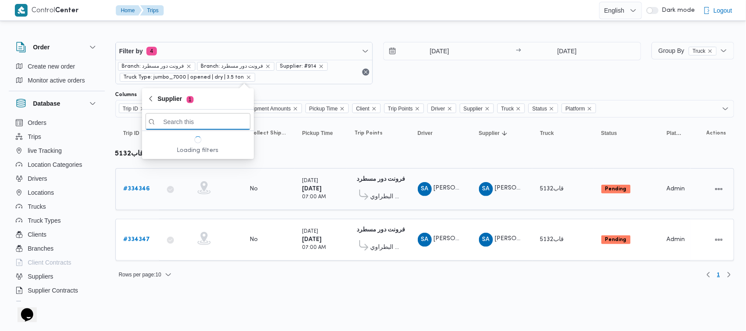
paste input "[PERSON_NAME]"
type input "[PERSON_NAME]"
click at [181, 153] on span "محمد شبل عبدالقادر شبل" at bounding box center [203, 152] width 91 height 10
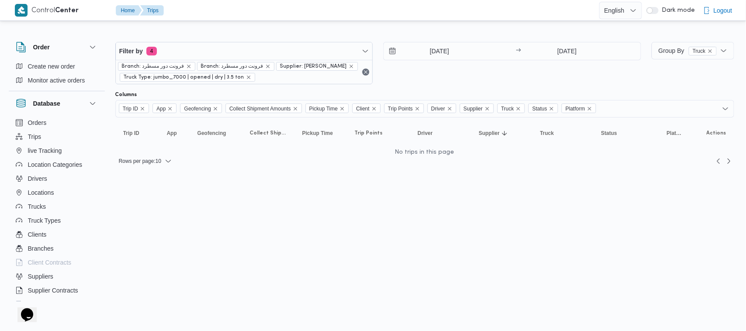
click at [525, 73] on div "[DATE] → [DATE]" at bounding box center [512, 63] width 258 height 42
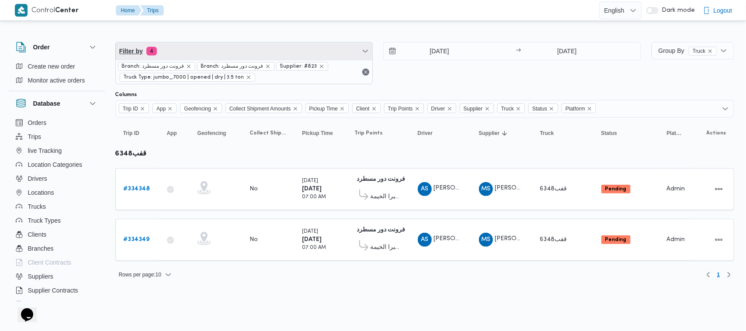
click at [210, 47] on span "Filter by 4" at bounding box center [244, 50] width 257 height 17
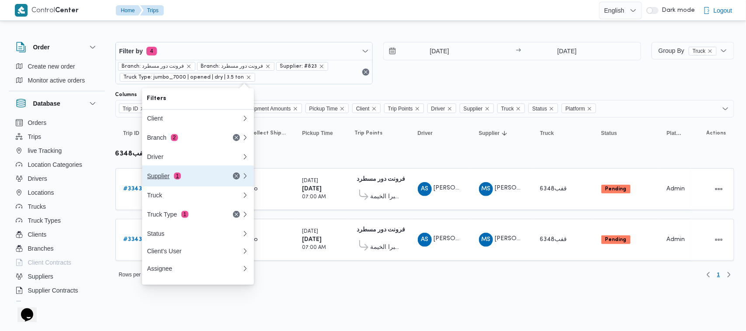
click at [176, 173] on div "Supplier 1" at bounding box center [194, 176] width 105 height 21
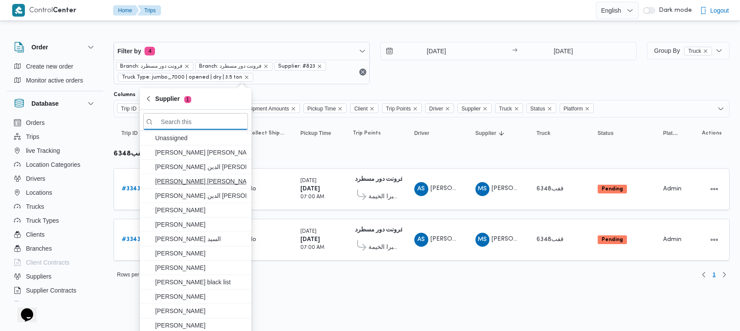
paste input "[PERSON_NAME] [PERSON_NAME]"
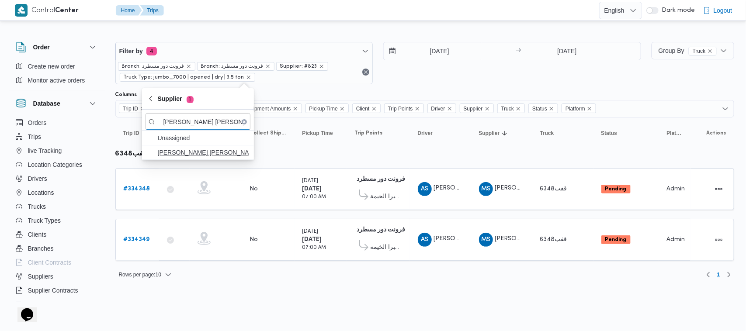
type input "[PERSON_NAME] [PERSON_NAME]"
click at [181, 154] on span "احمد عزت سيد دويش سليمان" at bounding box center [203, 152] width 91 height 10
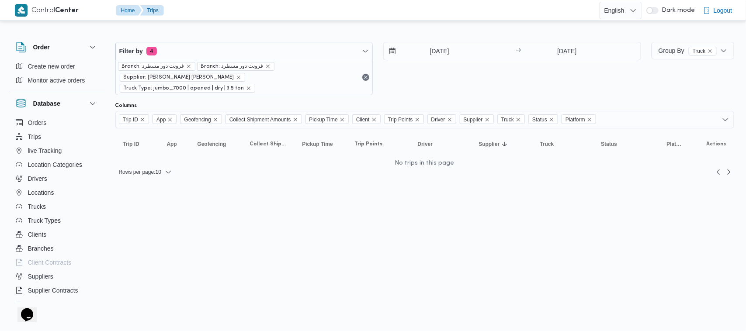
click at [440, 78] on div "[DATE] → [DATE]" at bounding box center [512, 68] width 258 height 53
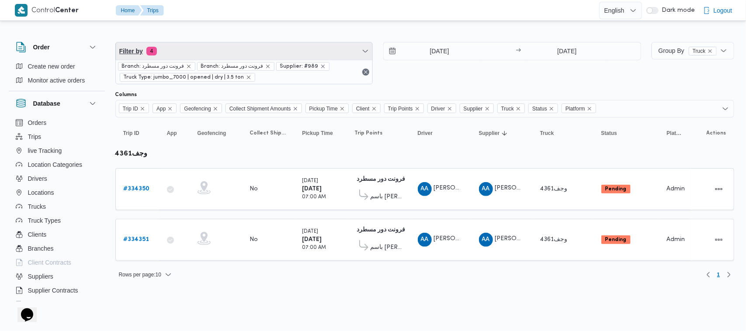
click at [179, 58] on span "Filter by 4" at bounding box center [244, 50] width 257 height 17
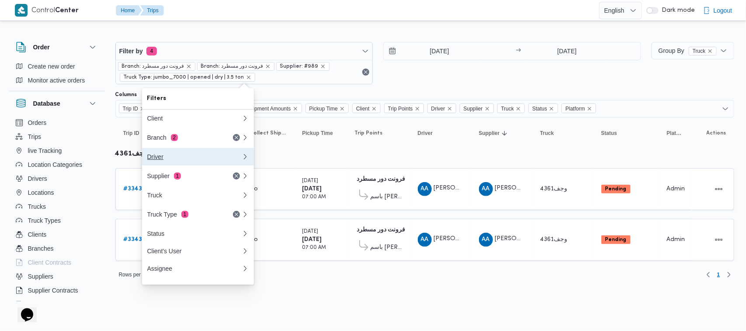
click at [185, 166] on button "Driver" at bounding box center [198, 156] width 112 height 17
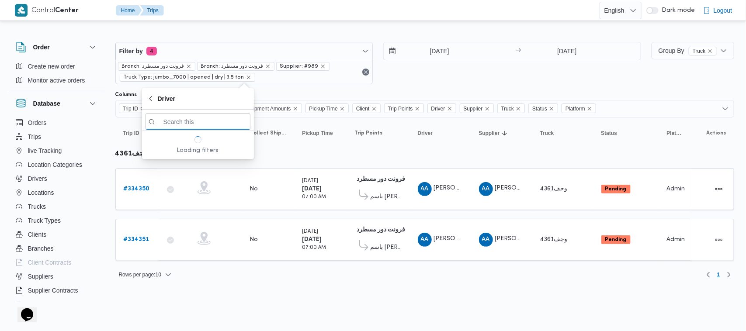
click at [190, 38] on div "Filter by 4 Branch: فرونت دور مسطرد Branch: فرونت دور مسطرد Supplier: #989 Truc…" at bounding box center [378, 63] width 536 height 53
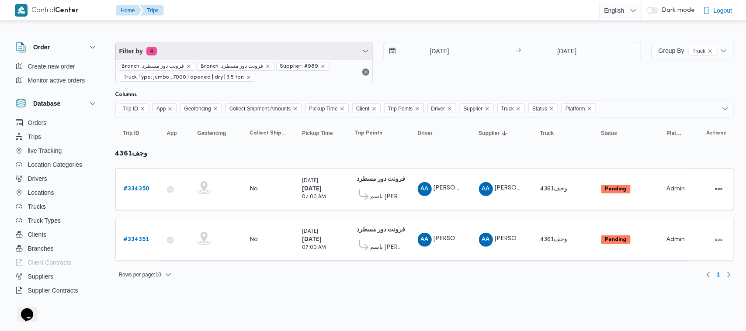
click at [190, 51] on span "Filter by 4" at bounding box center [244, 50] width 257 height 17
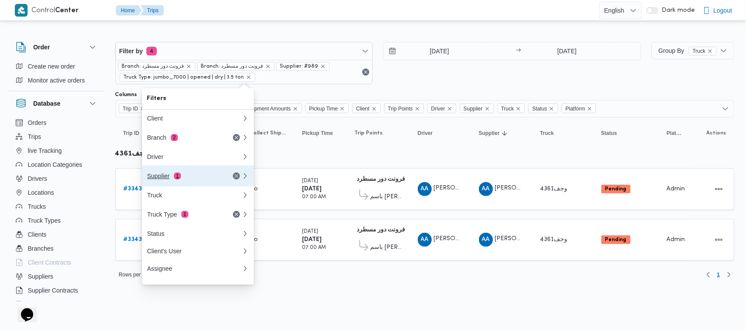
click at [182, 178] on div "Supplier 1" at bounding box center [183, 176] width 73 height 7
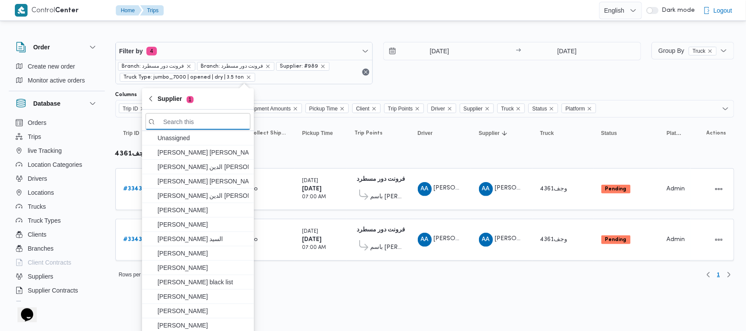
paste input "[PERSON_NAME]"
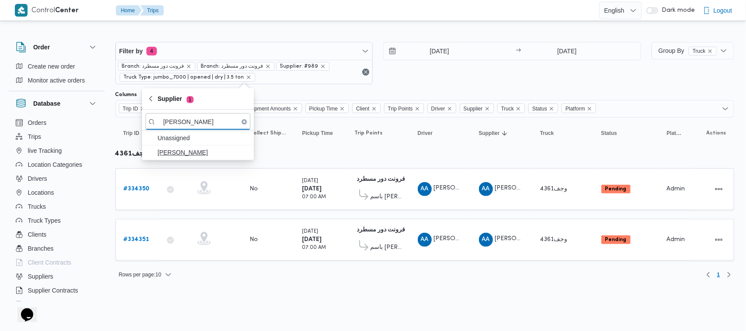
type input "[PERSON_NAME]"
click at [165, 146] on span "[PERSON_NAME]" at bounding box center [197, 152] width 105 height 14
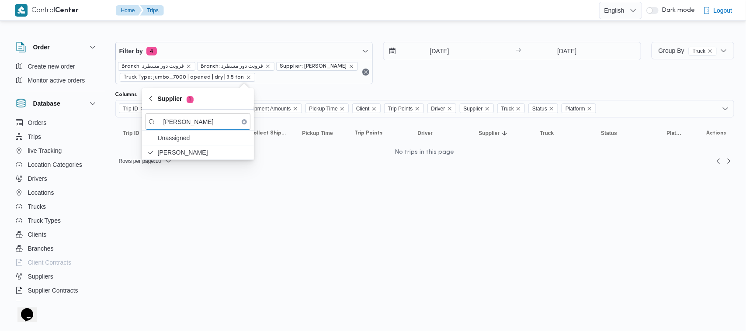
click at [411, 78] on div "[DATE] → [DATE]" at bounding box center [512, 63] width 258 height 42
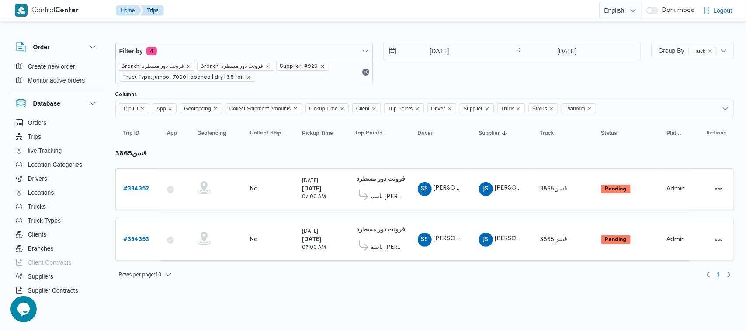
click at [445, 74] on div "[DATE] → [DATE]" at bounding box center [512, 63] width 258 height 42
click at [457, 71] on div "[DATE] → [DATE]" at bounding box center [512, 63] width 258 height 42
